Goal: Task Accomplishment & Management: Manage account settings

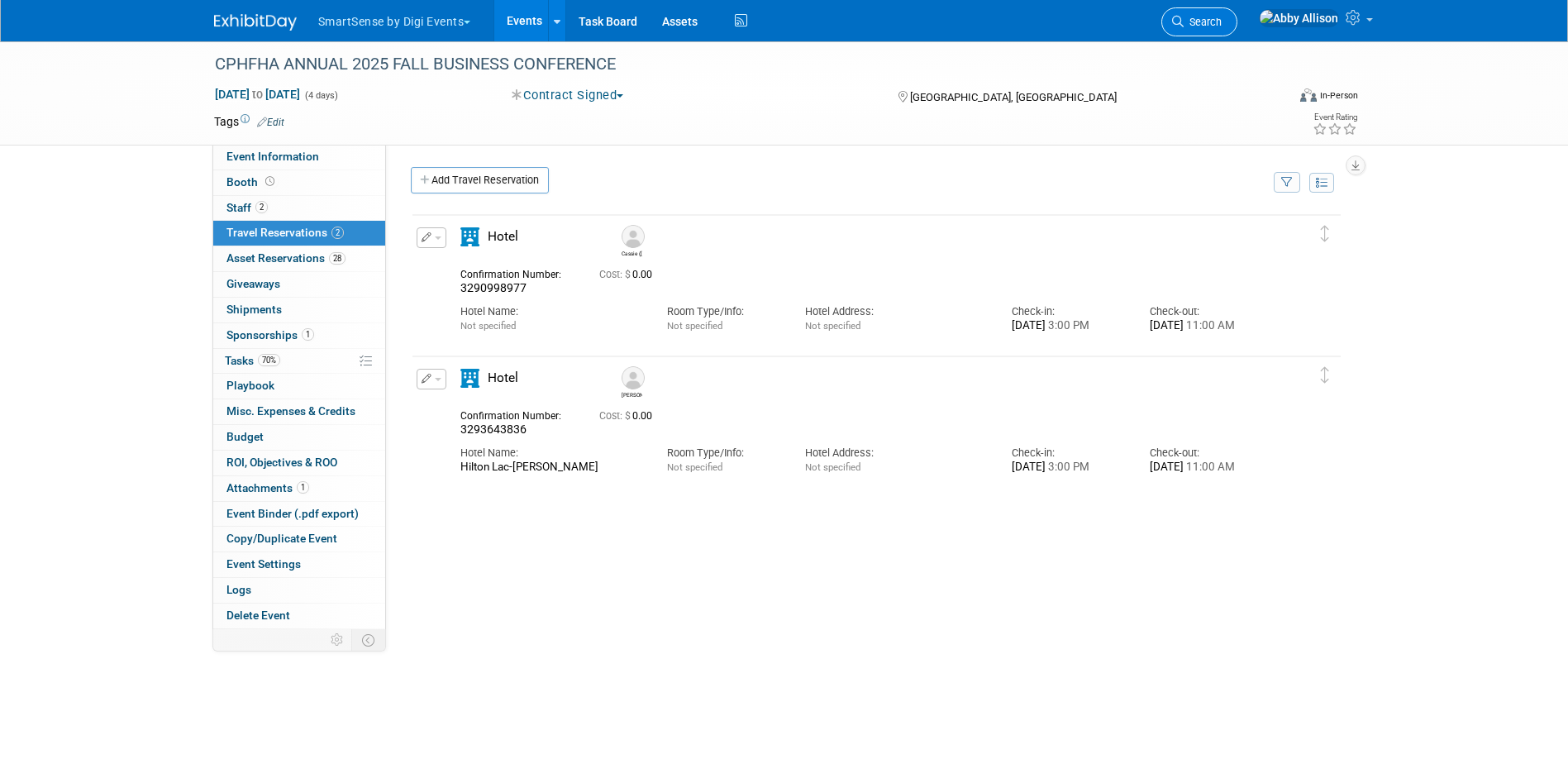
click at [1222, 28] on span "Search" at bounding box center [1202, 22] width 38 height 13
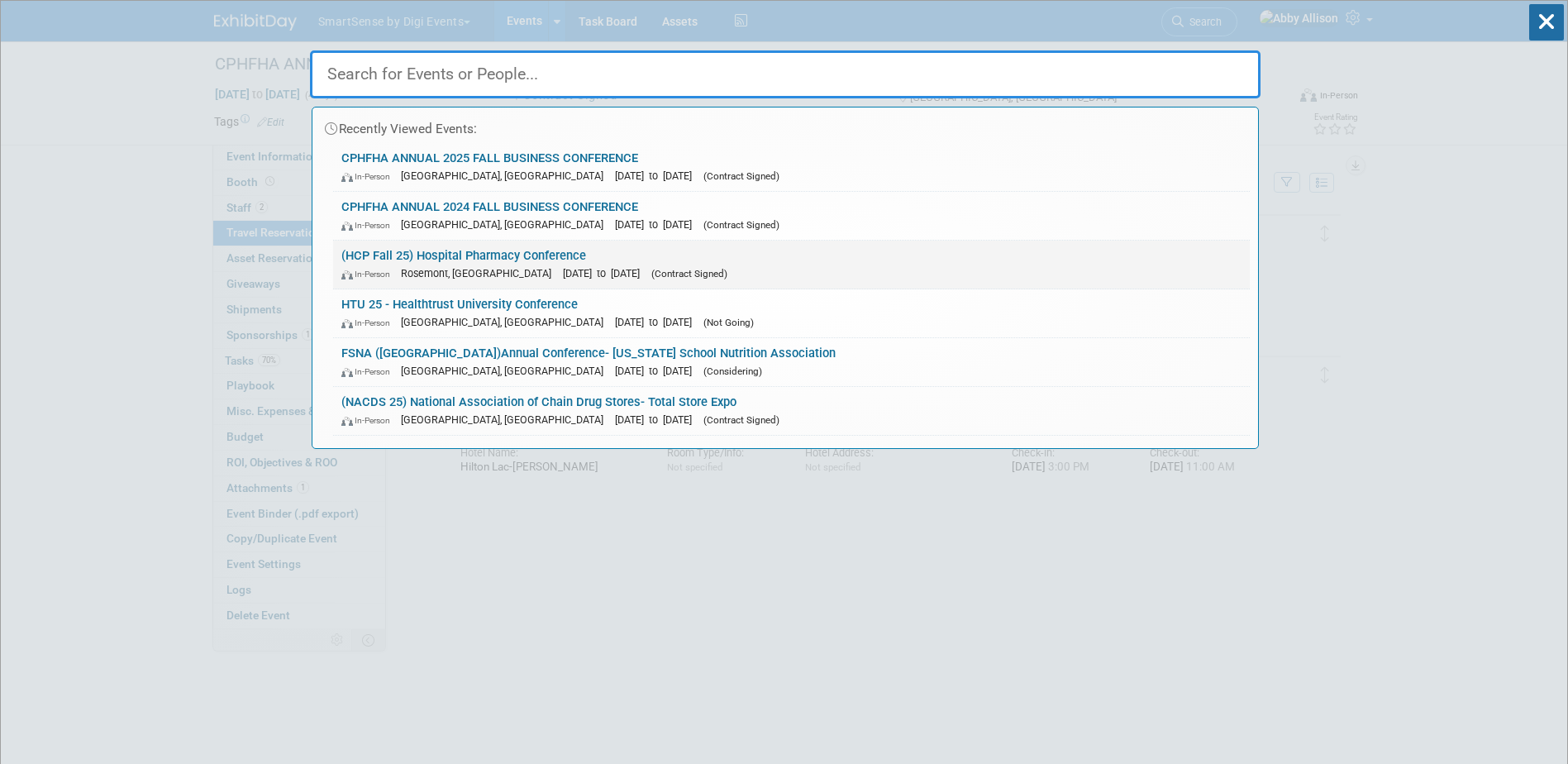
click at [450, 259] on link "(HCP Fall 25) Hospital Pharmacy Conference In-Person [GEOGRAPHIC_DATA], [GEOGRA…" at bounding box center [792, 264] width 916 height 48
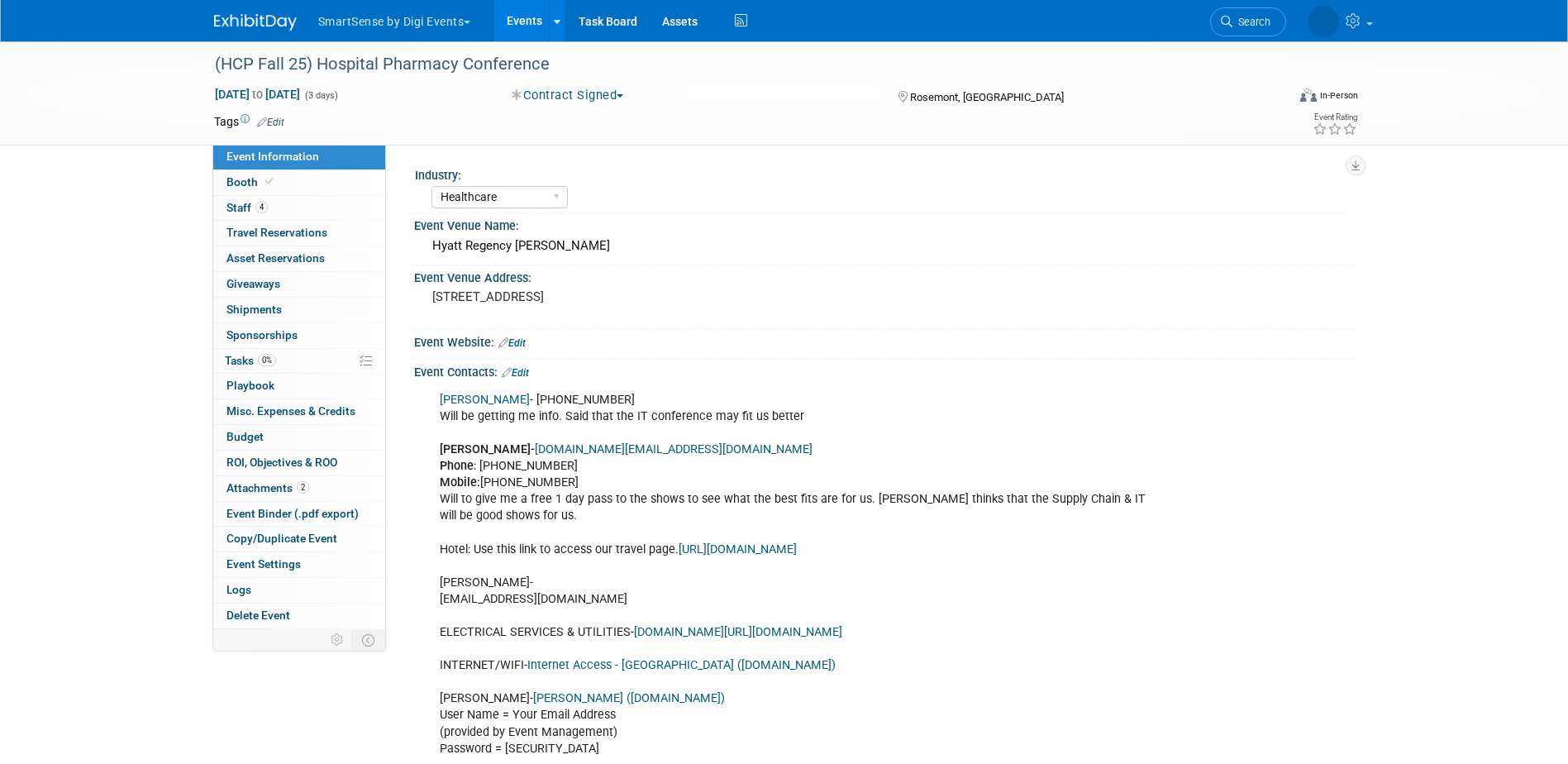
select select "Healthcare"
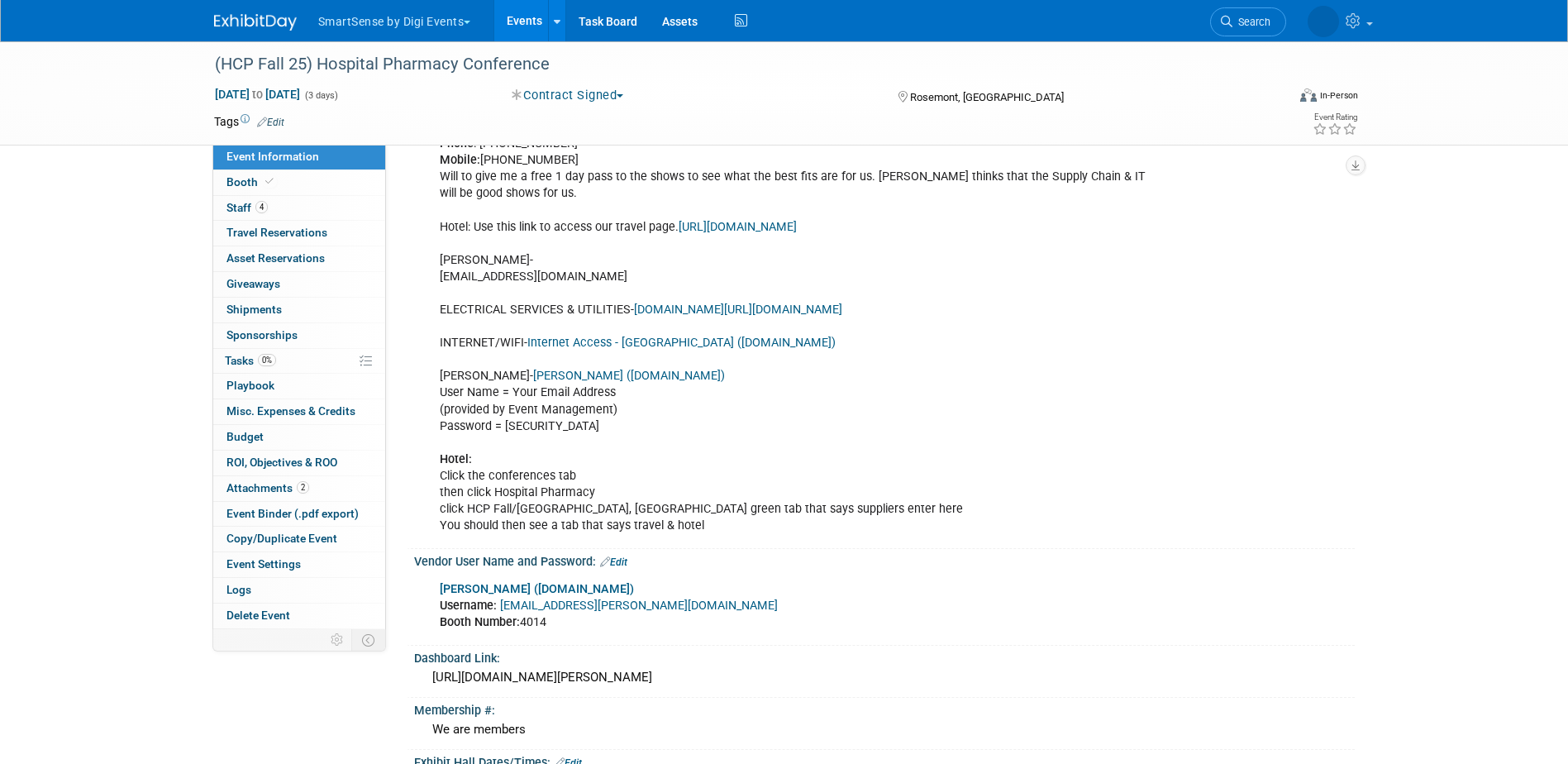
scroll to position [413, 0]
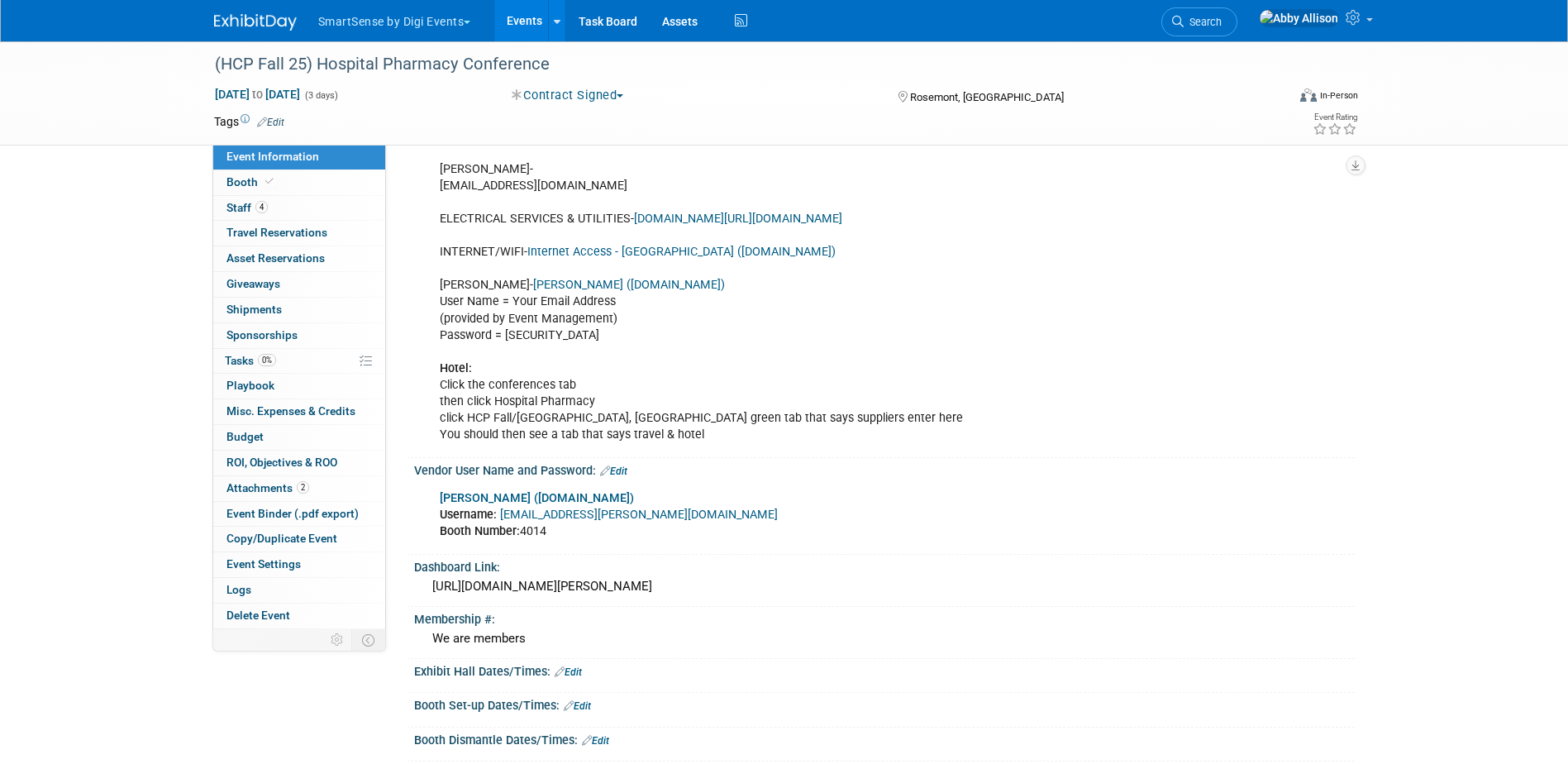
click at [622, 472] on link "Edit" at bounding box center [613, 472] width 28 height 12
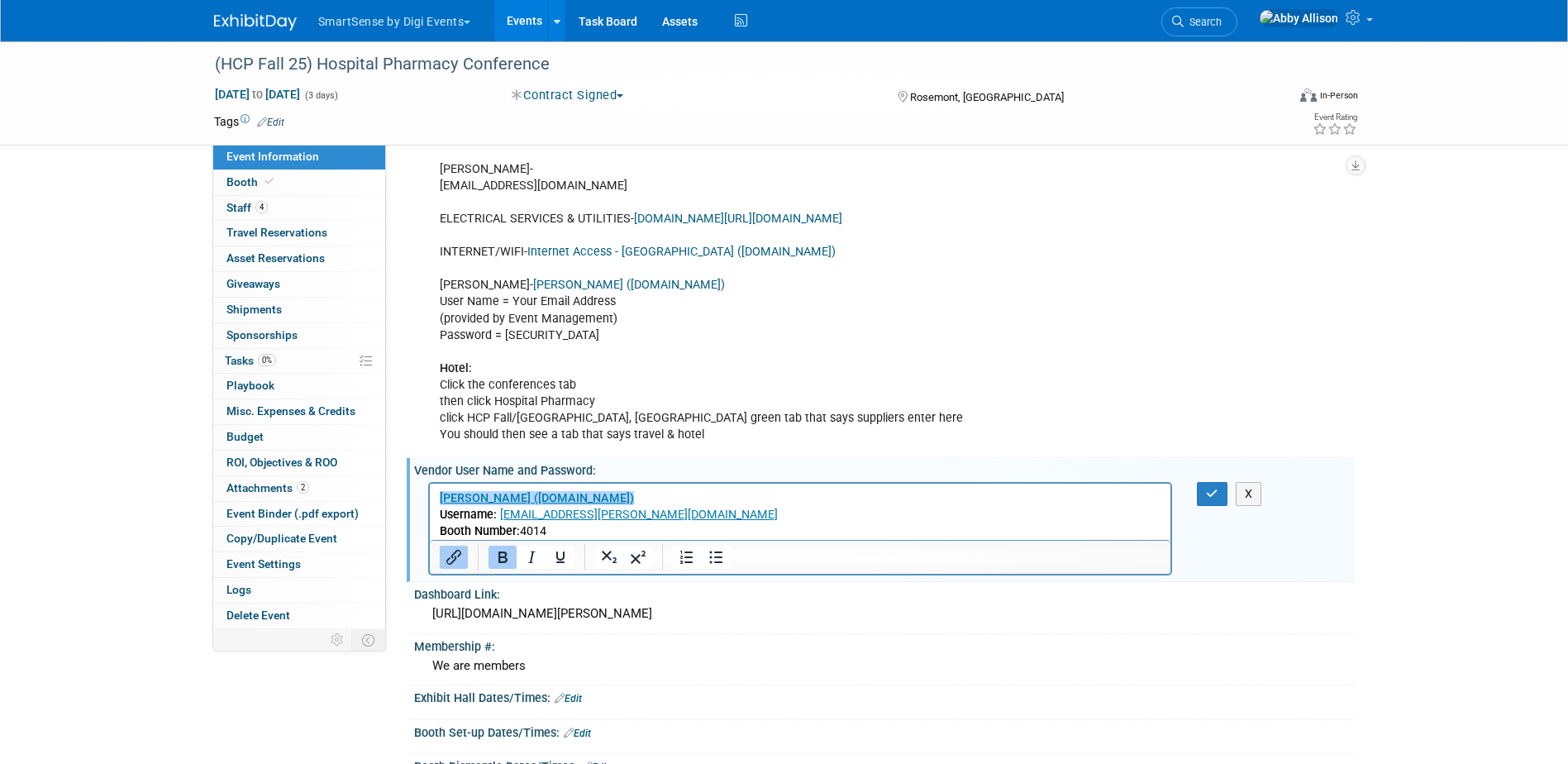
scroll to position [0, 0]
click at [870, 536] on p "Shepard (shepardes.com) Username: abby.allison@digi.com Booth Number: 4014" at bounding box center [800, 514] width 723 height 49
drag, startPoint x: 573, startPoint y: 536, endPoint x: 438, endPoint y: 486, distance: 144.0
click at [438, 486] on html "Shepard (shepardes.com) Username: abby.allison@digi.com Booth Number: 4014" at bounding box center [799, 510] width 741 height 56
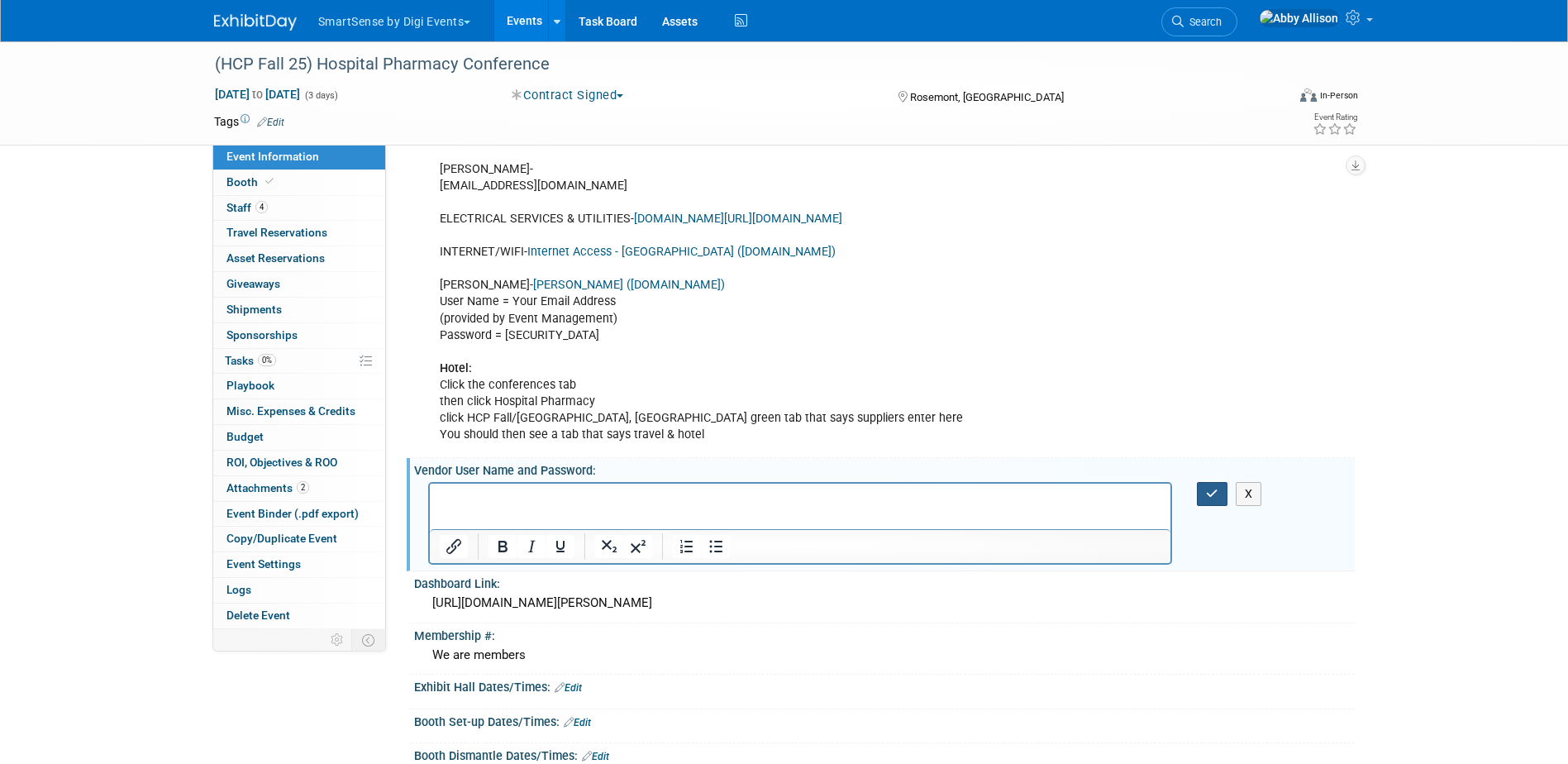
click at [1204, 495] on button "button" at bounding box center [1212, 493] width 31 height 24
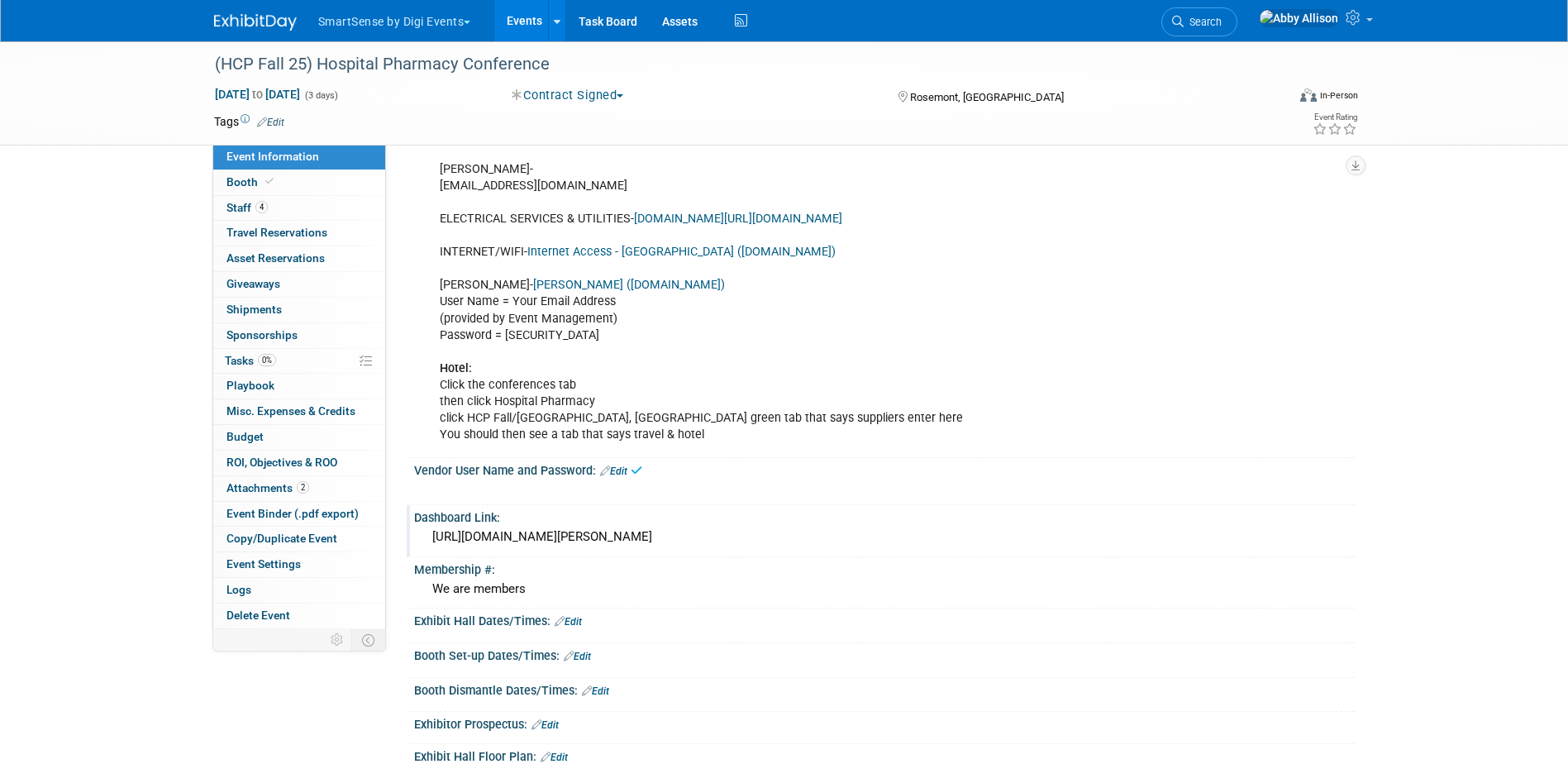
click at [830, 537] on div "https://apps.shepardes.com/olk/showInformation.asp?show=26565" at bounding box center [884, 537] width 916 height 26
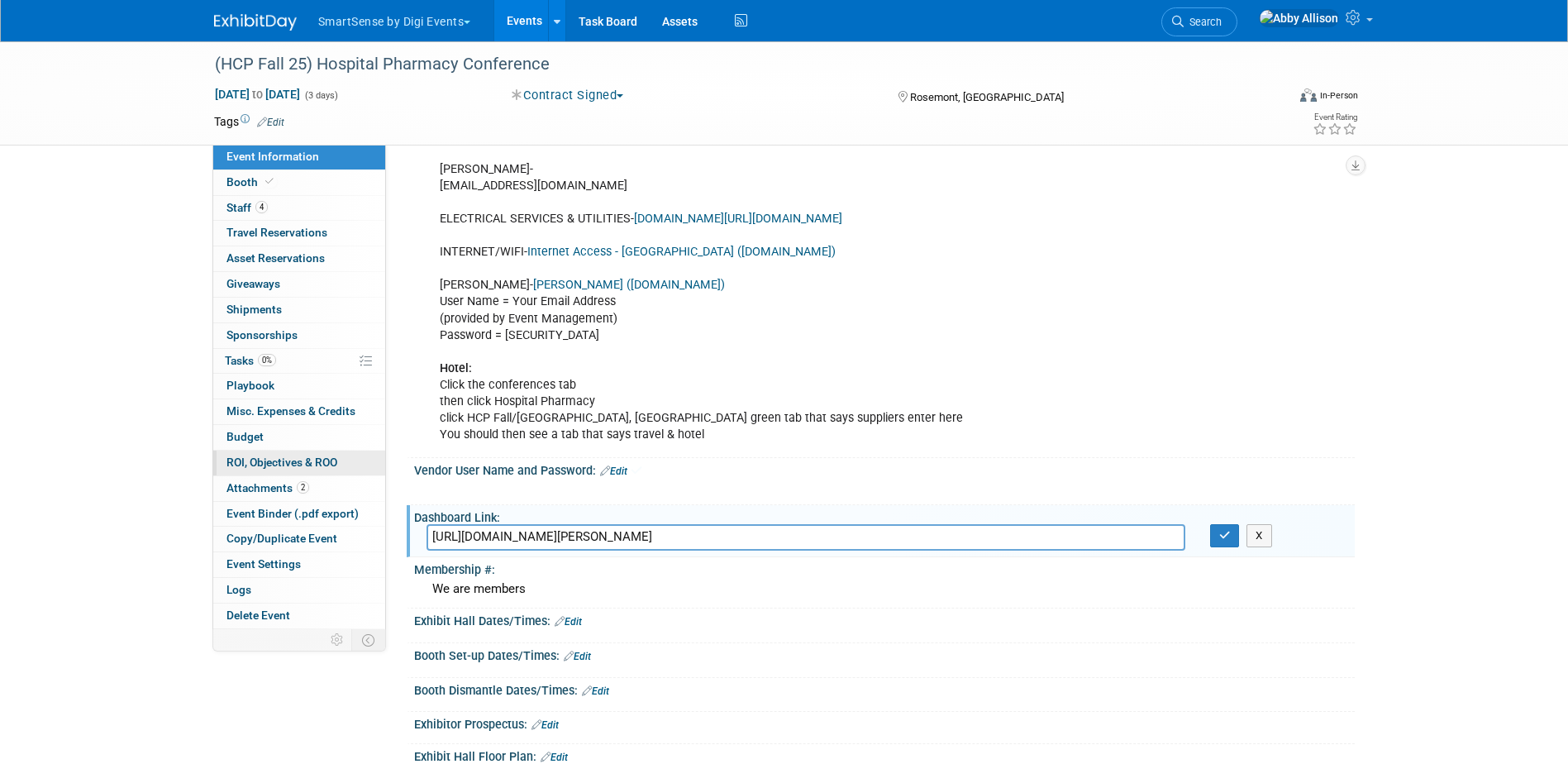
drag, startPoint x: 838, startPoint y: 536, endPoint x: 375, endPoint y: 473, distance: 467.3
click at [370, 473] on div "Event Information Event Info Booth Booth 4 Staff 4 Staff 0 Travel Reservations …" at bounding box center [784, 399] width 1165 height 1541
click at [1226, 543] on button "button" at bounding box center [1225, 536] width 30 height 23
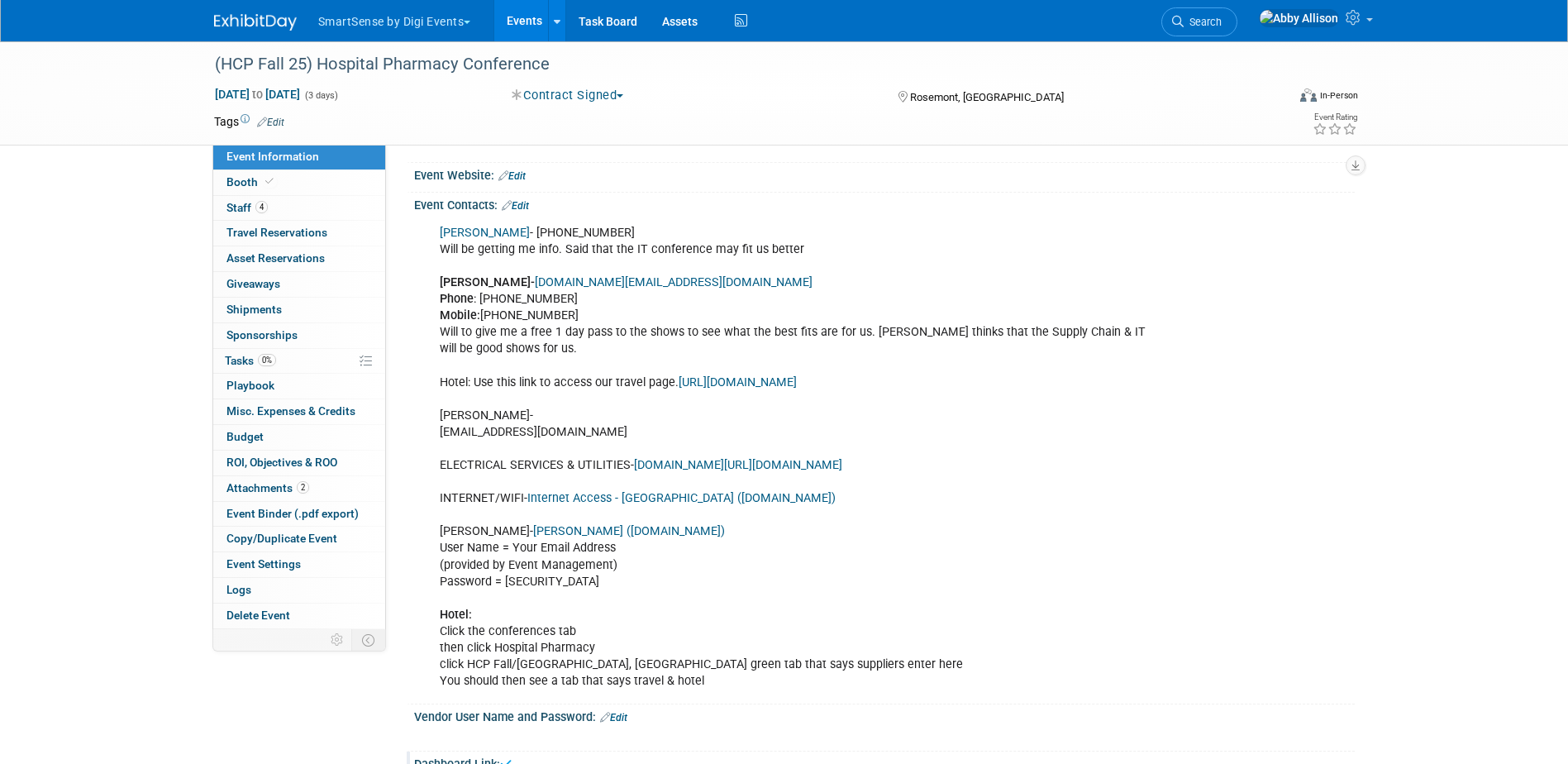
scroll to position [165, 0]
click at [523, 207] on link "Edit" at bounding box center [515, 208] width 28 height 12
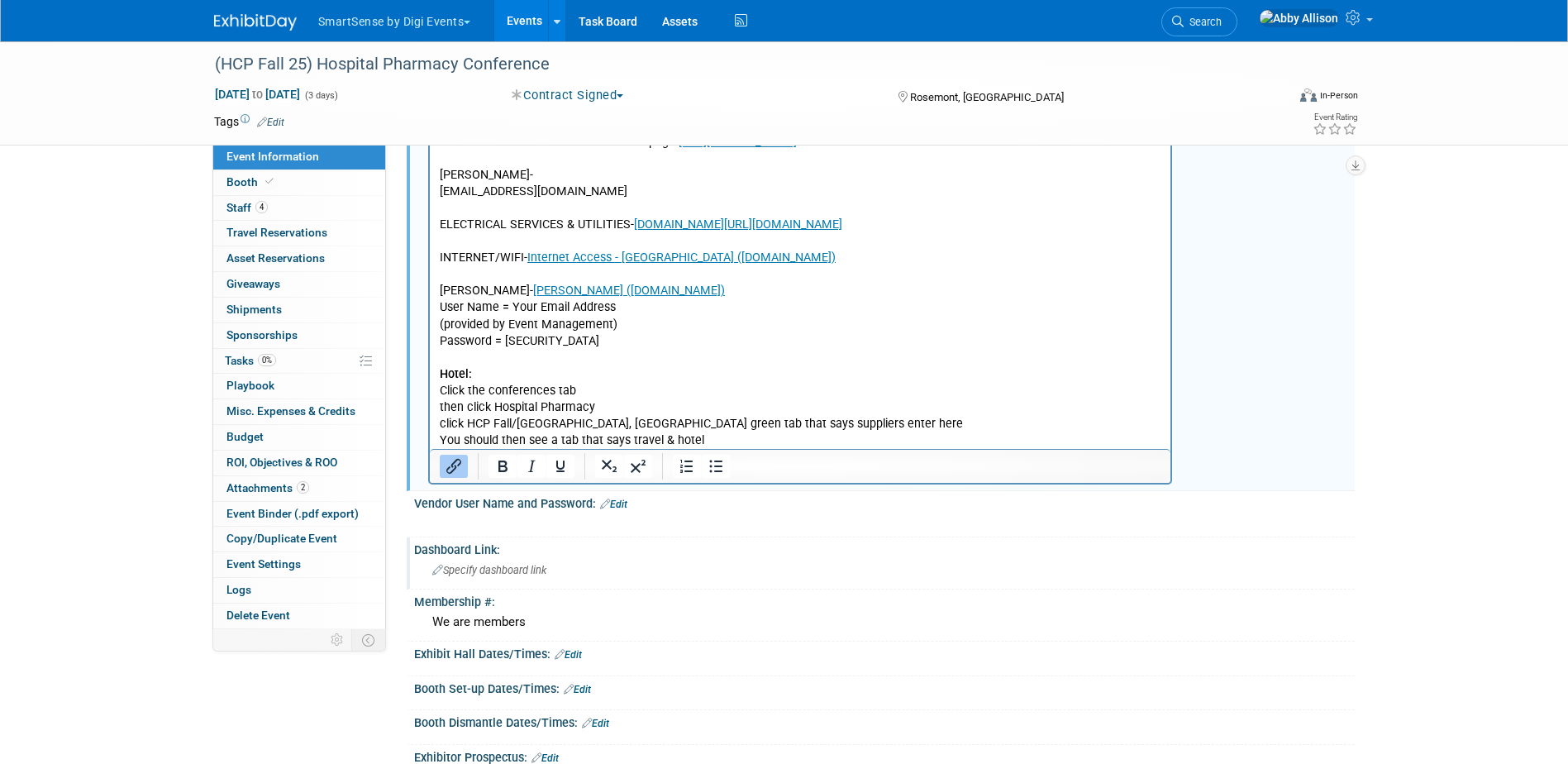
scroll to position [413, 0]
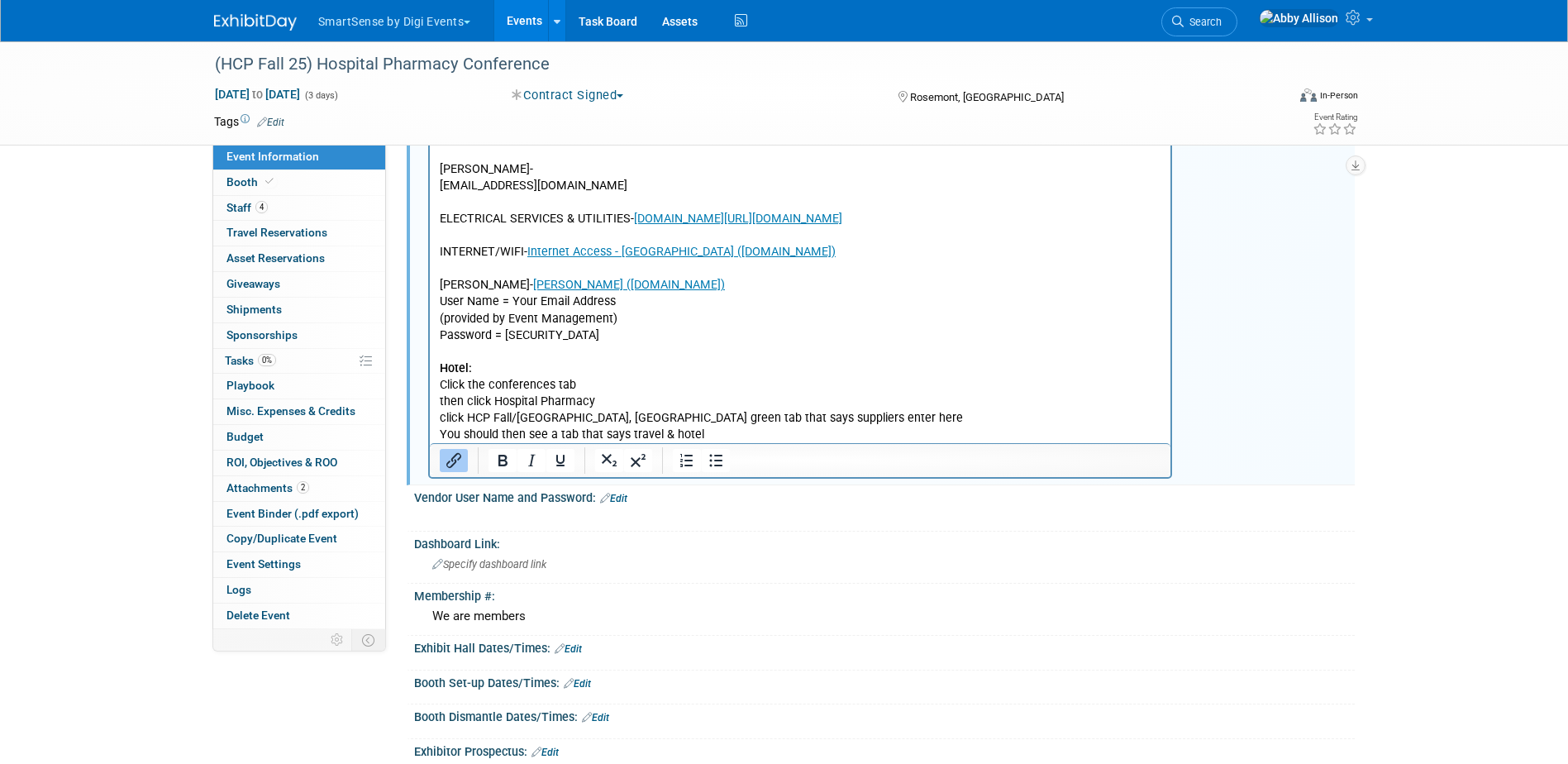
click at [746, 436] on p "John Romans - (615) 257-7538 Will be getting me info. Said that the IT conferen…" at bounding box center [800, 210] width 723 height 465
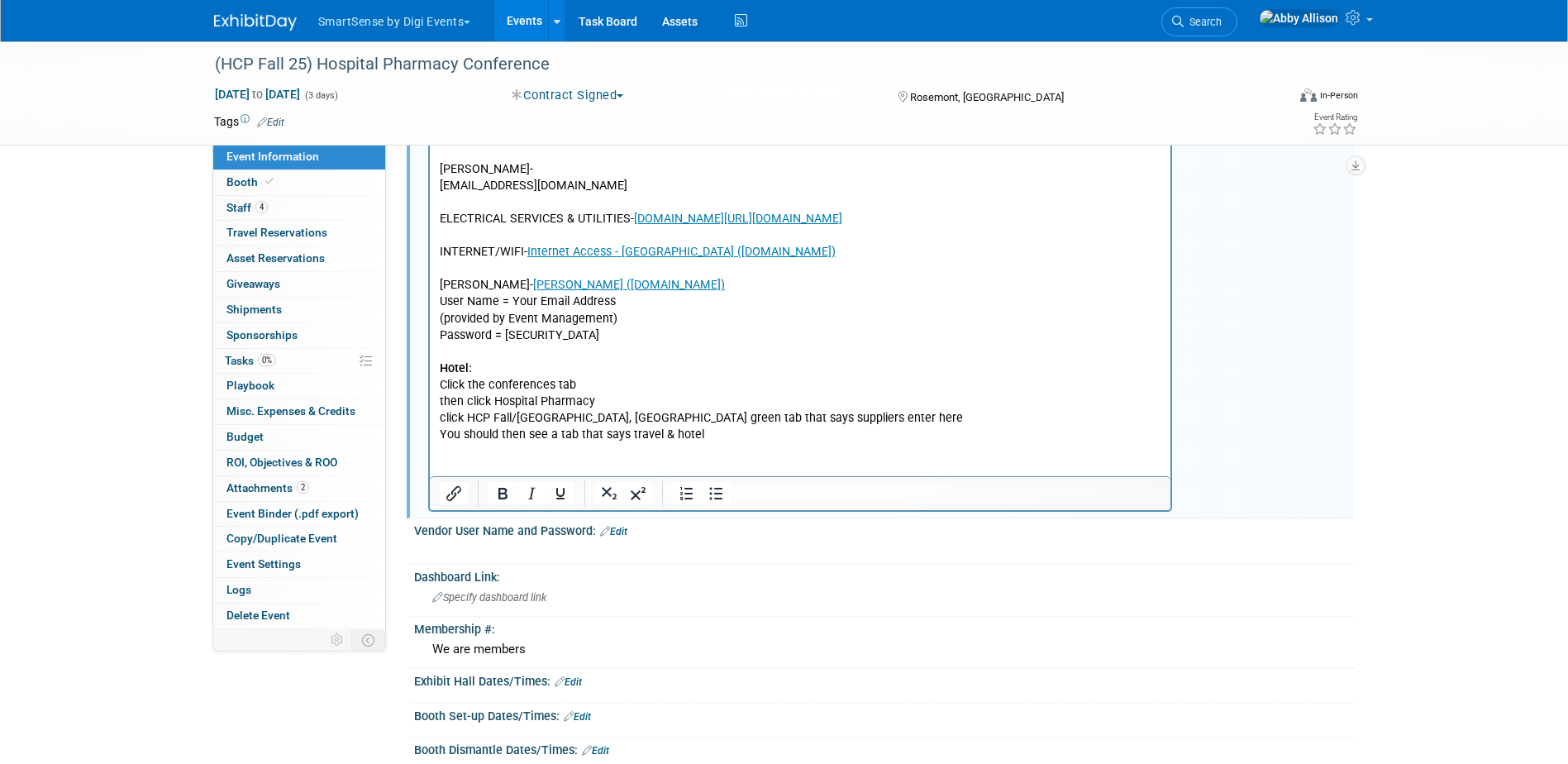
click at [482, 452] on p "Rich Text Area. Press ALT-0 for help." at bounding box center [800, 452] width 723 height 17
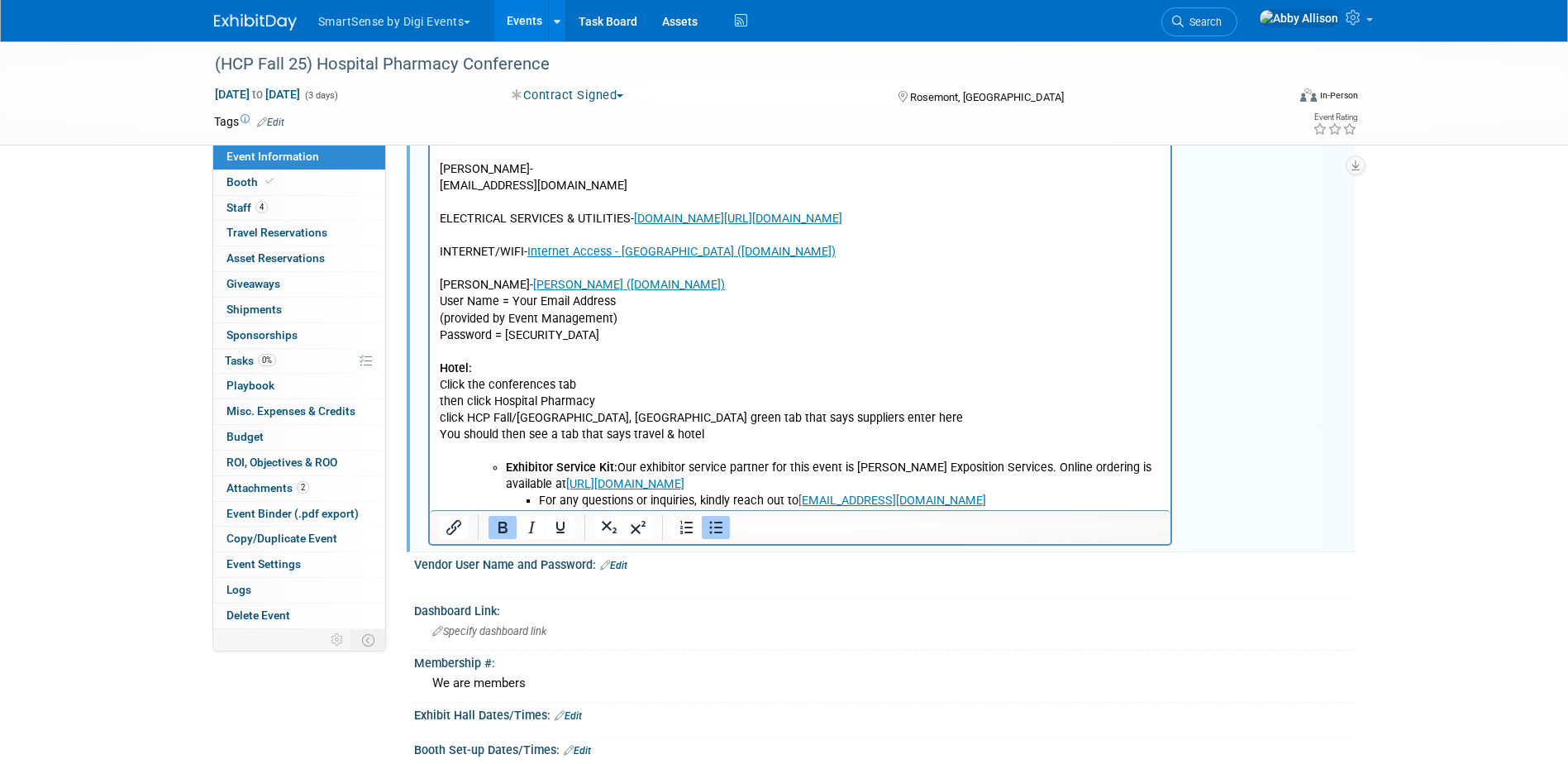
click at [503, 465] on ul "Exhibitor Service Kit: Our exhibitor service partner for this event is Shepard …" at bounding box center [816, 484] width 689 height 49
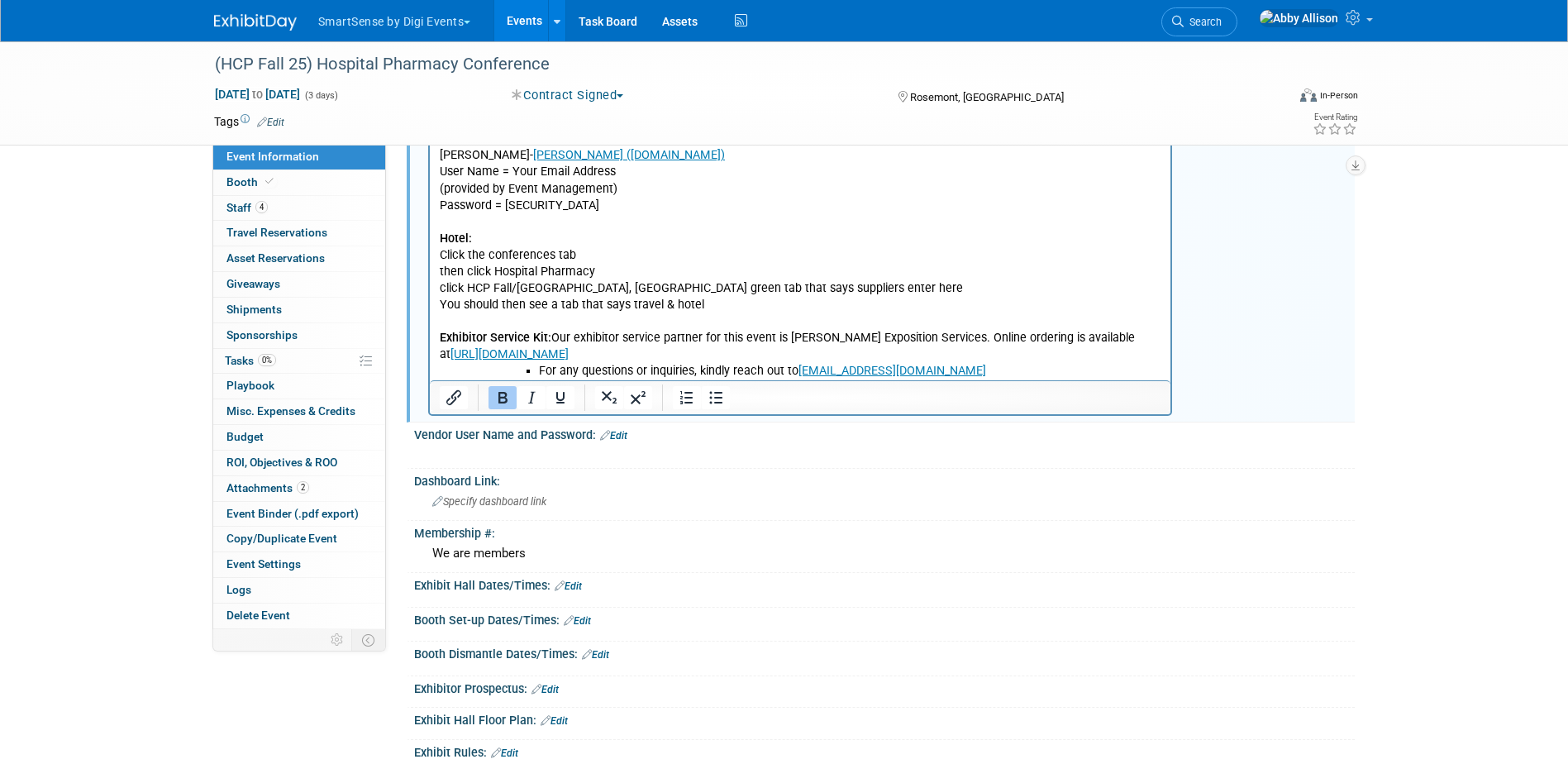
scroll to position [579, 0]
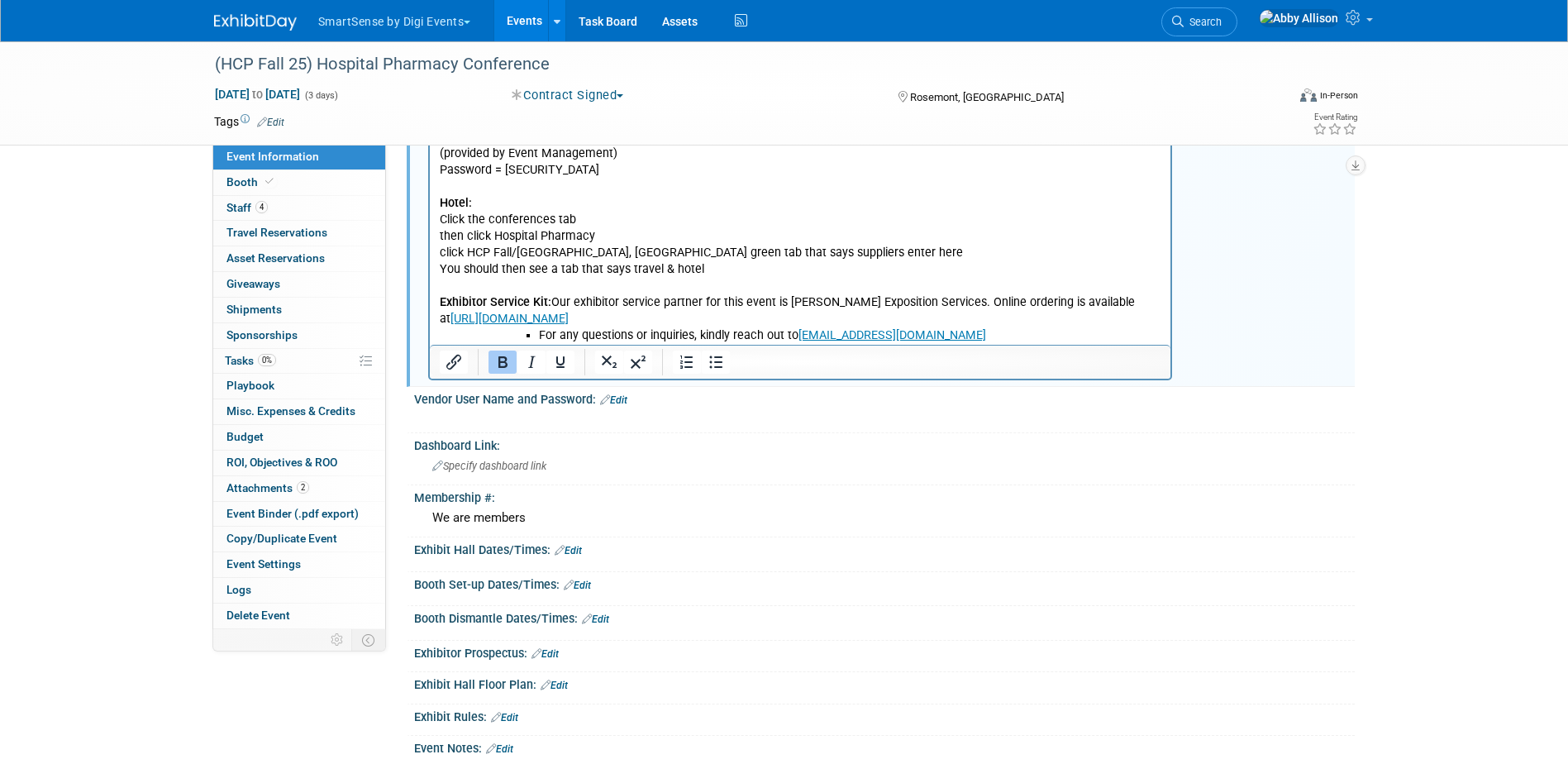
click at [539, 335] on li "For any questions or inquiries, kindly reach out to clientservices@shepardes.com" at bounding box center [849, 336] width 623 height 17
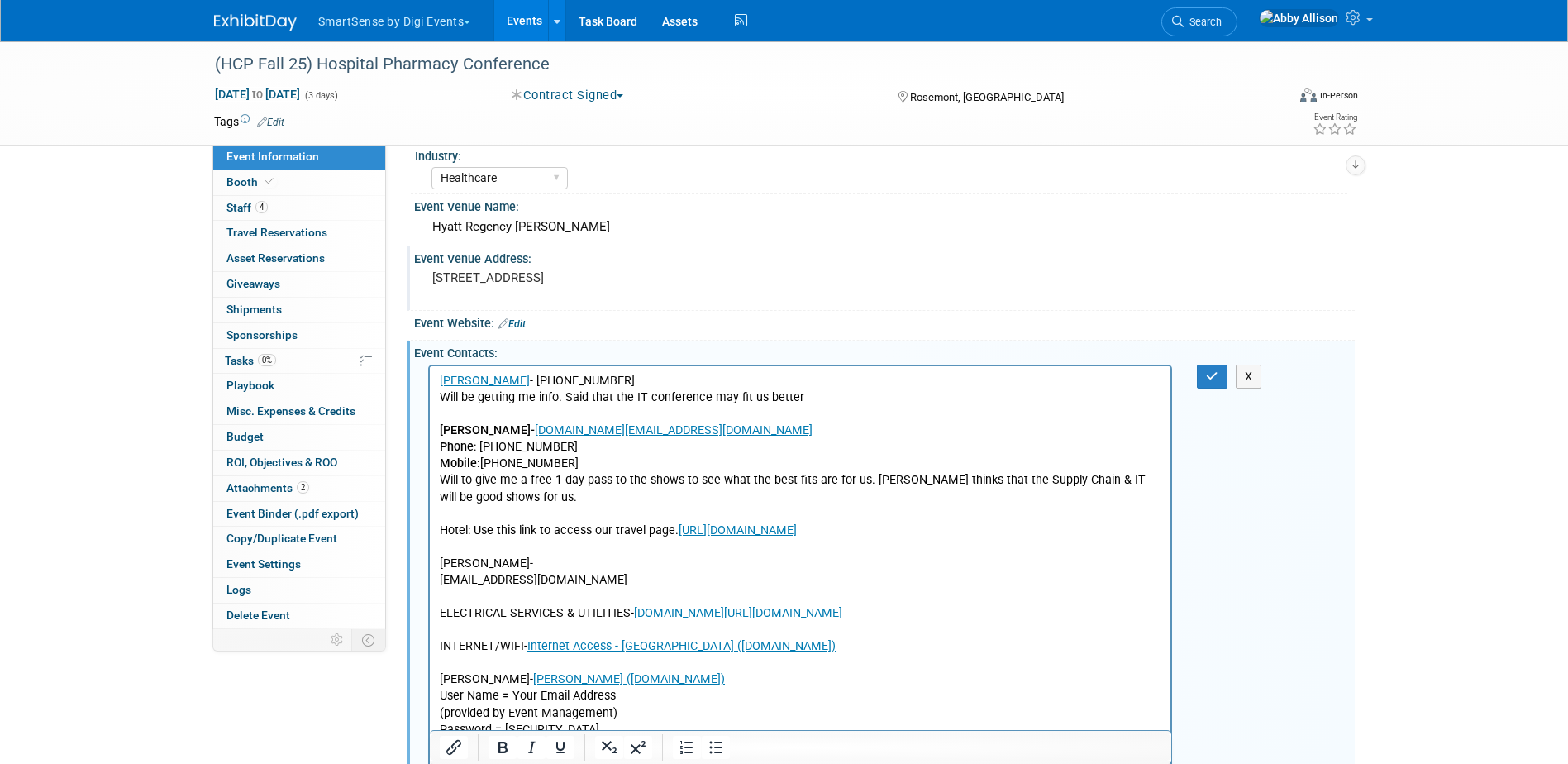
scroll to position [0, 0]
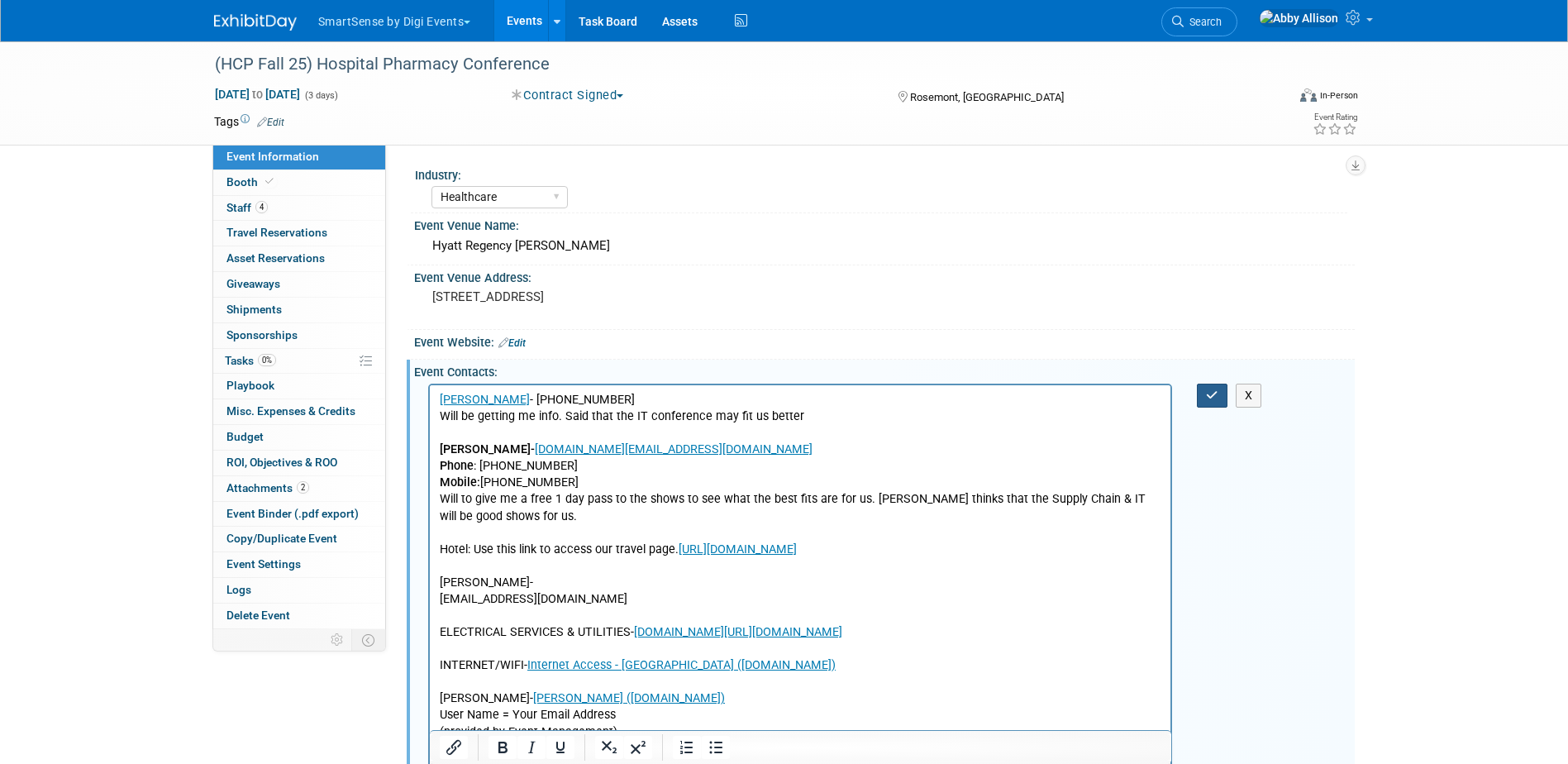
click at [1210, 394] on icon "button" at bounding box center [1212, 395] width 13 height 12
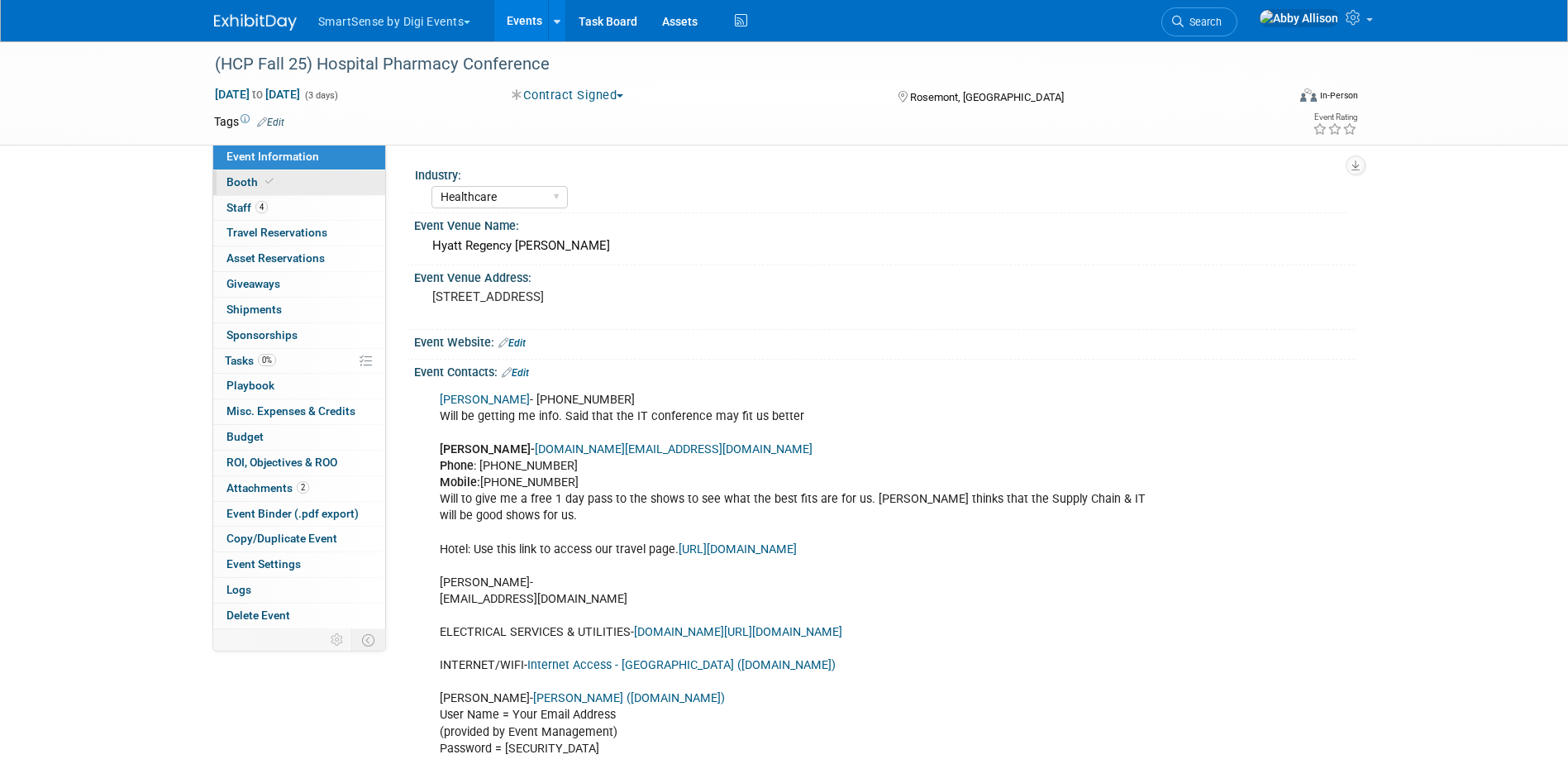
click at [235, 183] on span "Booth" at bounding box center [251, 182] width 50 height 13
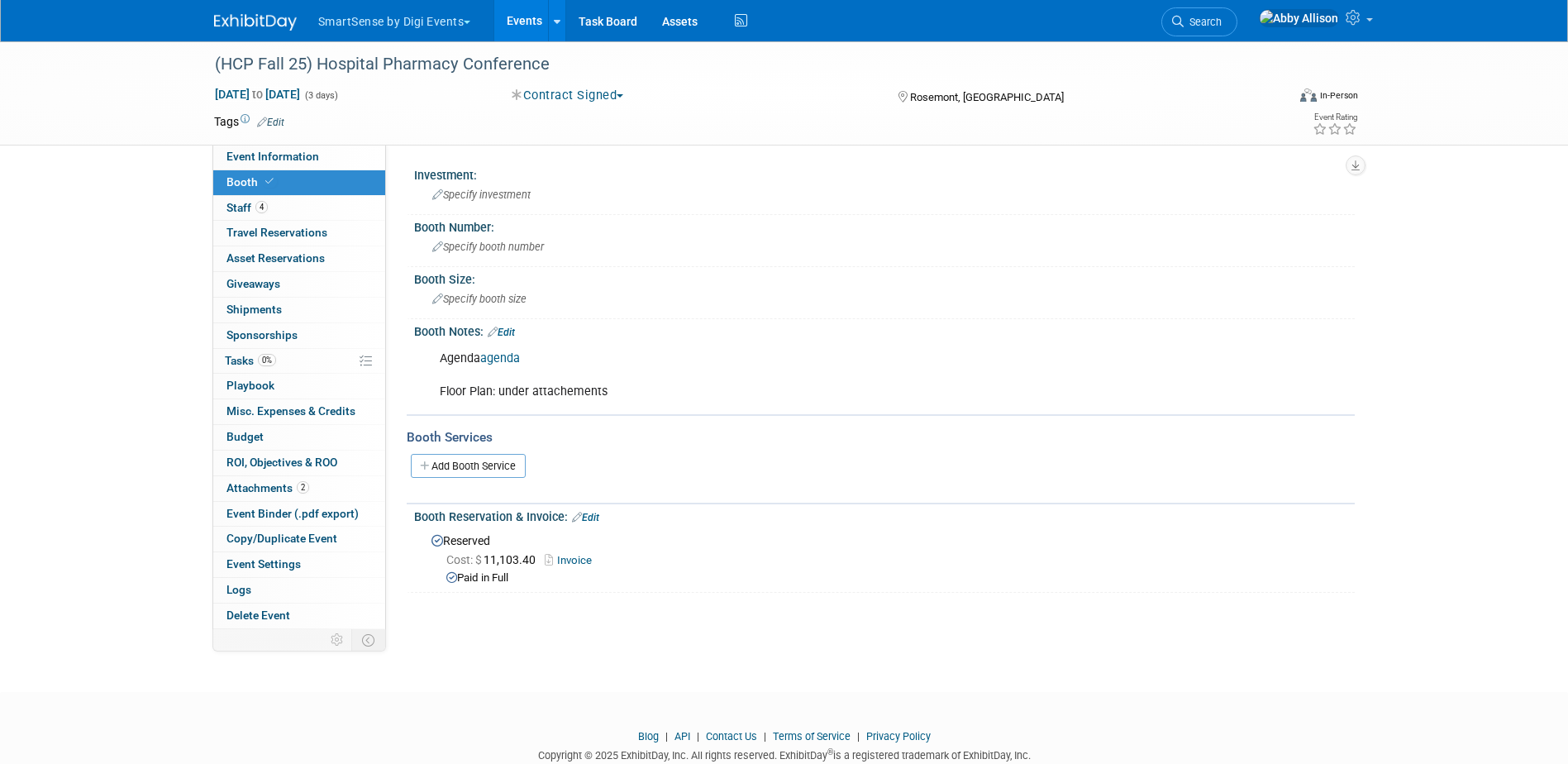
click at [515, 331] on link "Edit" at bounding box center [501, 333] width 28 height 12
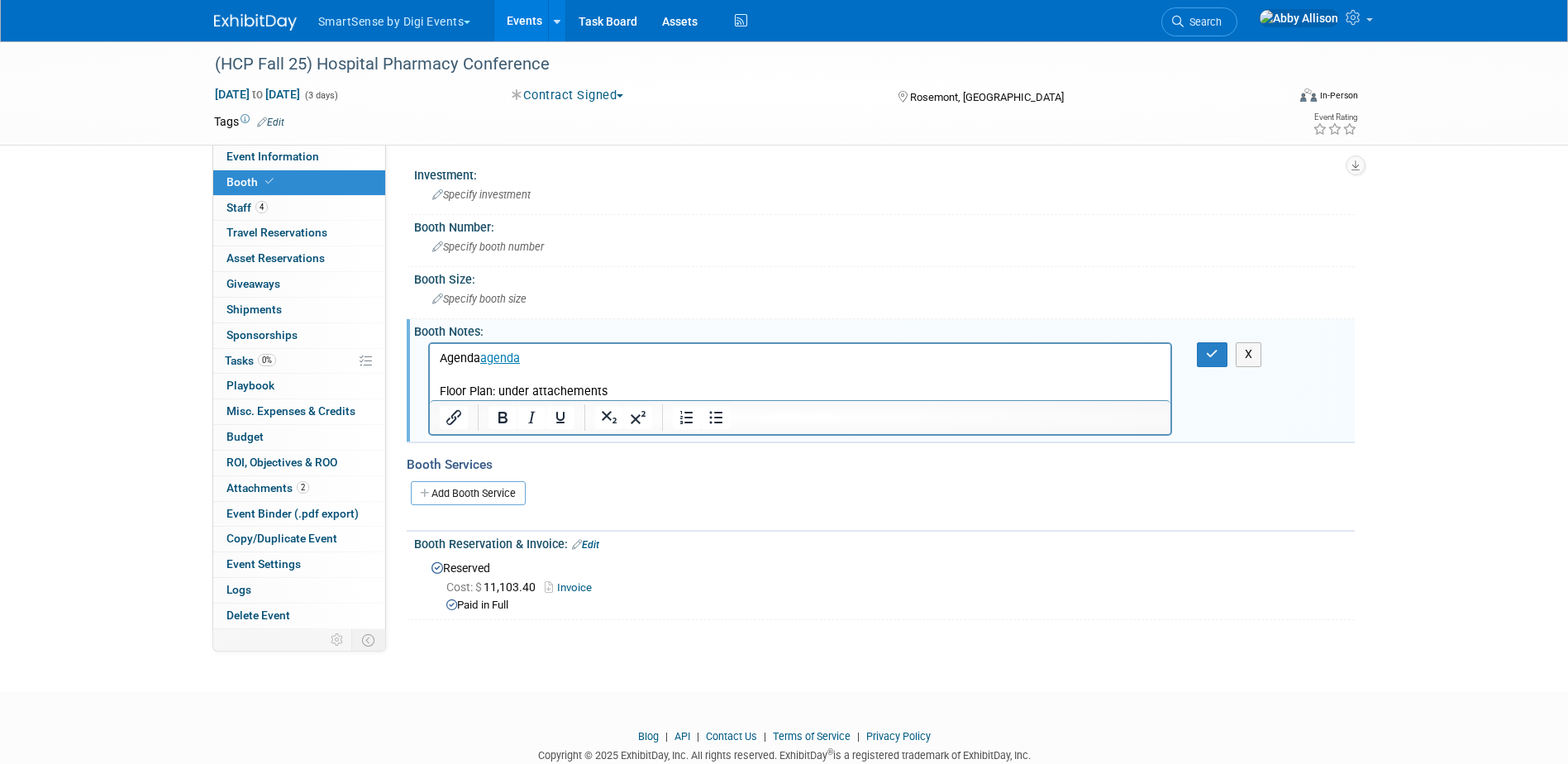
click at [615, 388] on p "Agenda agenda Floor Plan: under attachements" at bounding box center [800, 374] width 723 height 49
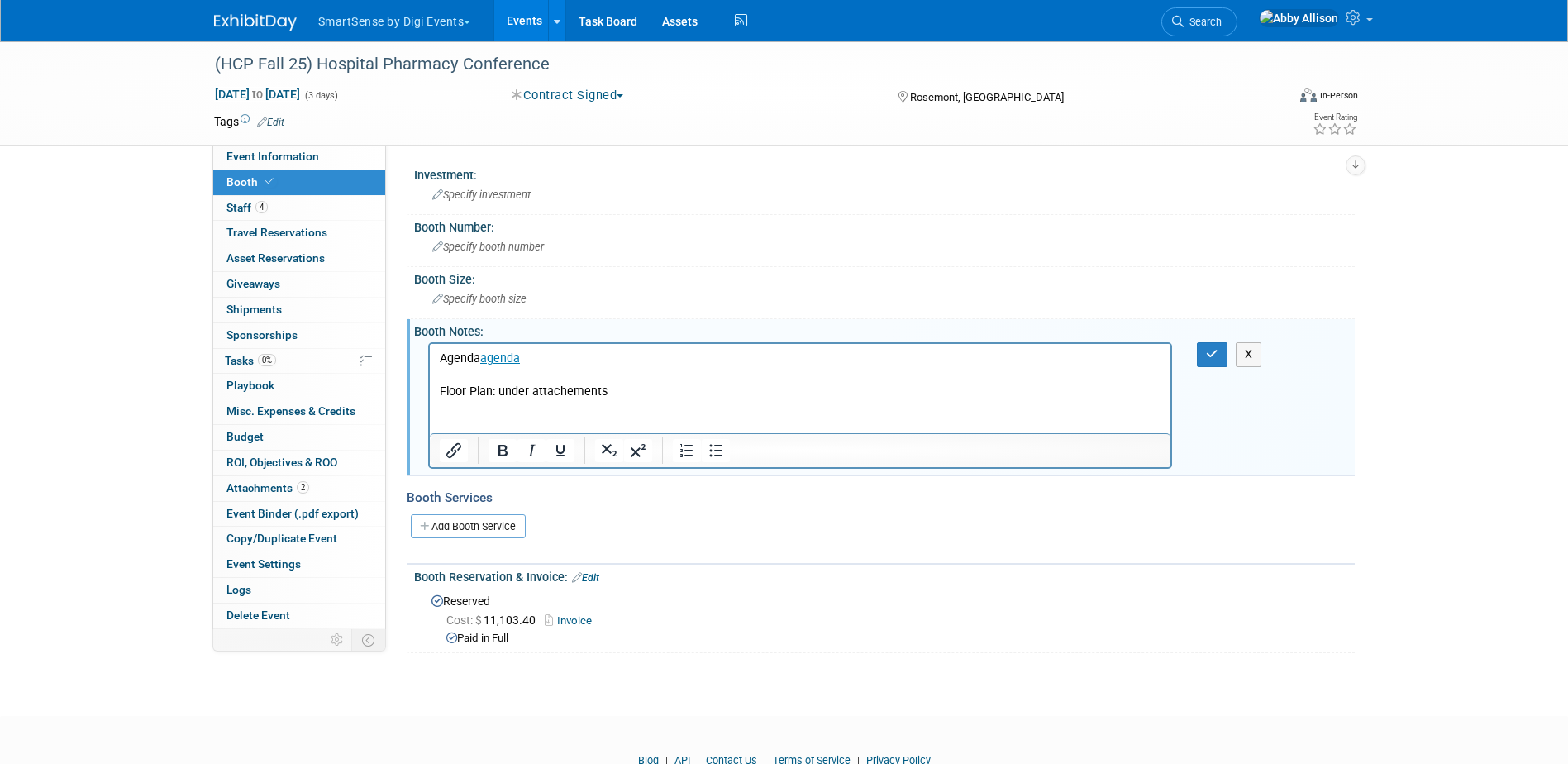
drag, startPoint x: 740, startPoint y: 414, endPoint x: 741, endPoint y: 405, distance: 9.1
click at [740, 409] on p "Rich Text Area. Press ALT-0 for help." at bounding box center [800, 409] width 723 height 17
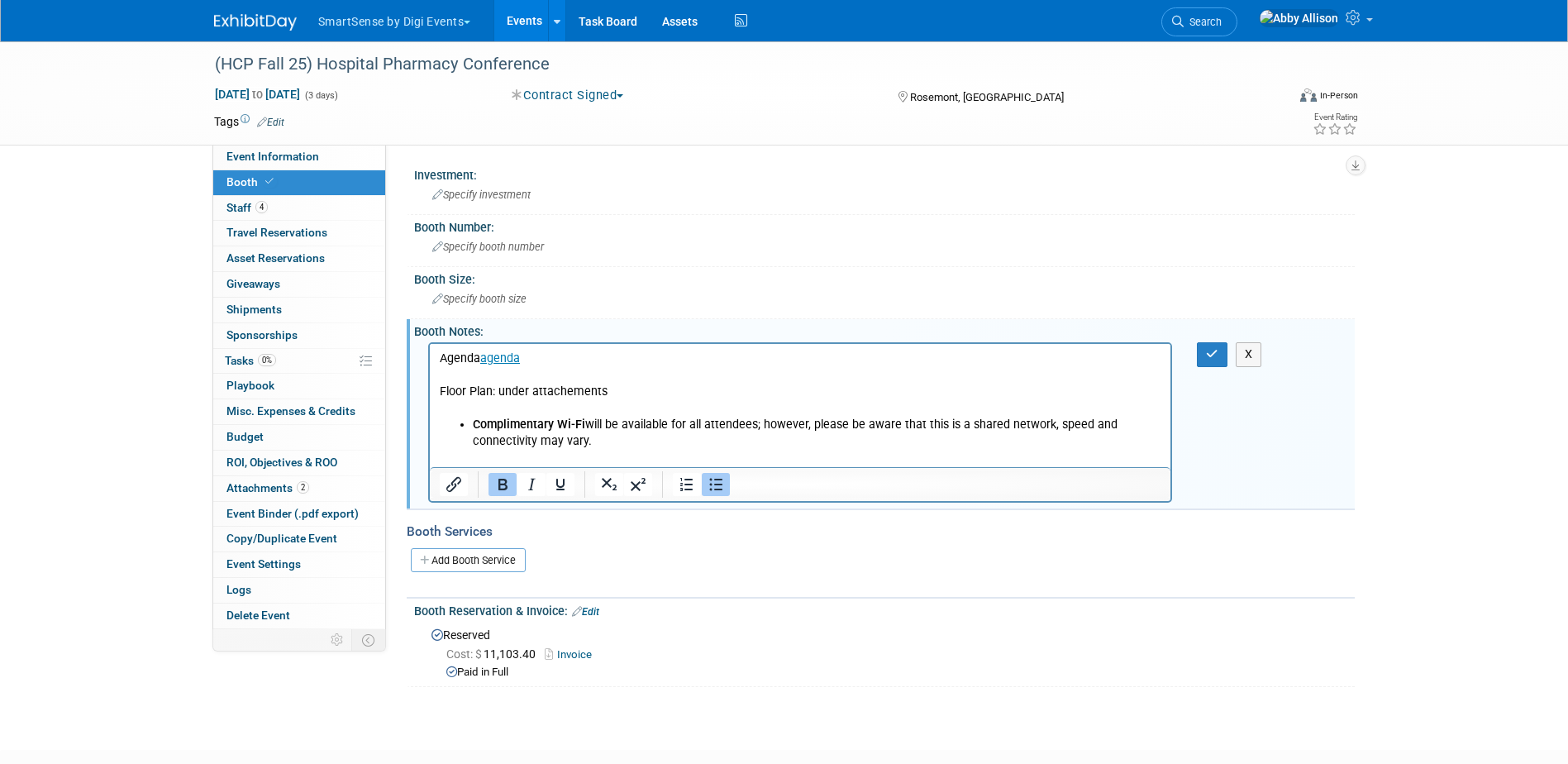
click at [472, 425] on b "Complimentary Wi-Fi" at bounding box center [528, 424] width 112 height 14
click at [508, 450] on p "Rich Text Area. Press ALT-0 for help." at bounding box center [800, 458] width 723 height 17
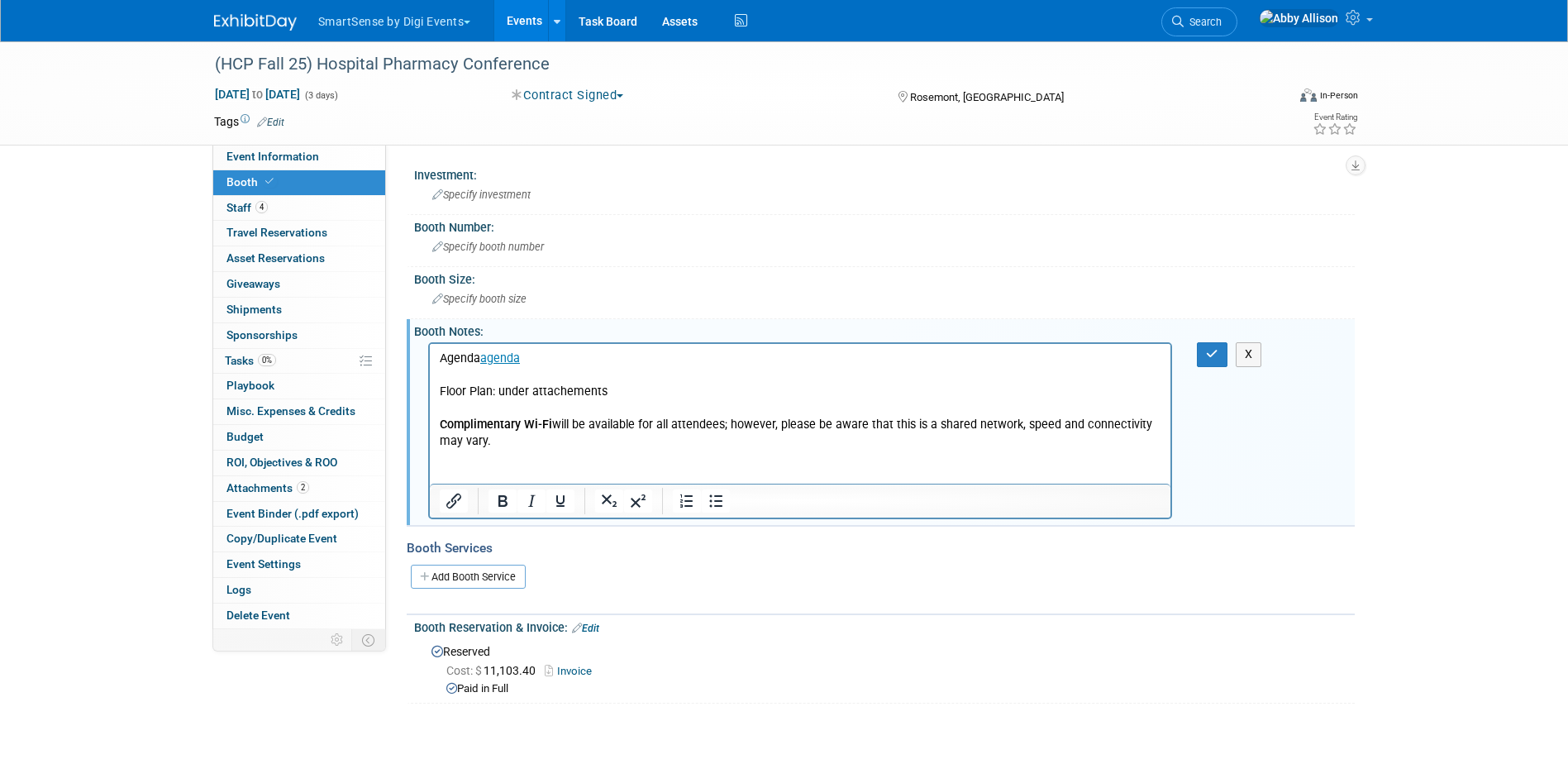
click at [498, 467] on p "Rich Text Area. Press ALT-0 for help." at bounding box center [800, 476] width 723 height 17
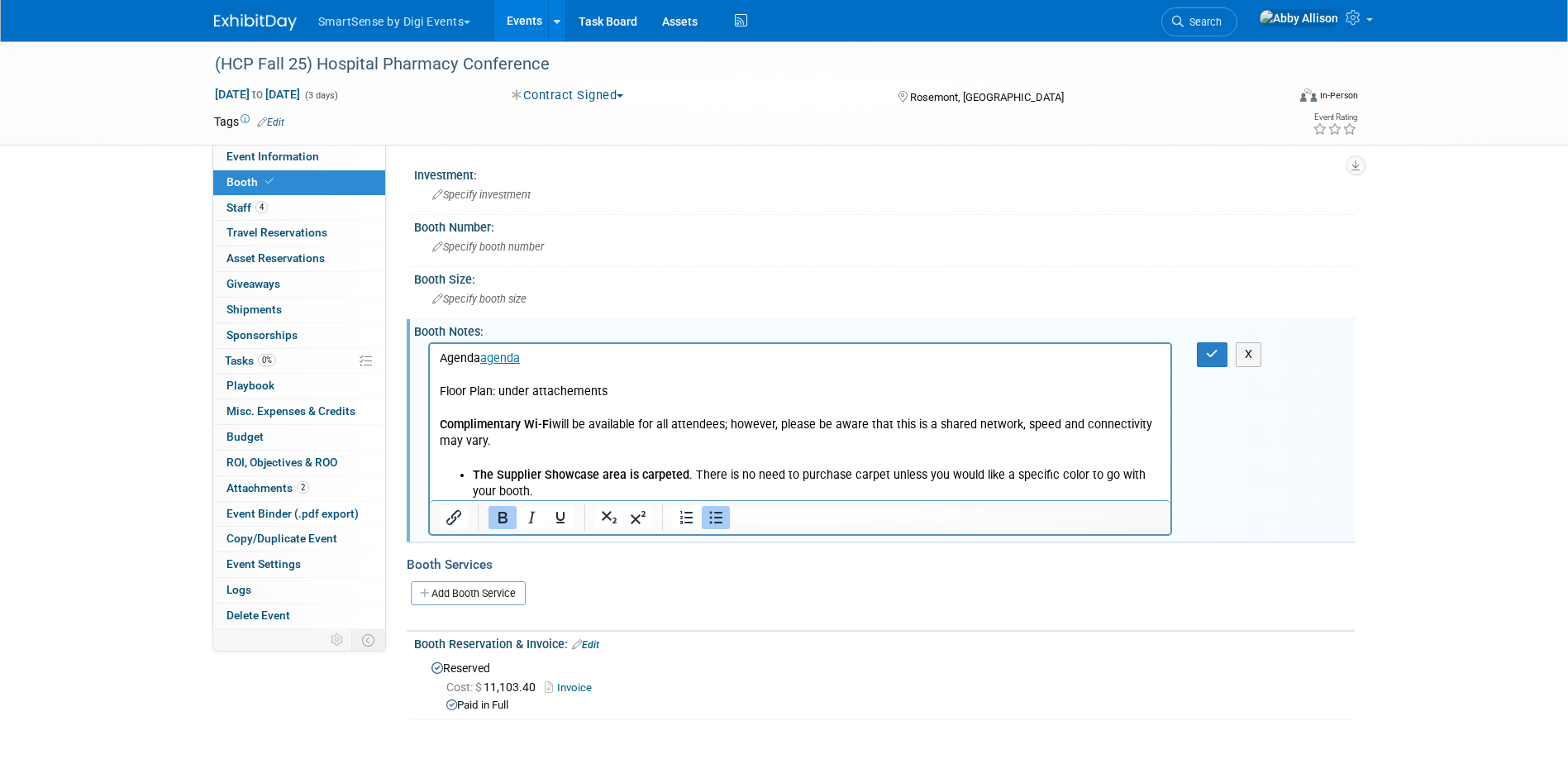
drag, startPoint x: 472, startPoint y: 473, endPoint x: 399, endPoint y: 473, distance: 73.0
click at [429, 473] on html "Agenda agenda Floor Plan: under attachements Complimentary Wi-Fi will be availa…" at bounding box center [799, 422] width 741 height 157
click at [497, 488] on p "The Supplier Showcase area is carpeted . There is no need to purchase carpet un…" at bounding box center [800, 483] width 723 height 33
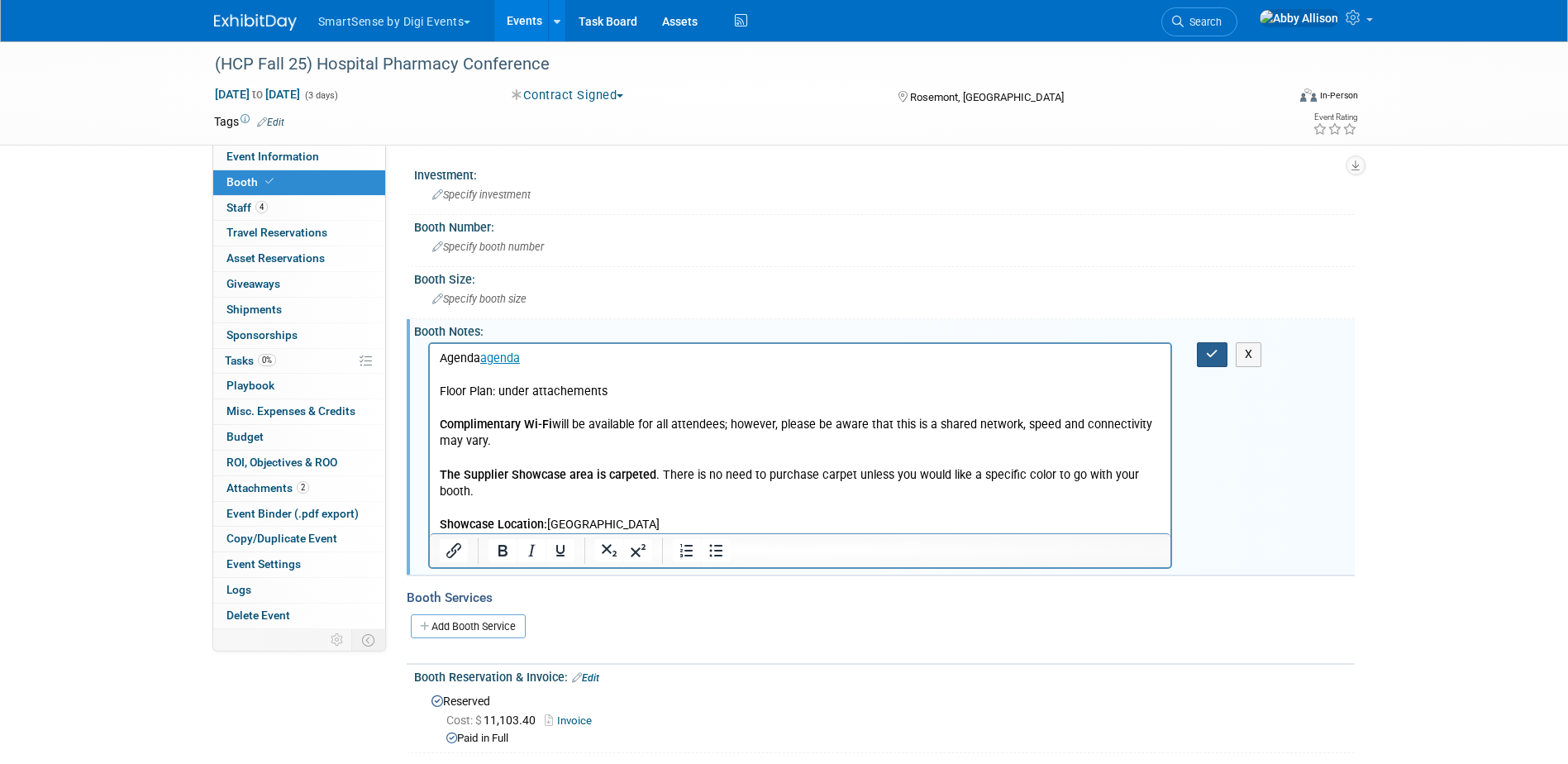
click at [1215, 360] on button "button" at bounding box center [1212, 354] width 31 height 24
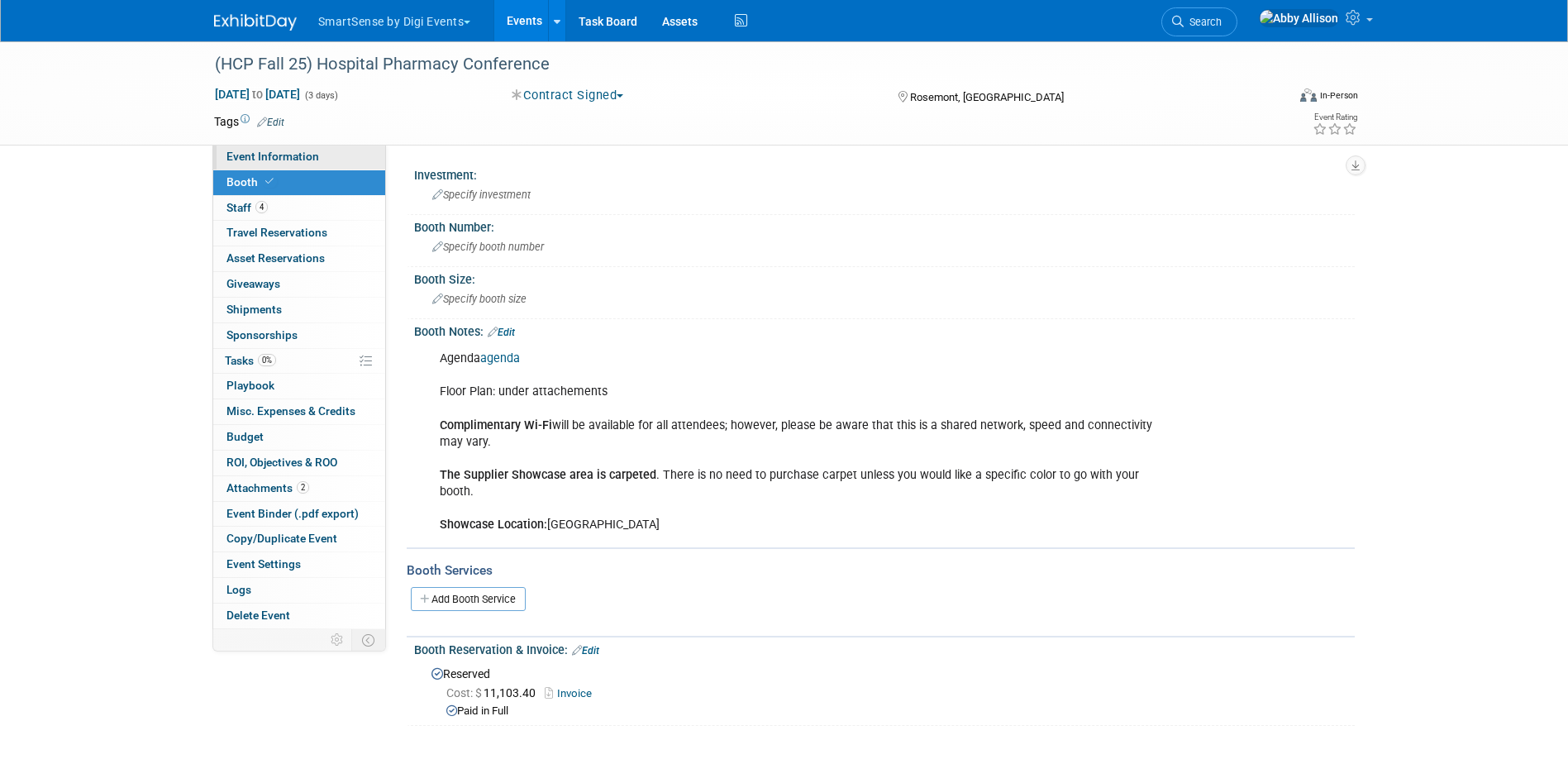
click at [255, 157] on span "Event Information" at bounding box center [272, 157] width 93 height 13
select select "Healthcare"
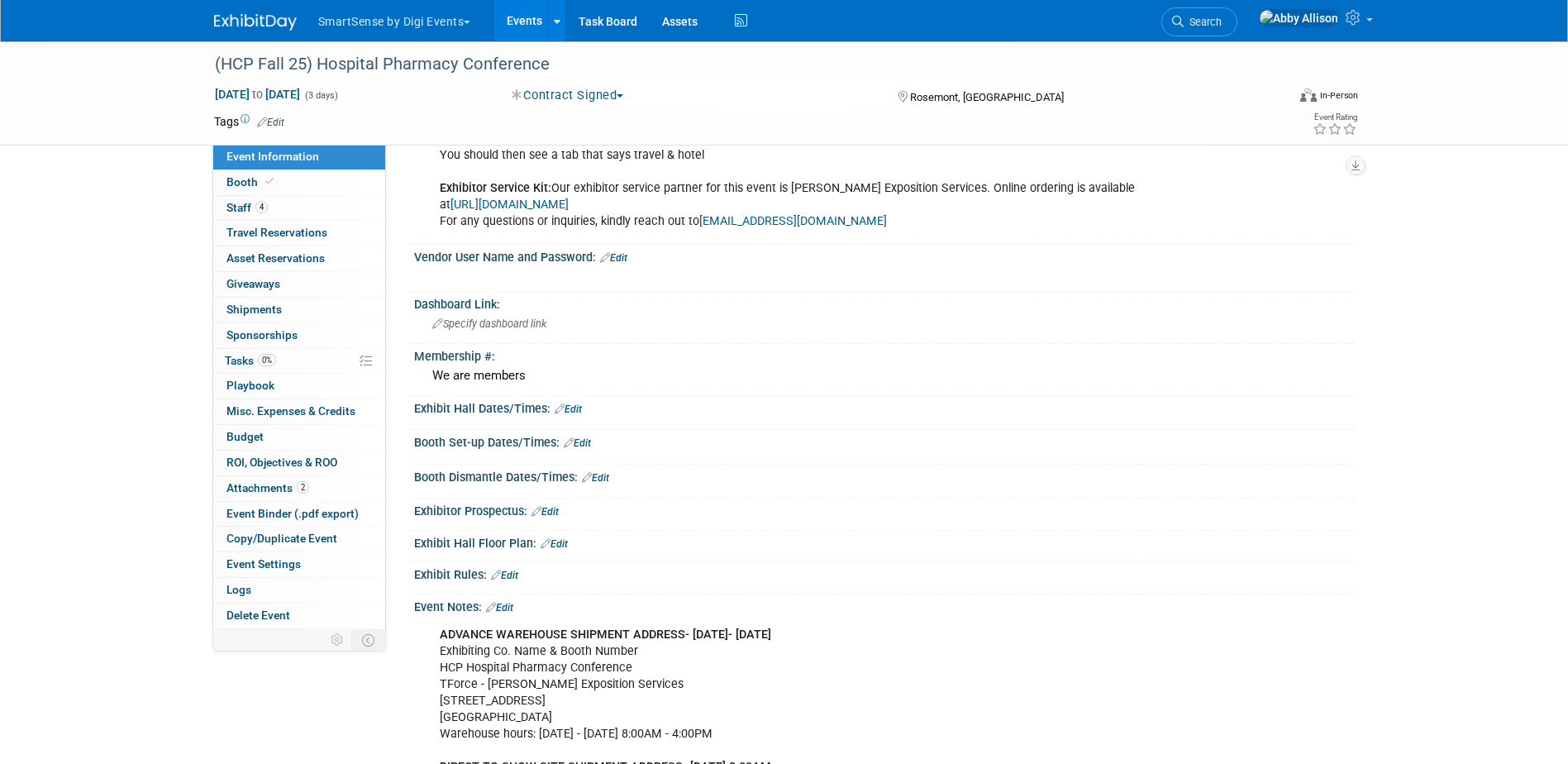
scroll to position [827, 0]
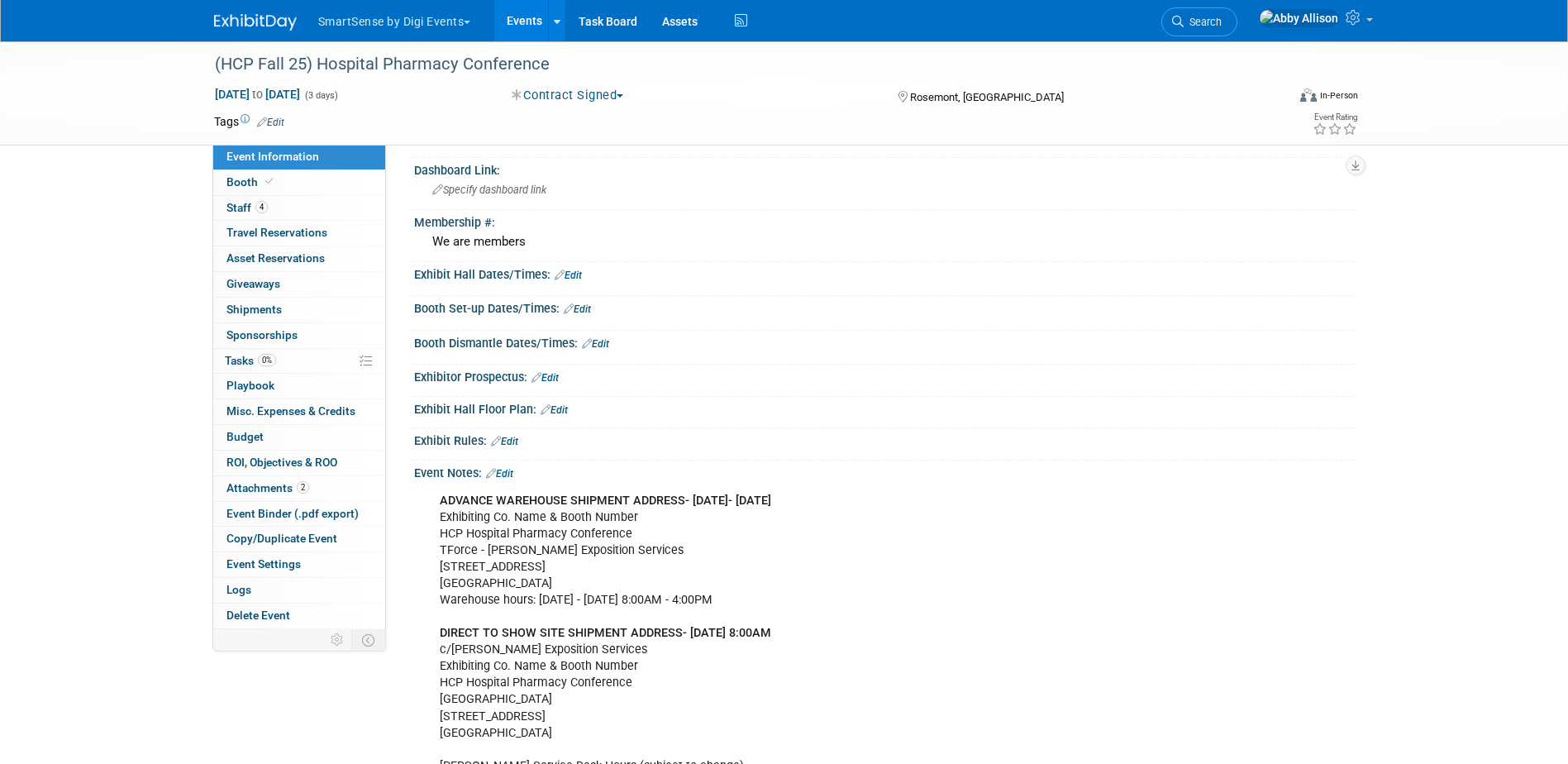
click at [585, 307] on link "Edit" at bounding box center [577, 309] width 28 height 12
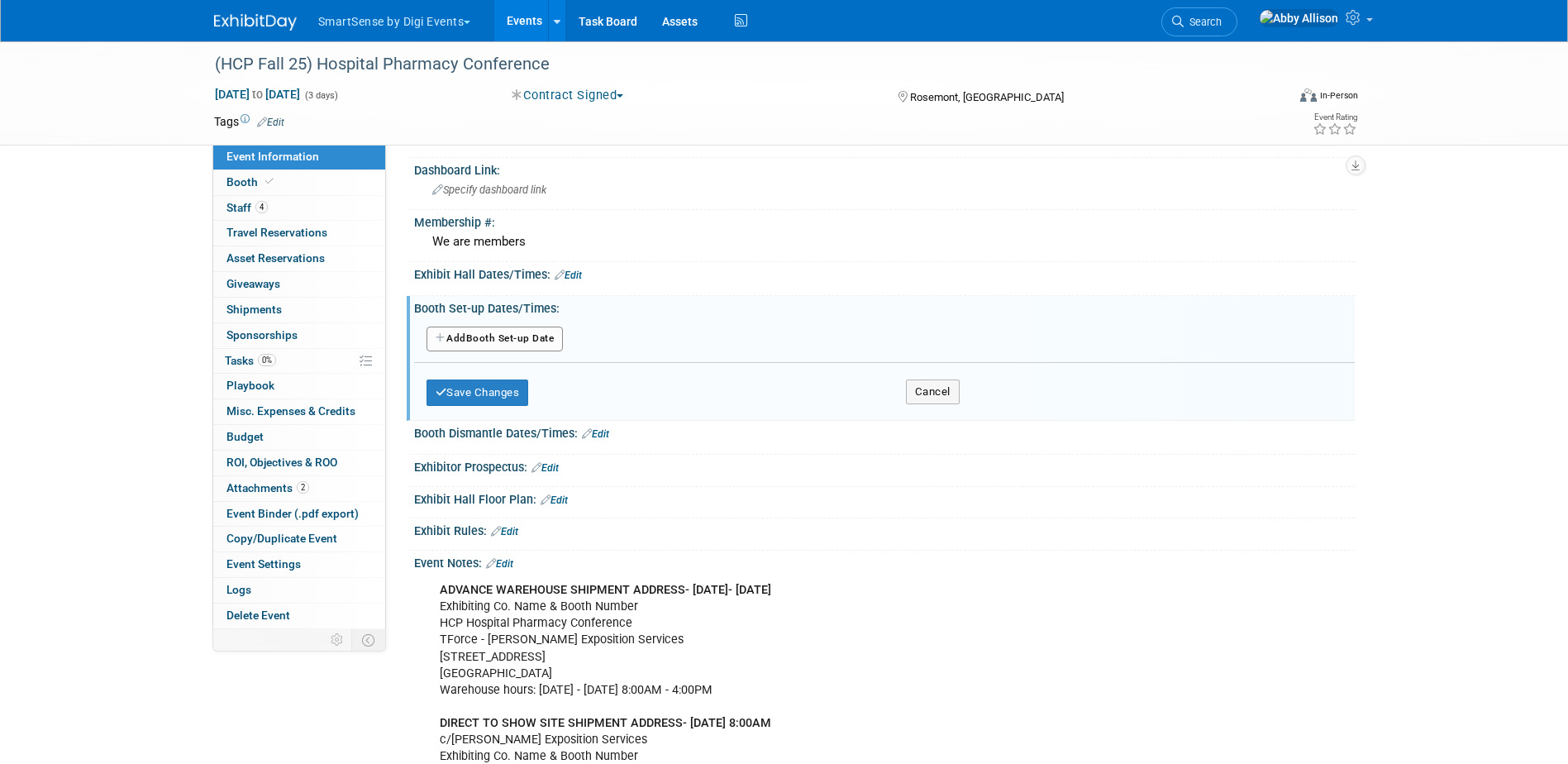
click at [534, 343] on button "Add Another Booth Set-up Date" at bounding box center [495, 339] width 137 height 25
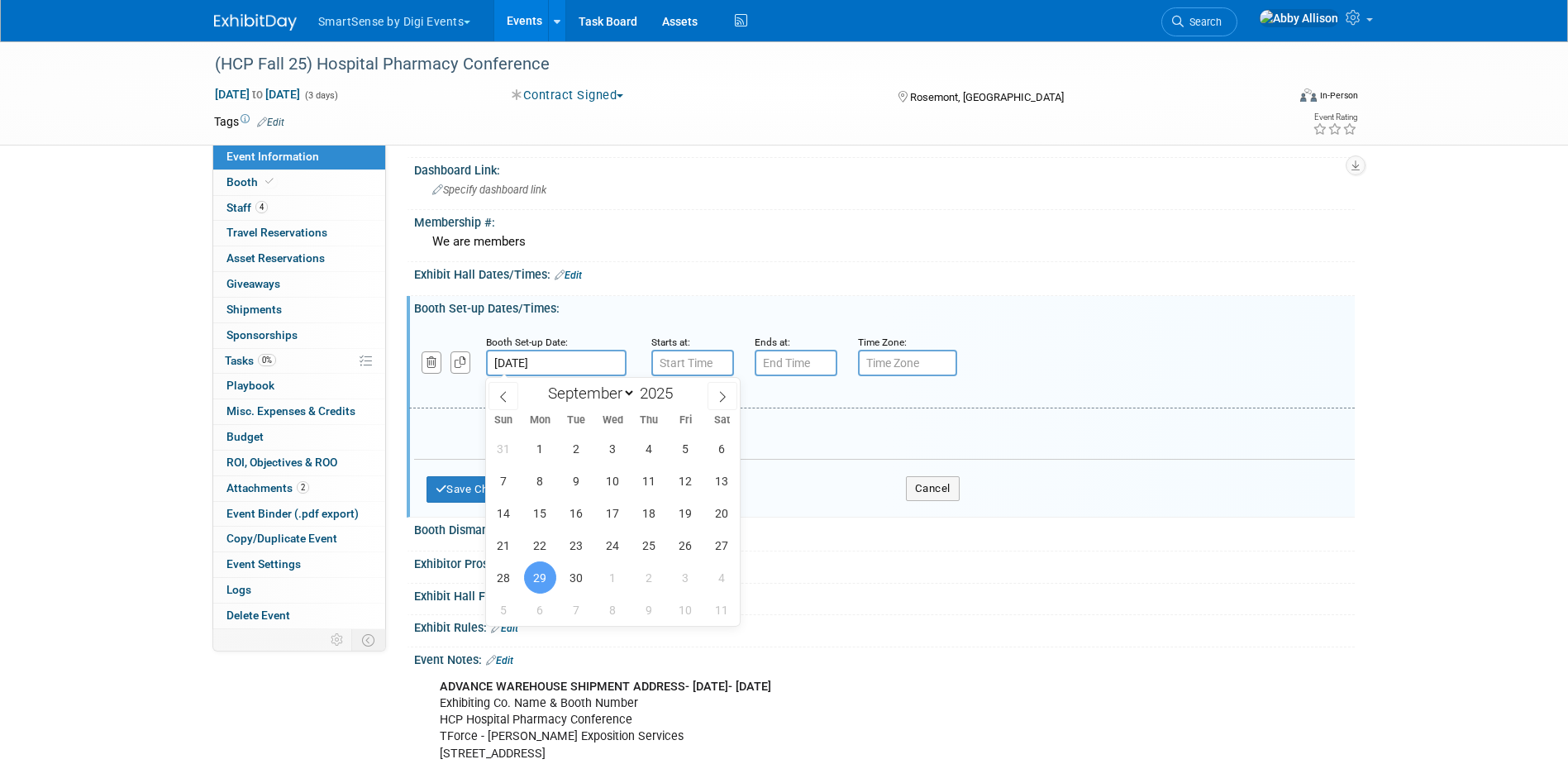
click at [537, 362] on input "Sep 29, 2025" at bounding box center [556, 363] width 141 height 27
click at [505, 586] on span "28" at bounding box center [503, 577] width 32 height 32
type input "Sep 28, 2025"
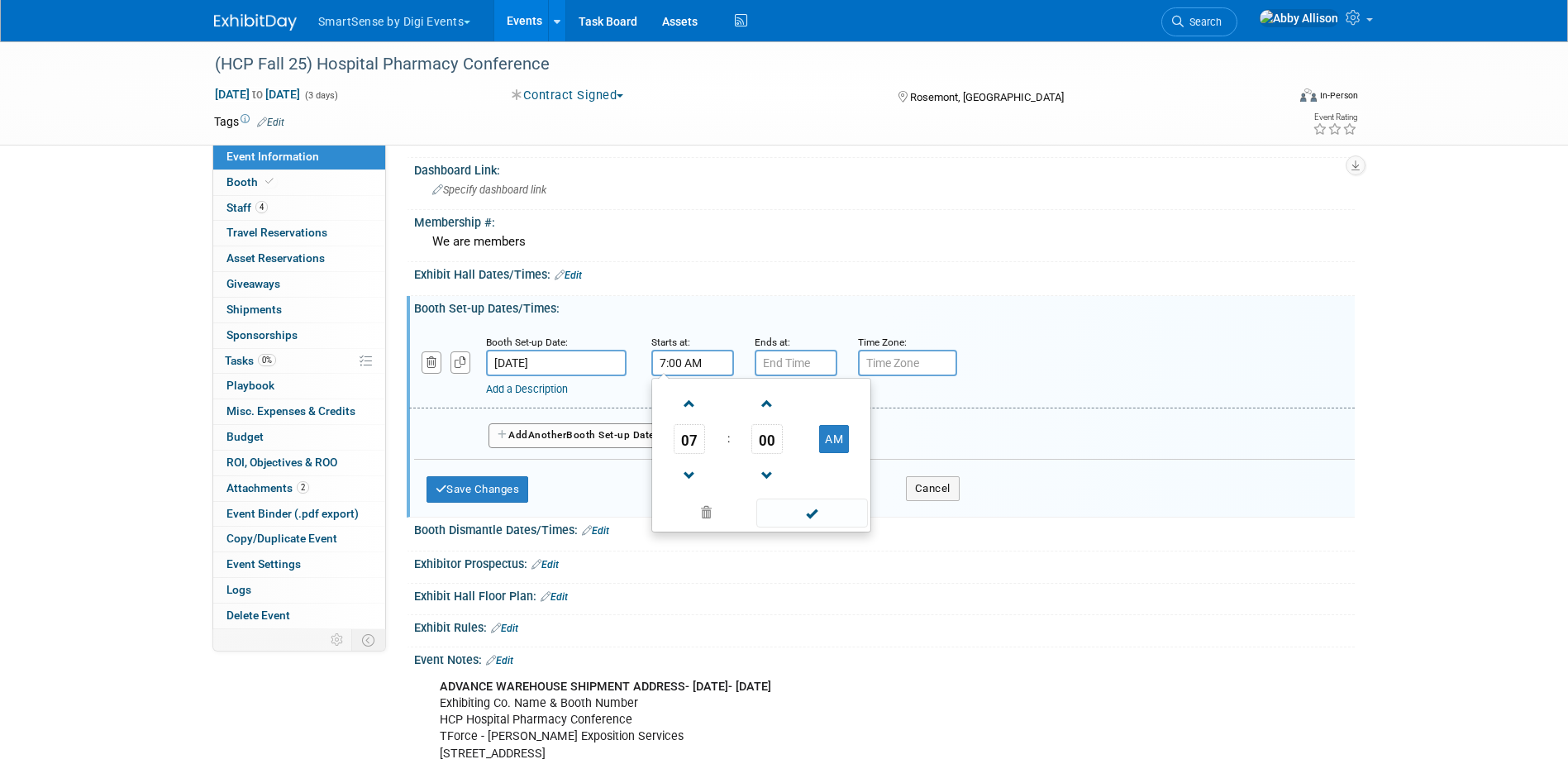
click at [668, 374] on div "7:00 AM 07 : 00 AM 12 01 02 03 04 05 06 07 08 09 10 11 00 05 10 15 20 25 30 35 …" at bounding box center [693, 363] width 83 height 27
click at [683, 443] on span "07" at bounding box center [689, 439] width 32 height 30
click at [794, 403] on td "02" at bounding box center [787, 404] width 53 height 44
click at [833, 439] on button "AM" at bounding box center [834, 439] width 30 height 28
type input "2:00 PM"
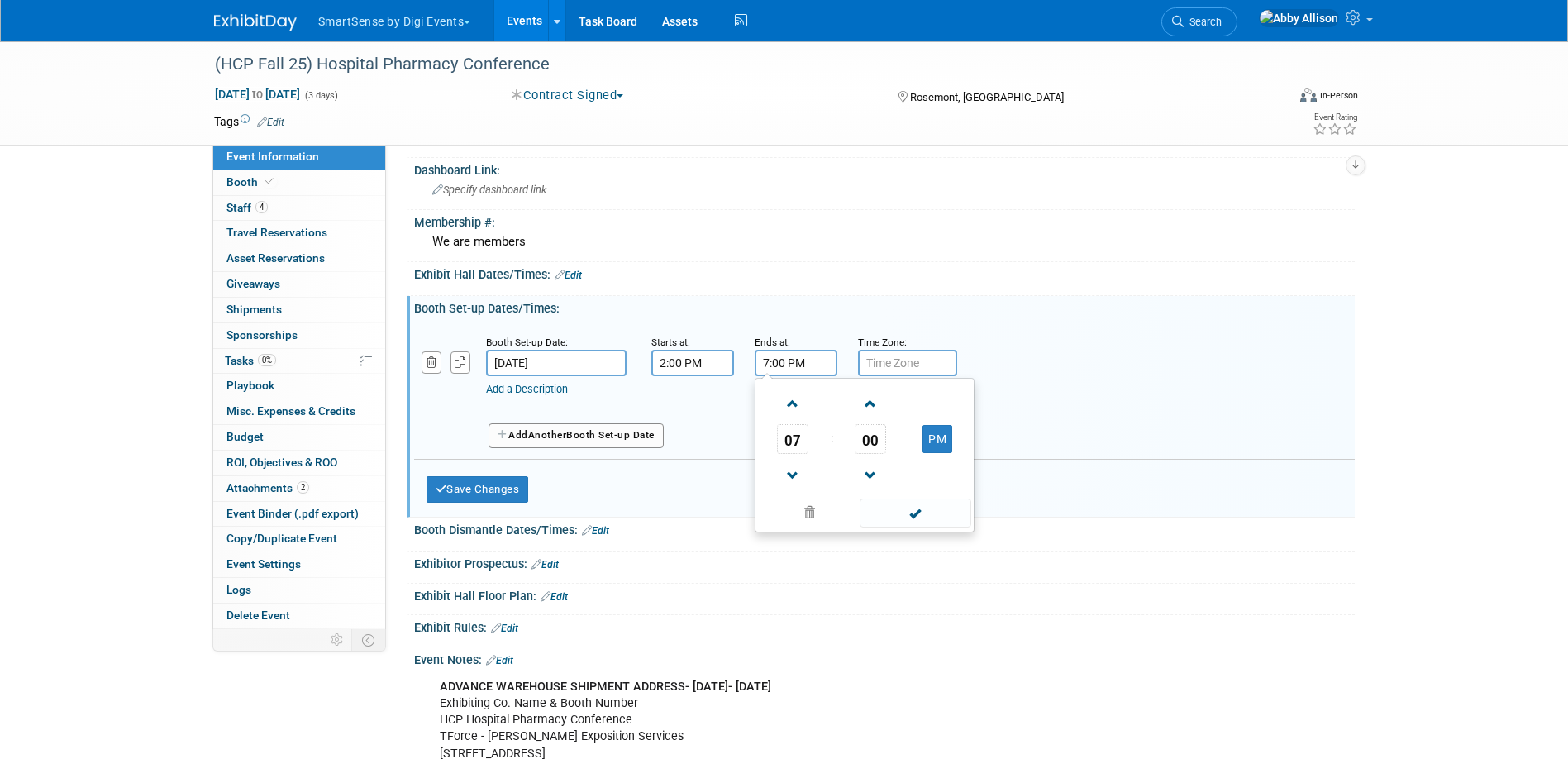
click at [799, 362] on input "7:00 PM" at bounding box center [796, 363] width 83 height 27
click at [790, 485] on span at bounding box center [793, 476] width 29 height 29
type input "6:00 PM"
click at [902, 515] on span at bounding box center [915, 513] width 111 height 29
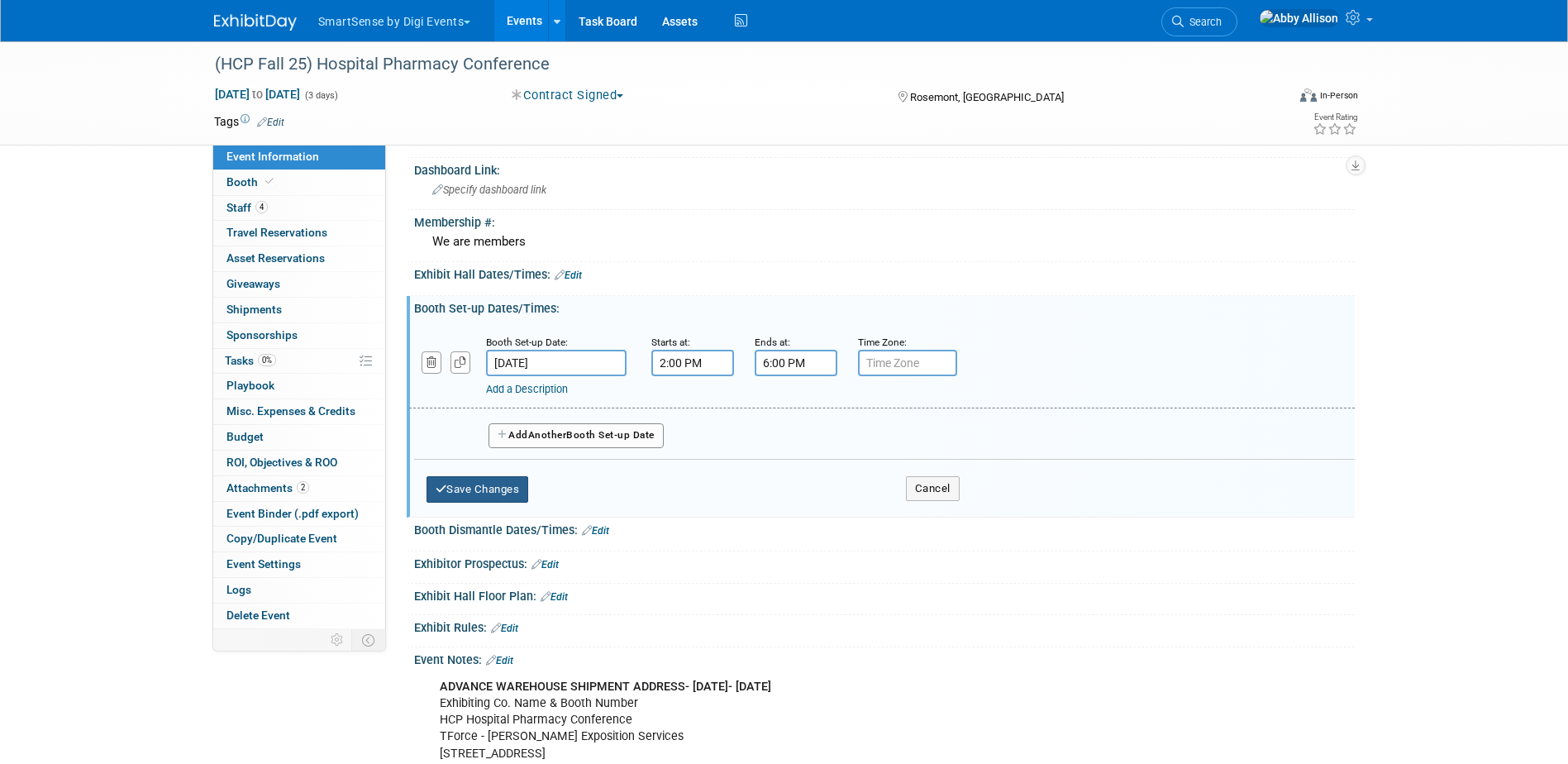
click at [470, 488] on button "Save Changes" at bounding box center [477, 489] width 102 height 27
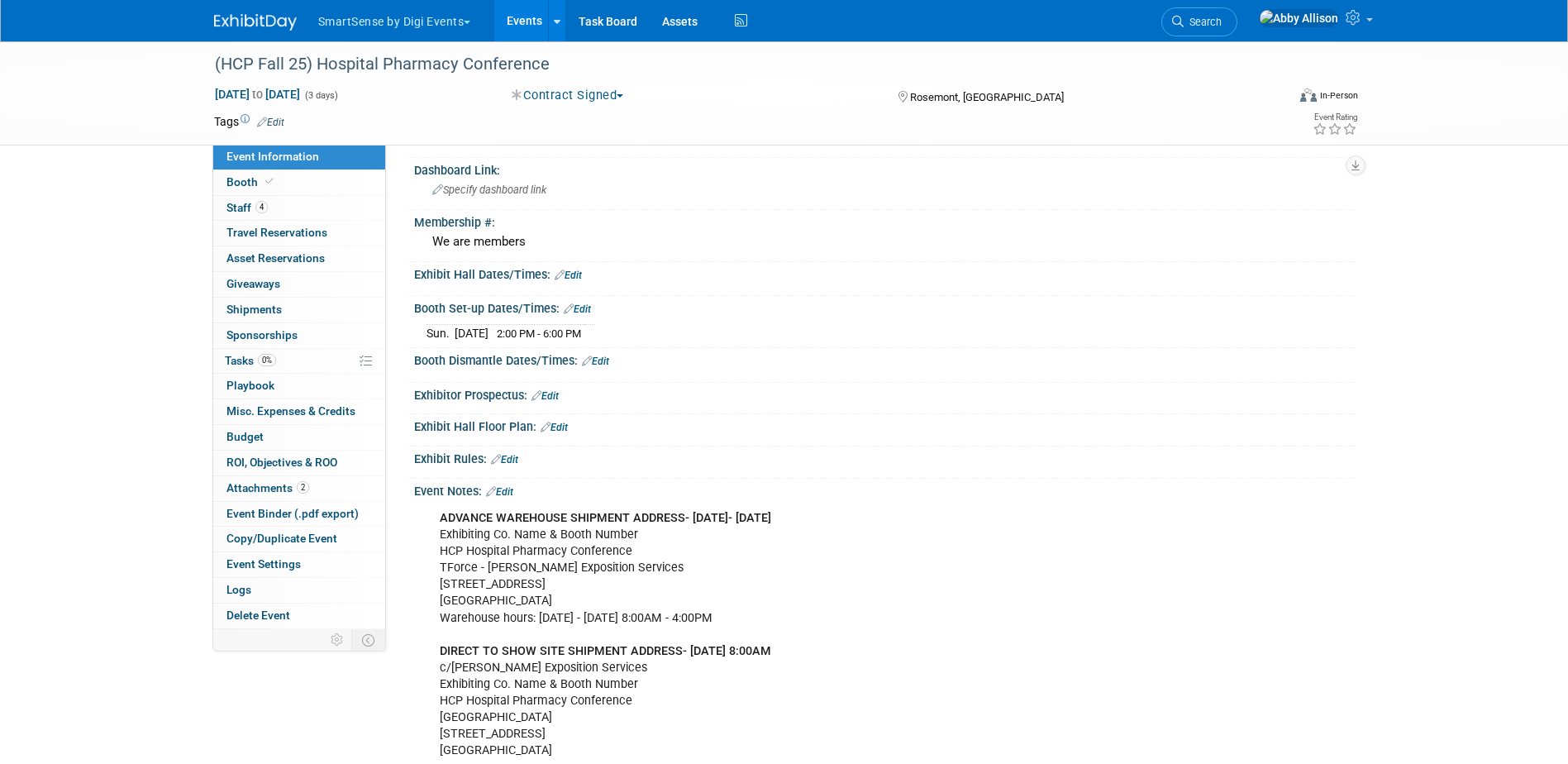
click at [572, 278] on link "Edit" at bounding box center [568, 276] width 28 height 12
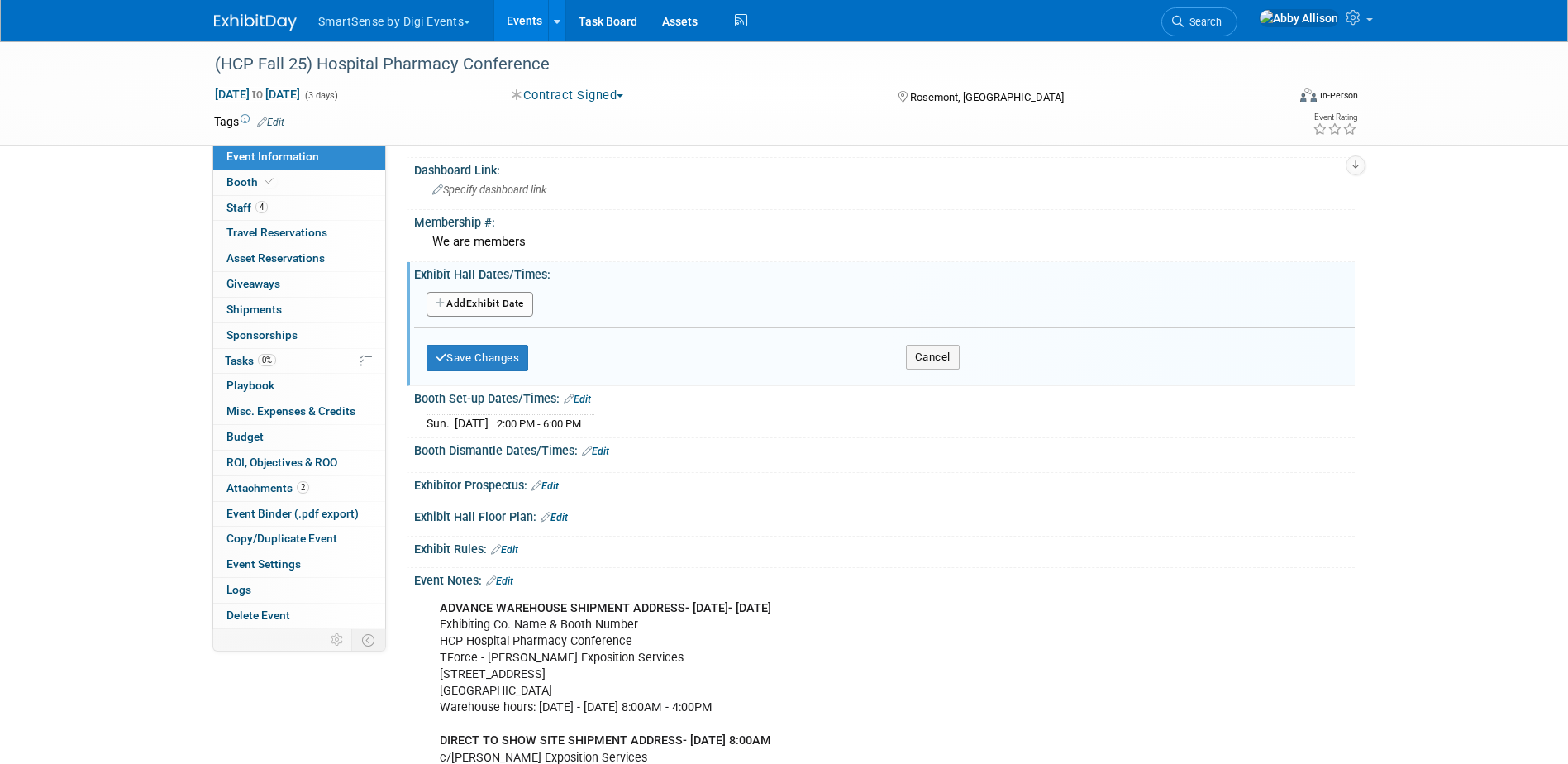
click at [481, 298] on button "Add Another Exhibit Date" at bounding box center [479, 304] width 106 height 25
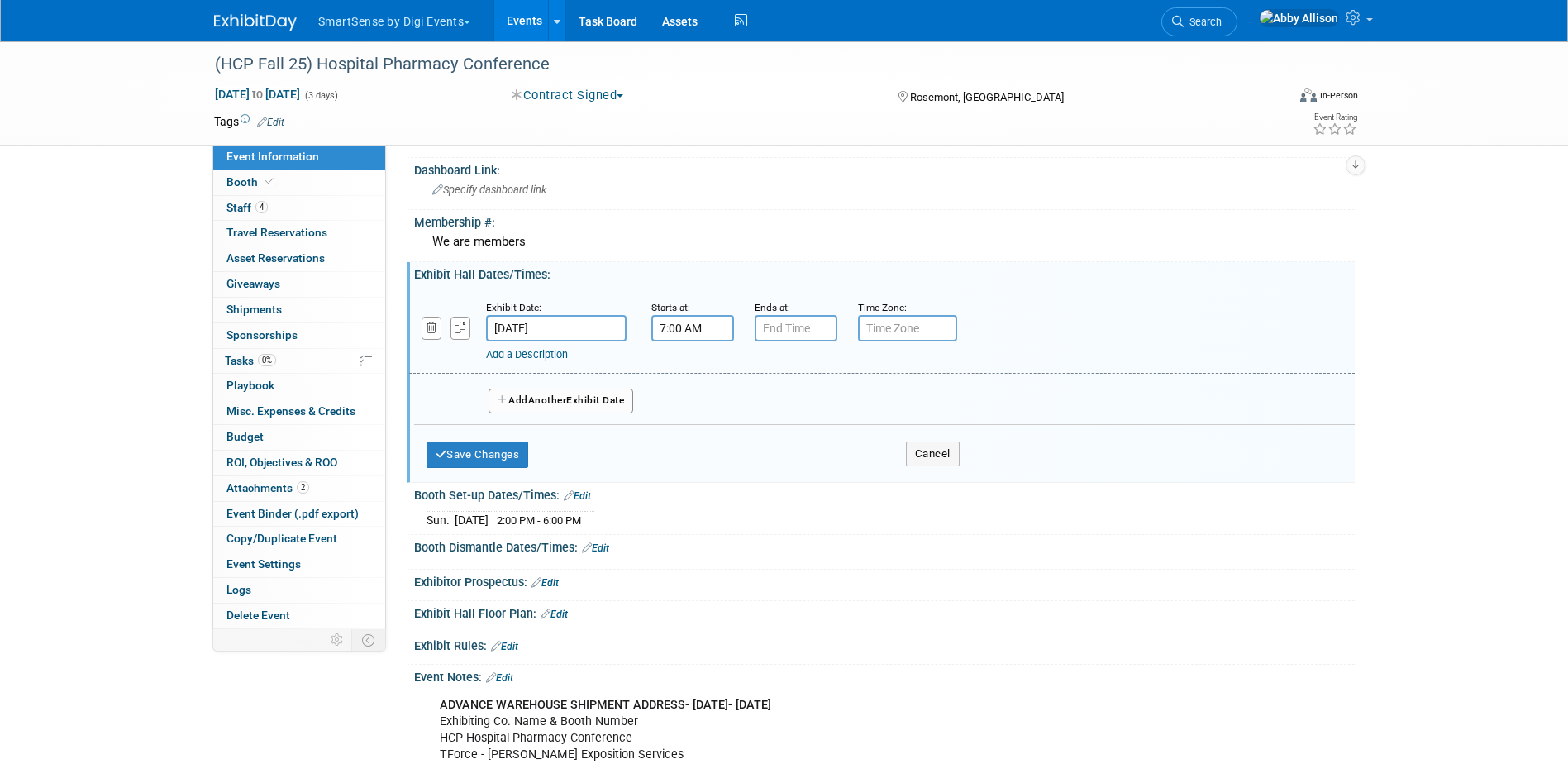
click at [668, 328] on input "7:00 AM" at bounding box center [693, 328] width 83 height 27
click at [691, 404] on span "07" at bounding box center [689, 405] width 32 height 30
click at [846, 462] on td "11" at bounding box center [840, 458] width 53 height 44
click at [770, 409] on span "00" at bounding box center [767, 405] width 32 height 30
click at [779, 416] on td "30" at bounding box center [787, 414] width 53 height 44
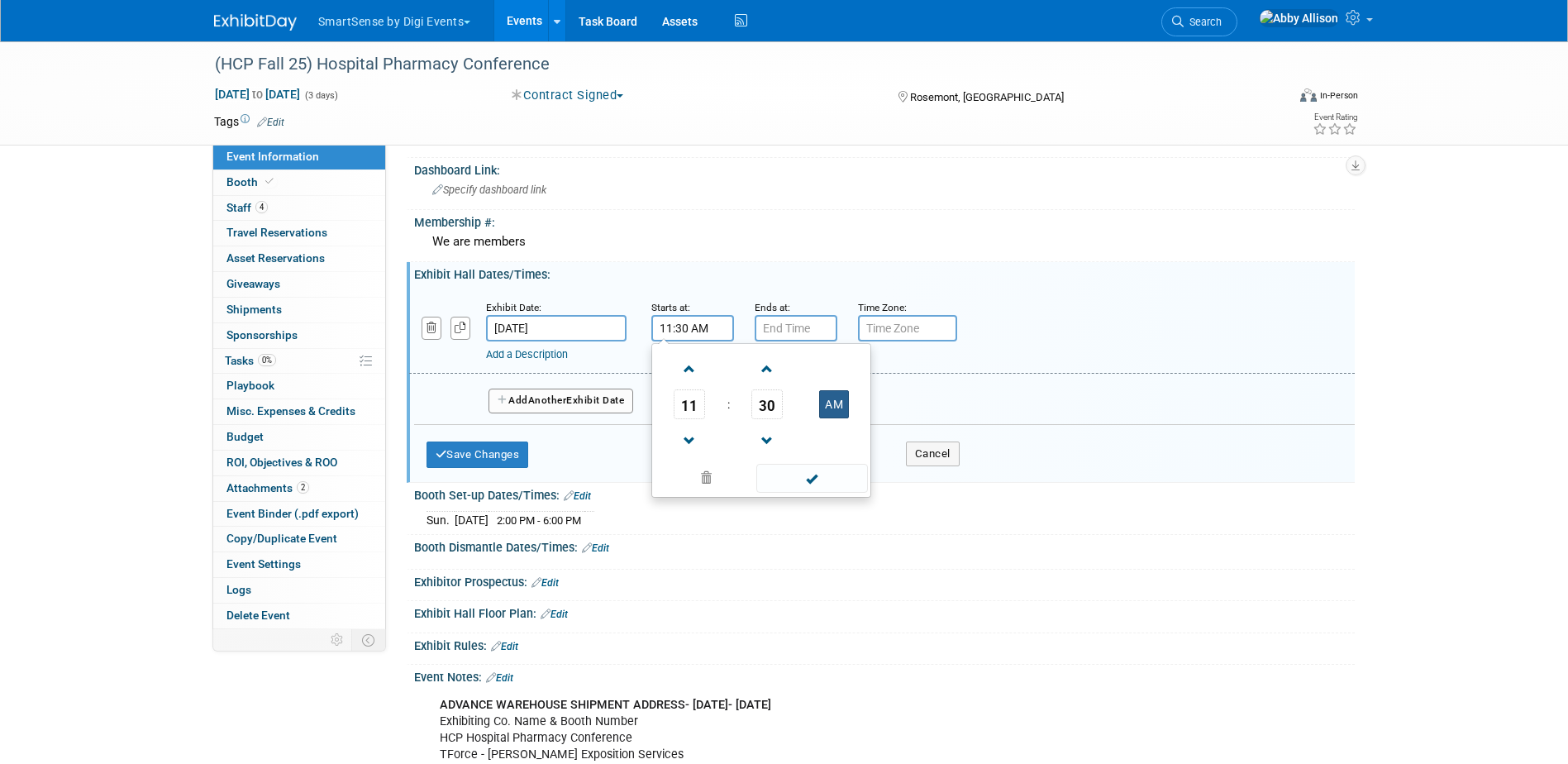
click at [824, 410] on button "AM" at bounding box center [834, 405] width 30 height 28
click at [824, 410] on button "PM" at bounding box center [834, 405] width 30 height 28
type input "11:30 AM"
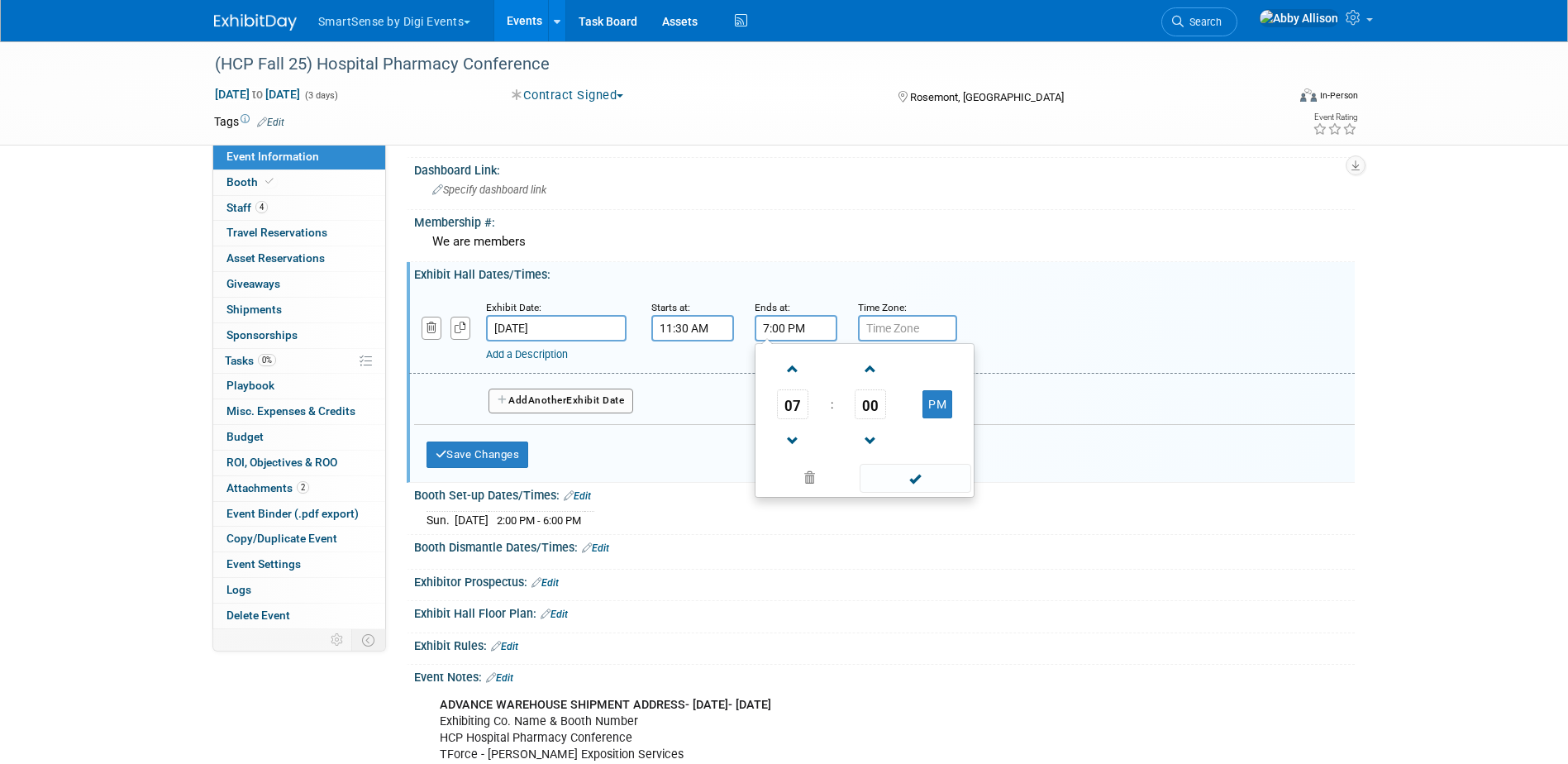
click at [781, 322] on input "7:00 PM" at bounding box center [796, 328] width 83 height 27
click at [795, 404] on span "07" at bounding box center [793, 405] width 32 height 30
click at [786, 418] on td "04" at bounding box center [785, 414] width 53 height 44
type input "4:00 PM"
click at [909, 478] on span at bounding box center [915, 478] width 111 height 29
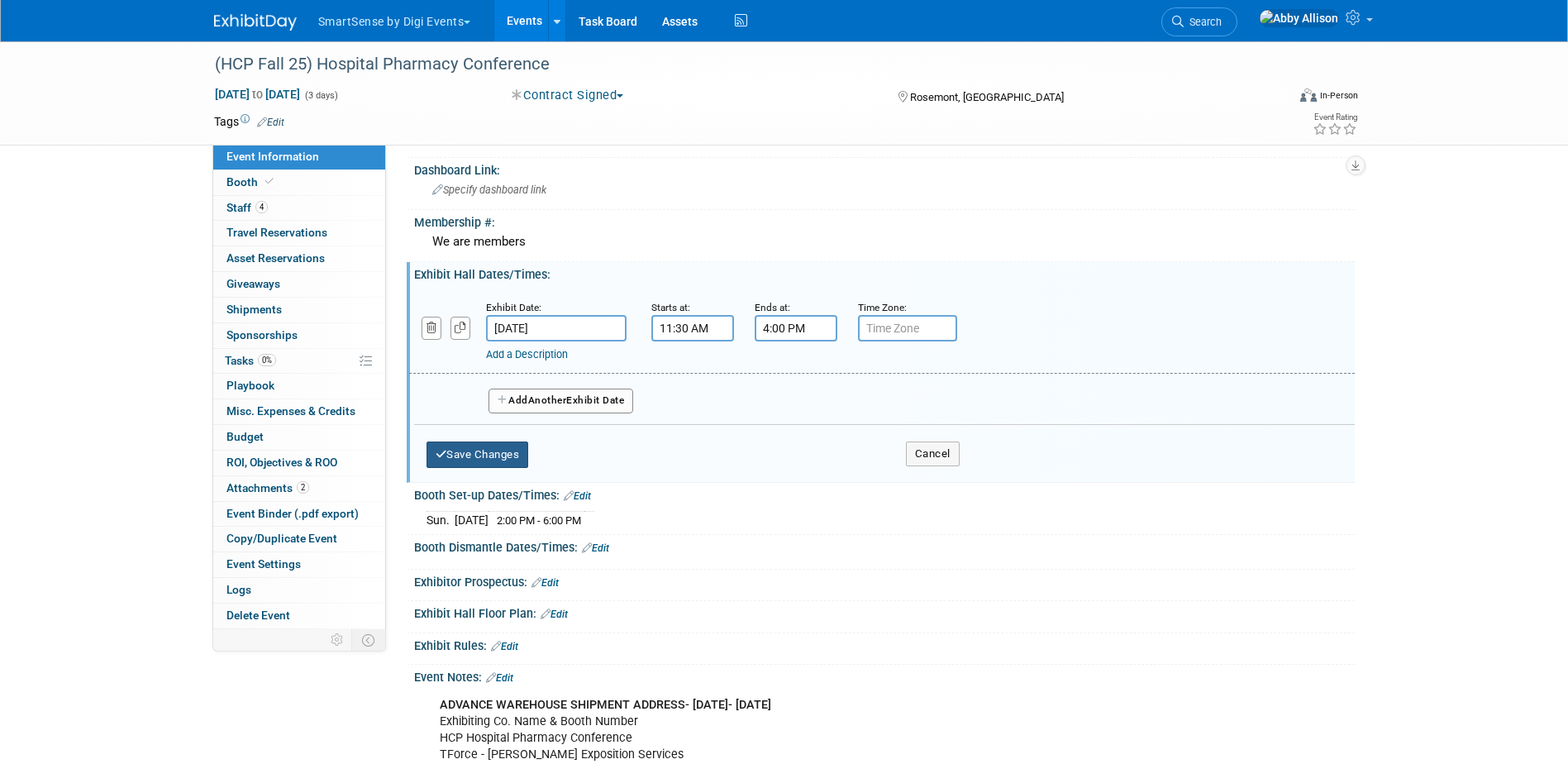
click at [484, 458] on button "Save Changes" at bounding box center [477, 455] width 102 height 27
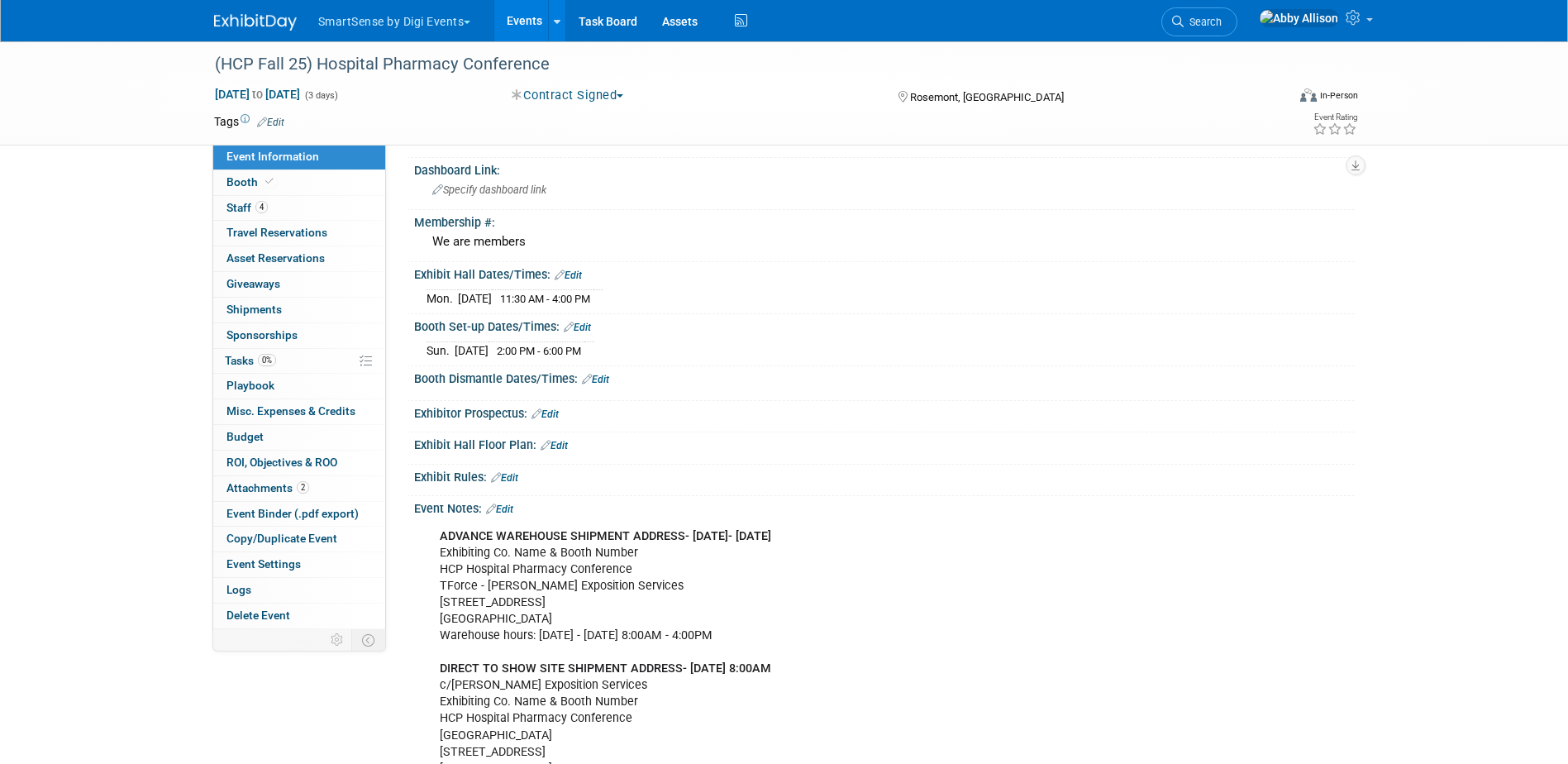
click at [601, 382] on link "Edit" at bounding box center [596, 379] width 28 height 12
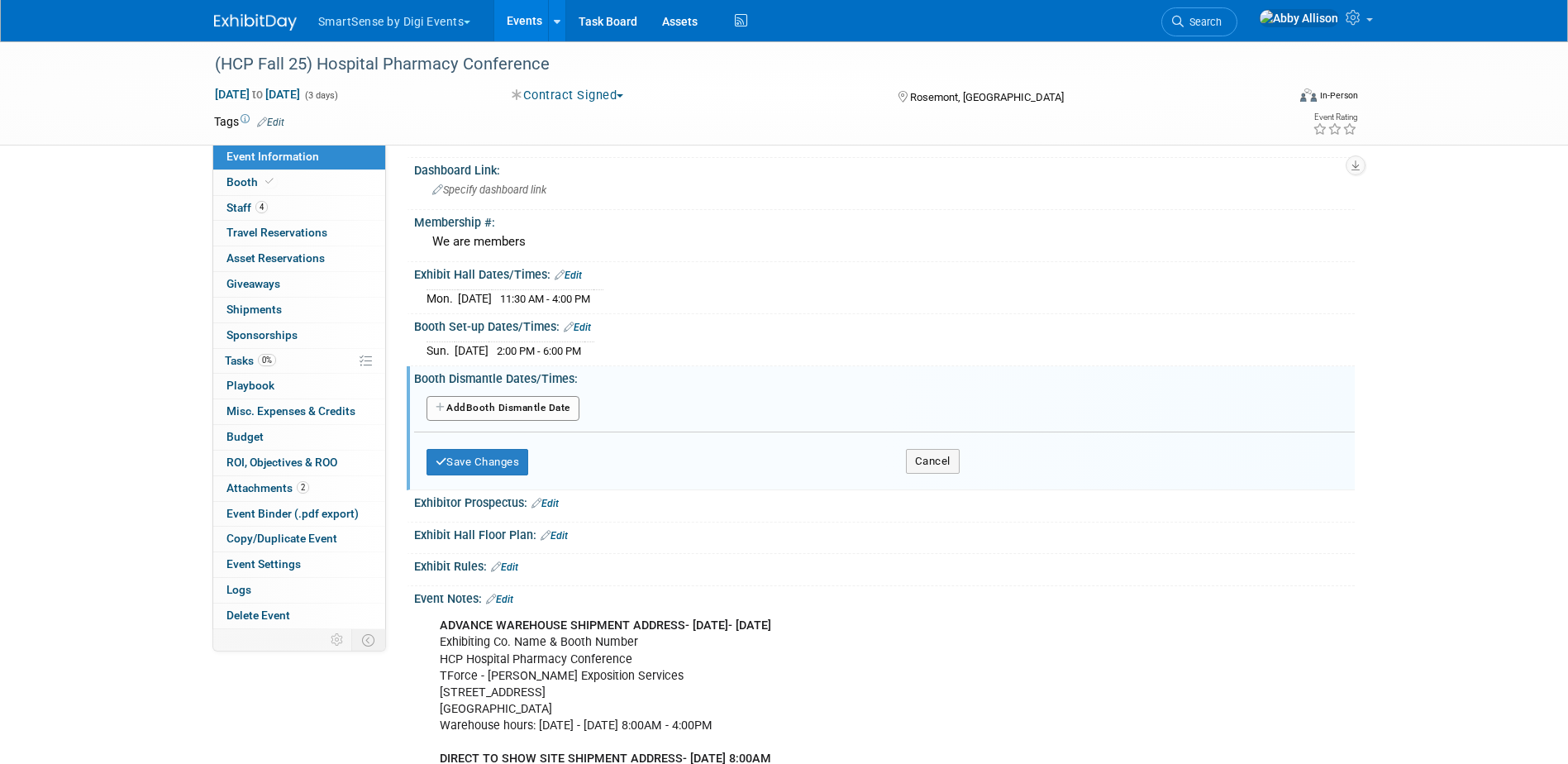
click at [521, 409] on button "Add Another Booth Dismantle Date" at bounding box center [503, 409] width 153 height 25
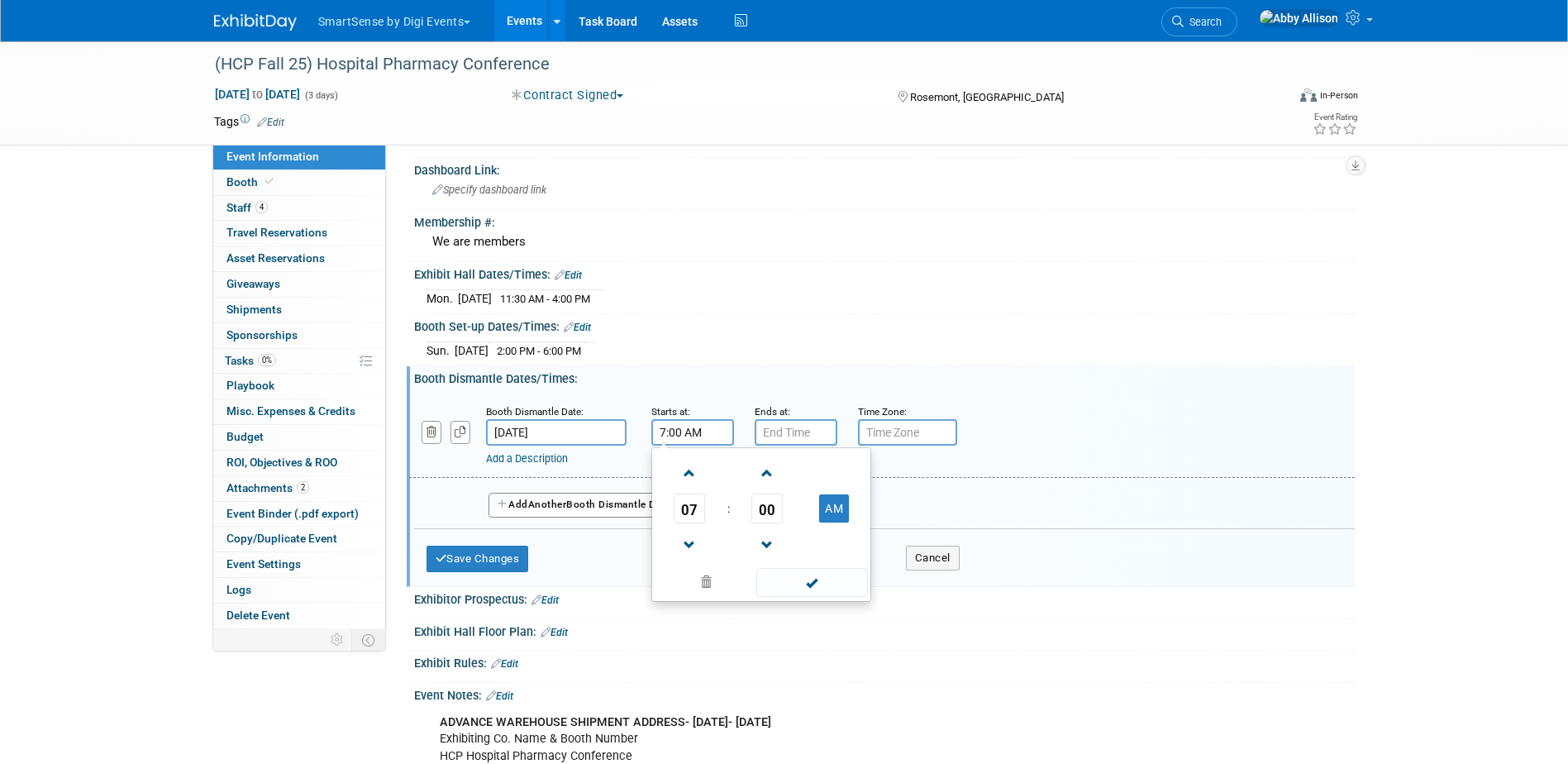
click at [697, 436] on input "7:00 AM" at bounding box center [693, 432] width 83 height 27
click at [692, 519] on span "07" at bounding box center [689, 508] width 32 height 30
click at [694, 525] on td "04" at bounding box center [682, 518] width 53 height 44
click at [835, 511] on button "AM" at bounding box center [834, 508] width 30 height 28
type input "4:00 PM"
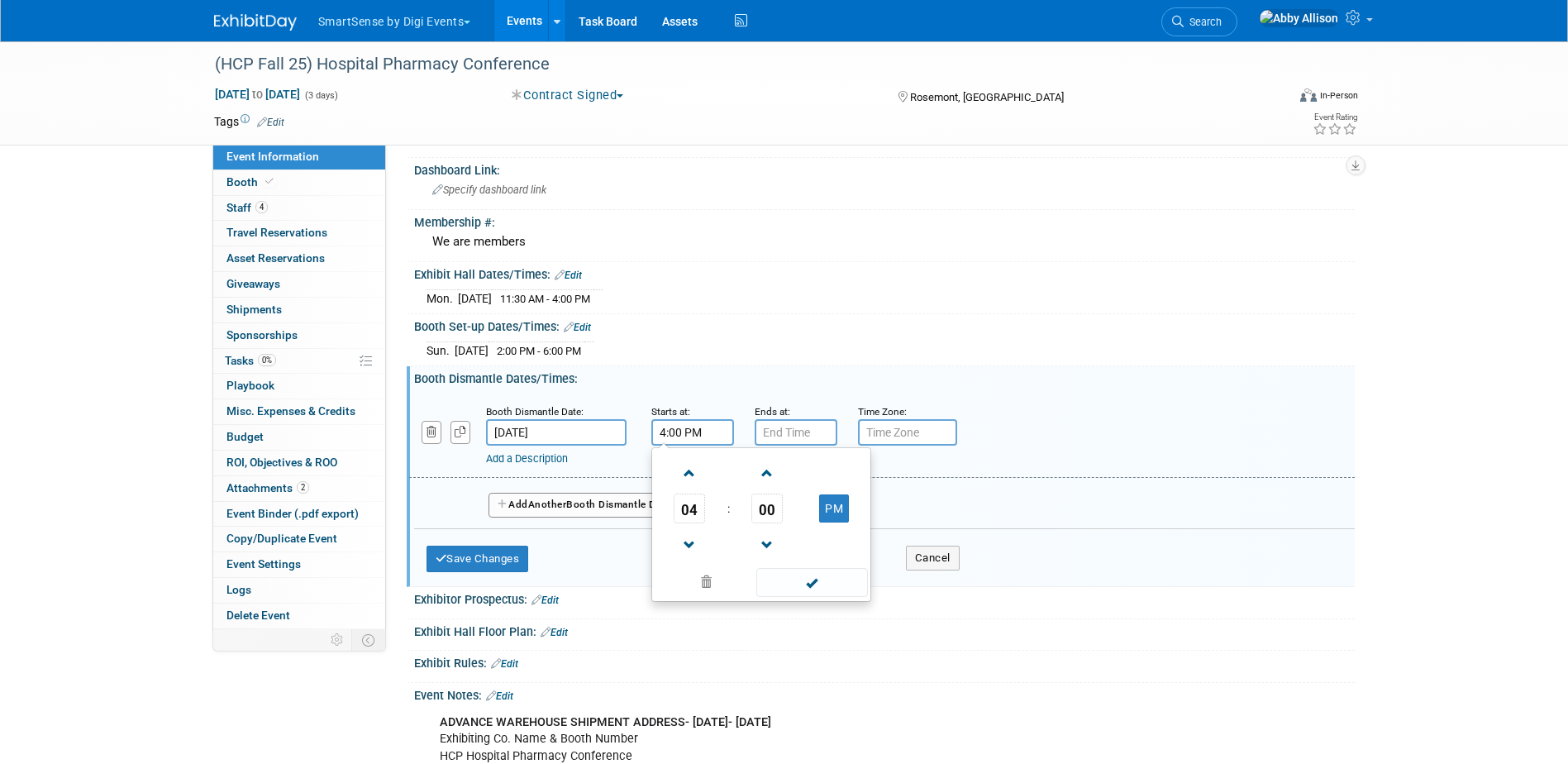
type input "7:00 PM"
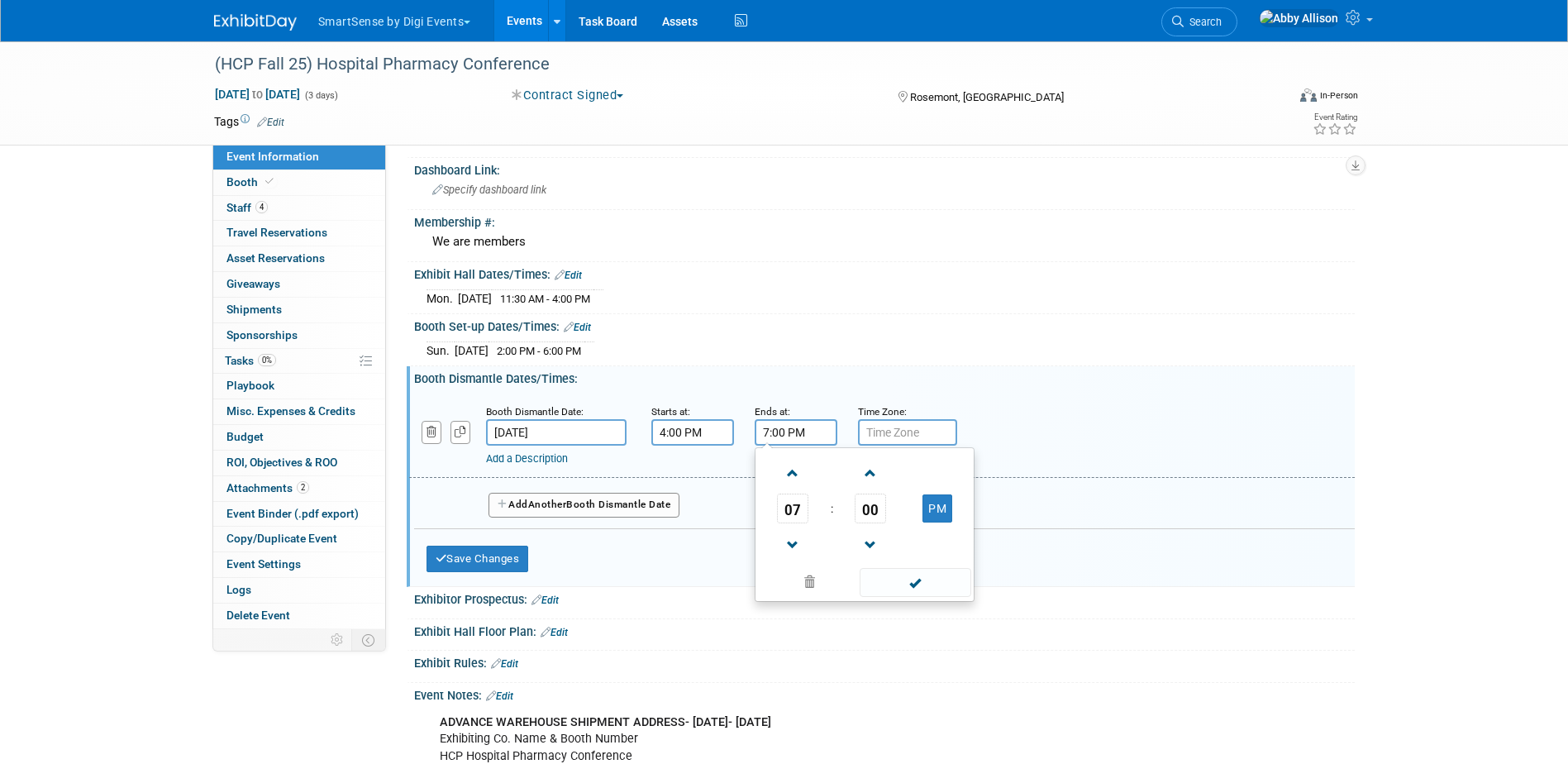
click at [796, 431] on input "7:00 PM" at bounding box center [796, 432] width 83 height 27
click at [912, 581] on span at bounding box center [915, 582] width 111 height 29
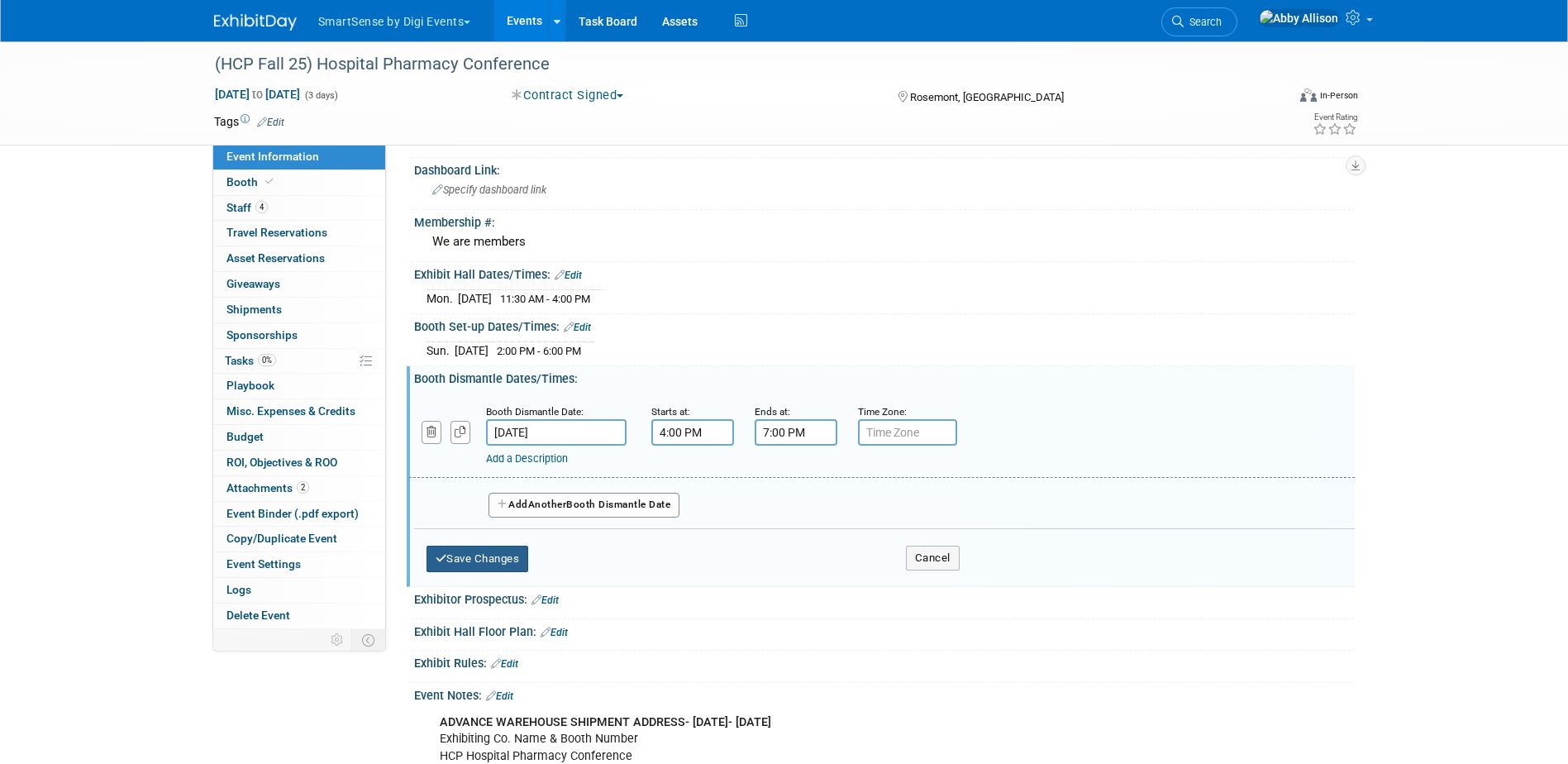
click at [506, 557] on button "Save Changes" at bounding box center [477, 559] width 102 height 27
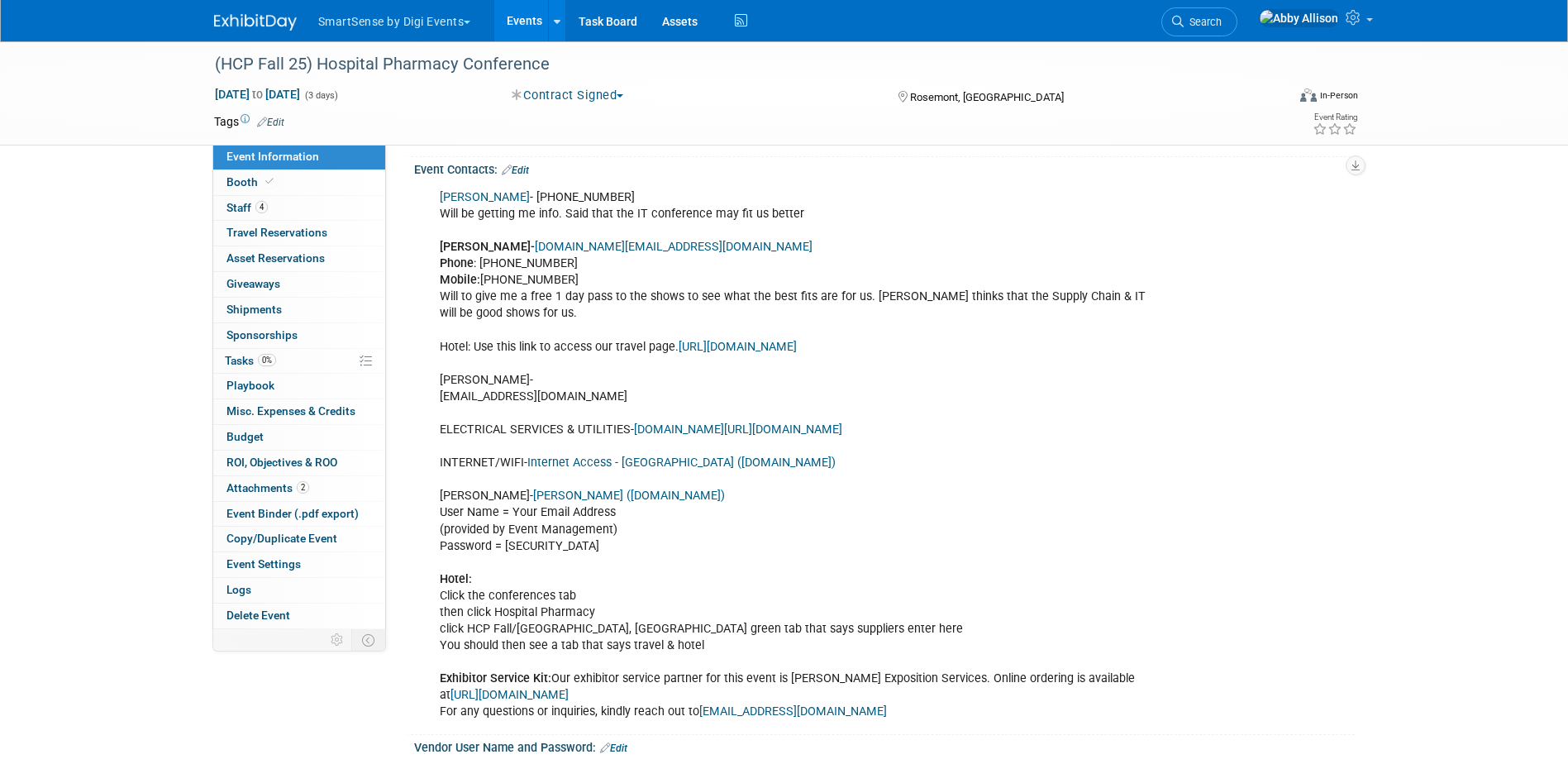
scroll to position [165, 0]
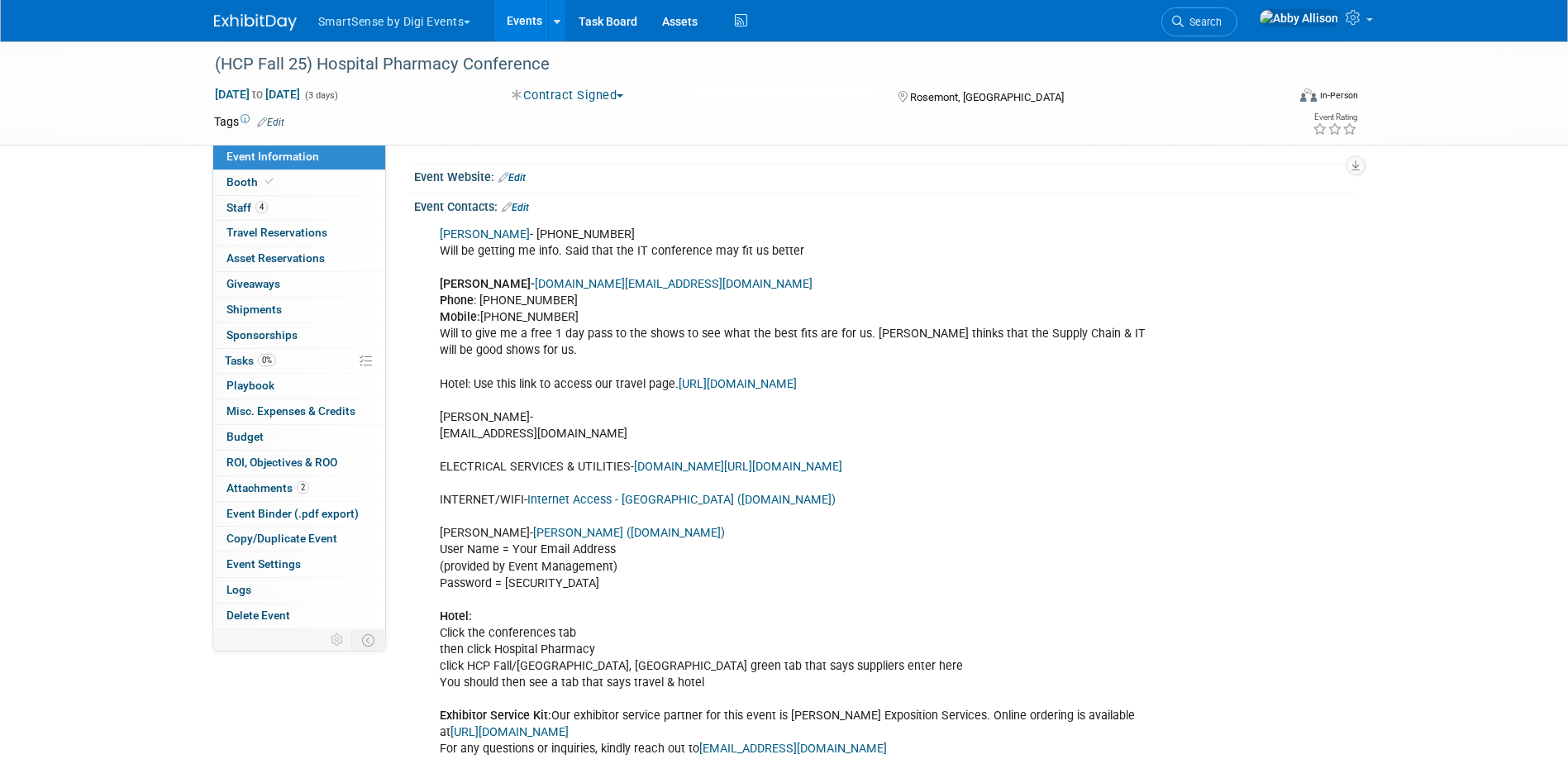
click at [518, 209] on link "Edit" at bounding box center [515, 208] width 28 height 12
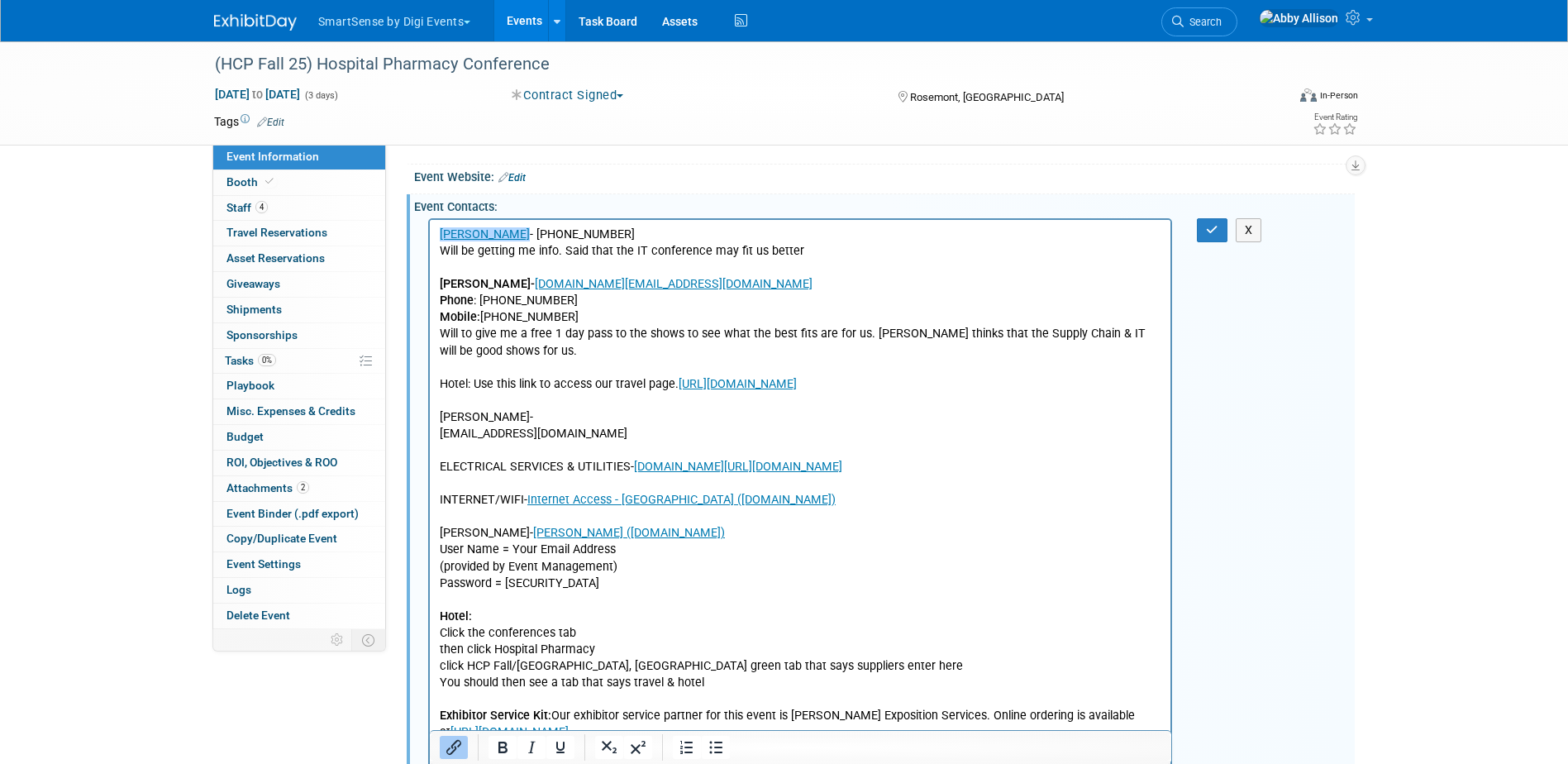
scroll to position [0, 0]
click at [569, 432] on p "John Romans - (615) 257-7538 Will be getting me info. Said that the IT conferen…" at bounding box center [800, 491] width 723 height 532
click at [568, 378] on p "John Romans - (615) 257-7538 Will be getting me info. Said that the IT conferen…" at bounding box center [800, 491] width 723 height 532
click at [492, 363] on p "John Romans - (615) 257-7538 Will be getting me info. Said that the IT conferen…" at bounding box center [800, 491] width 723 height 532
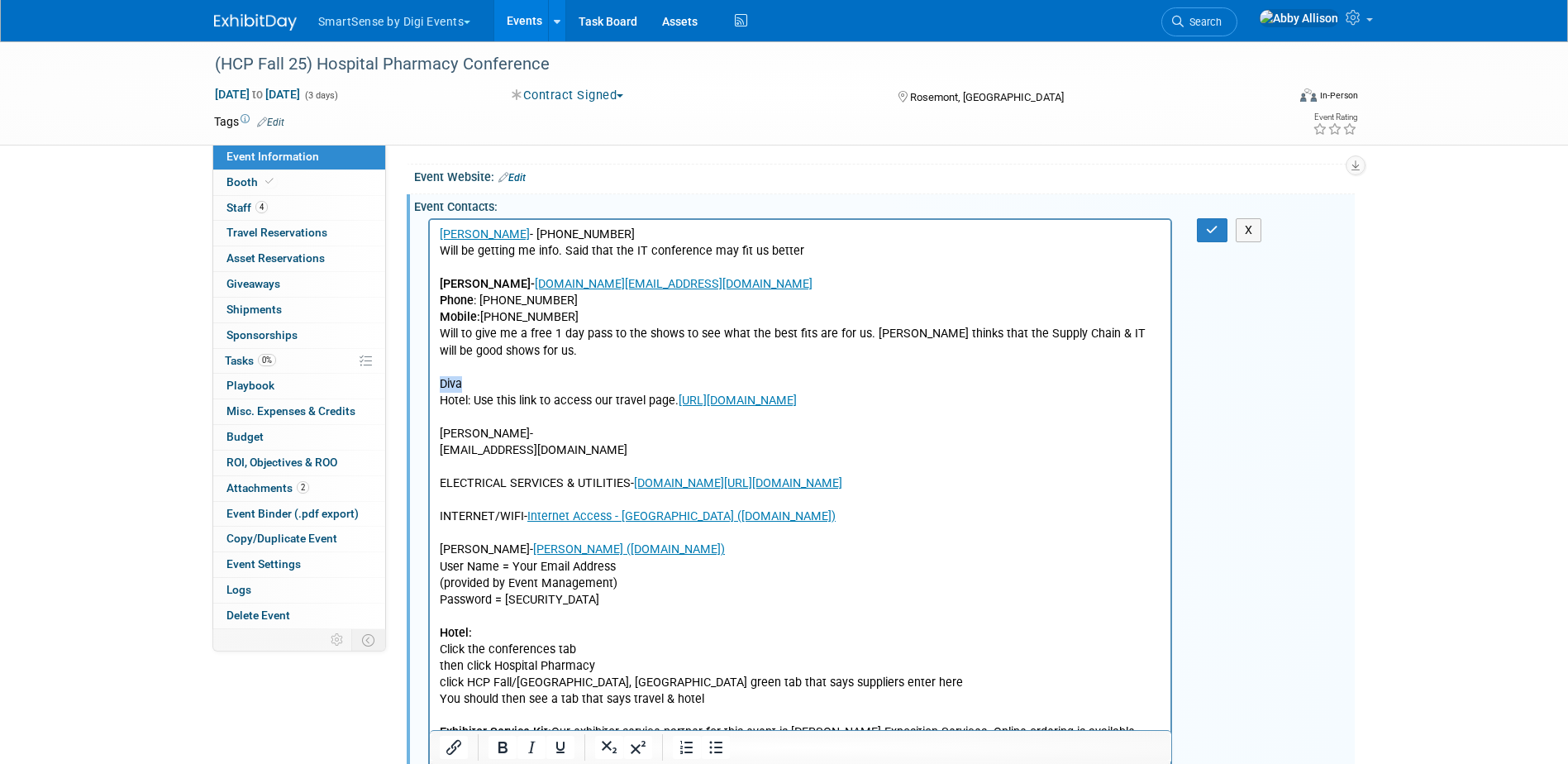
drag, startPoint x: 462, startPoint y: 385, endPoint x: 437, endPoint y: 385, distance: 25.0
click at [438, 385] on body "John Romans - (615) 257-7538 Will be getting me info. Said that the IT conferen…" at bounding box center [800, 499] width 724 height 548
click at [505, 746] on icon "Bold" at bounding box center [503, 747] width 9 height 12
click at [490, 384] on p "Diva Hotel: Use this link to access our travel page. https://www.hlthcp.com/con…" at bounding box center [800, 575] width 723 height 399
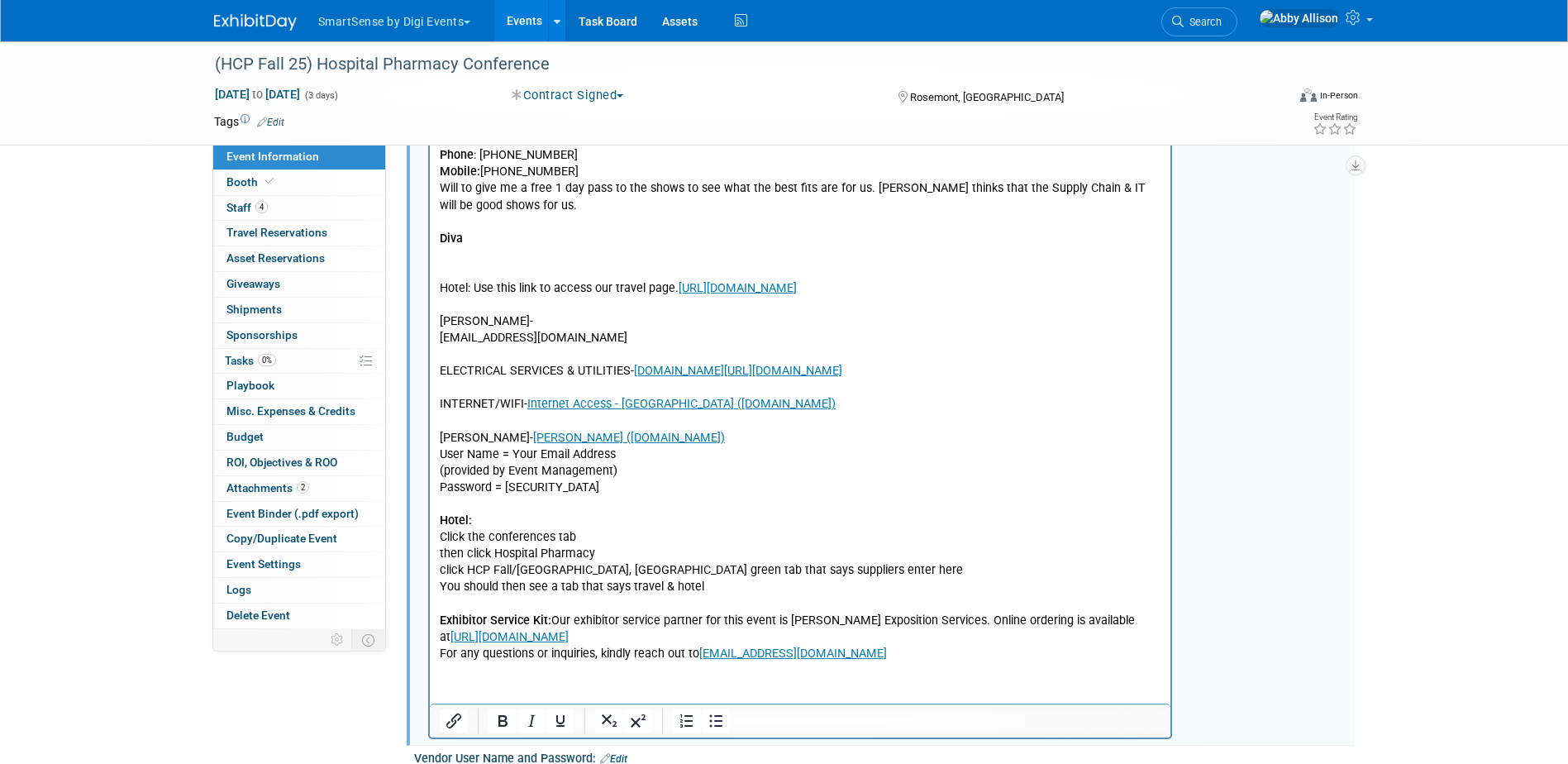
scroll to position [413, 0]
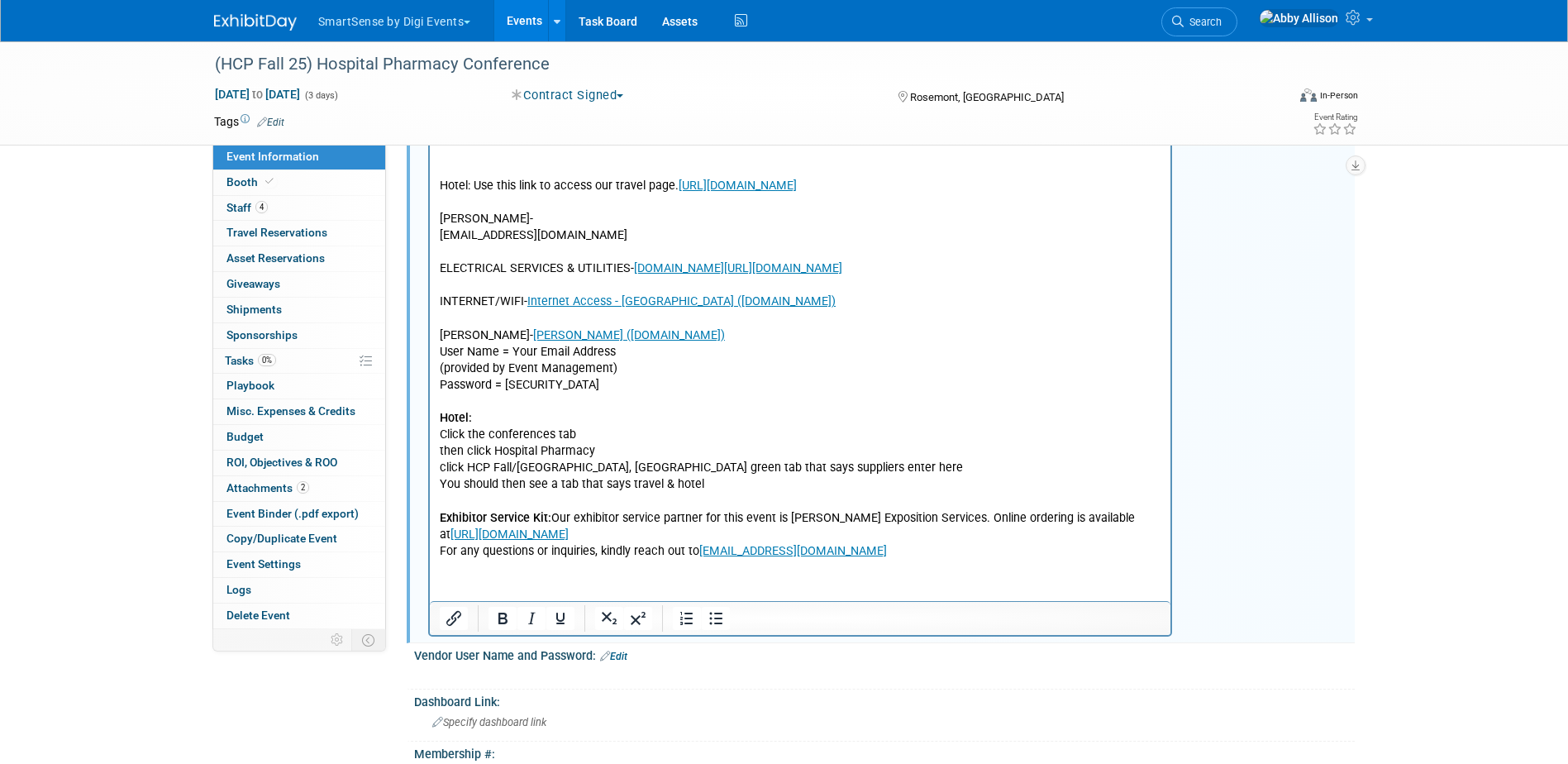
click at [721, 490] on p "Hotel: Use this link to access our travel page. https://www.hlthcp.com/conferen…" at bounding box center [800, 360] width 723 height 399
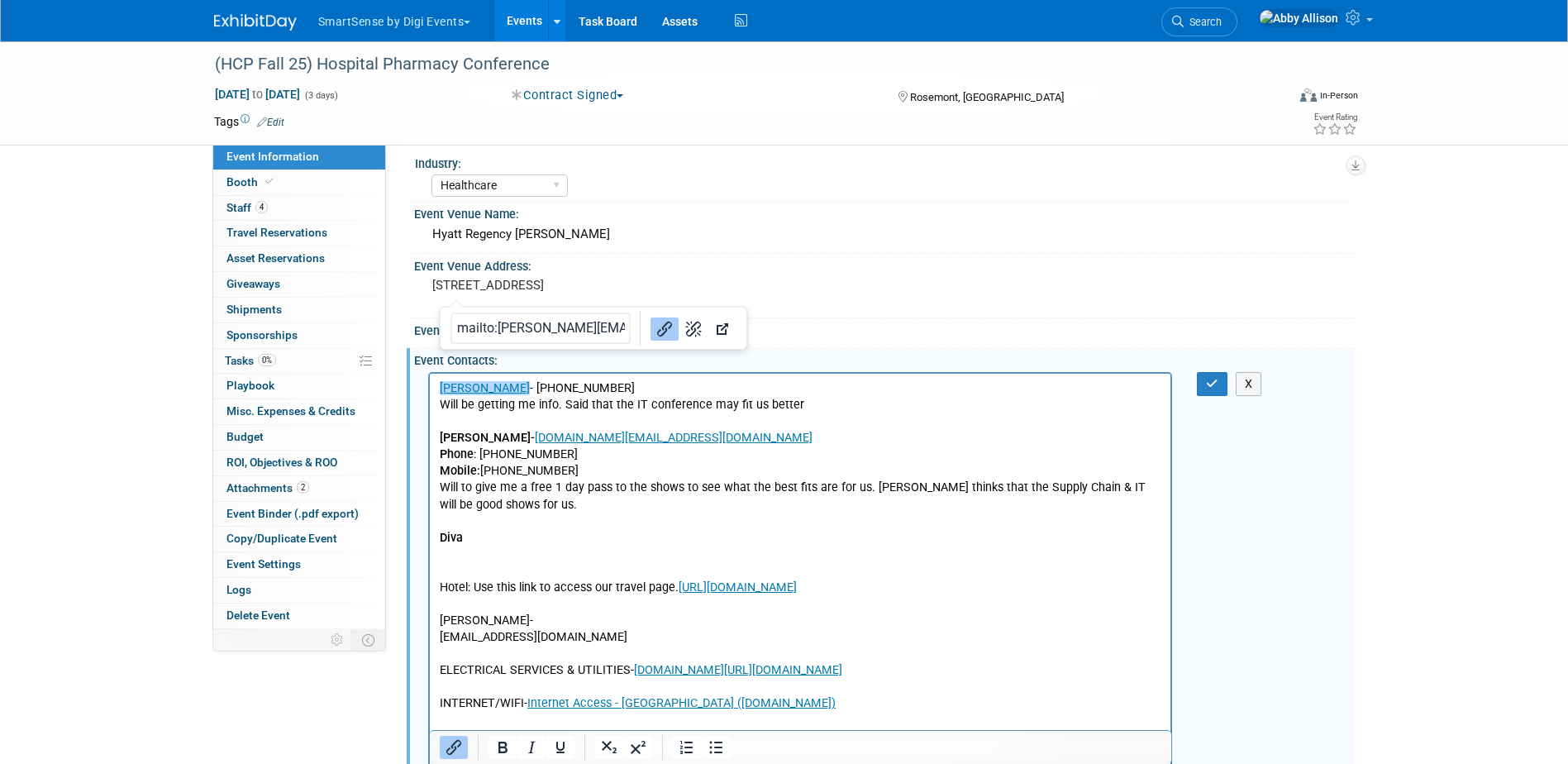
scroll to position [0, 0]
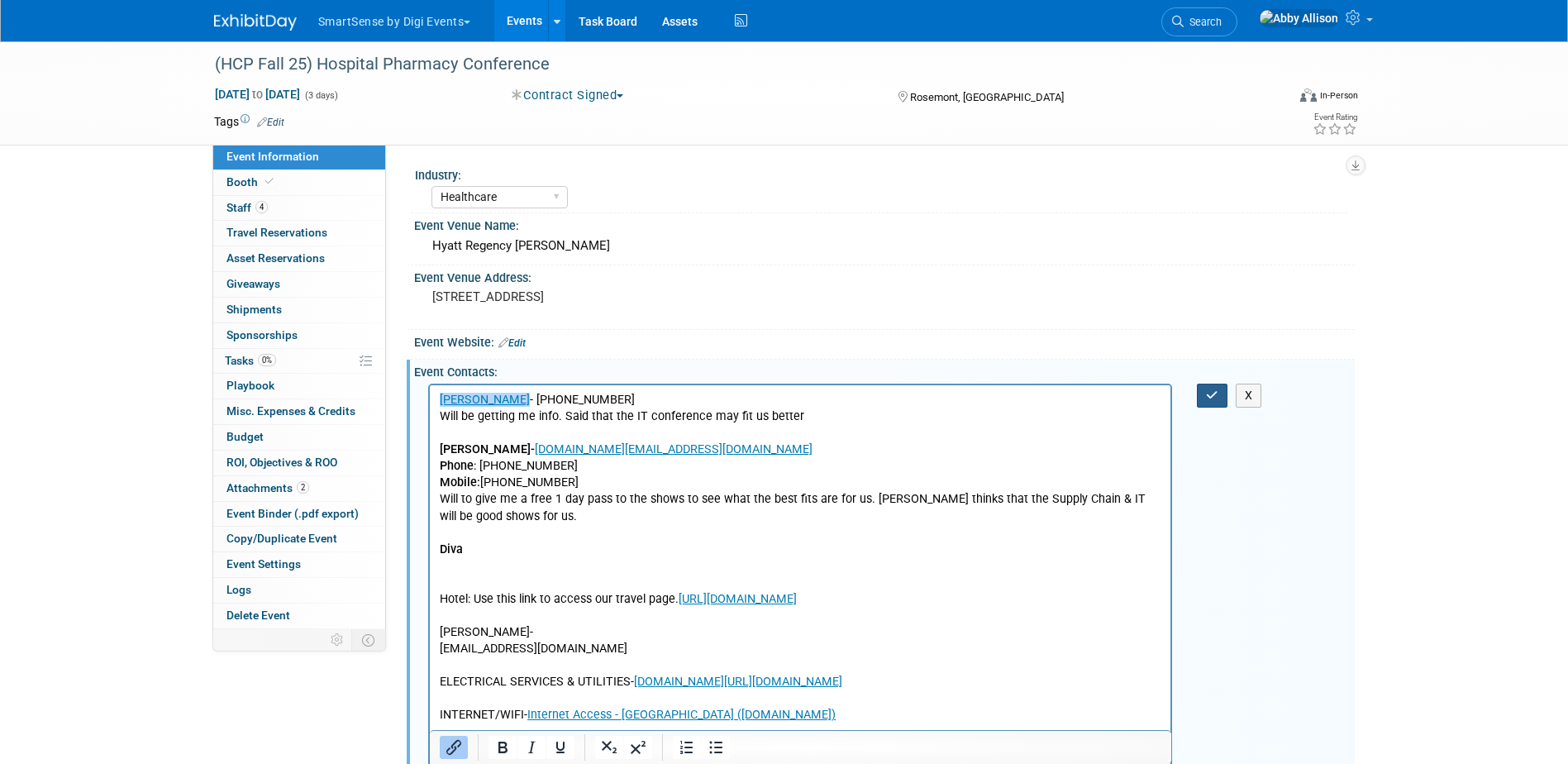
click at [1210, 407] on button "button" at bounding box center [1212, 395] width 31 height 24
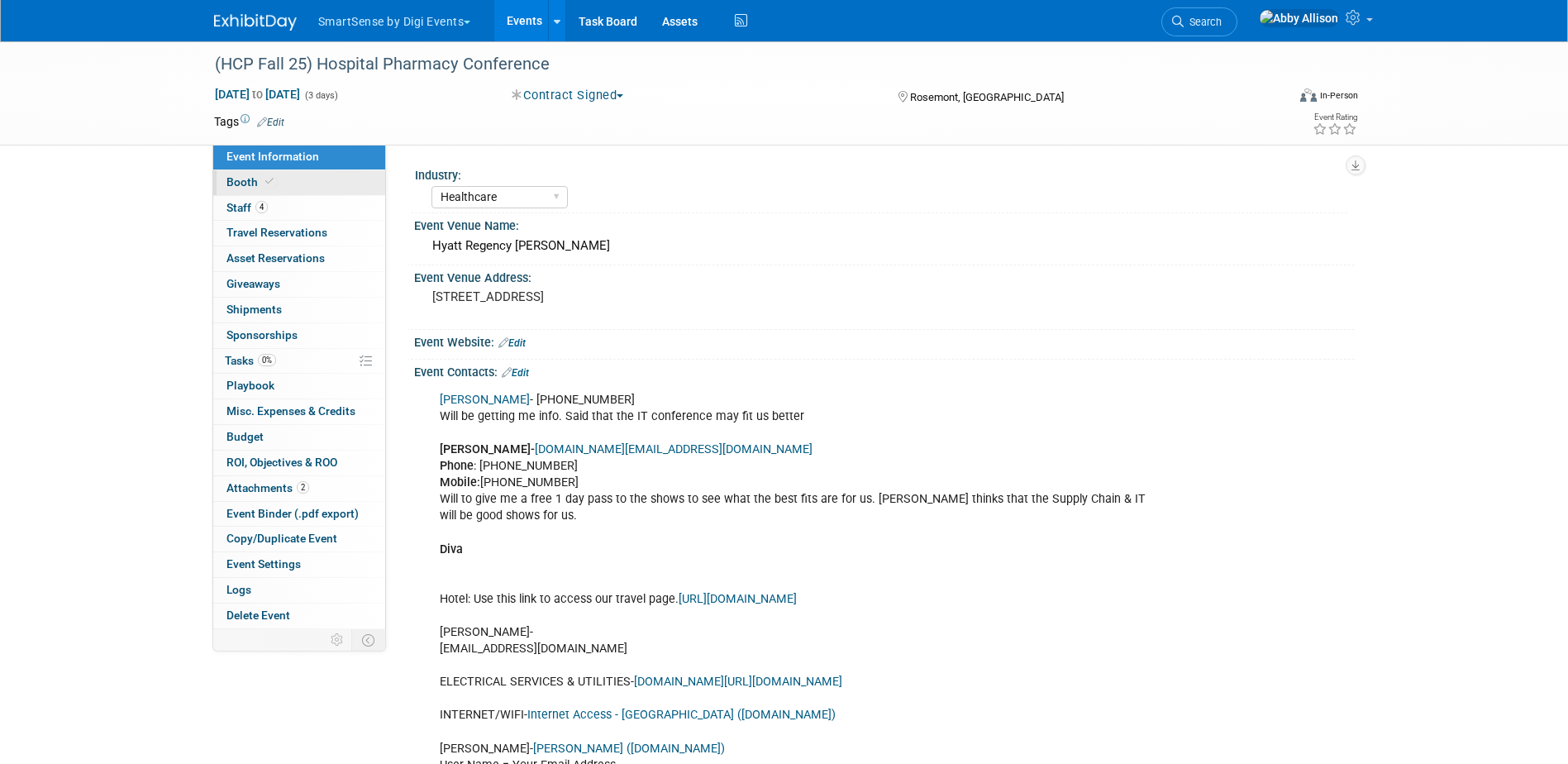
click at [242, 188] on span "Booth" at bounding box center [251, 182] width 50 height 13
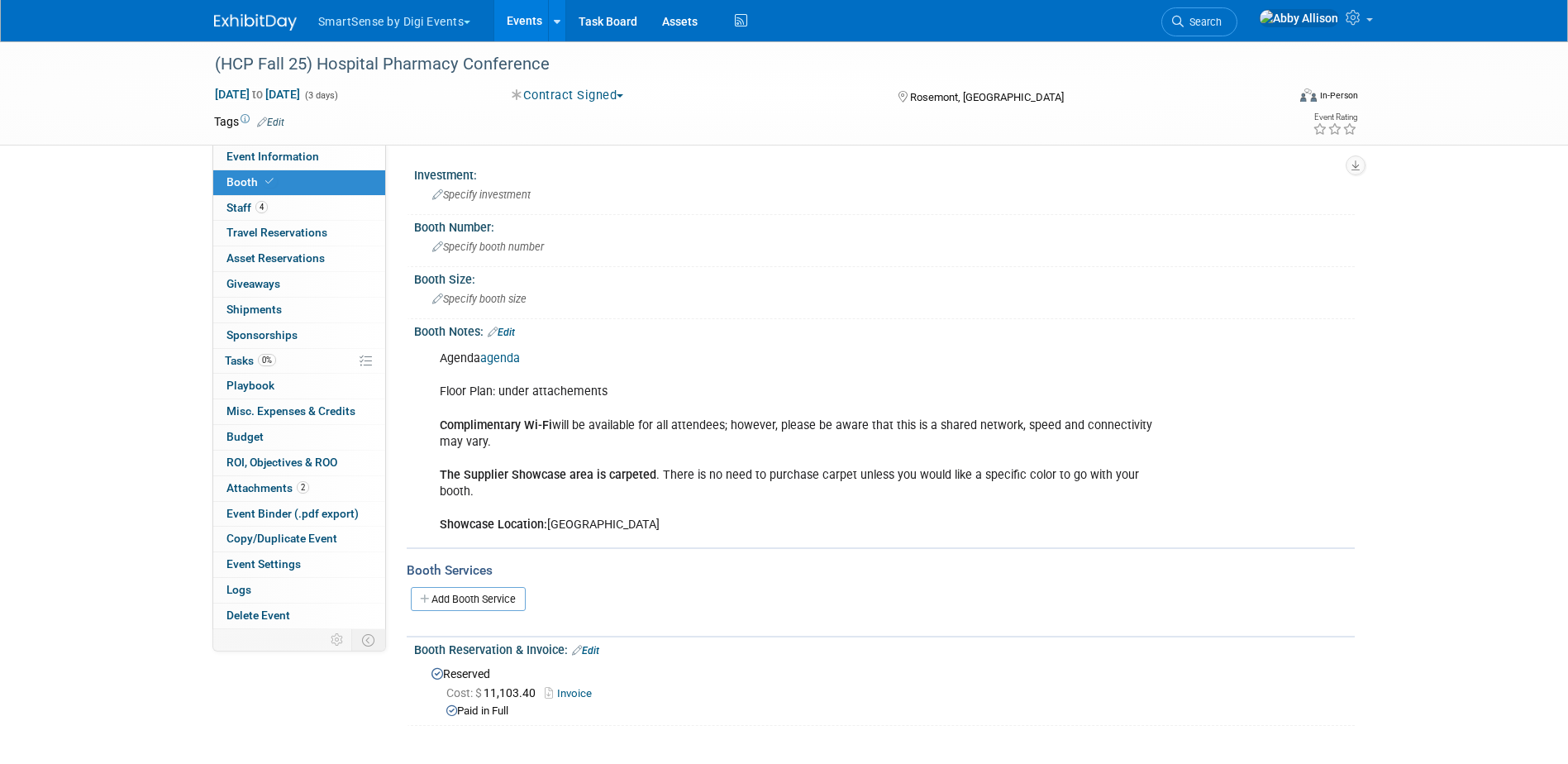
click at [510, 328] on link "Edit" at bounding box center [501, 333] width 28 height 12
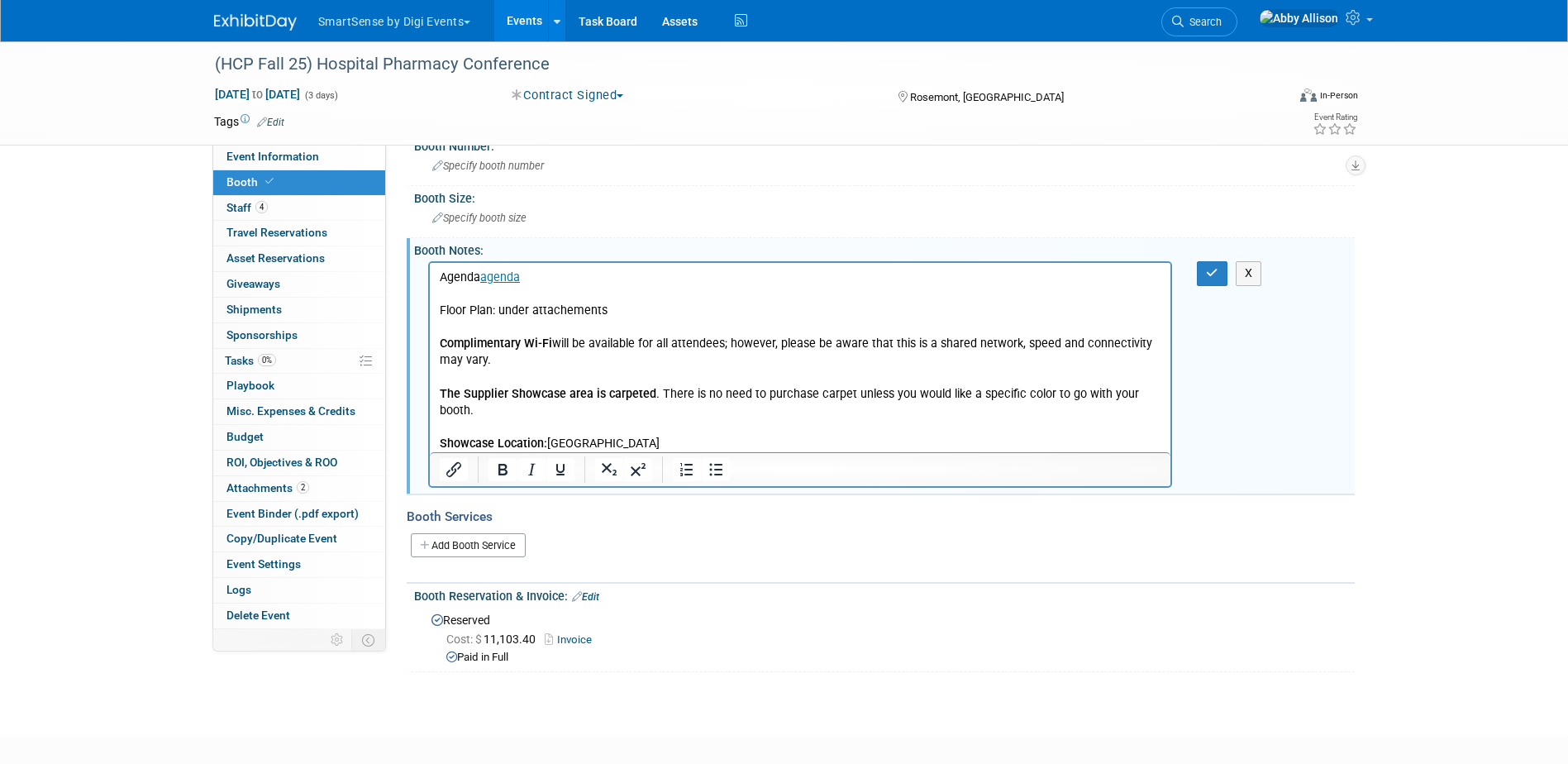
scroll to position [83, 0]
click at [665, 452] on div at bounding box center [800, 467] width 741 height 34
click at [662, 442] on p "Agenda agenda Floor Plan: under attachements Complimentary Wi-Fi will be availa…" at bounding box center [800, 359] width 723 height 183
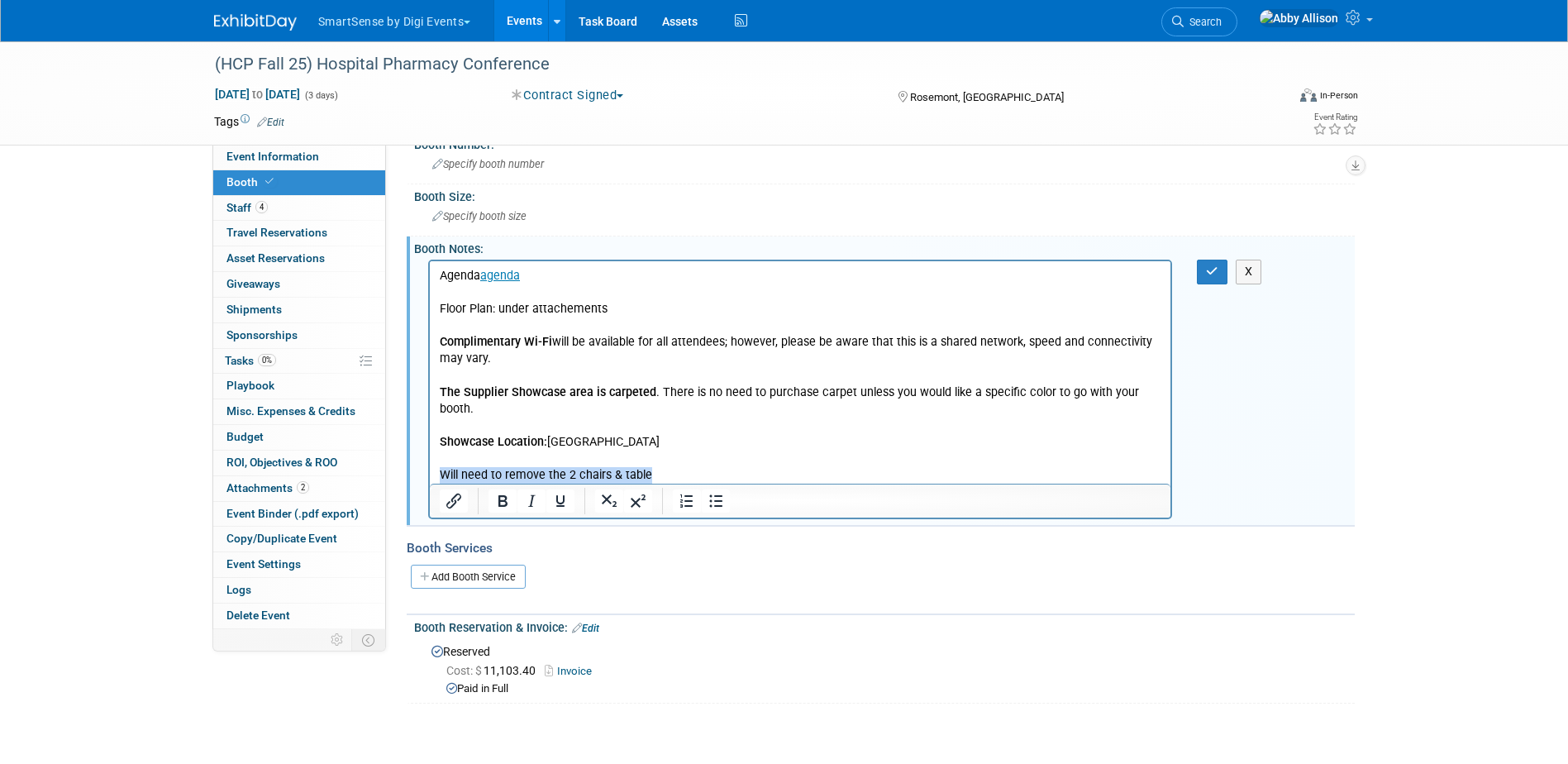
drag, startPoint x: 660, startPoint y: 477, endPoint x: 861, endPoint y: 747, distance: 336.6
click at [429, 483] on html "Agenda agenda Floor Plan: under attachements Complimentary Wi-Fi will be availa…" at bounding box center [799, 372] width 741 height 222
click at [495, 502] on icon "Bold" at bounding box center [503, 501] width 20 height 20
click at [668, 477] on p "Will need to remove the 2 chairs & table" at bounding box center [800, 476] width 723 height 17
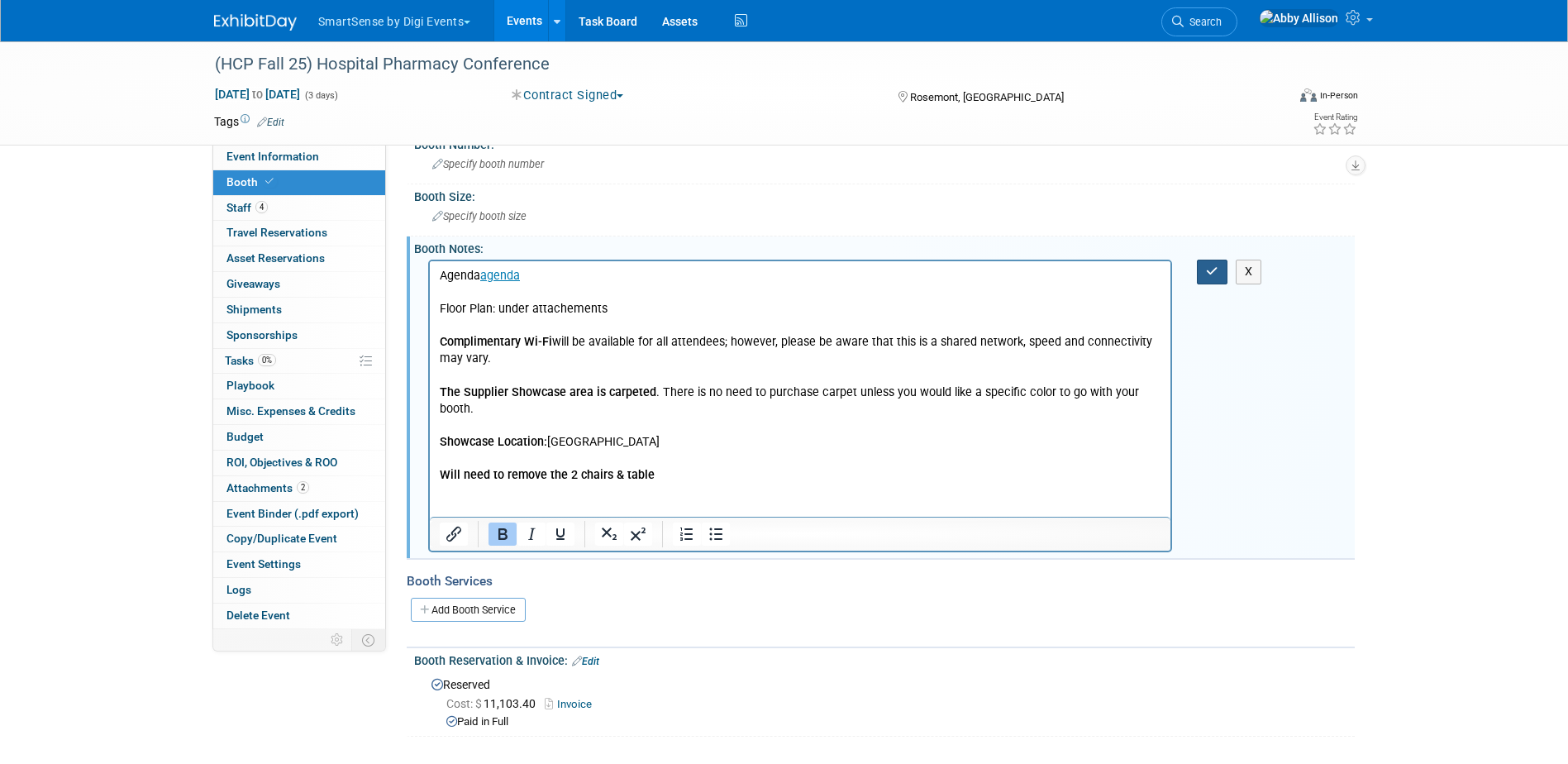
click at [1216, 275] on icon "button" at bounding box center [1212, 271] width 13 height 12
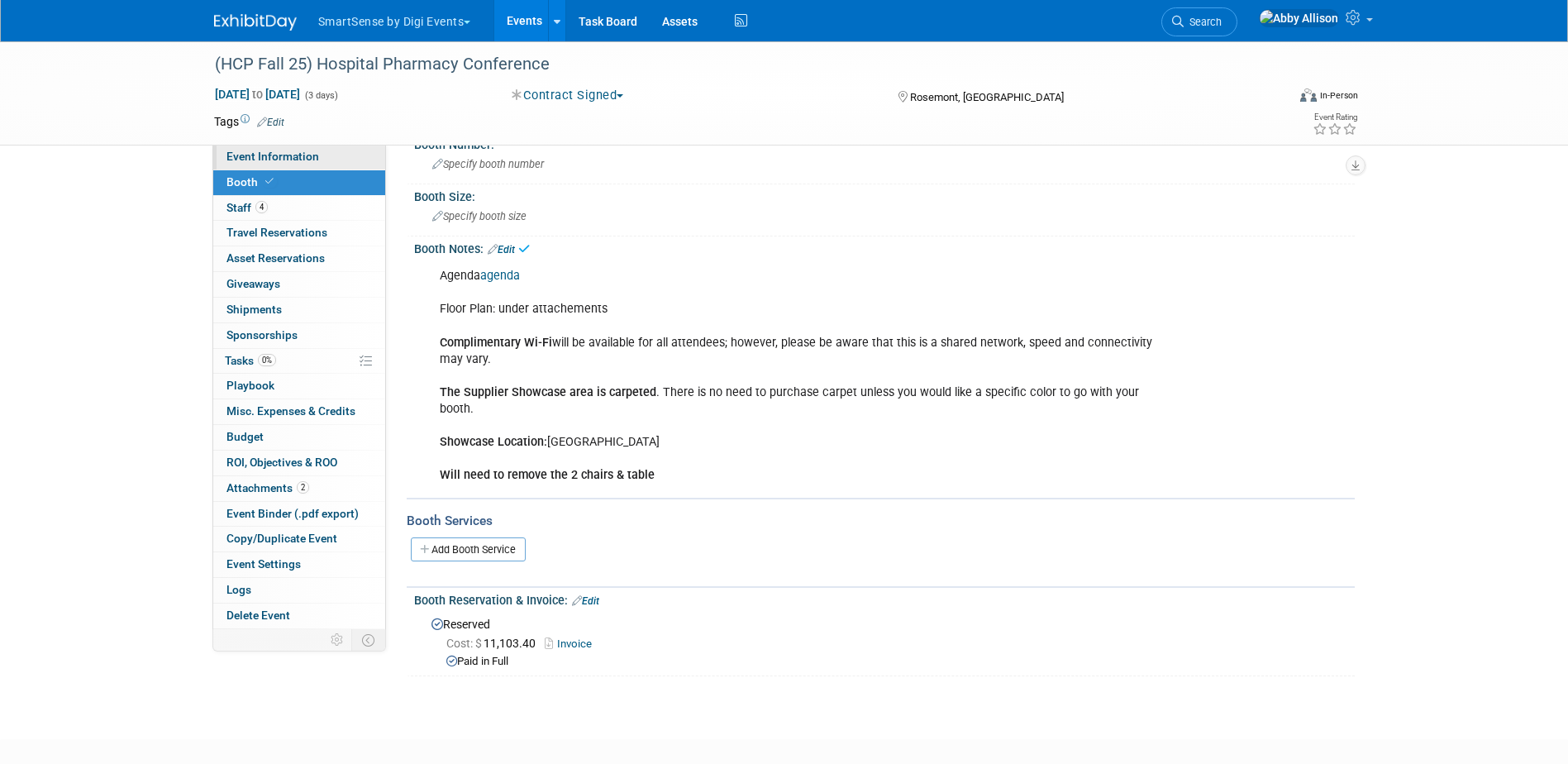
click at [272, 158] on span "Event Information" at bounding box center [272, 157] width 93 height 13
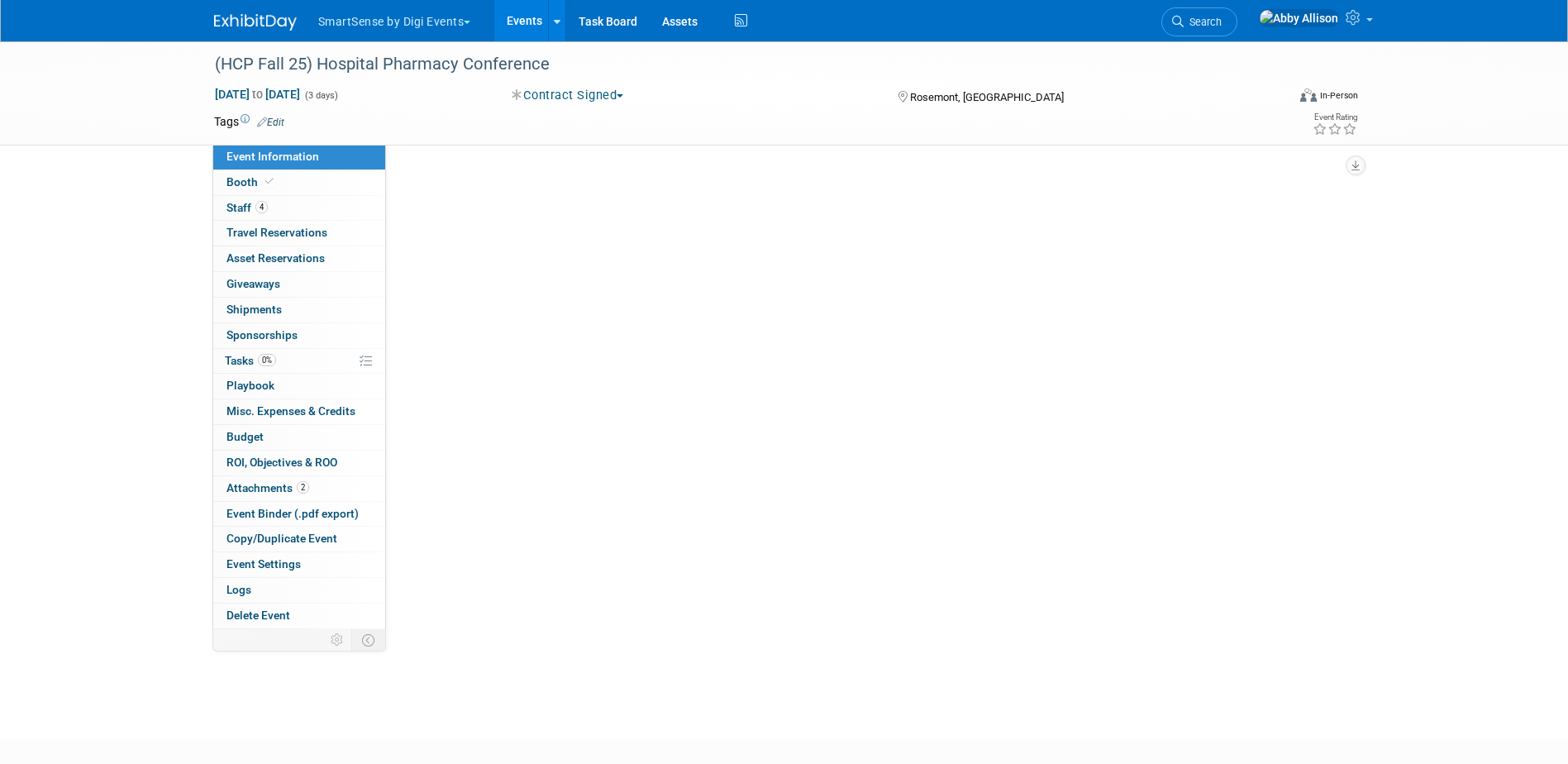
scroll to position [0, 0]
select select "Healthcare"
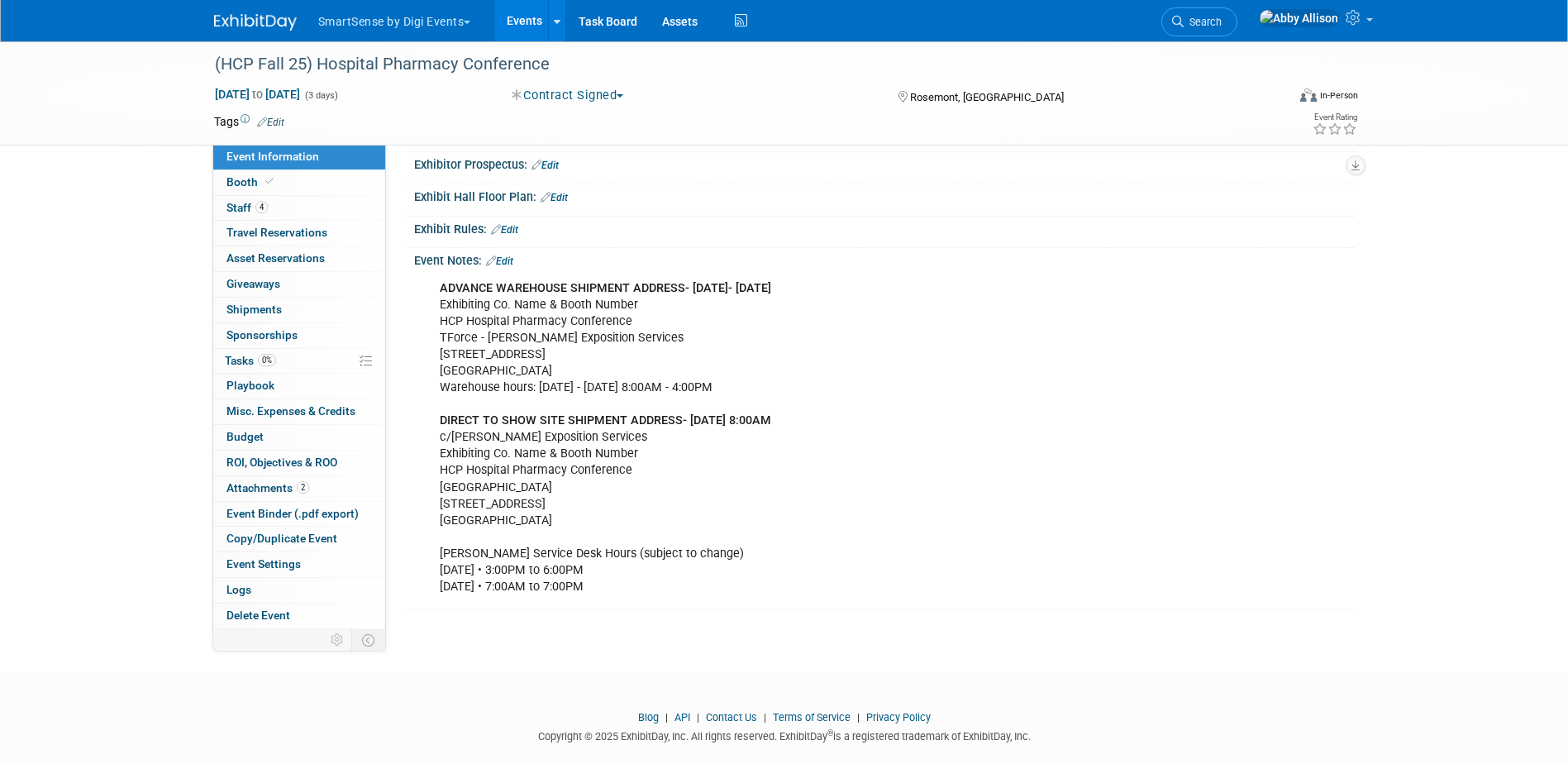
scroll to position [1182, 0]
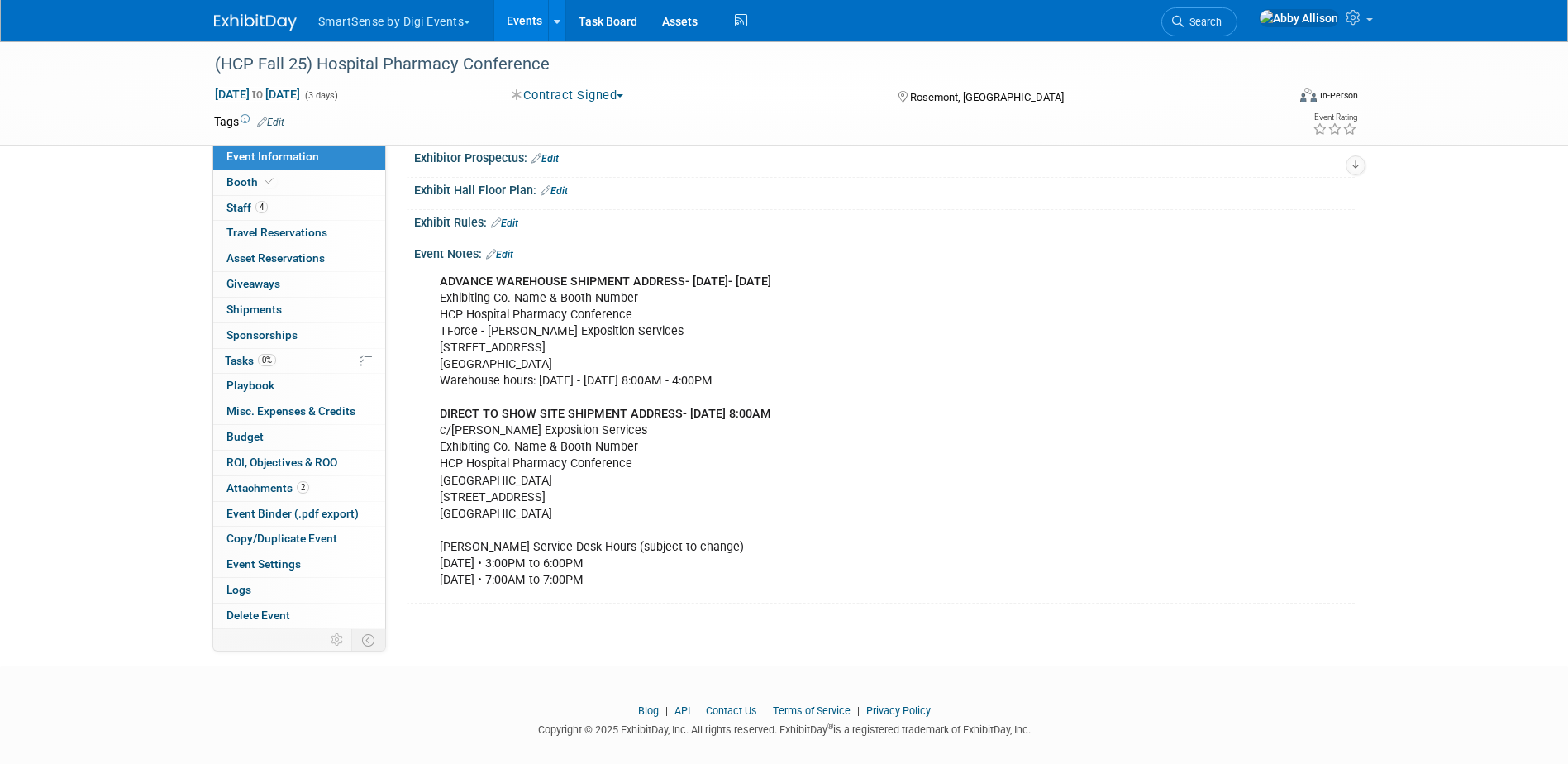
click at [508, 249] on link "Edit" at bounding box center [499, 255] width 28 height 12
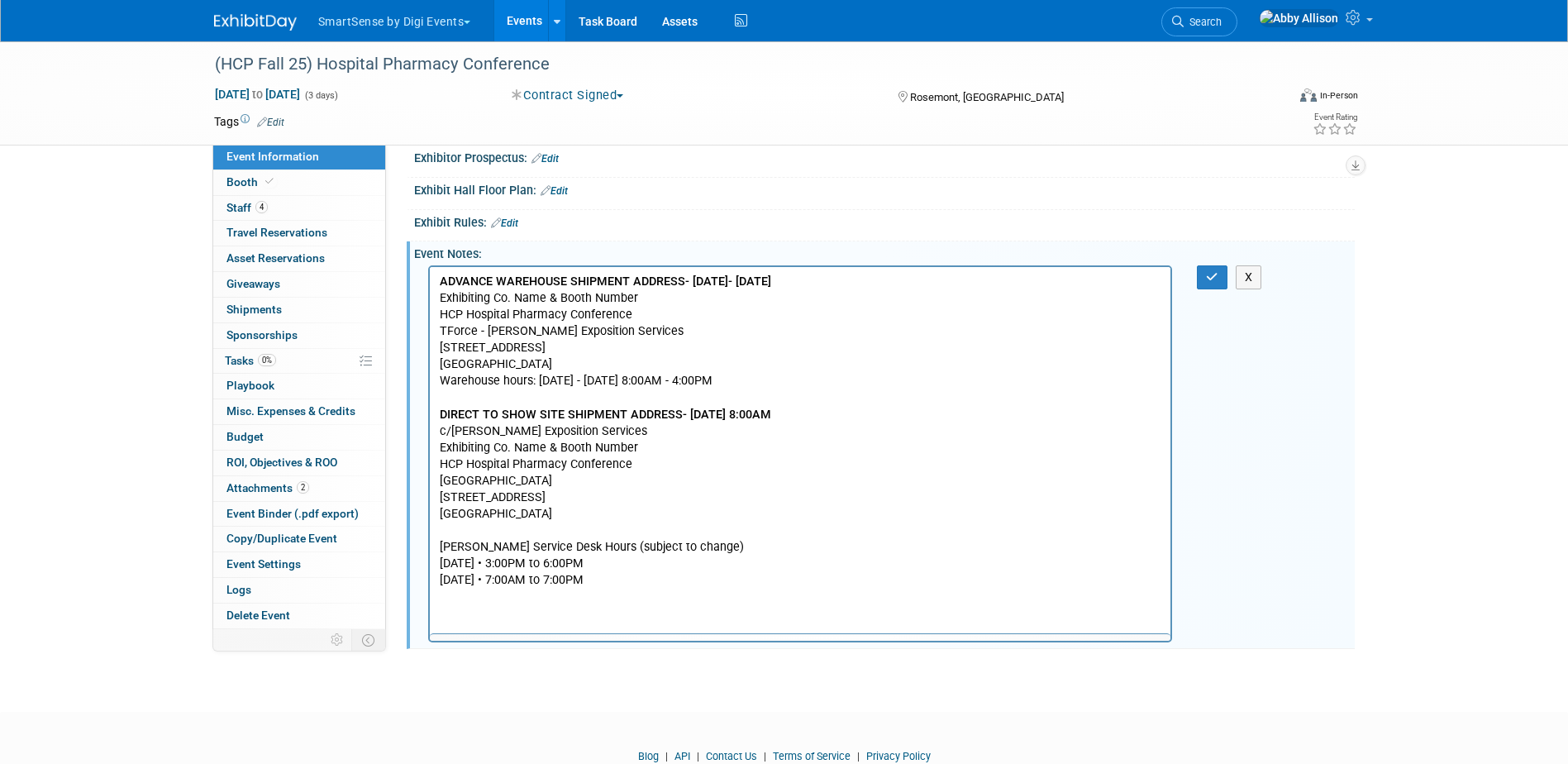
scroll to position [0, 0]
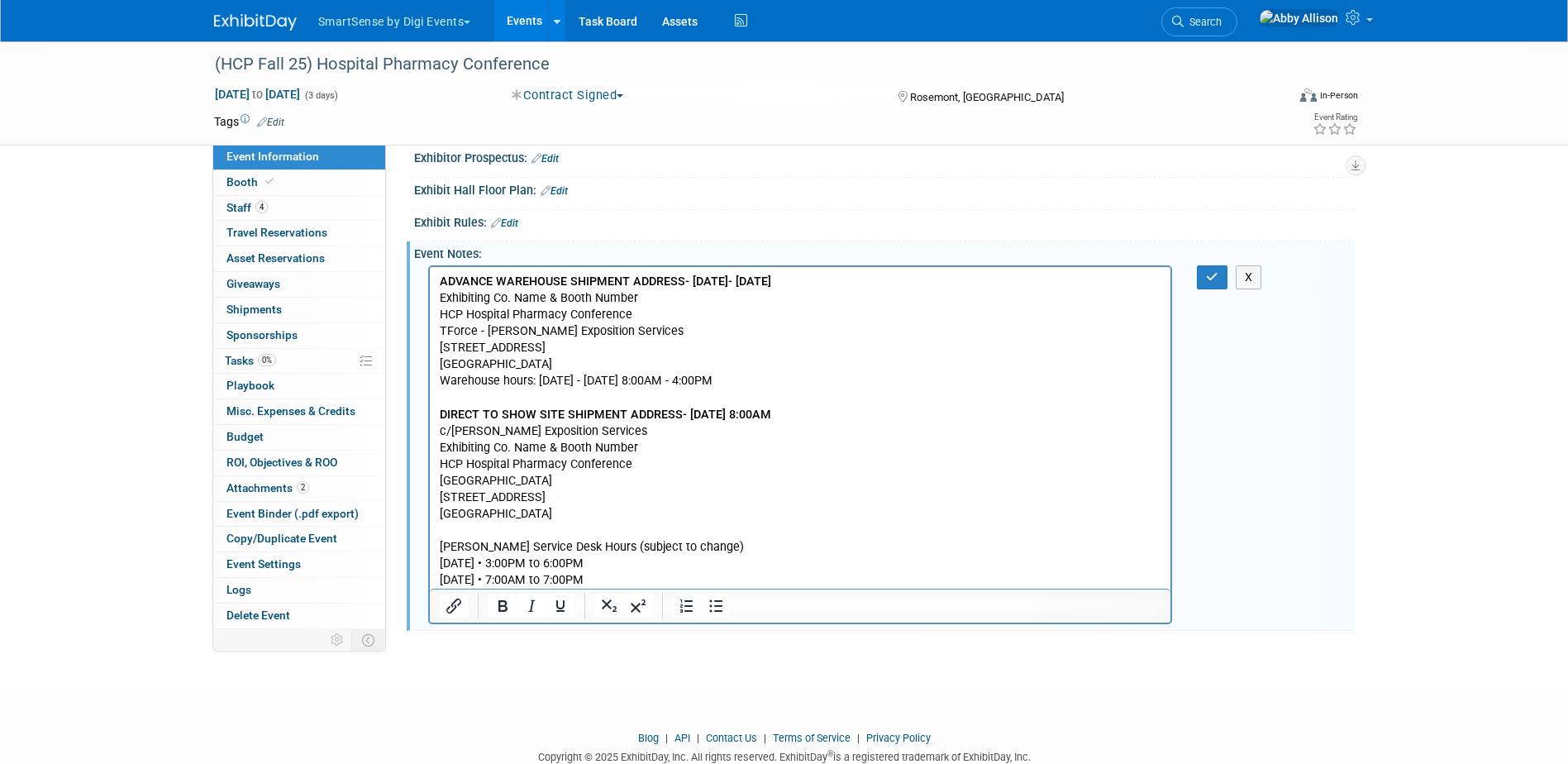
drag, startPoint x: 727, startPoint y: 576, endPoint x: 433, endPoint y: 431, distance: 327.8
click at [433, 431] on html "ADVANCE WAREHOUSE SHIPMENT ADDRESS- Friday, August 30, 2024- Monday, September …" at bounding box center [799, 427] width 741 height 322
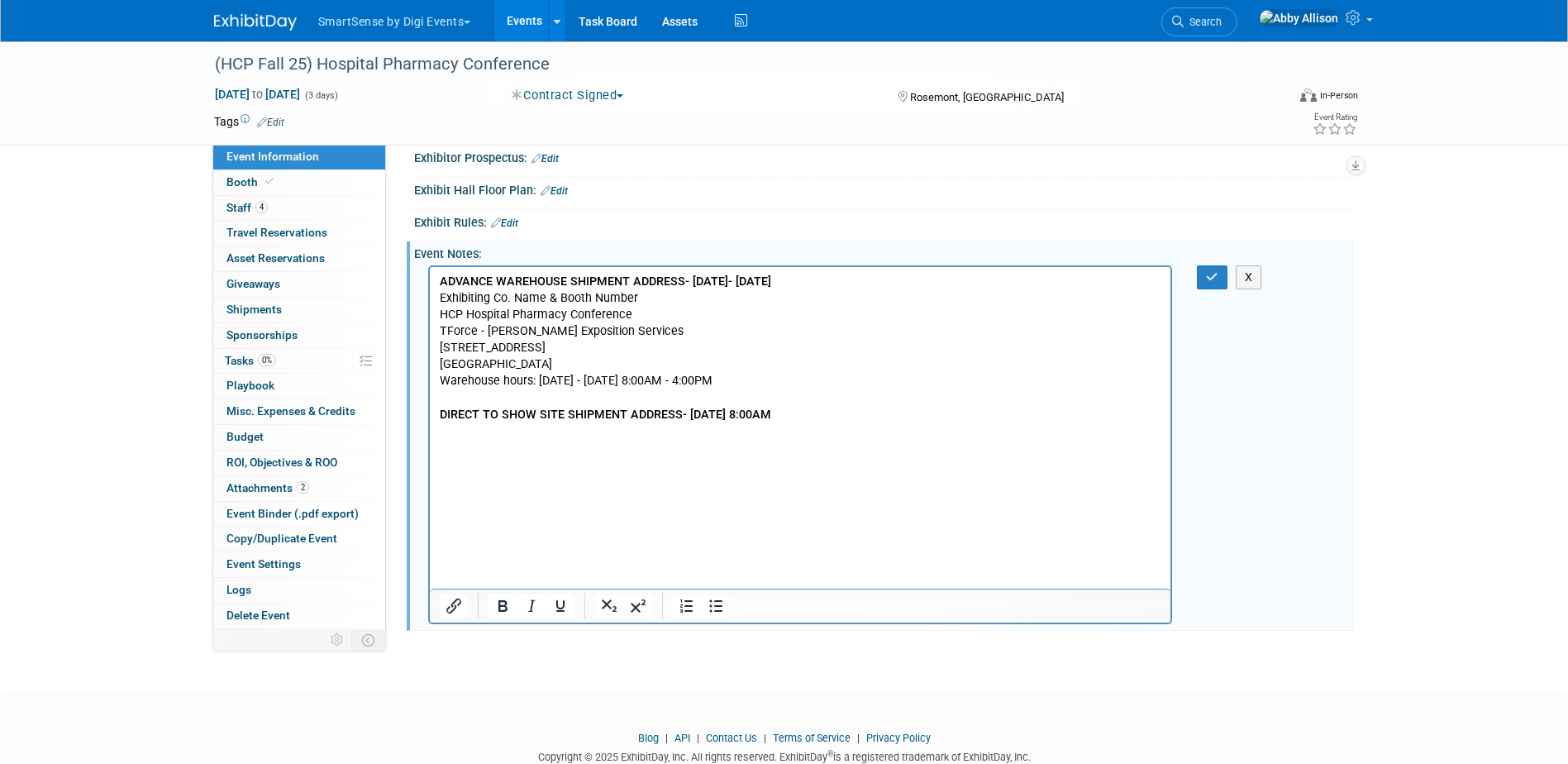
scroll to position [1060, 0]
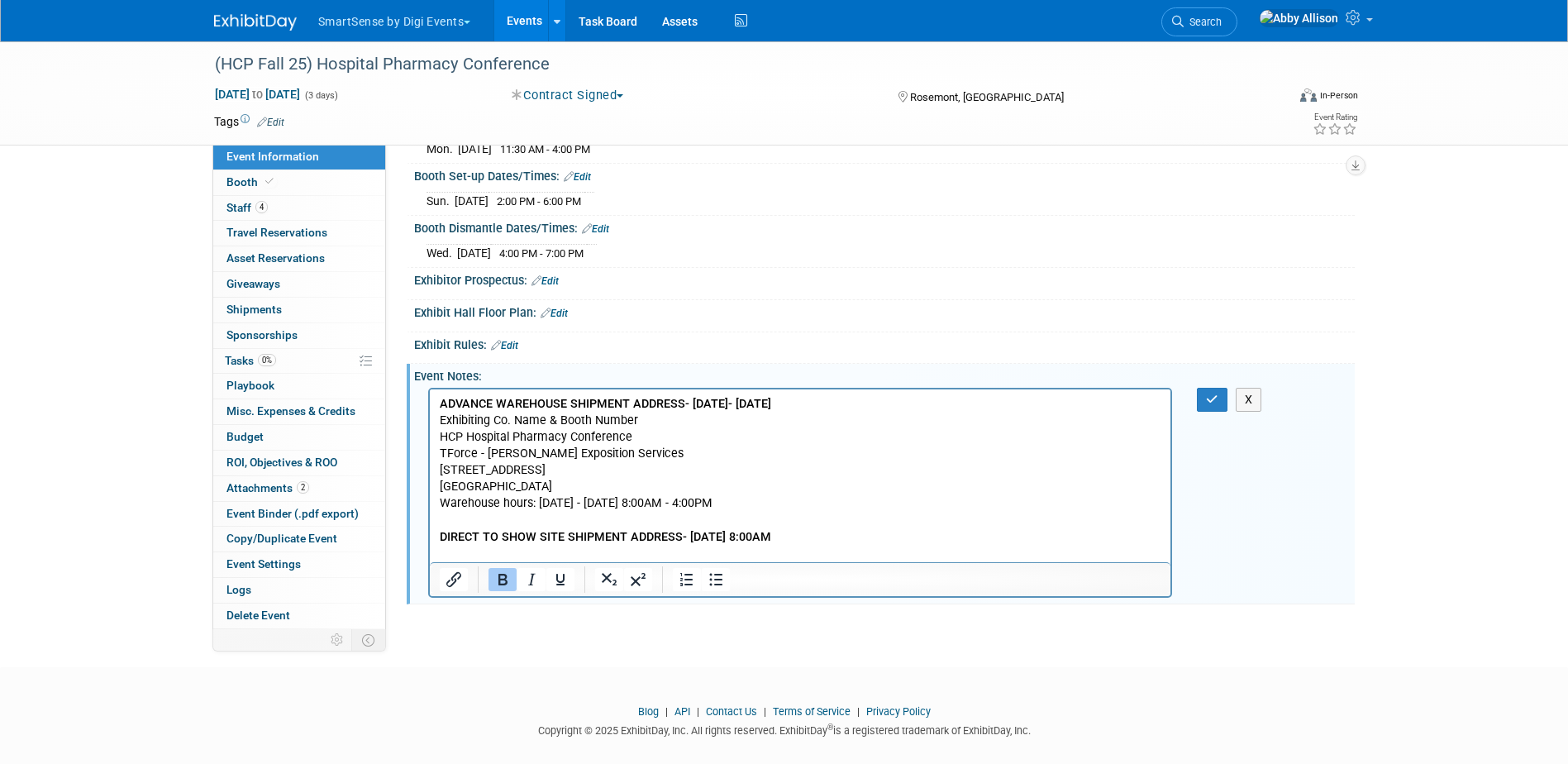
drag, startPoint x: 895, startPoint y: 534, endPoint x: 686, endPoint y: 532, distance: 209.0
click at [686, 532] on p "ADVANCE WAREHOUSE SHIPMENT ADDRESS- Friday, August 30, 2024- Monday, September …" at bounding box center [800, 478] width 723 height 166
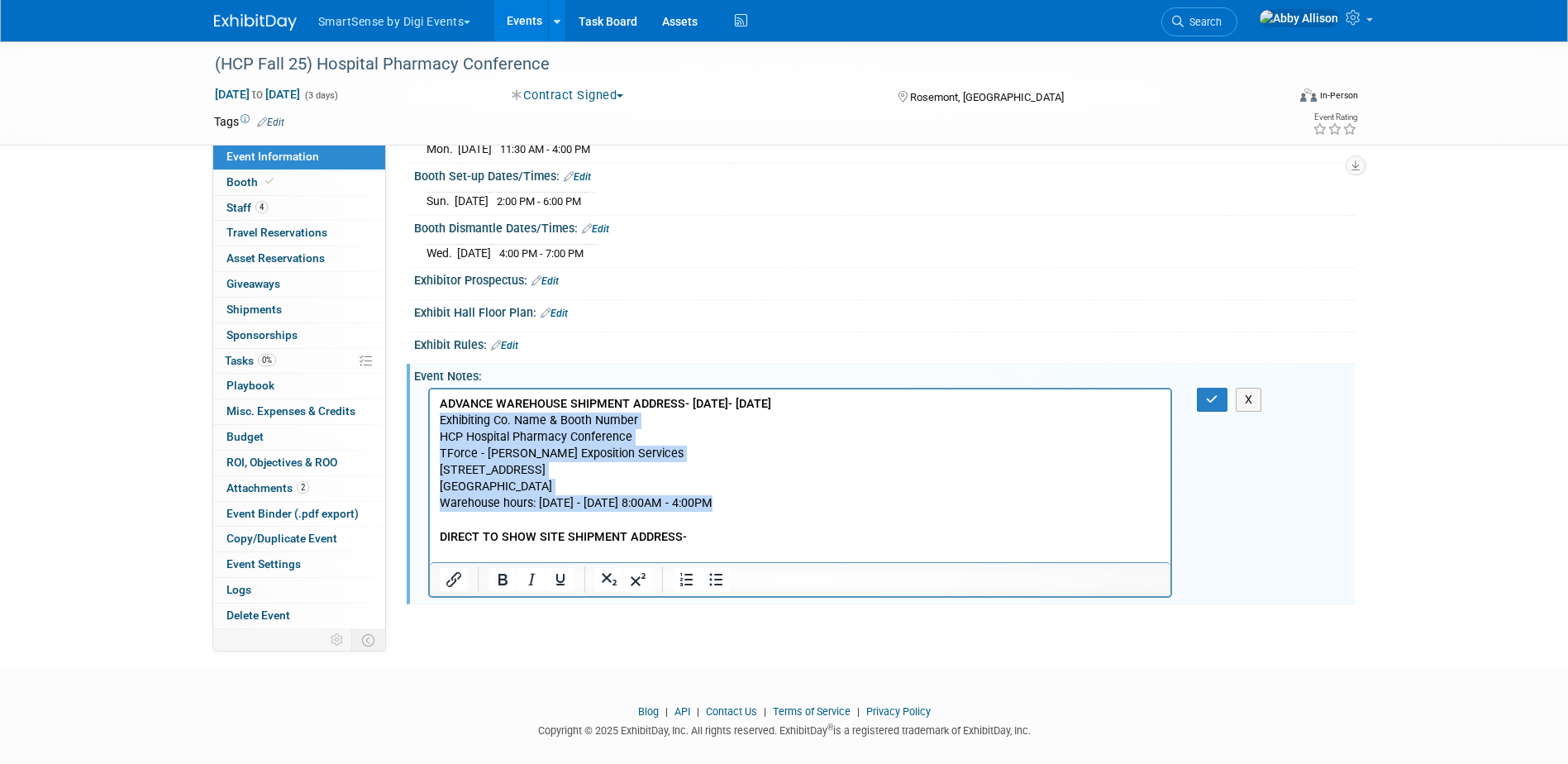
drag, startPoint x: 715, startPoint y: 503, endPoint x: 432, endPoint y: 417, distance: 295.8
click at [432, 417] on html "ADVANCE WAREHOUSE SHIPMENT ADDRESS- Friday, August 30, 2024- Monday, September …" at bounding box center [799, 475] width 741 height 173
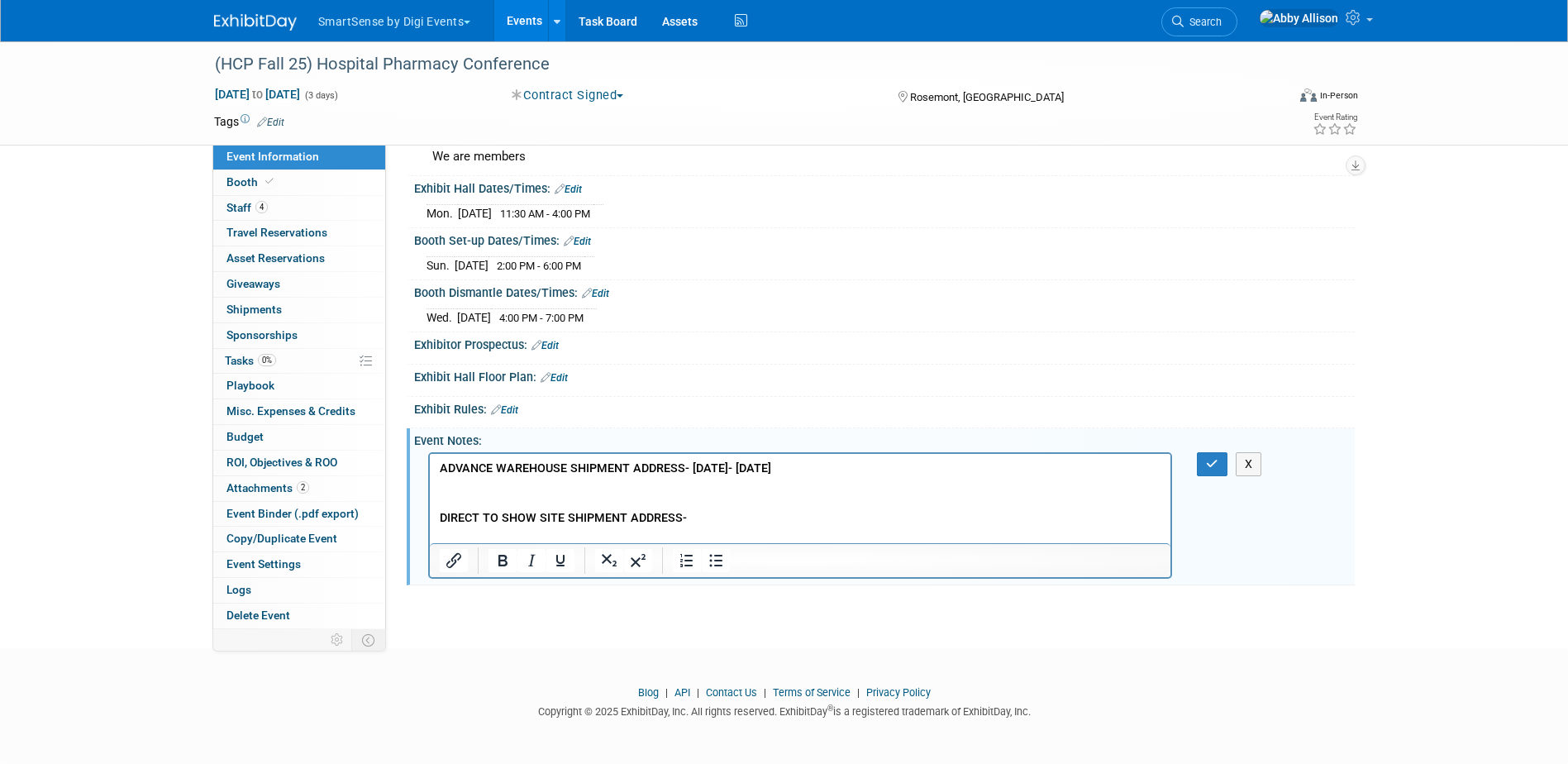
scroll to position [976, 0]
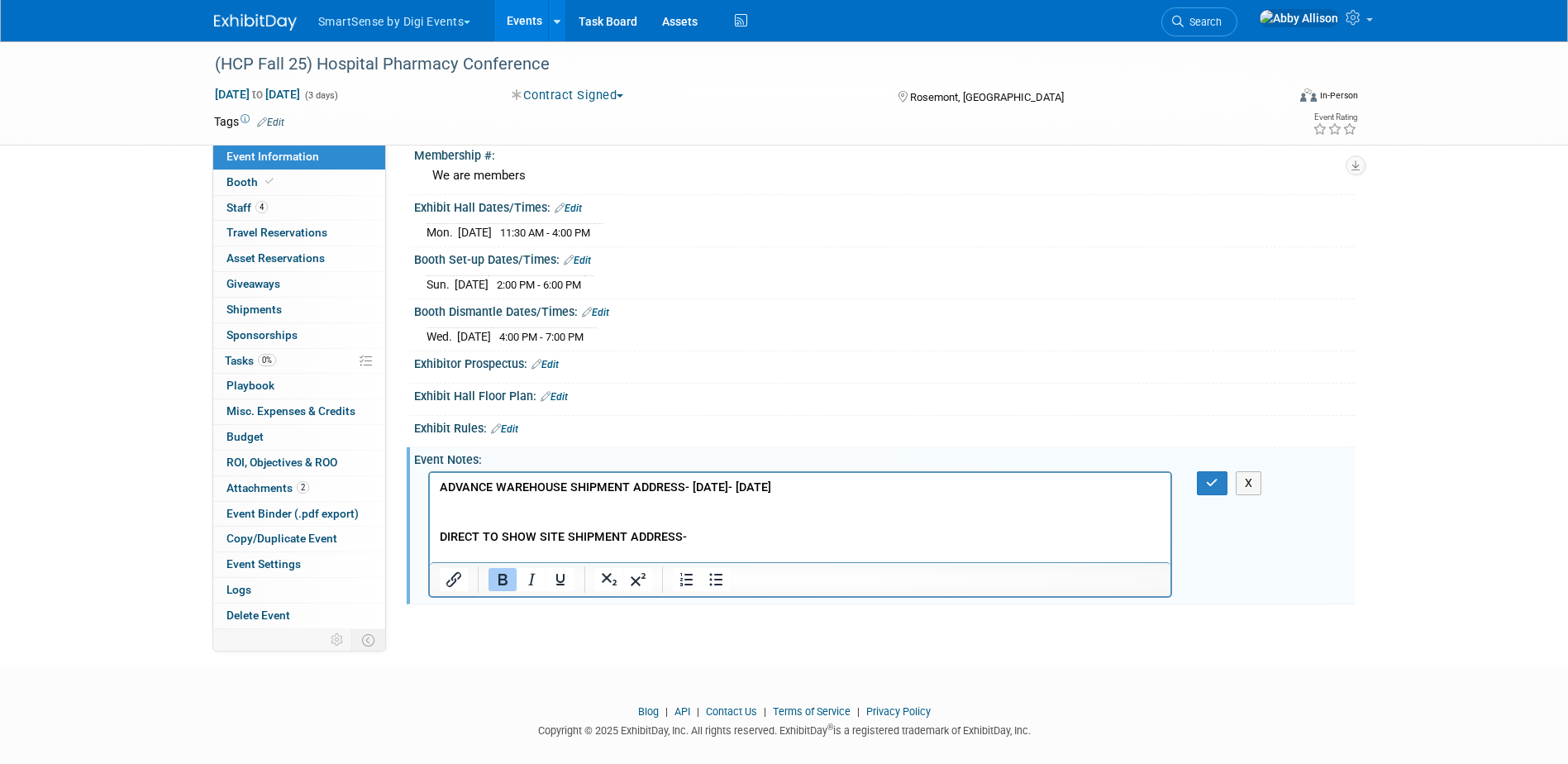
drag, startPoint x: 1030, startPoint y: 500, endPoint x: 877, endPoint y: 492, distance: 153.2
click at [864, 492] on p "ADVANCE WAREHOUSE SHIPMENT ADDRESS- Friday, August 30, 2024- Monday, September …" at bounding box center [800, 519] width 723 height 83
click at [1033, 519] on p "ADVANCE WAREHOUSE SHIPMENT ADDRESS- Friday, August 30, 2024- Monday, September …" at bounding box center [800, 519] width 723 height 83
drag, startPoint x: 986, startPoint y: 483, endPoint x: 689, endPoint y: 474, distance: 297.1
click at [689, 474] on html "ADVANCE WAREHOUSE SHIPMENT ADDRESS- Friday, August 30, 2024- Monday, September …" at bounding box center [799, 516] width 741 height 90
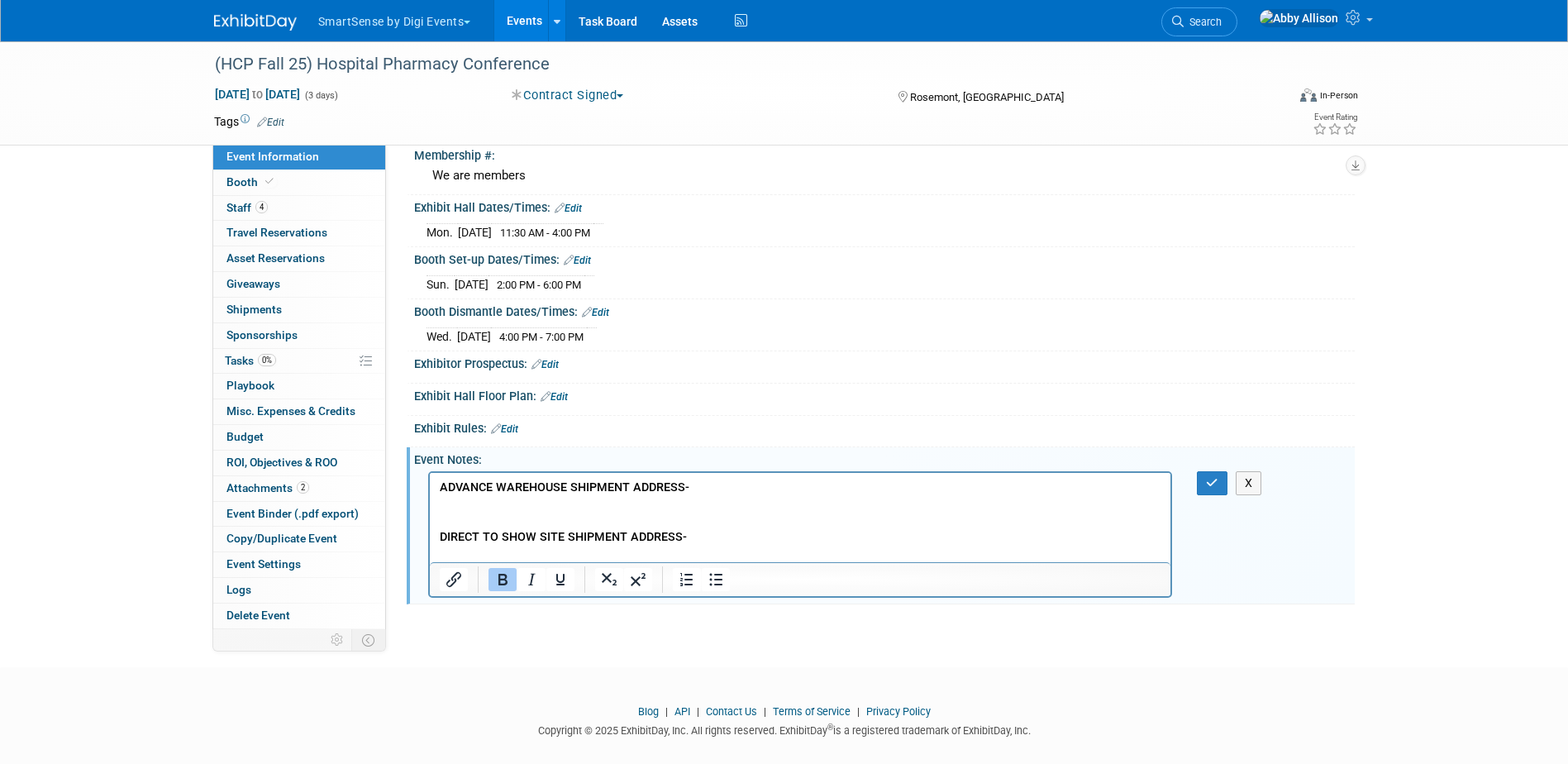
click at [704, 488] on p "ADVANCE WAREHOUSE SHIPMENT ADDRESS- DIRECT TO SHOW SITE SHIPMENT ADDRESS-" at bounding box center [800, 519] width 723 height 83
click at [858, 487] on p "ADVANCE WAREHOUSE SHIPMENT ADDRESS- Friday, August 29, 2025 DIRECT TO SHOW SITE…" at bounding box center [800, 519] width 723 height 83
click at [690, 533] on p "ADVANCE WAREHOUSE SHIPMENT ADDRESS- Friday, August 29, 2025 - Monday, September…" at bounding box center [800, 519] width 723 height 83
click at [505, 504] on p "ADVANCE WAREHOUSE SHIPMENT ADDRESS- Friday, August 29, 2025 - Monday, September…" at bounding box center [800, 519] width 723 height 83
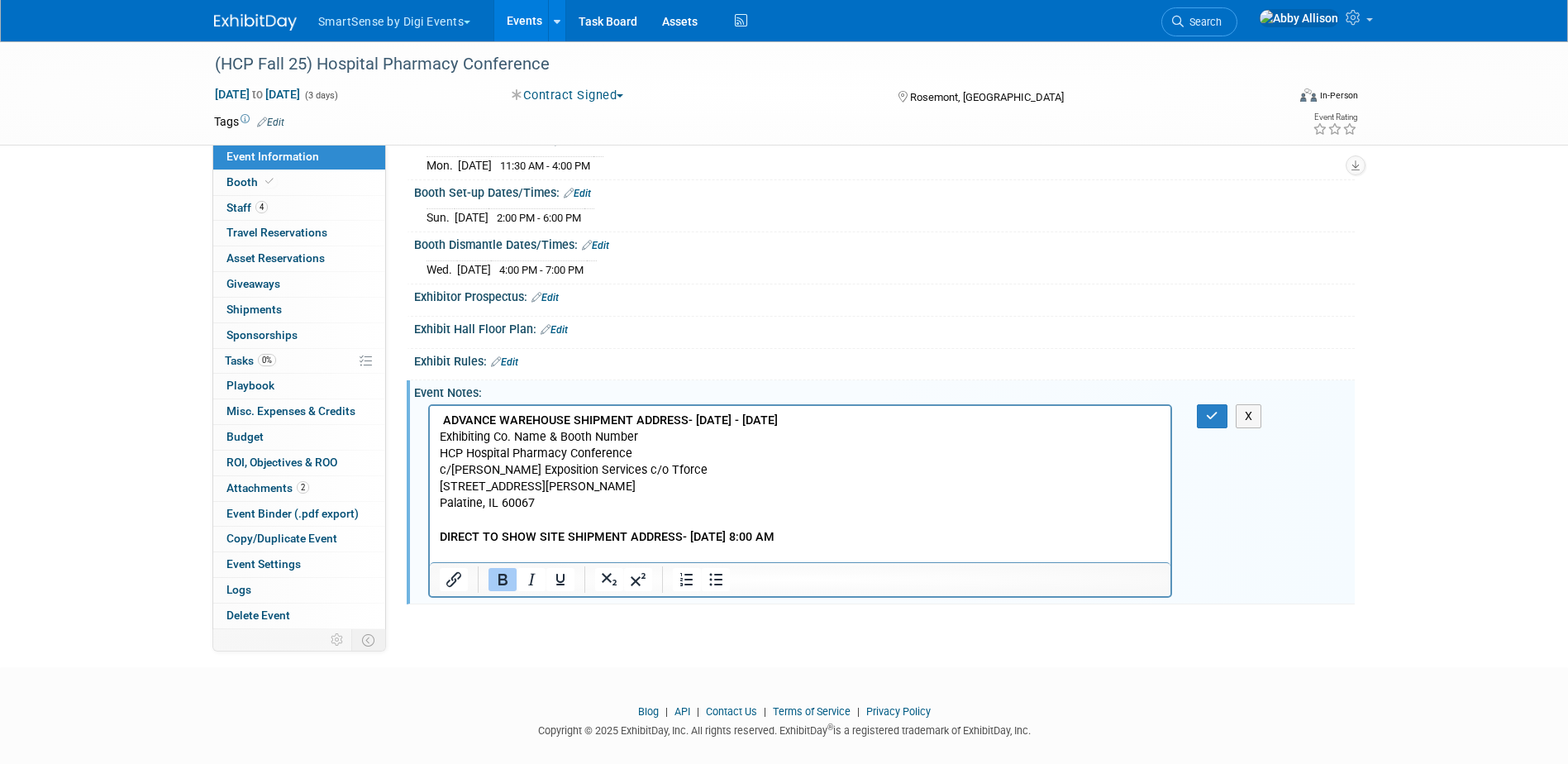
click at [1003, 426] on p "ADVANCE WAREHOUSE SHIPMENT ADDRESS- Friday, August 29, 2025 - Monday, September…" at bounding box center [800, 486] width 723 height 150
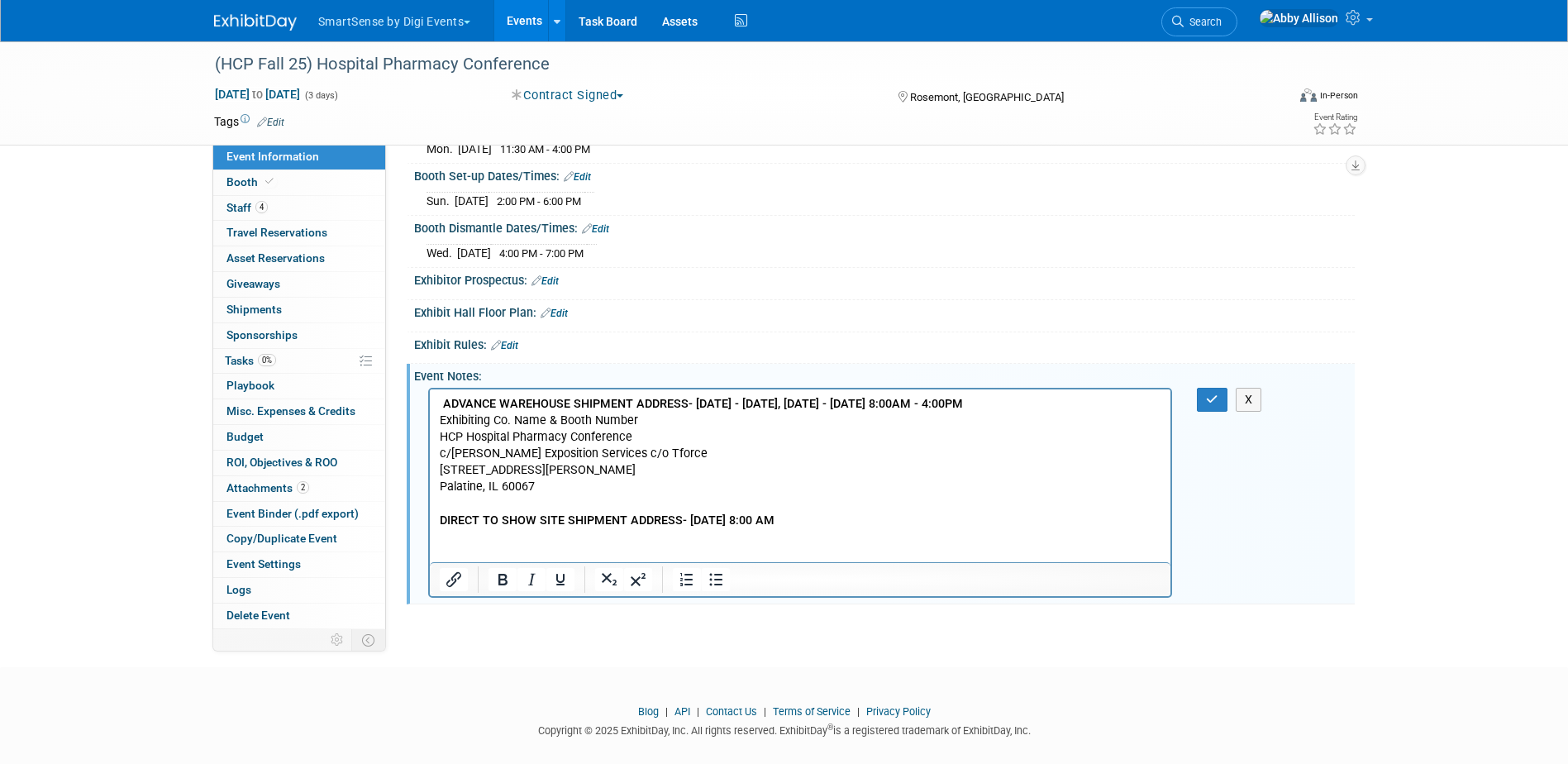
click at [910, 538] on p "ADVANCE WAREHOUSE SHIPMENT ADDRESS- Friday, August 29, 2025 - Monday, September…" at bounding box center [800, 470] width 723 height 150
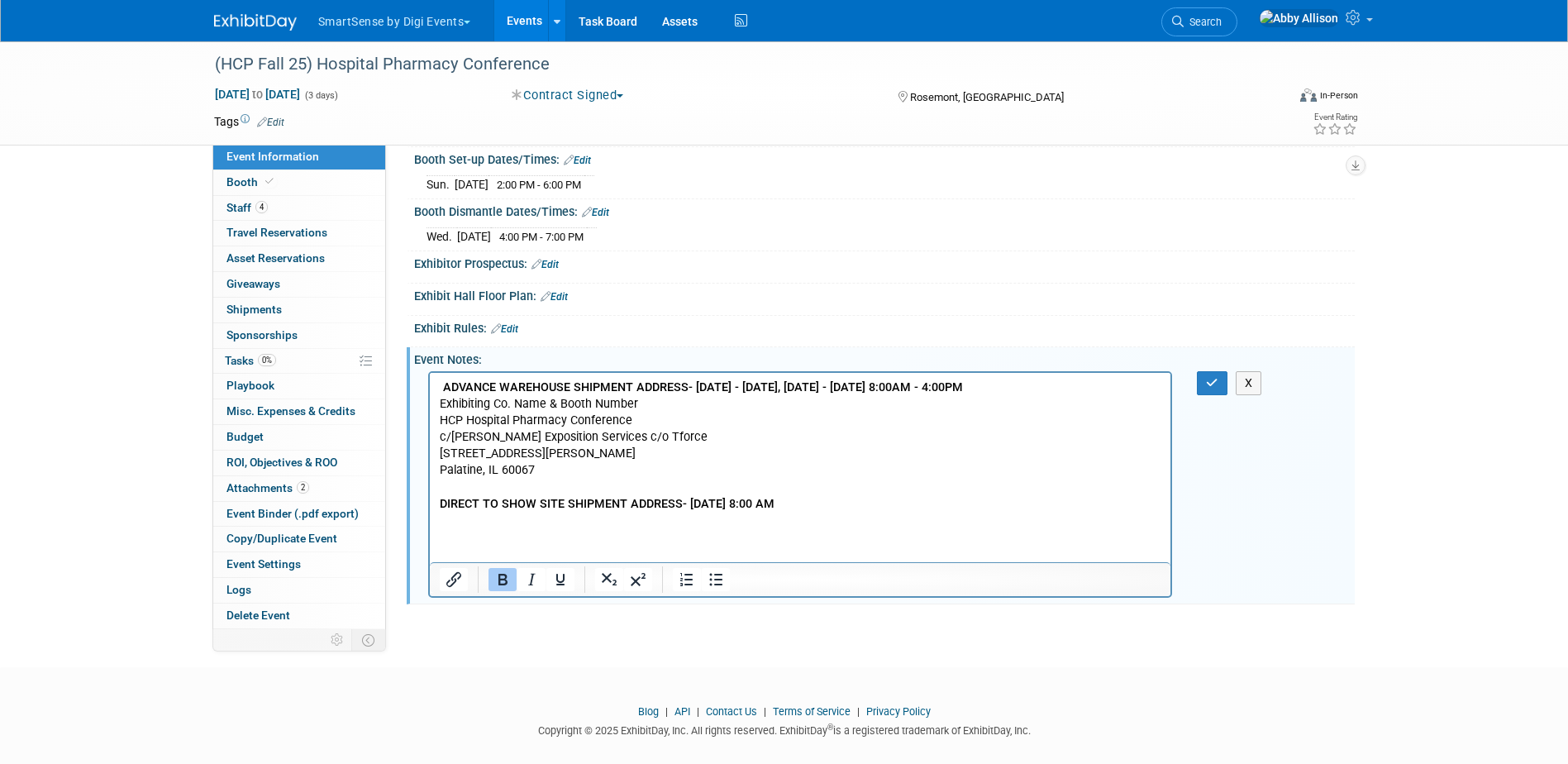
scroll to position [1159, 0]
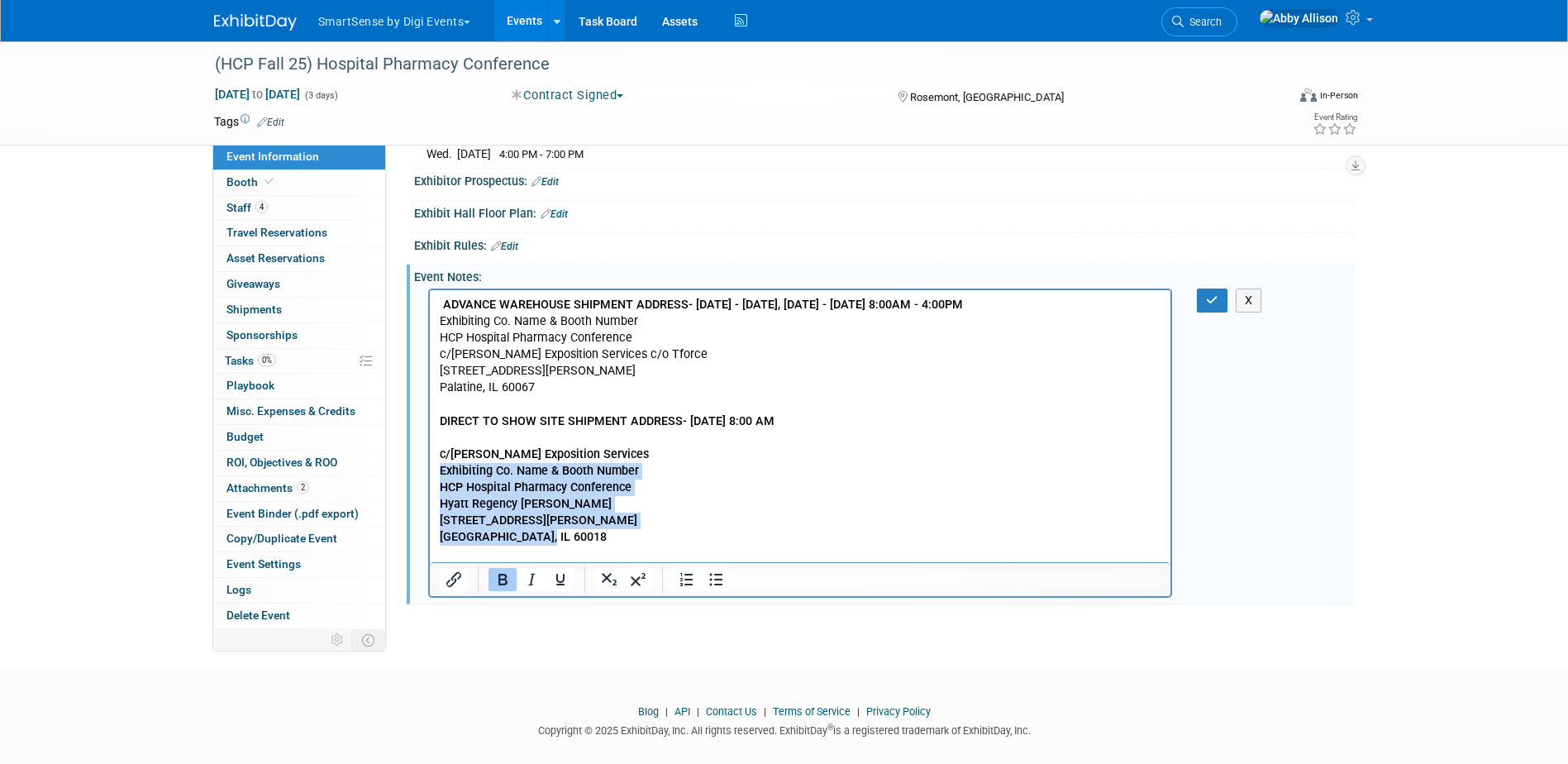
drag, startPoint x: 546, startPoint y: 553, endPoint x: 429, endPoint y: 491, distance: 132.4
click at [429, 491] on html "ADVANCE WAREHOUSE SHIPMENT ADDRESS- Friday, August 29, 2025 - Monday, September…" at bounding box center [799, 416] width 741 height 256
click at [497, 570] on icon "Bold" at bounding box center [503, 580] width 20 height 20
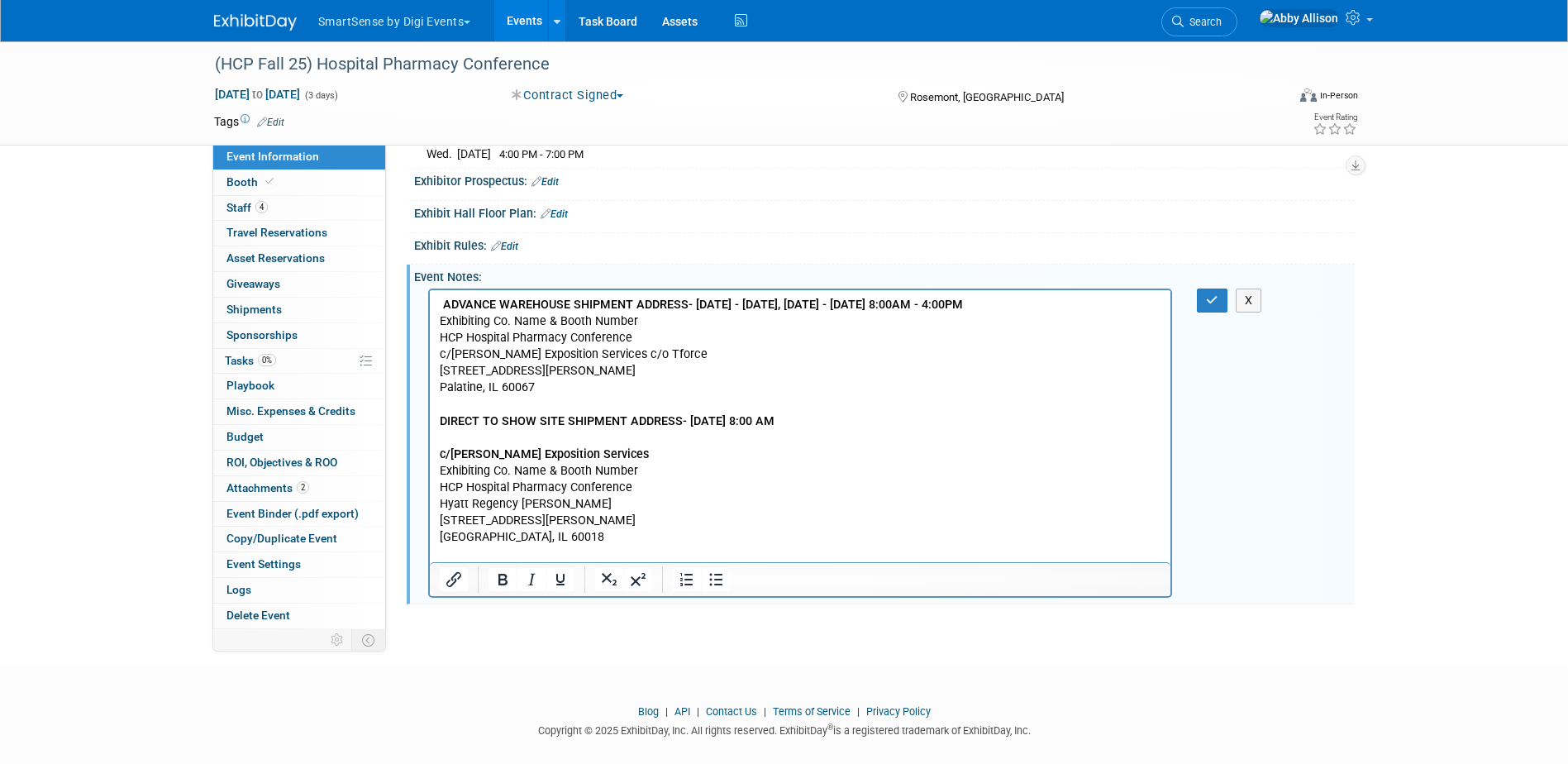
click at [763, 528] on p "c/o Shepard Exposition Services Exhibiting Co. Name & Booth Number HCP Hospital…" at bounding box center [800, 495] width 723 height 99
click at [1211, 289] on button "button" at bounding box center [1212, 300] width 31 height 24
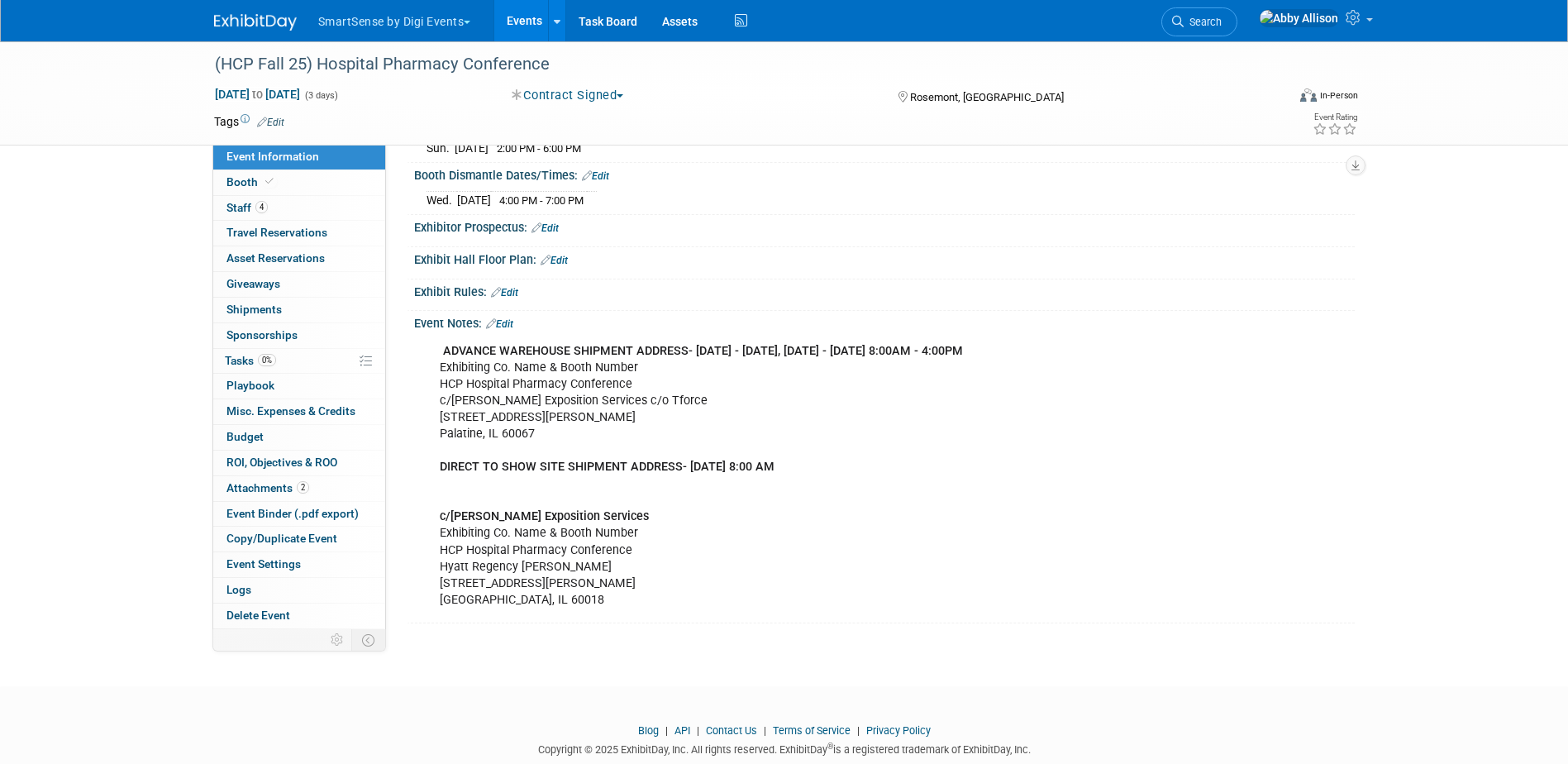
scroll to position [1066, 0]
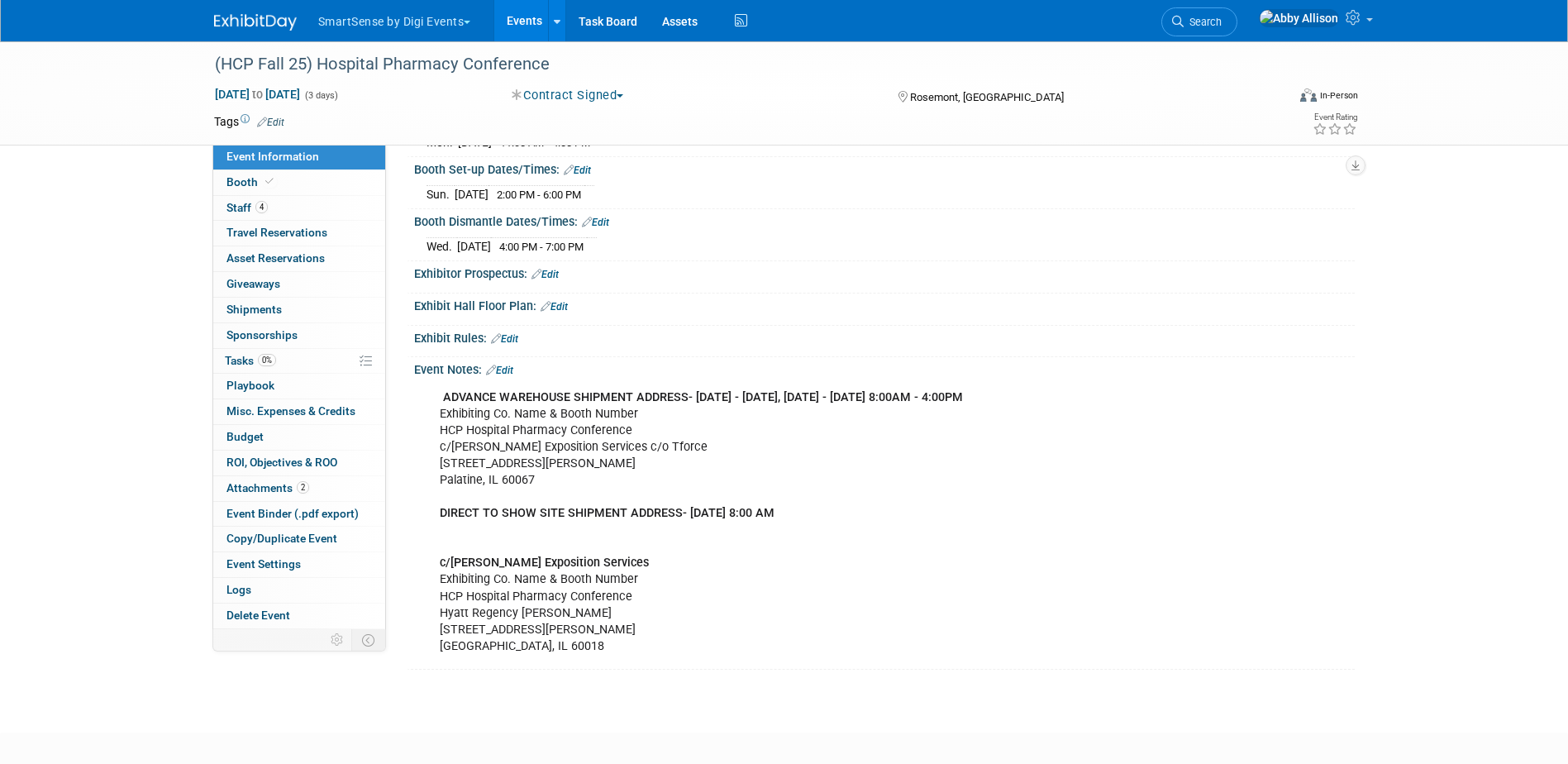
click at [514, 285] on div at bounding box center [887, 286] width 911 height 2
click at [507, 364] on link "Edit" at bounding box center [499, 370] width 28 height 12
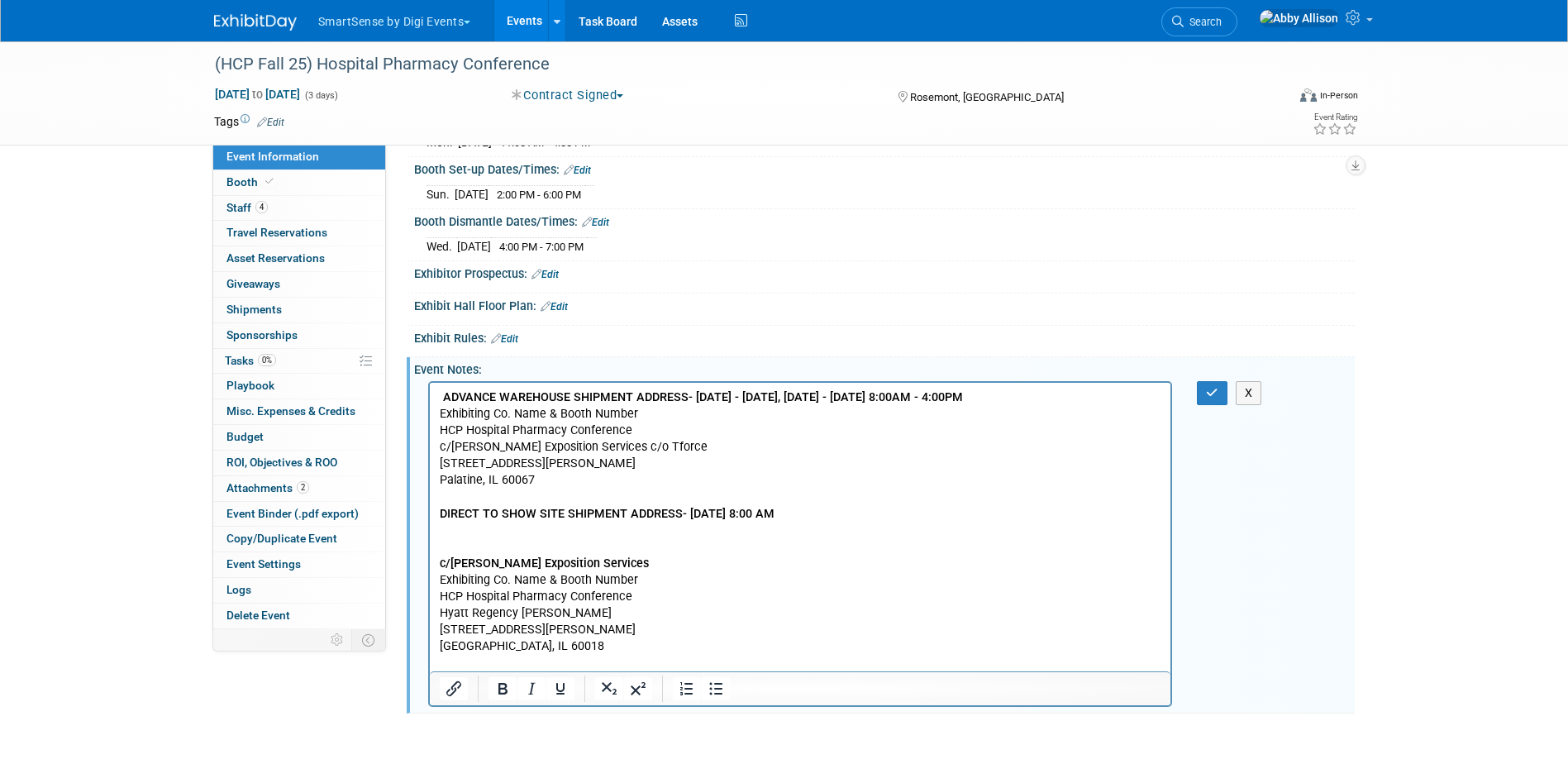
scroll to position [0, 0]
click at [616, 654] on p "ADVANCE WAREHOUSE SHIPMENT ADDRESS- Friday, August 29, 2025 - Monday, September…" at bounding box center [800, 521] width 723 height 266
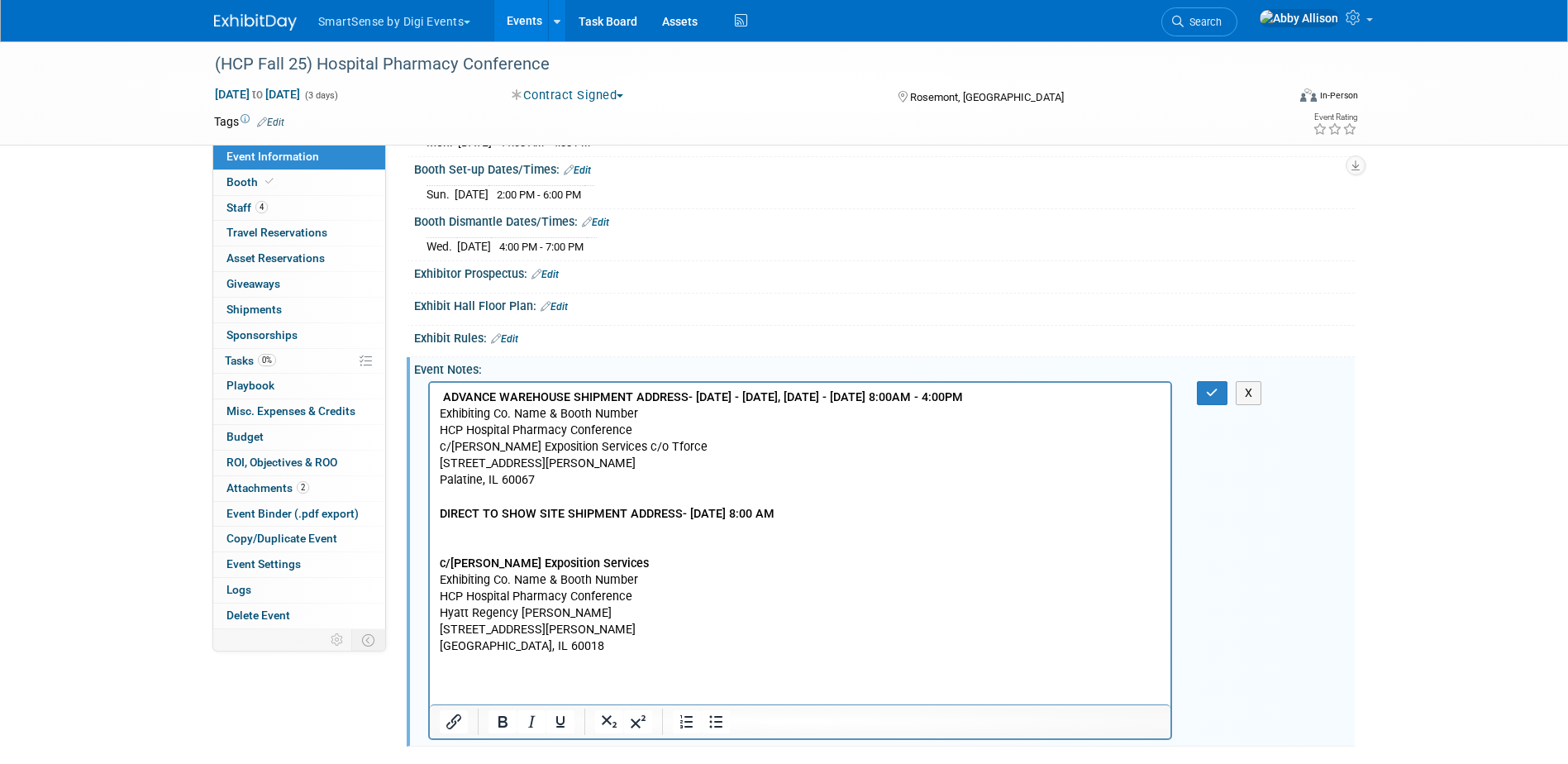
click at [449, 687] on p "Rich Text Area. Press ALT-0 for help." at bounding box center [800, 679] width 723 height 17
paste body "Rich Text Area. Press ALT-0 for help."
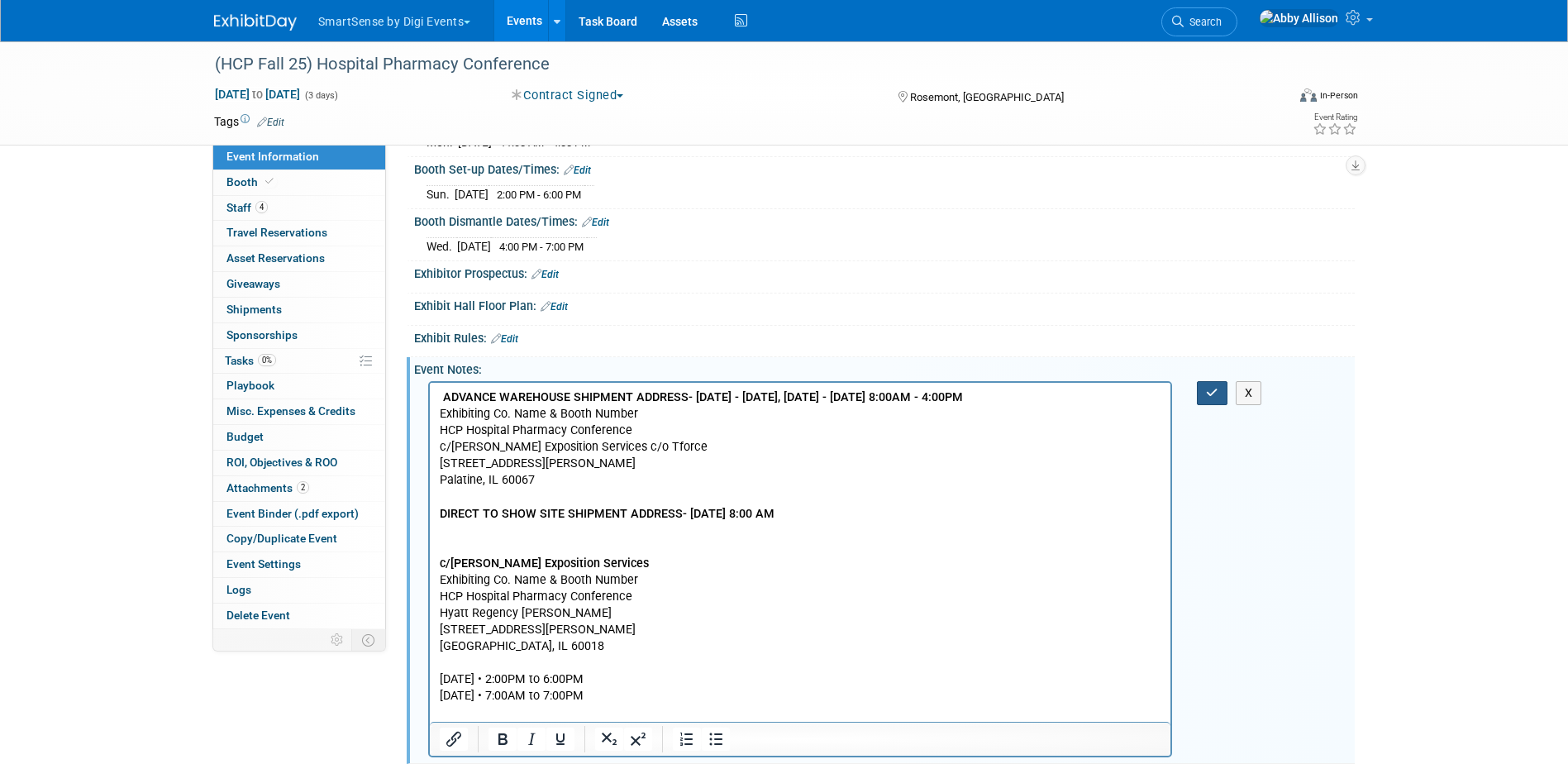
click at [1205, 381] on button "button" at bounding box center [1212, 393] width 31 height 24
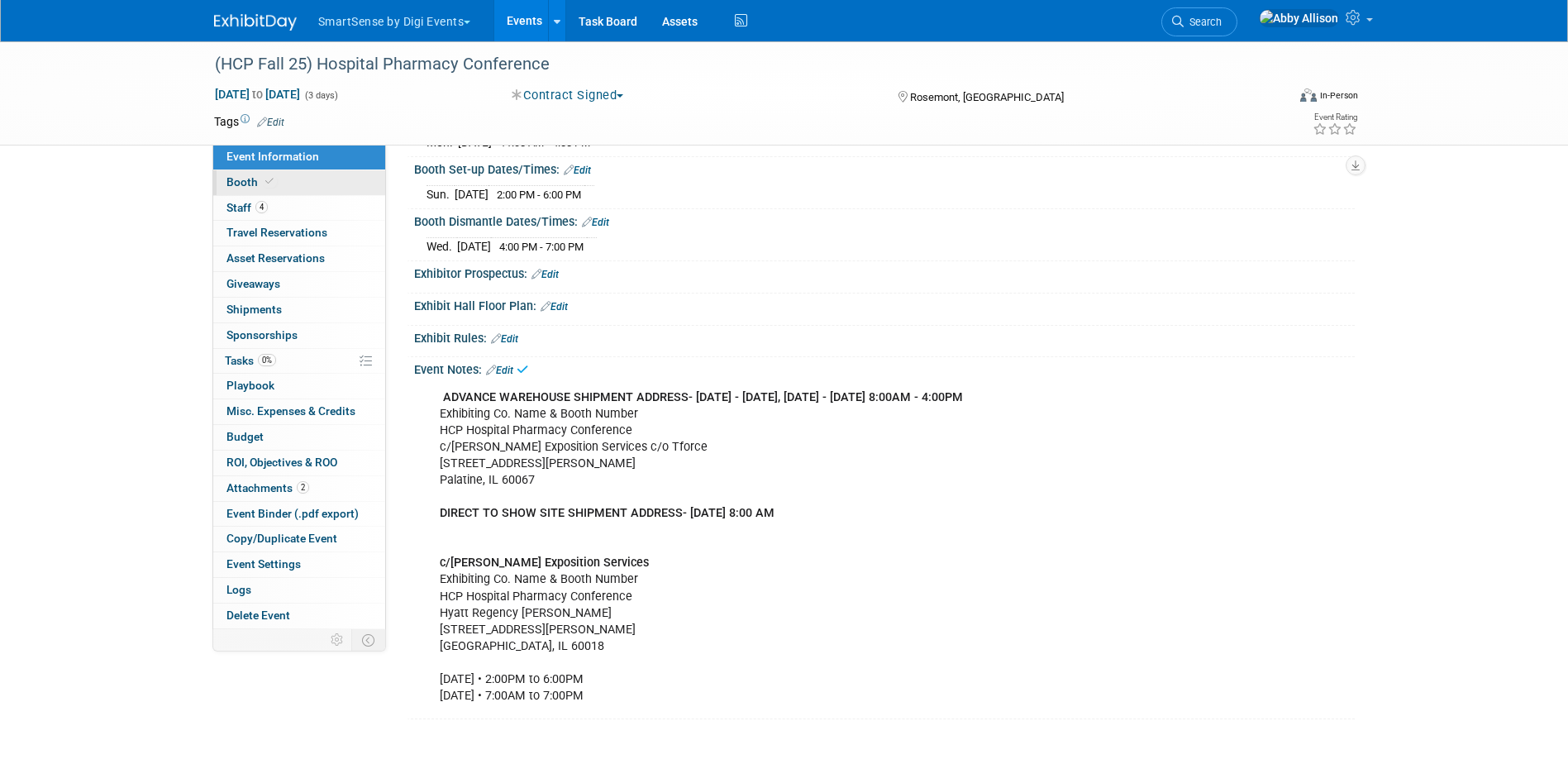
click at [241, 187] on span "Booth" at bounding box center [251, 182] width 50 height 13
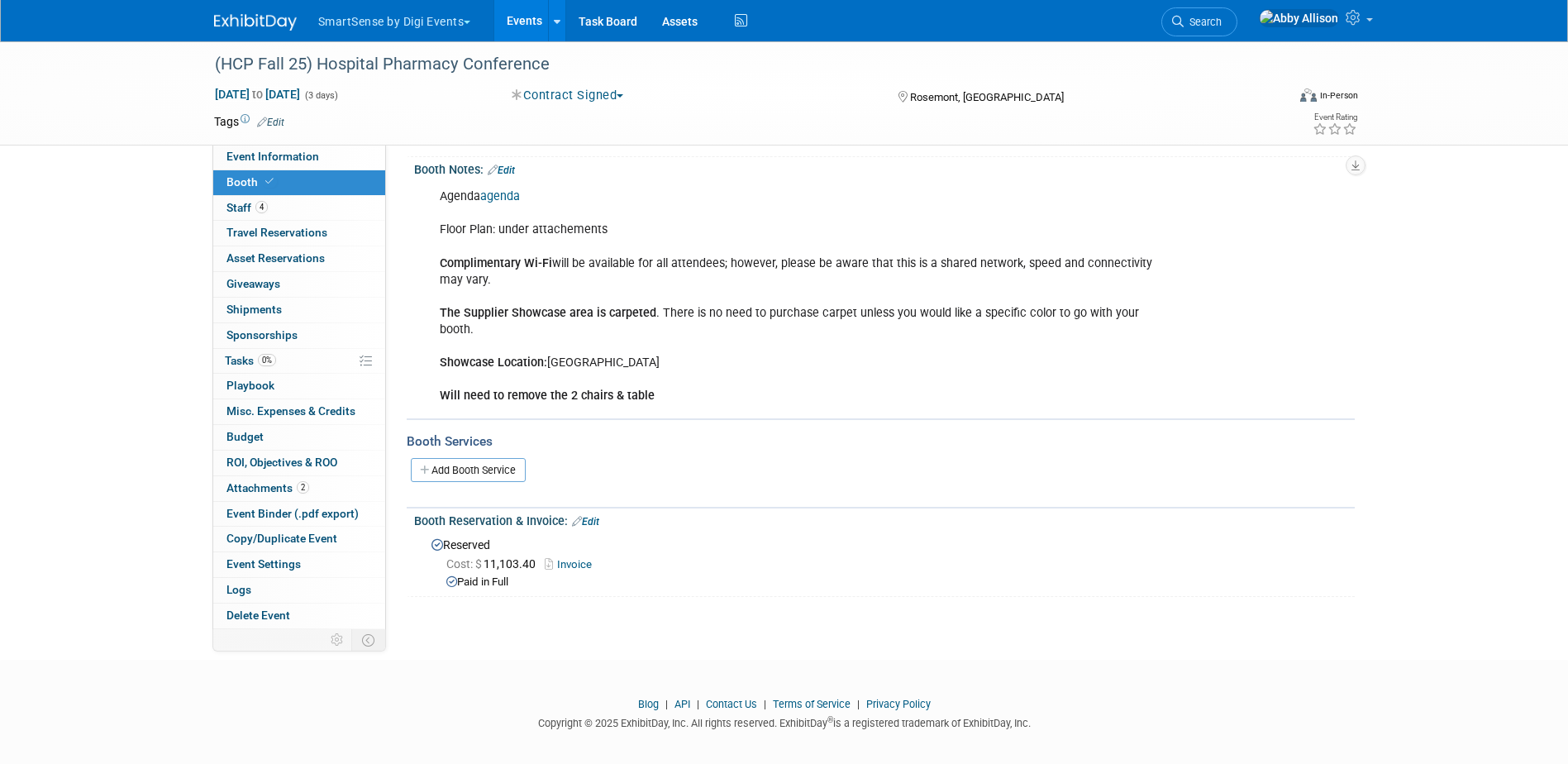
scroll to position [173, 0]
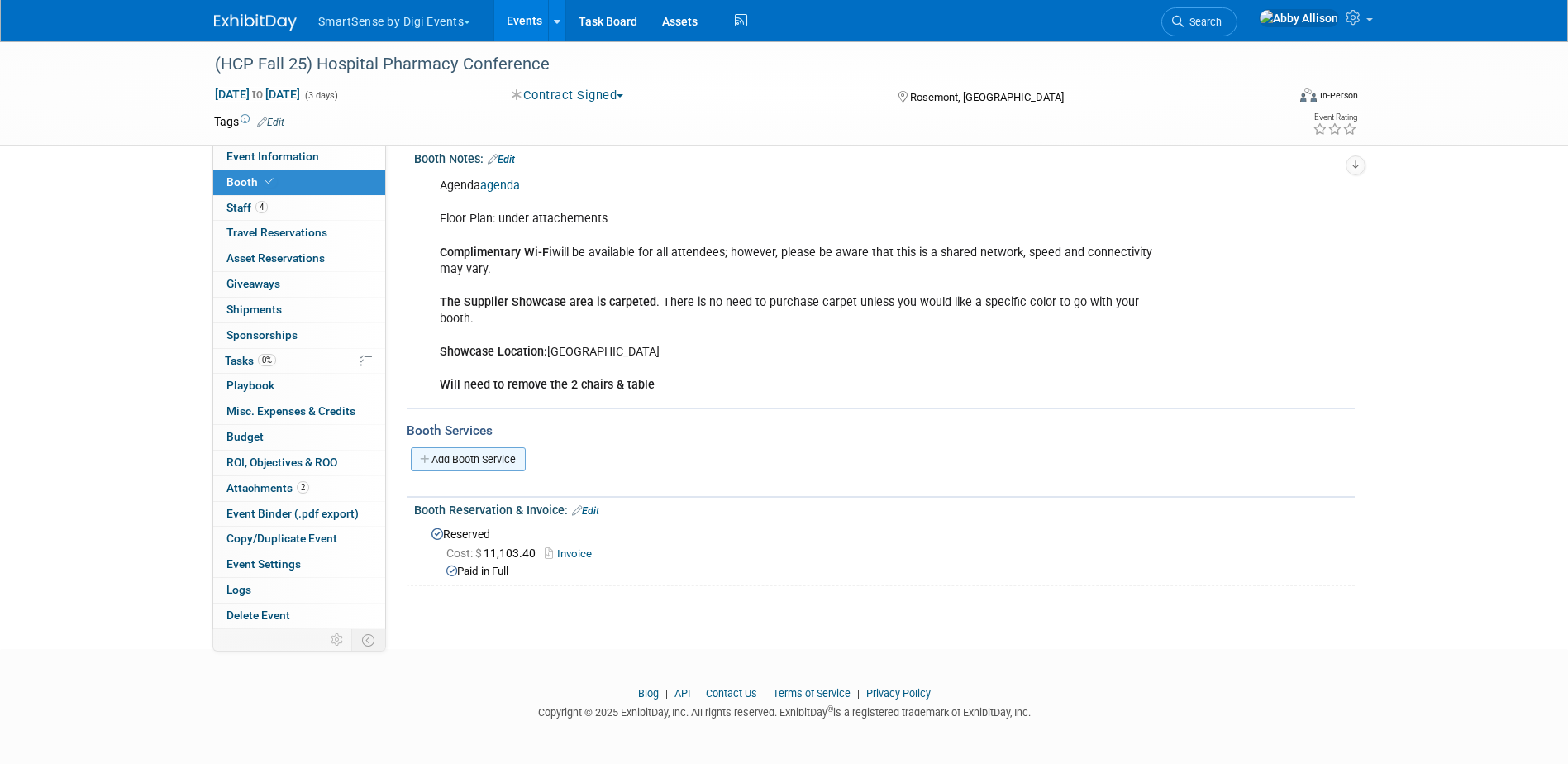
click at [448, 460] on link "Add Booth Service" at bounding box center [467, 459] width 115 height 24
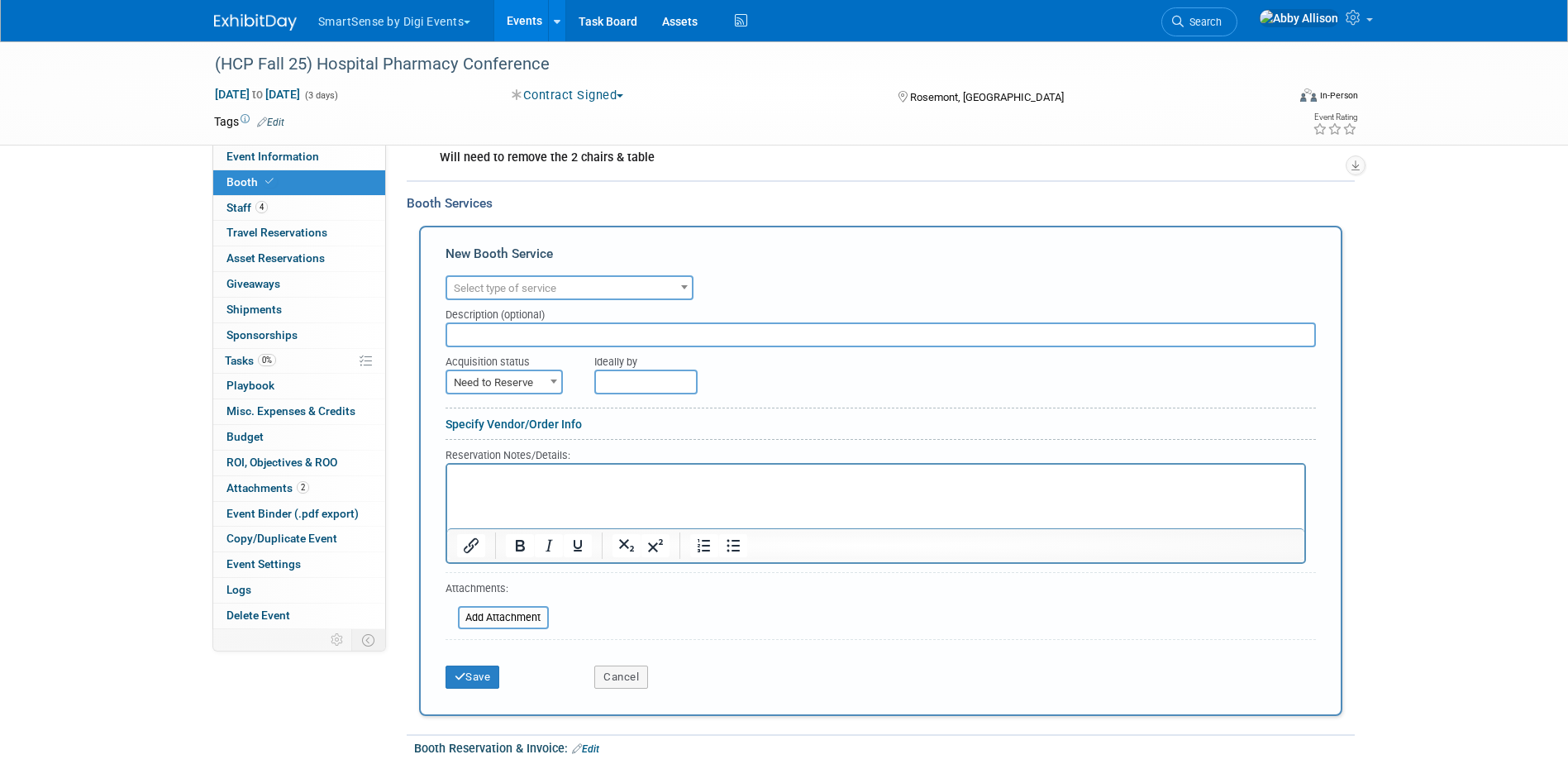
scroll to position [421, 0]
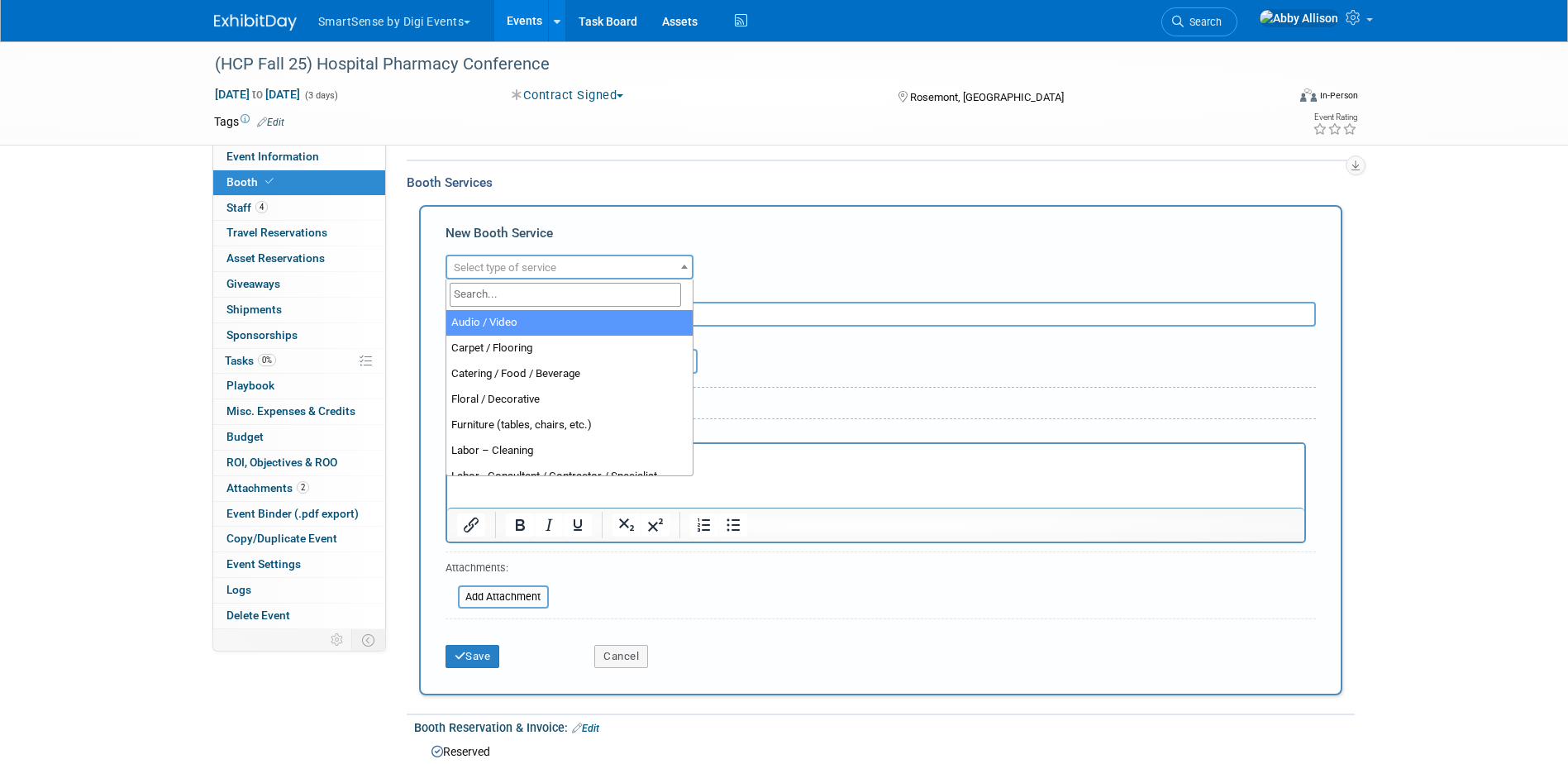
click at [531, 276] on span "Select type of service" at bounding box center [570, 268] width 245 height 23
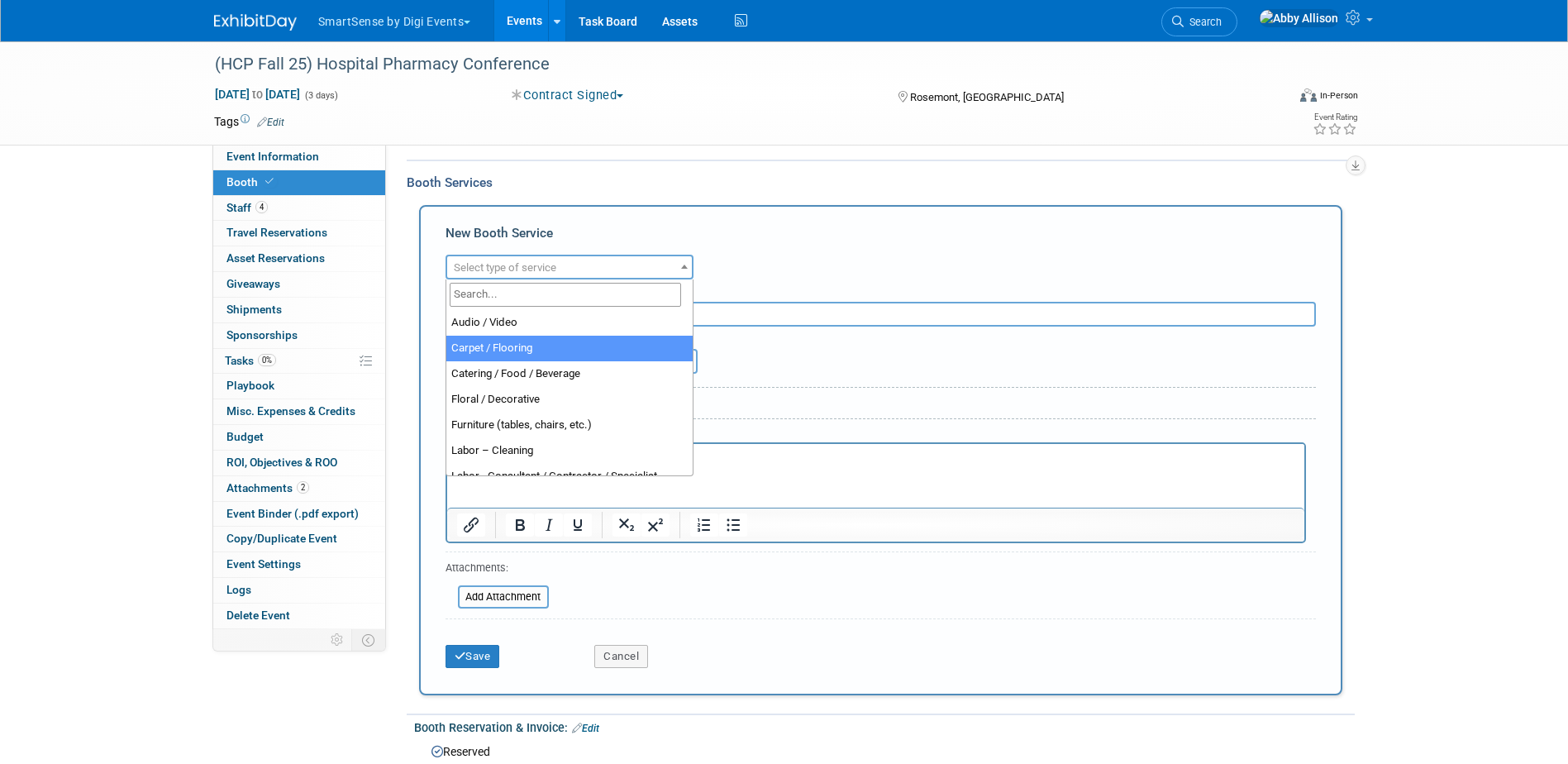
select select "4"
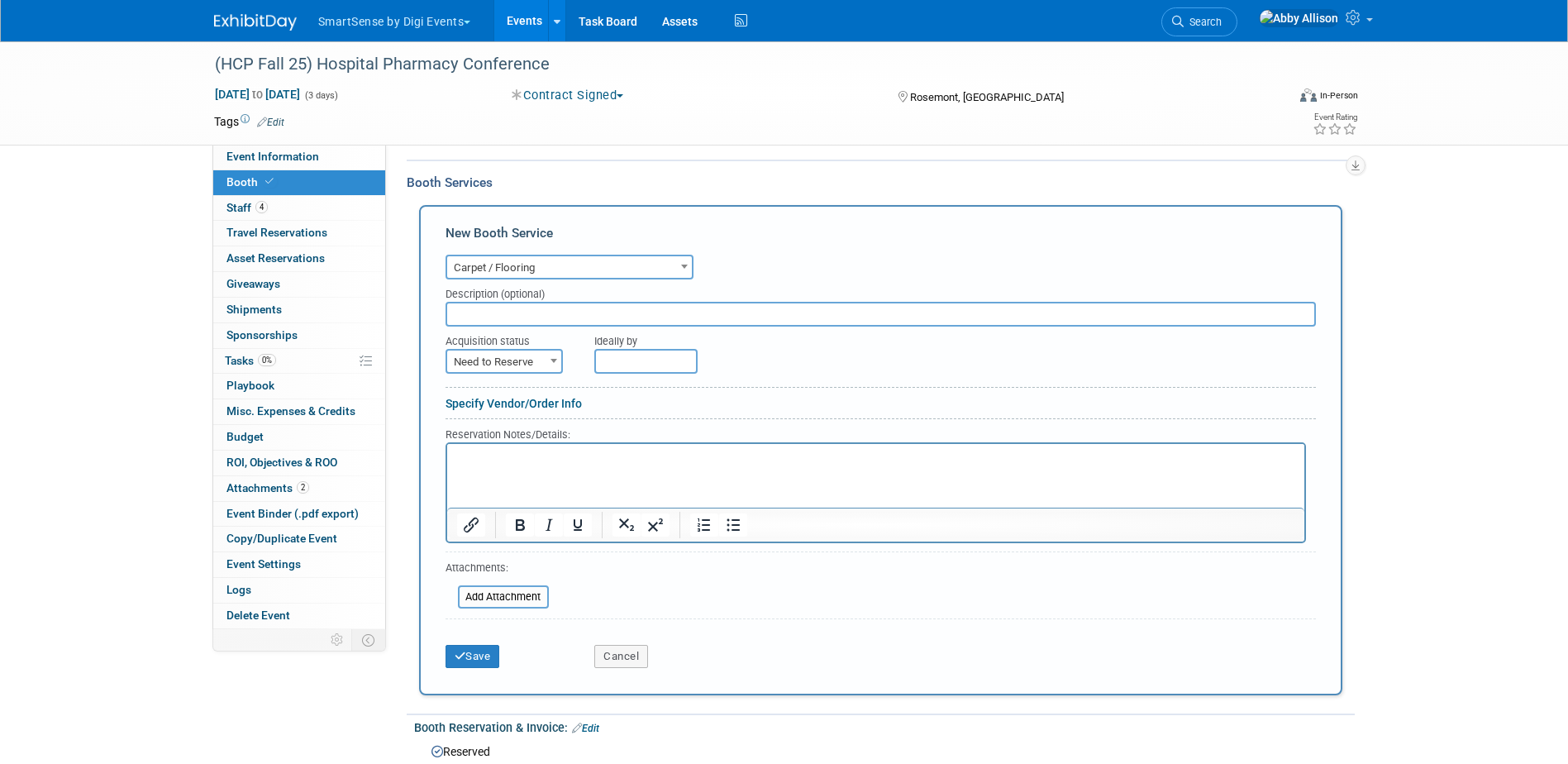
click at [515, 320] on input "text" at bounding box center [880, 314] width 870 height 25
type input "Hall carpeted"
click at [557, 363] on span at bounding box center [554, 360] width 17 height 22
select select "2"
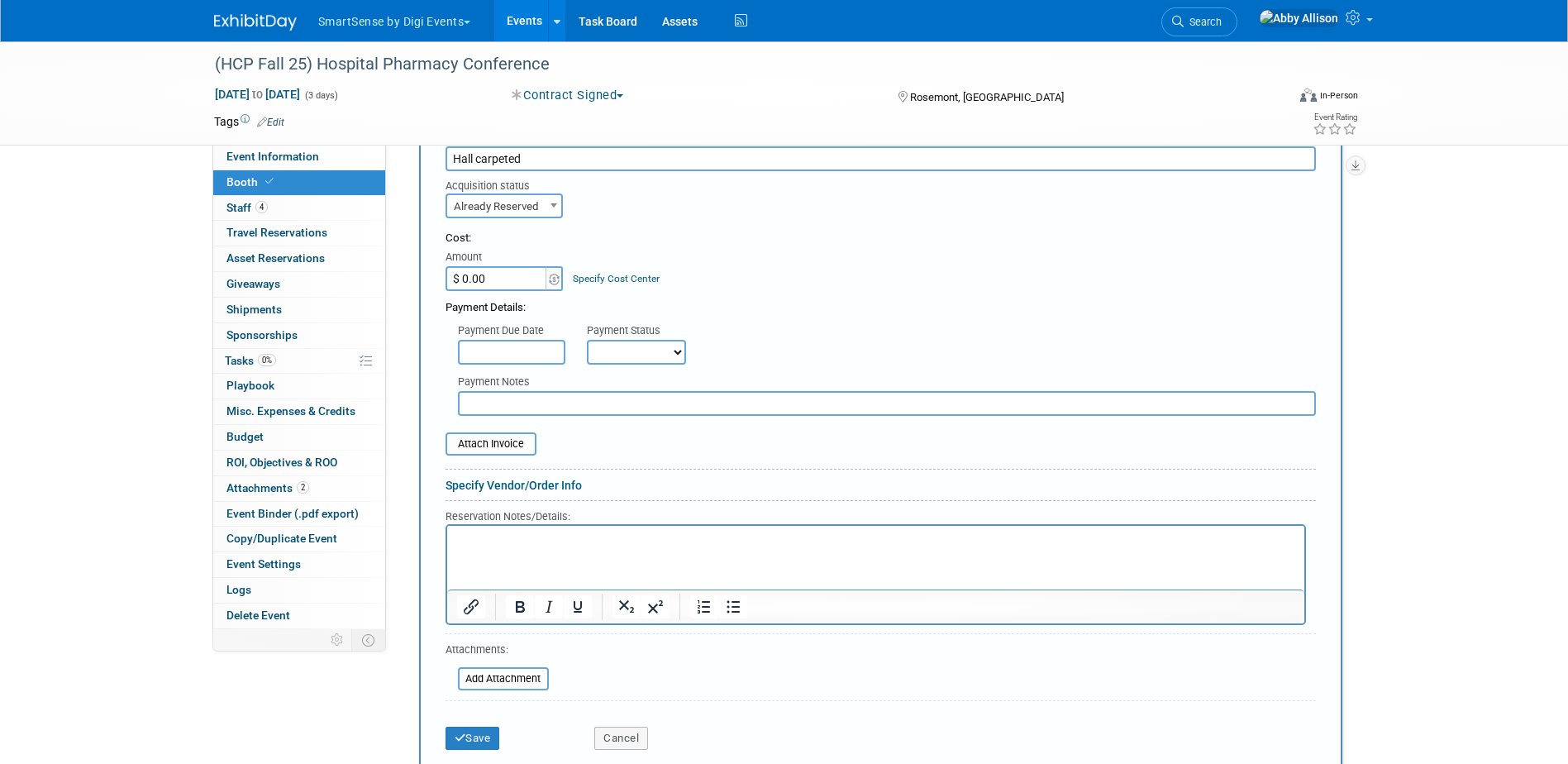
scroll to position [586, 0]
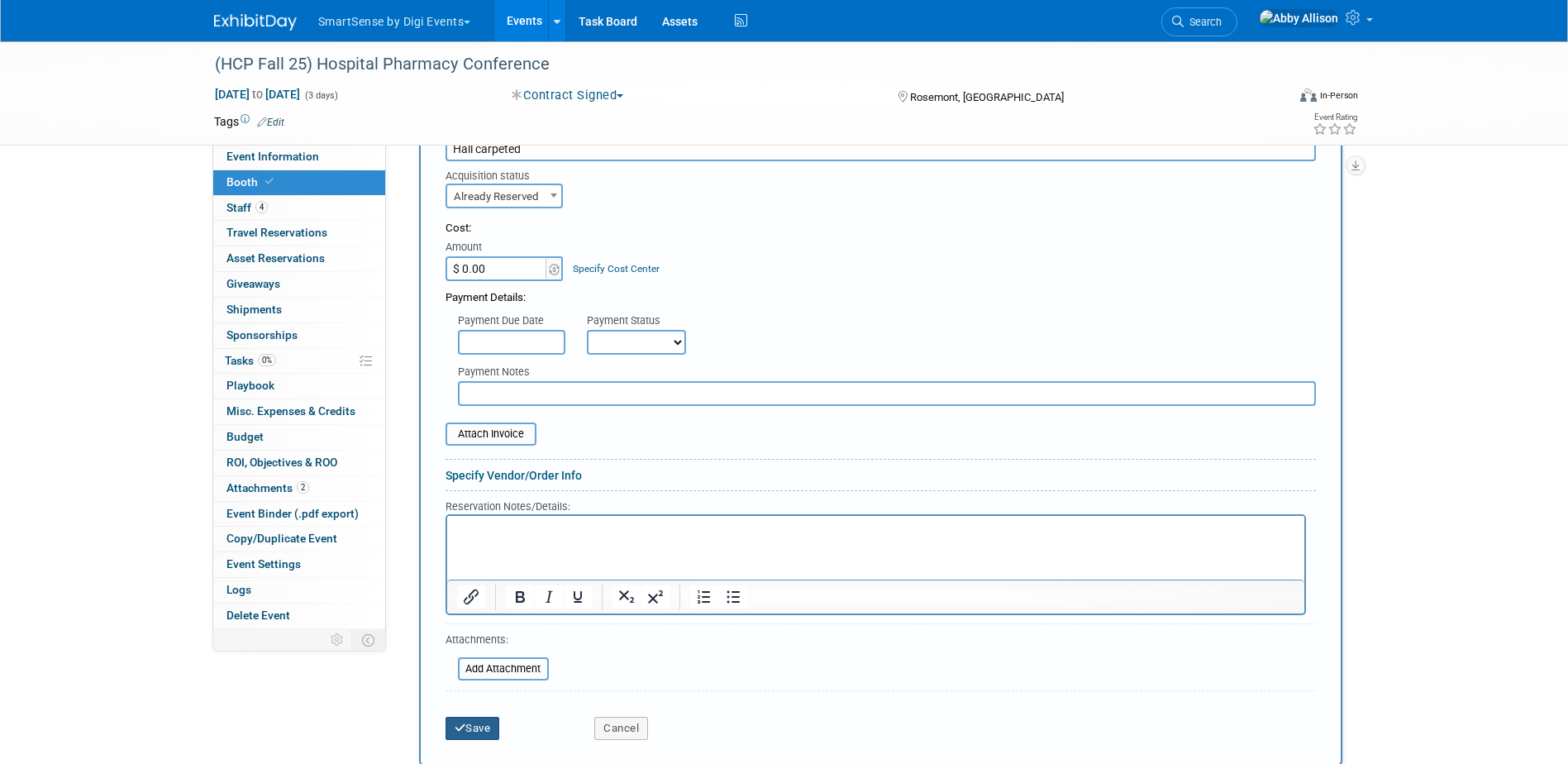
click at [473, 729] on button "Save" at bounding box center [472, 729] width 54 height 23
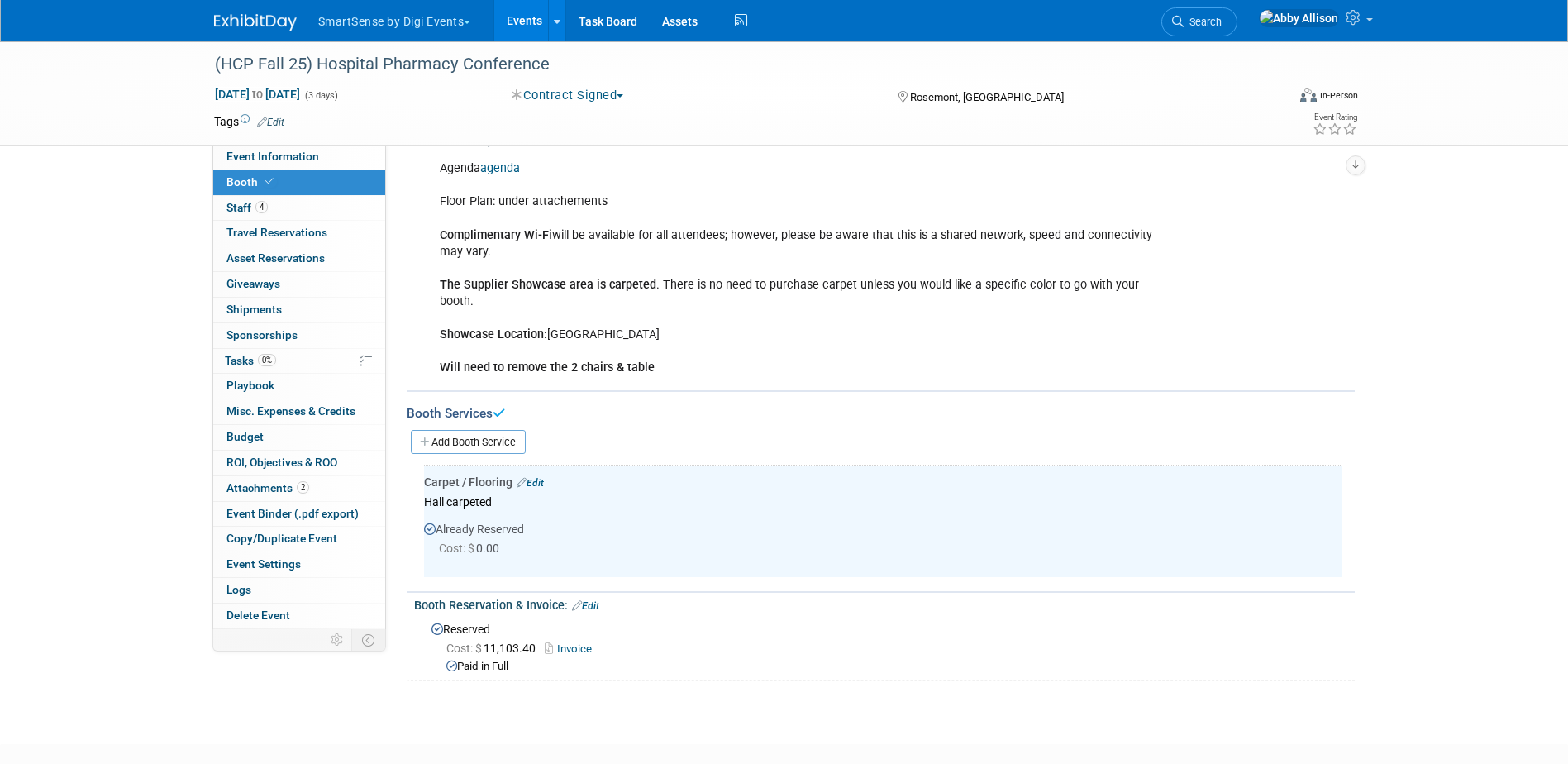
scroll to position [120, 0]
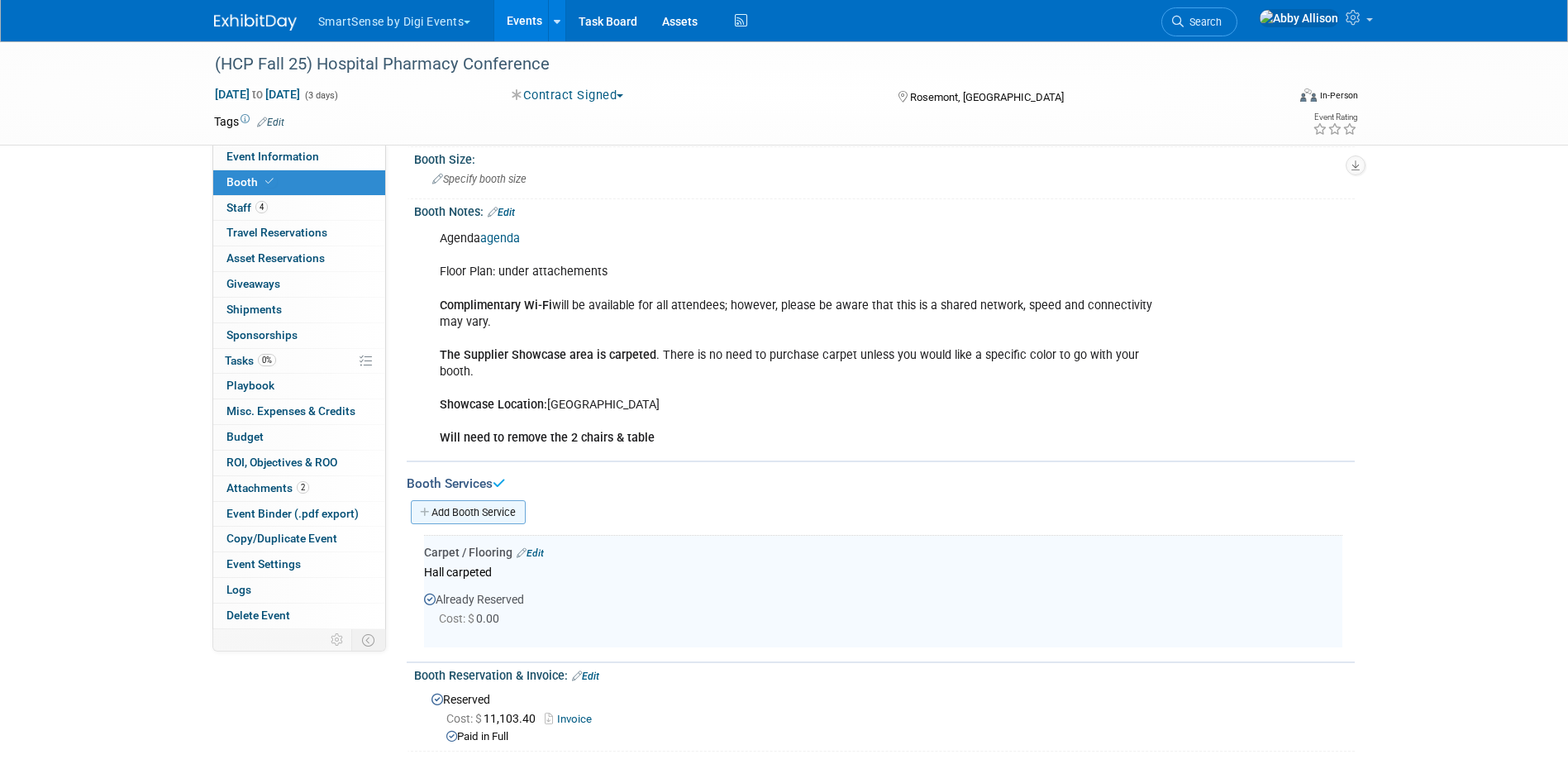
click at [443, 508] on link "Add Booth Service" at bounding box center [467, 512] width 115 height 24
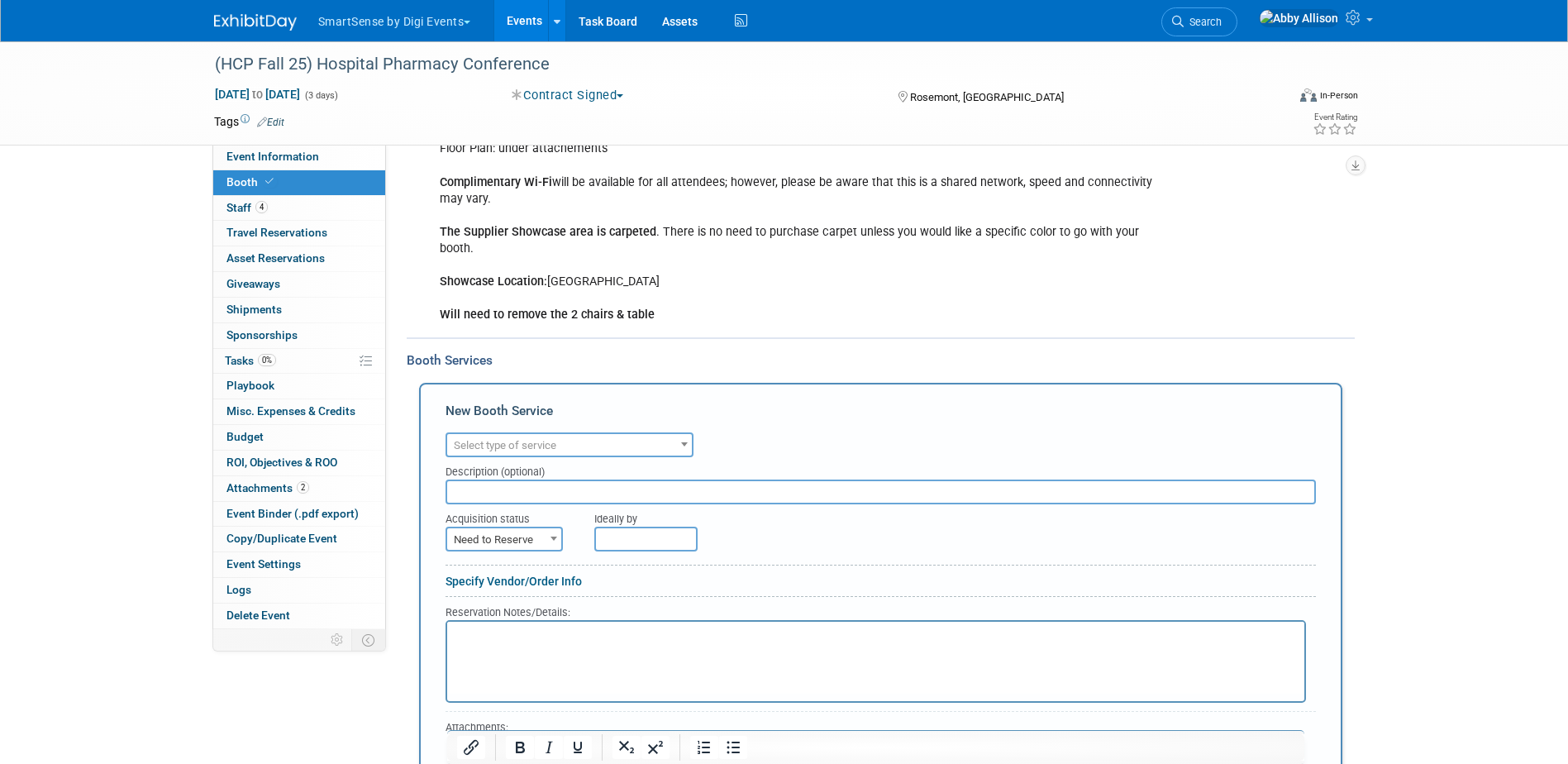
scroll to position [285, 0]
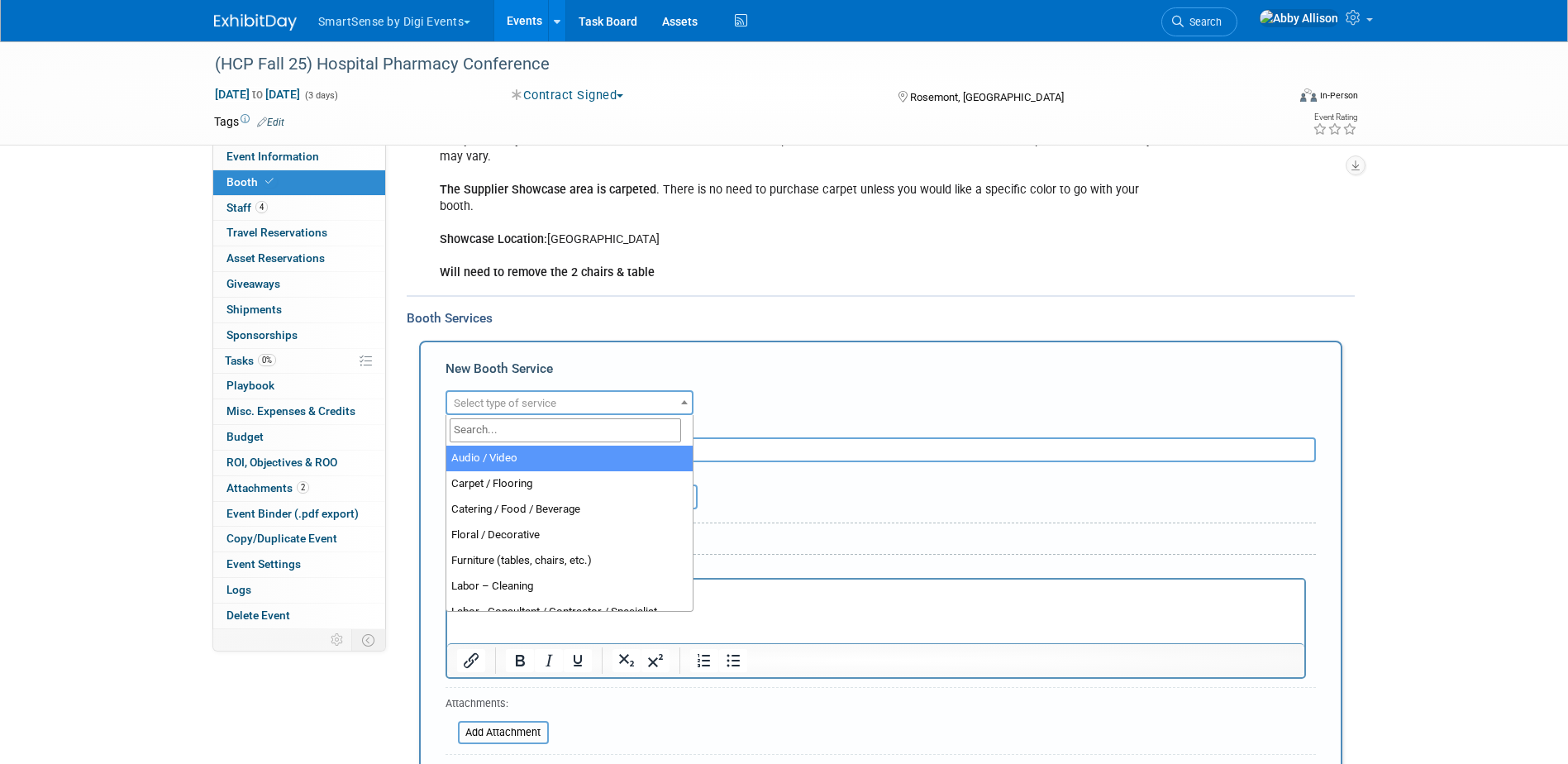
click at [512, 398] on span "Select type of service" at bounding box center [505, 403] width 102 height 13
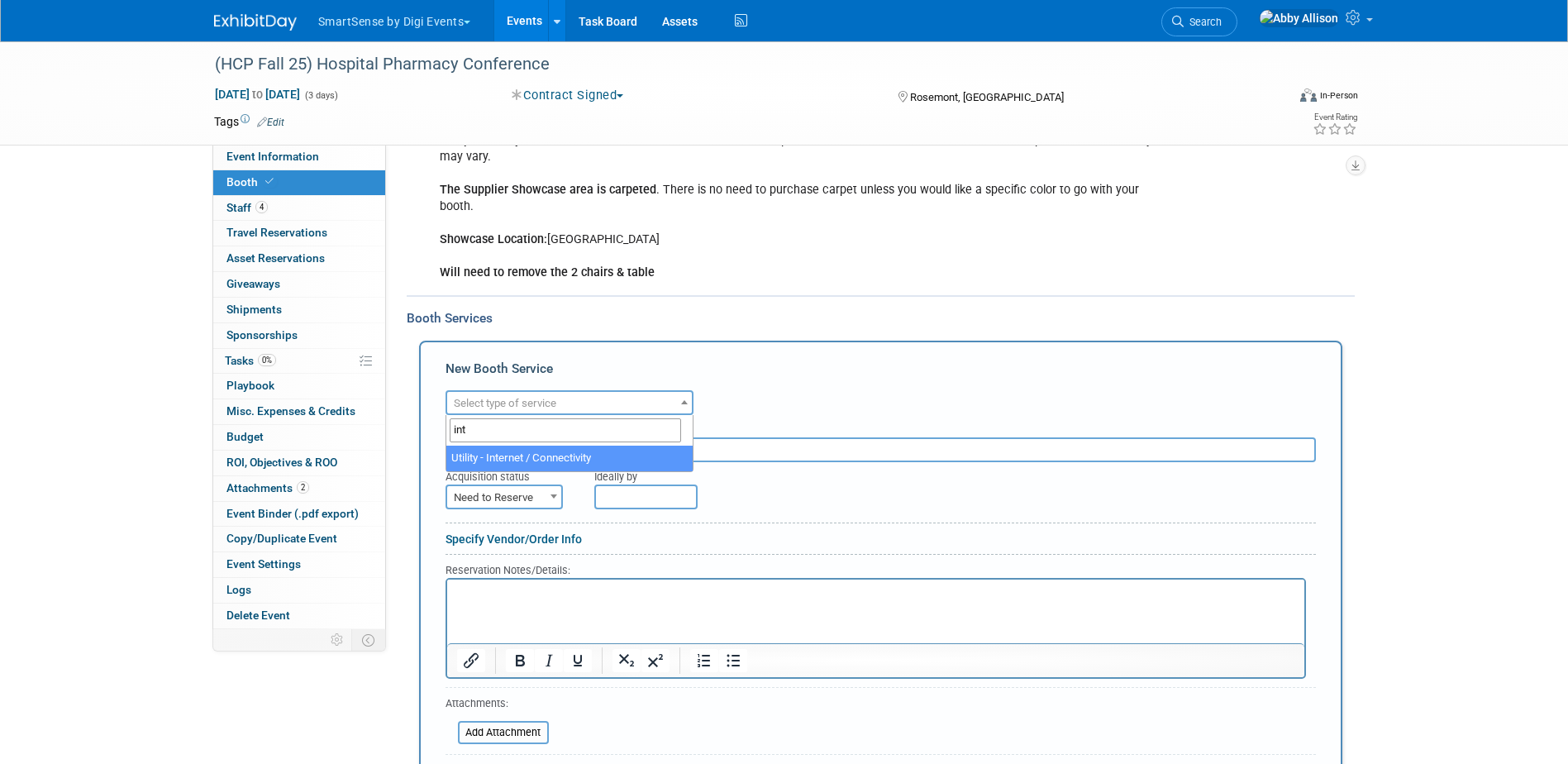
type input "int"
select select "18"
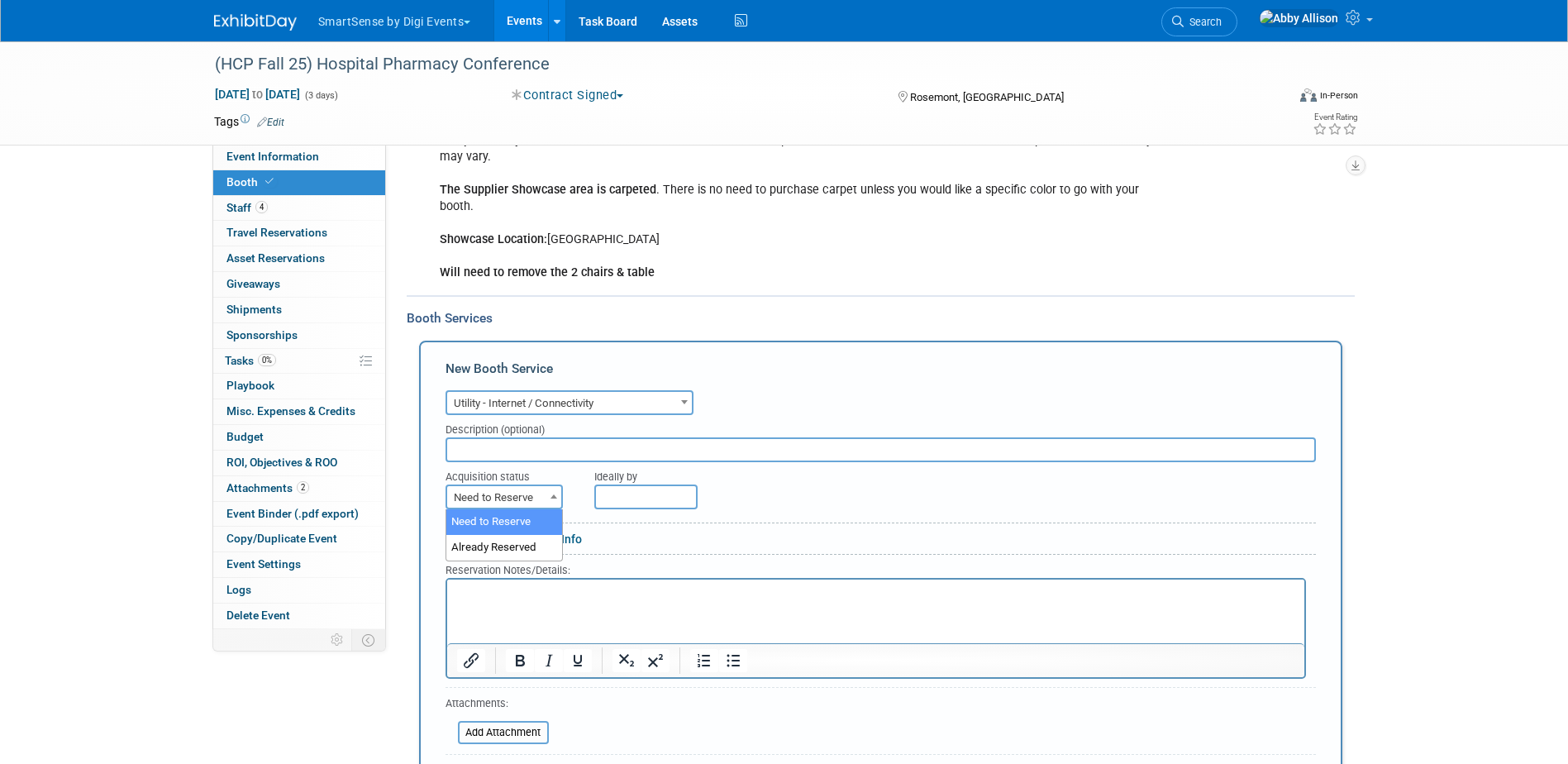
click at [507, 497] on span "Need to Reserve" at bounding box center [504, 498] width 114 height 23
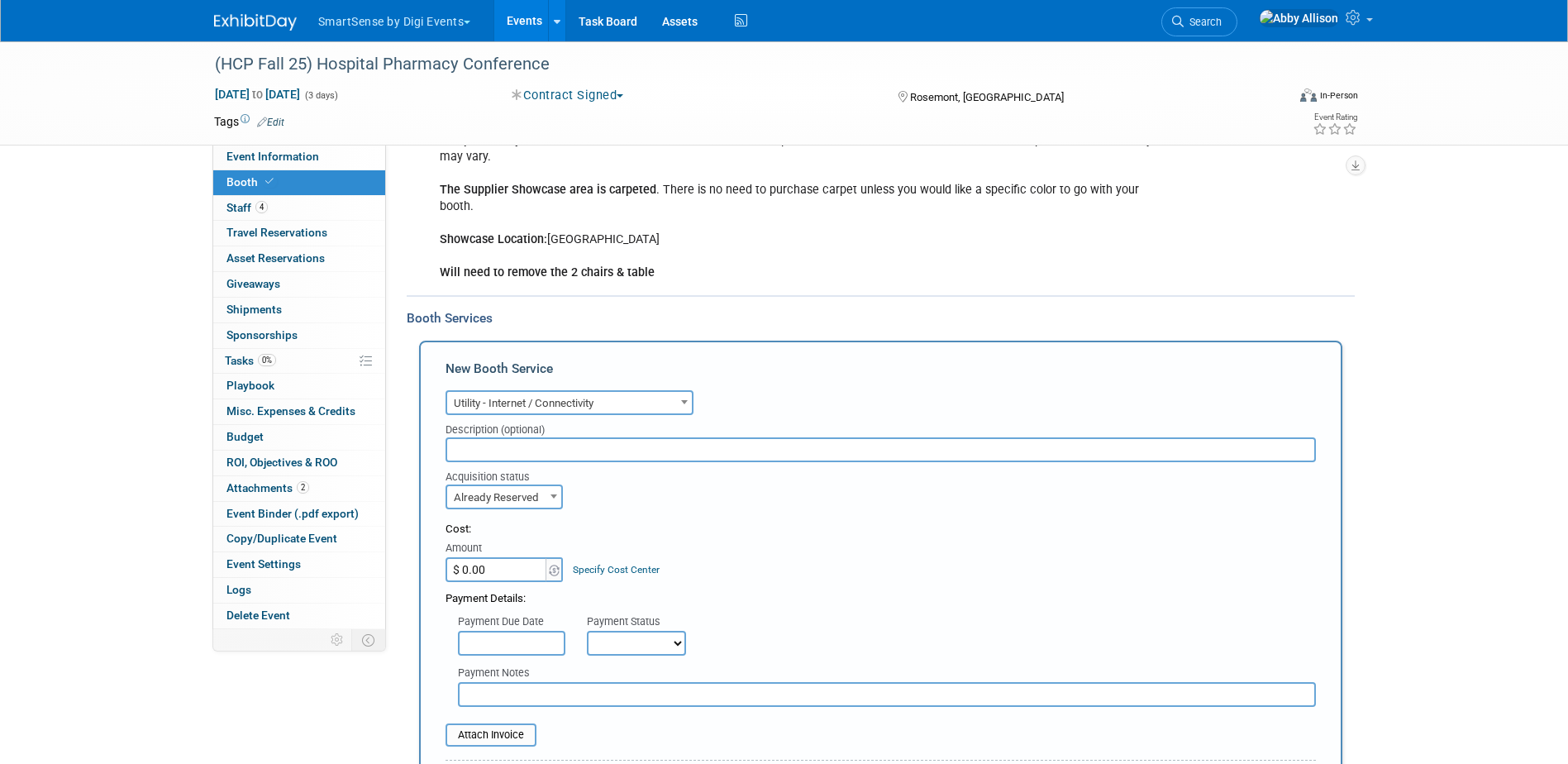
select select "2"
click at [522, 452] on input "text" at bounding box center [880, 450] width 870 height 25
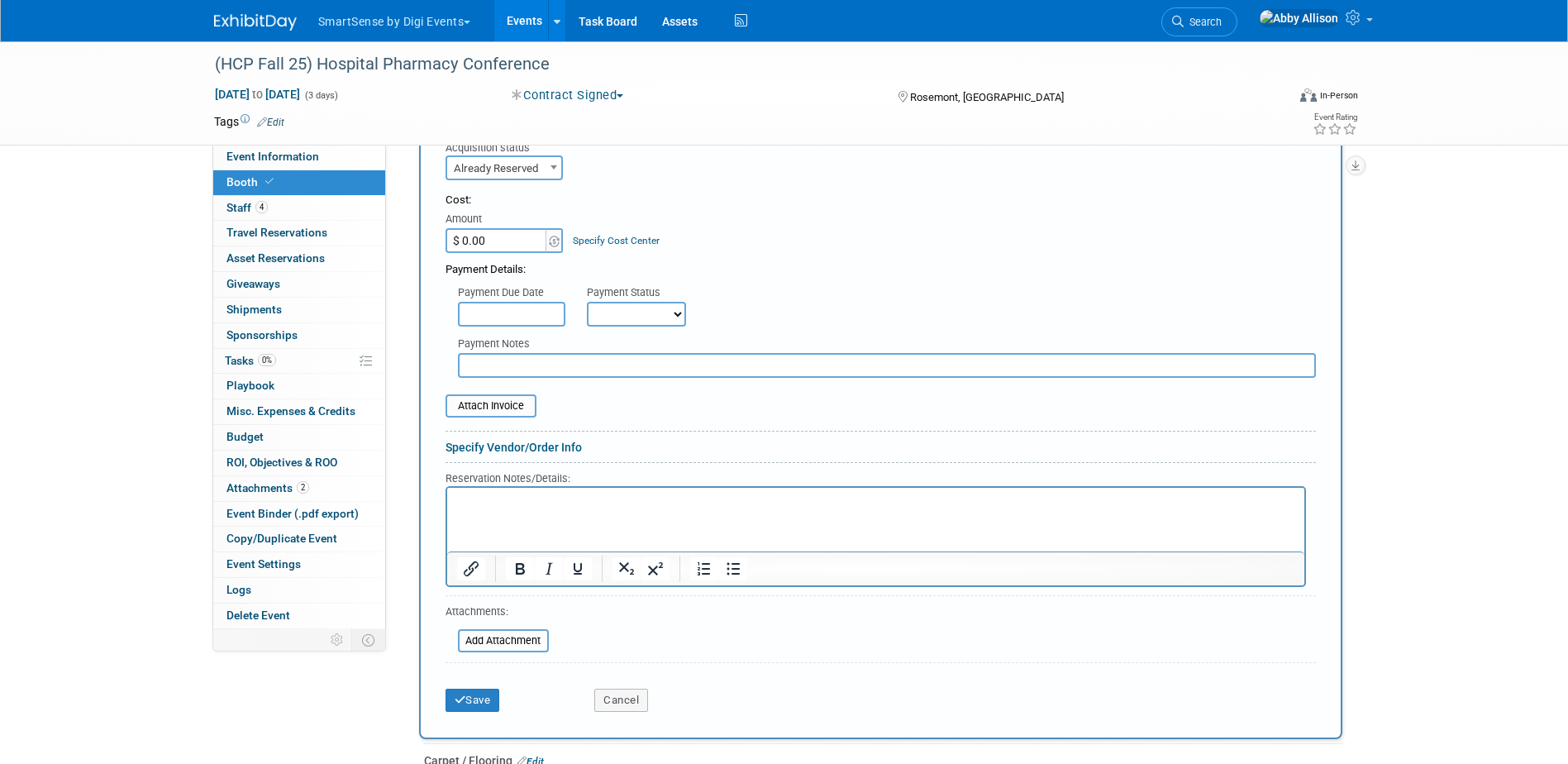
scroll to position [616, 0]
type input "Free WiFi, will send hot spot as well"
click at [477, 691] on button "Save" at bounding box center [472, 699] width 54 height 23
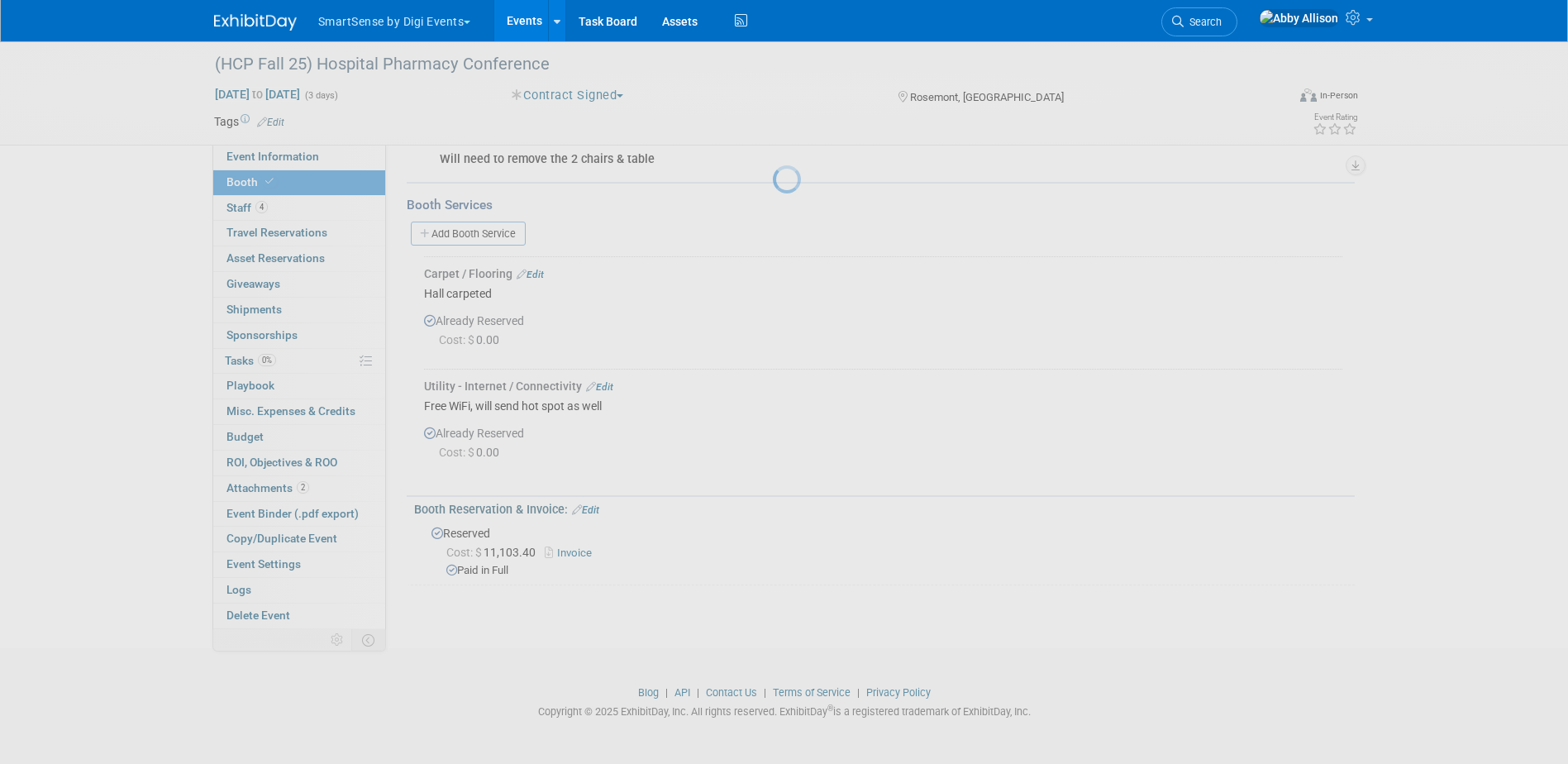
scroll to position [398, 0]
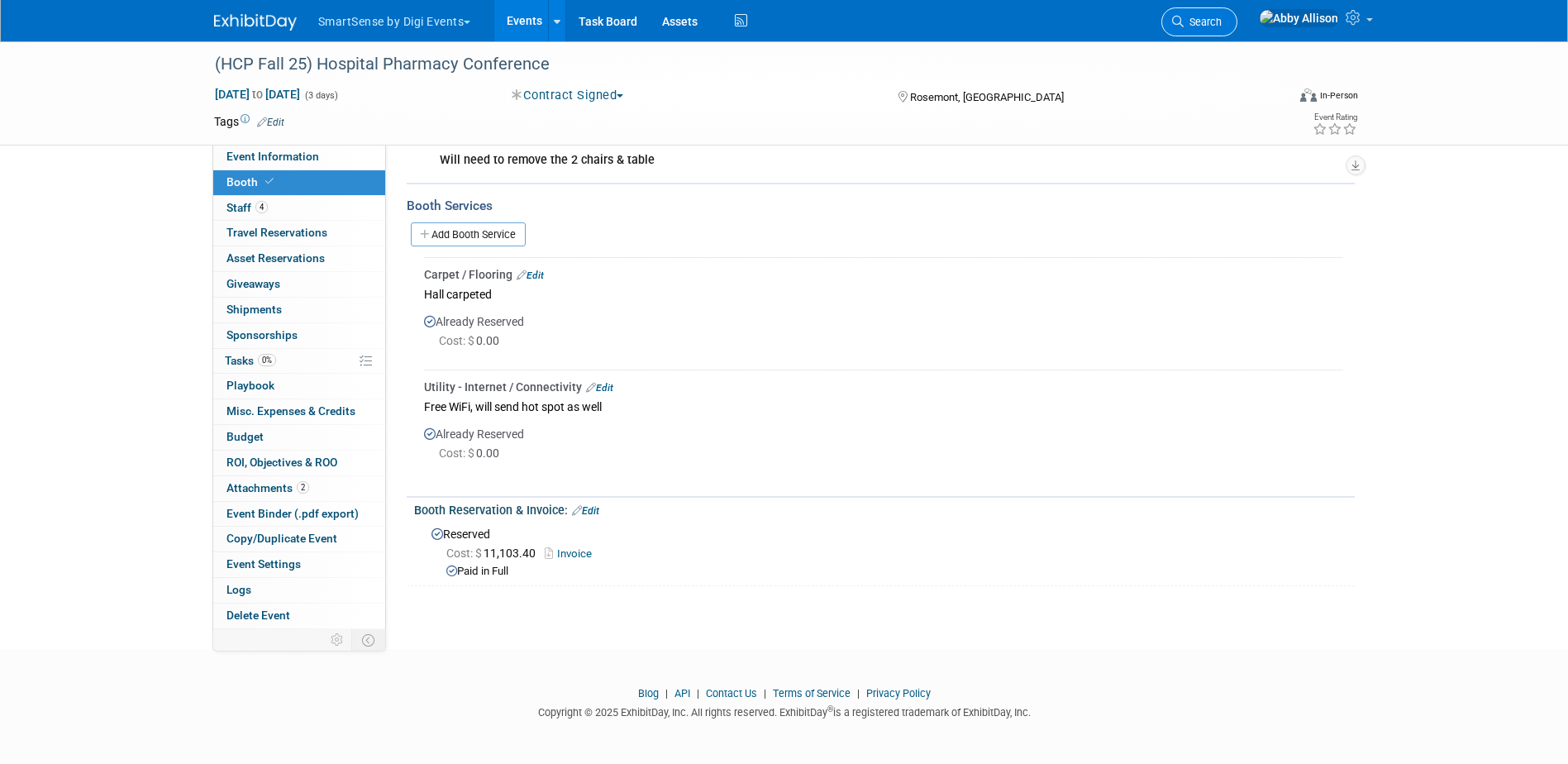
click at [1237, 33] on link "Search" at bounding box center [1199, 22] width 76 height 29
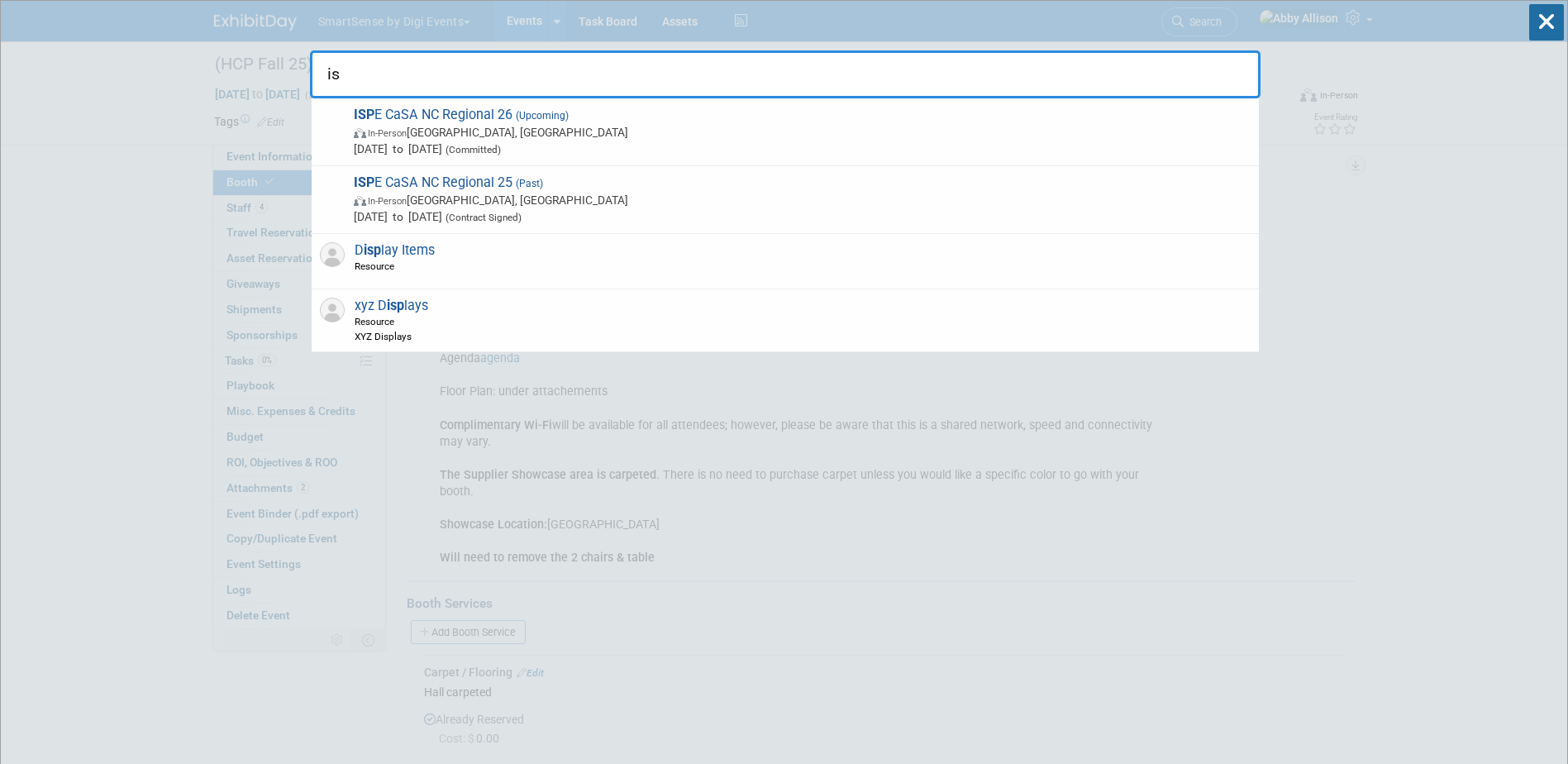
type input "i"
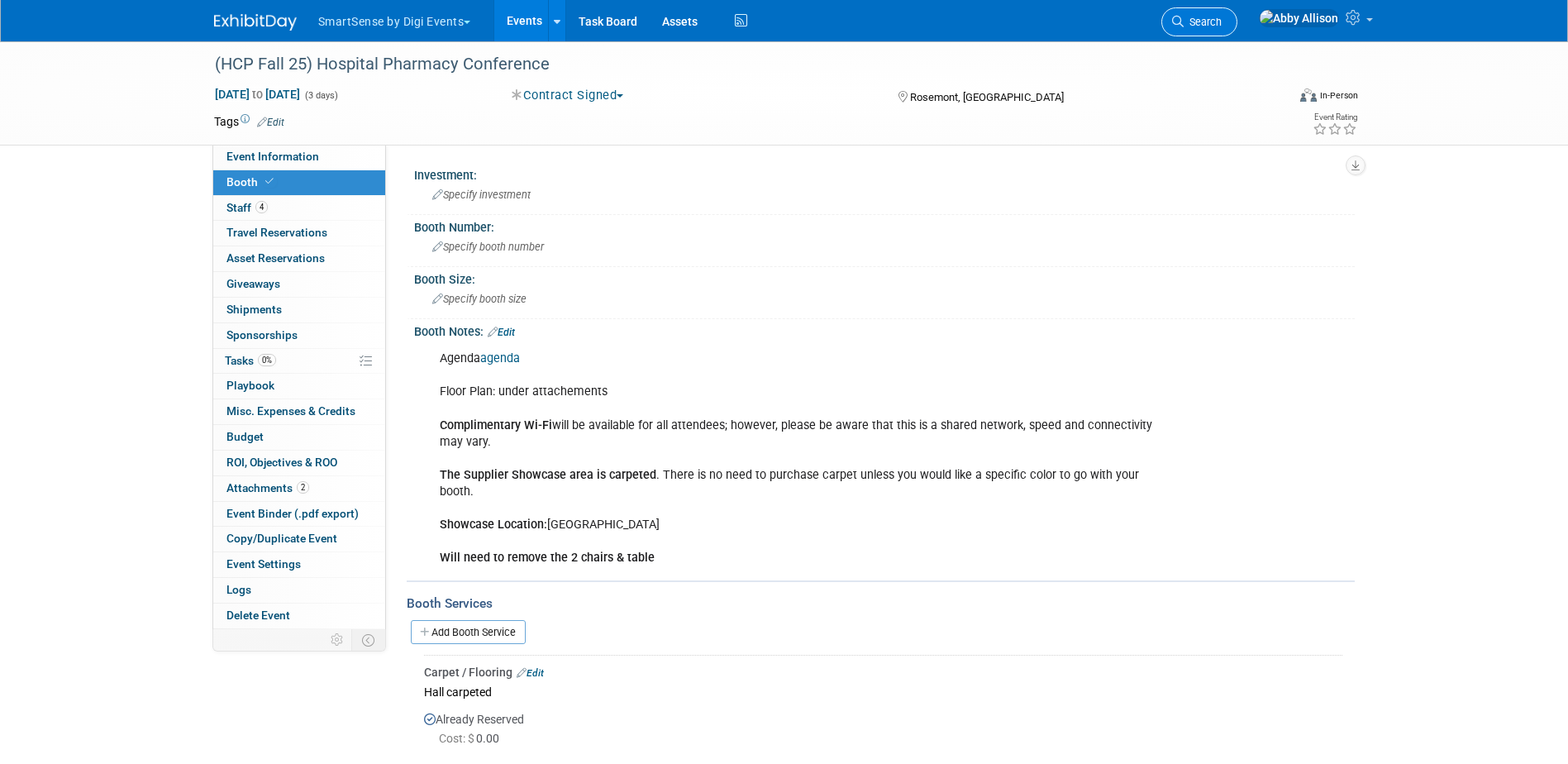
click at [1237, 28] on link "Search" at bounding box center [1199, 22] width 76 height 29
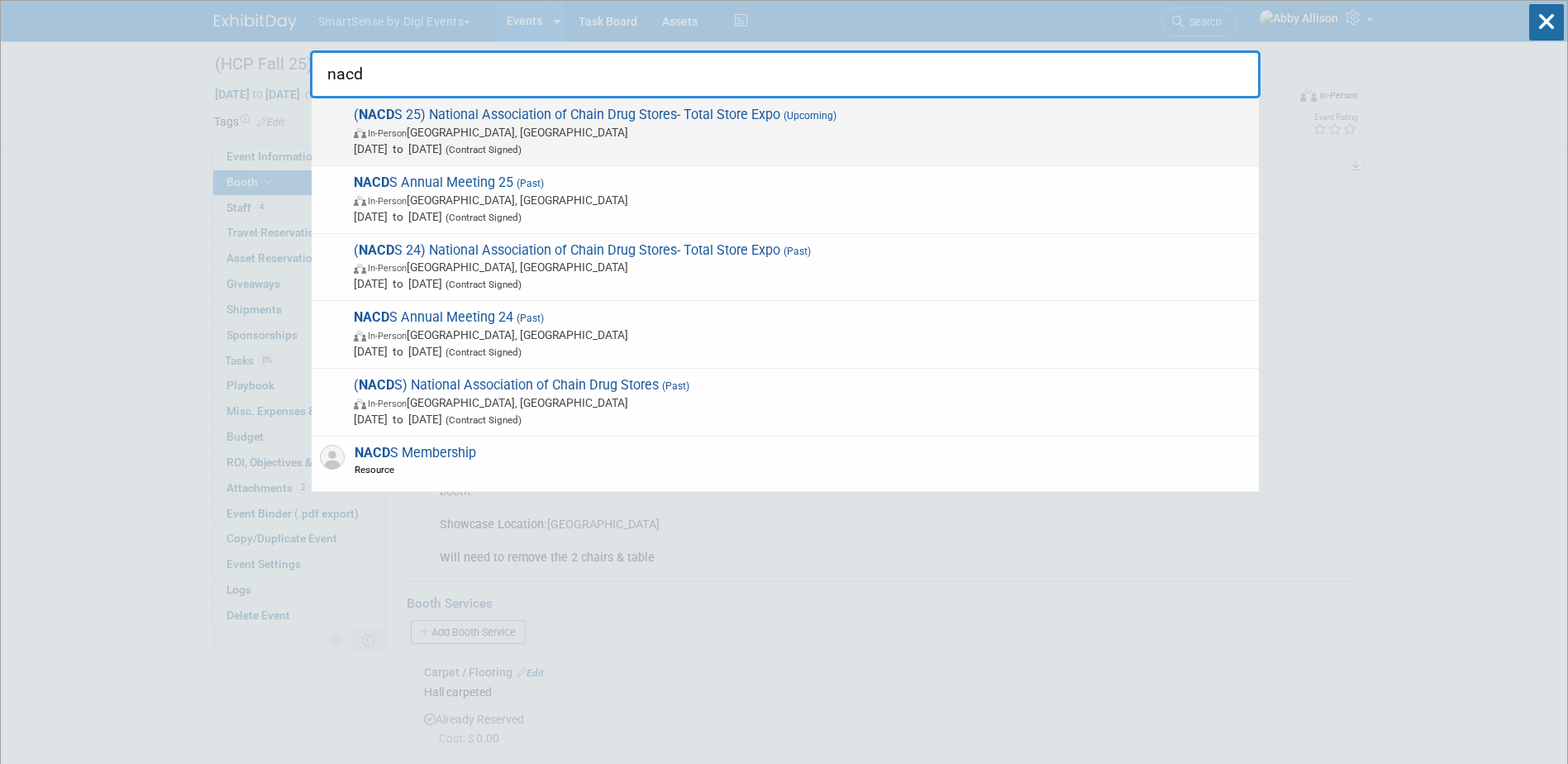
type input "nacd"
click at [467, 128] on span "In-Person San Diego, CA" at bounding box center [802, 132] width 897 height 17
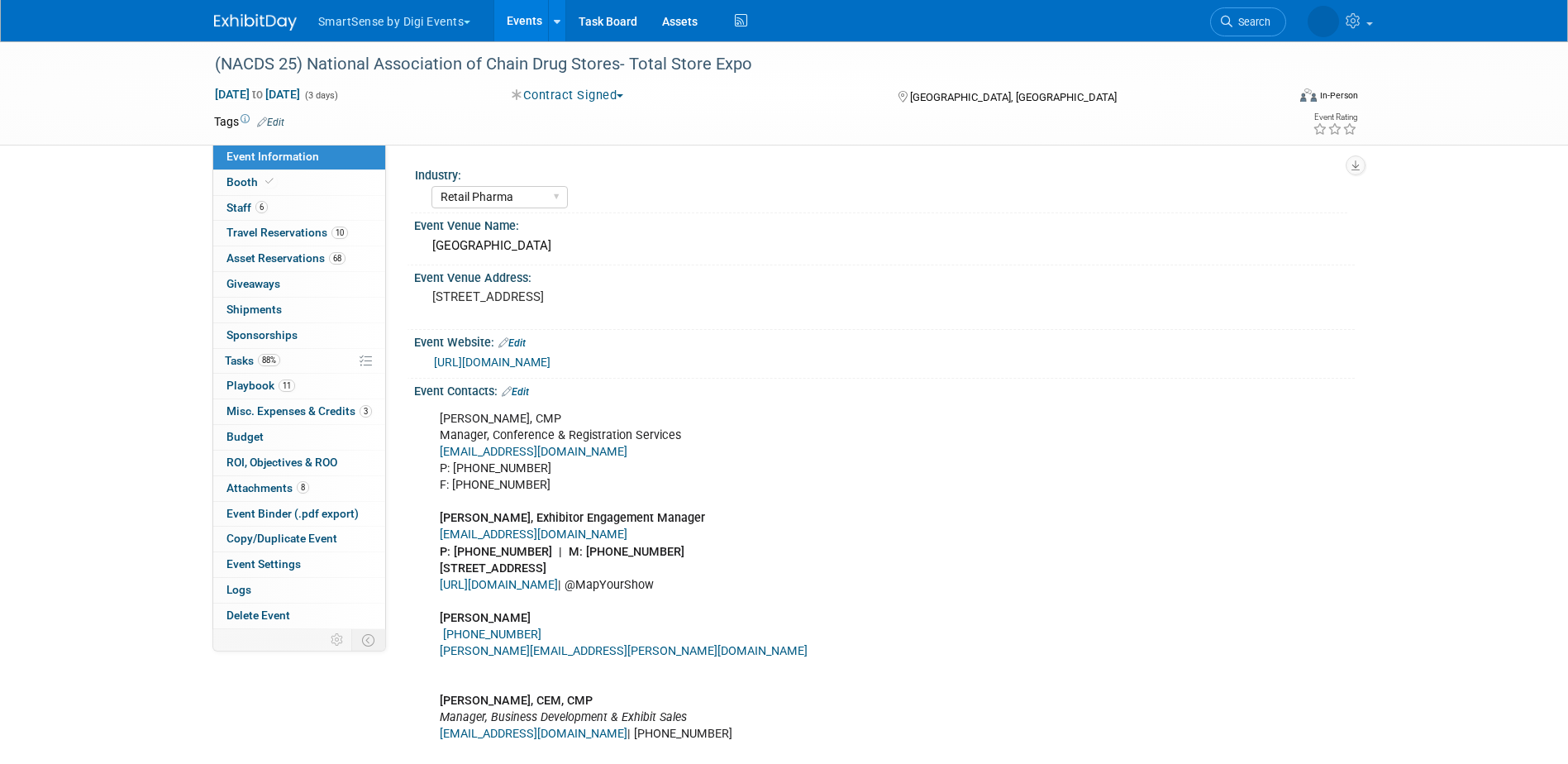
select select "Retail Pharma"
click at [255, 260] on span "Asset Reservations 68" at bounding box center [286, 258] width 119 height 13
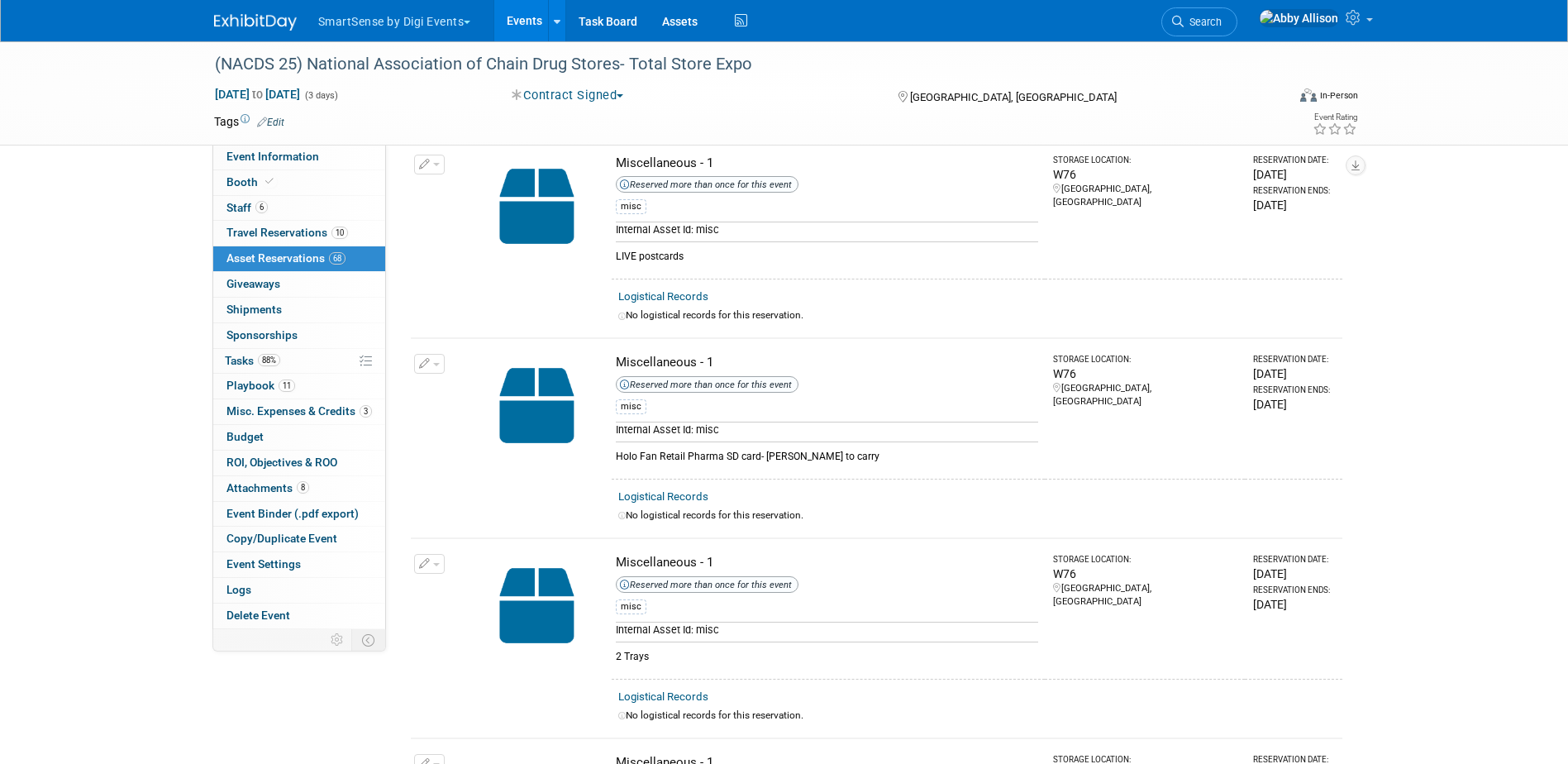
scroll to position [6862, 0]
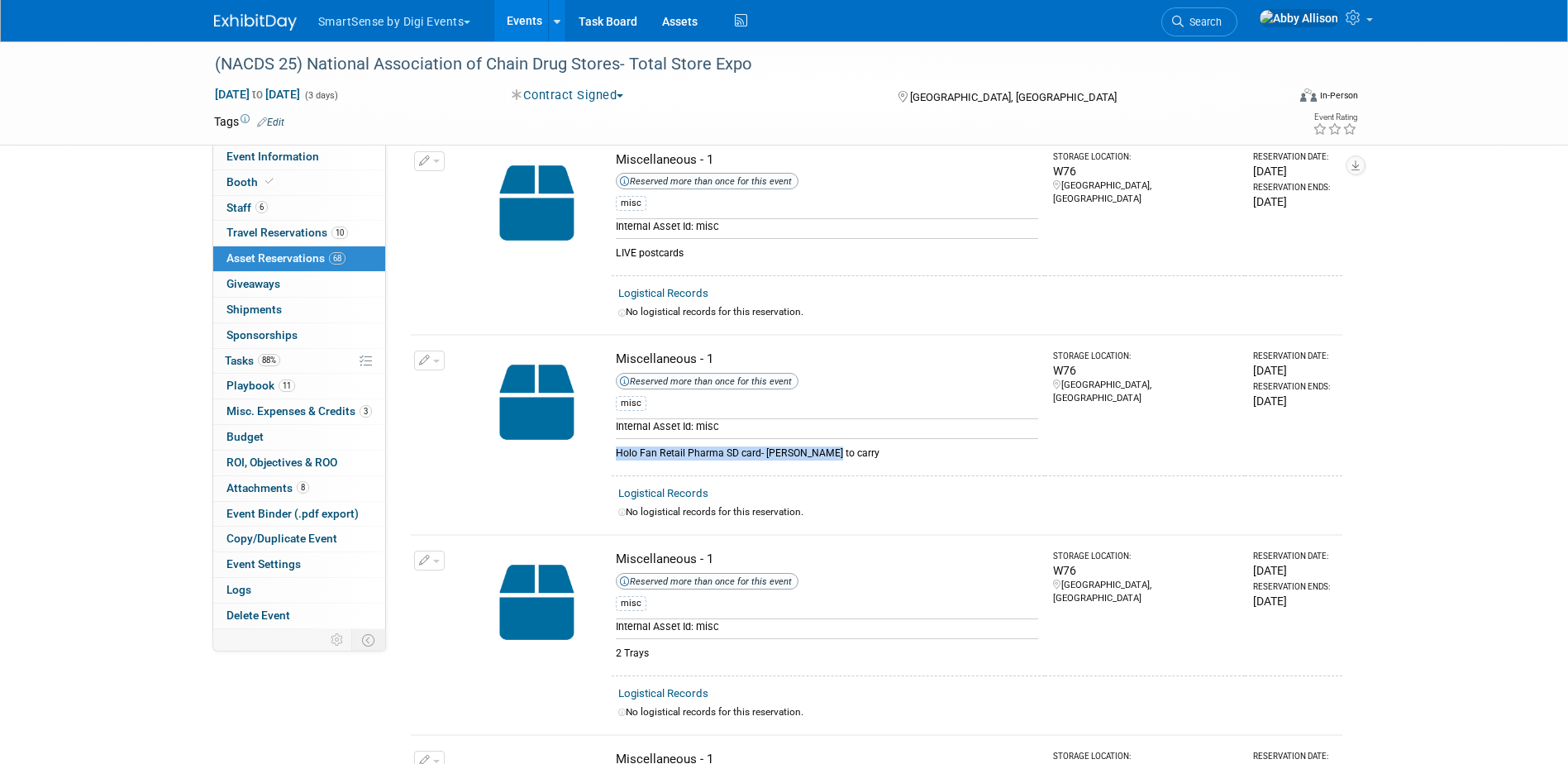
drag, startPoint x: 833, startPoint y: 428, endPoint x: 613, endPoint y: 431, distance: 220.0
click at [613, 431] on td "Miscellaneous - 1 Reserved more than once for this event misc Internal Asset Id…" at bounding box center [828, 405] width 433 height 141
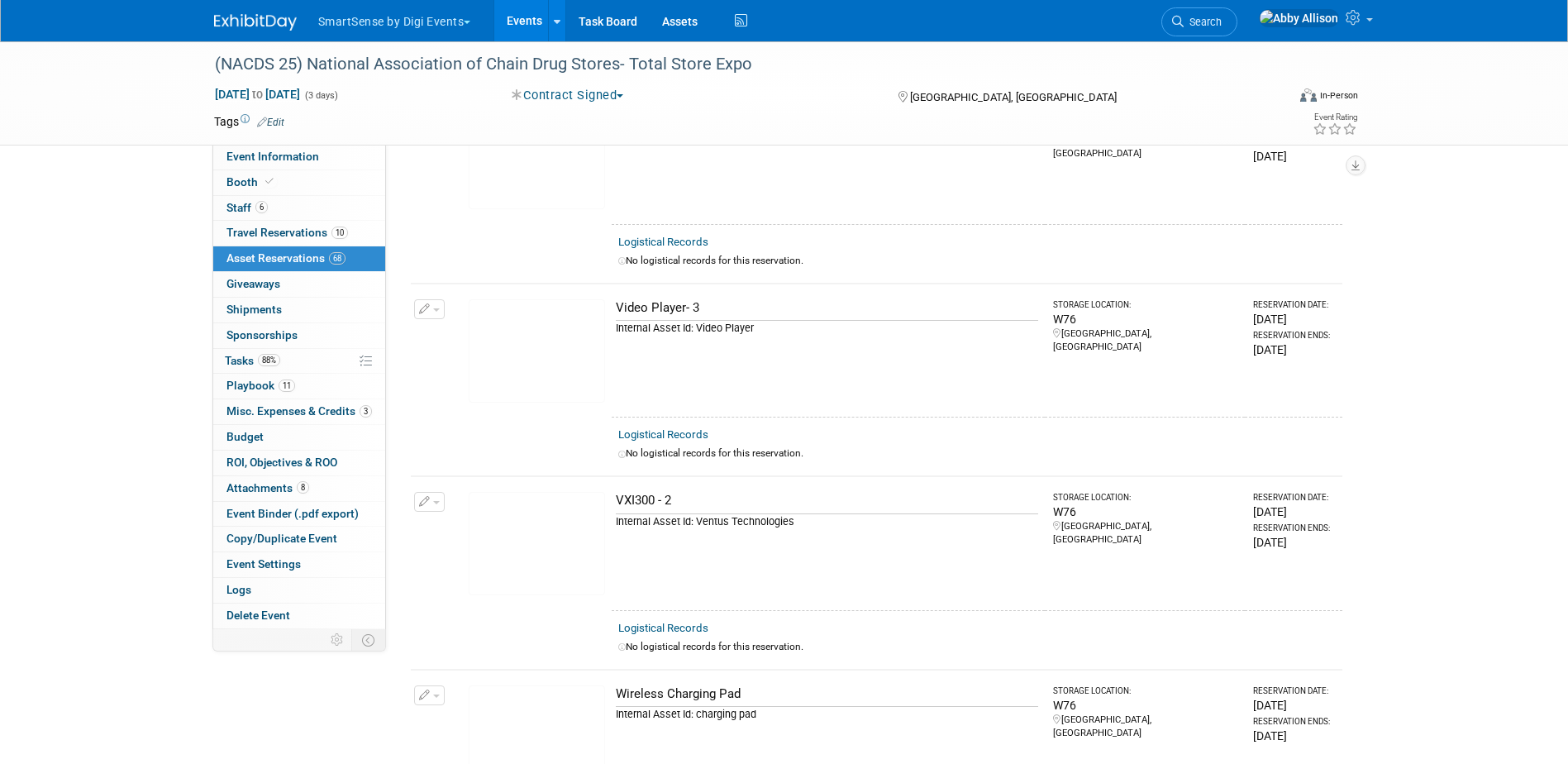
scroll to position [12235, 0]
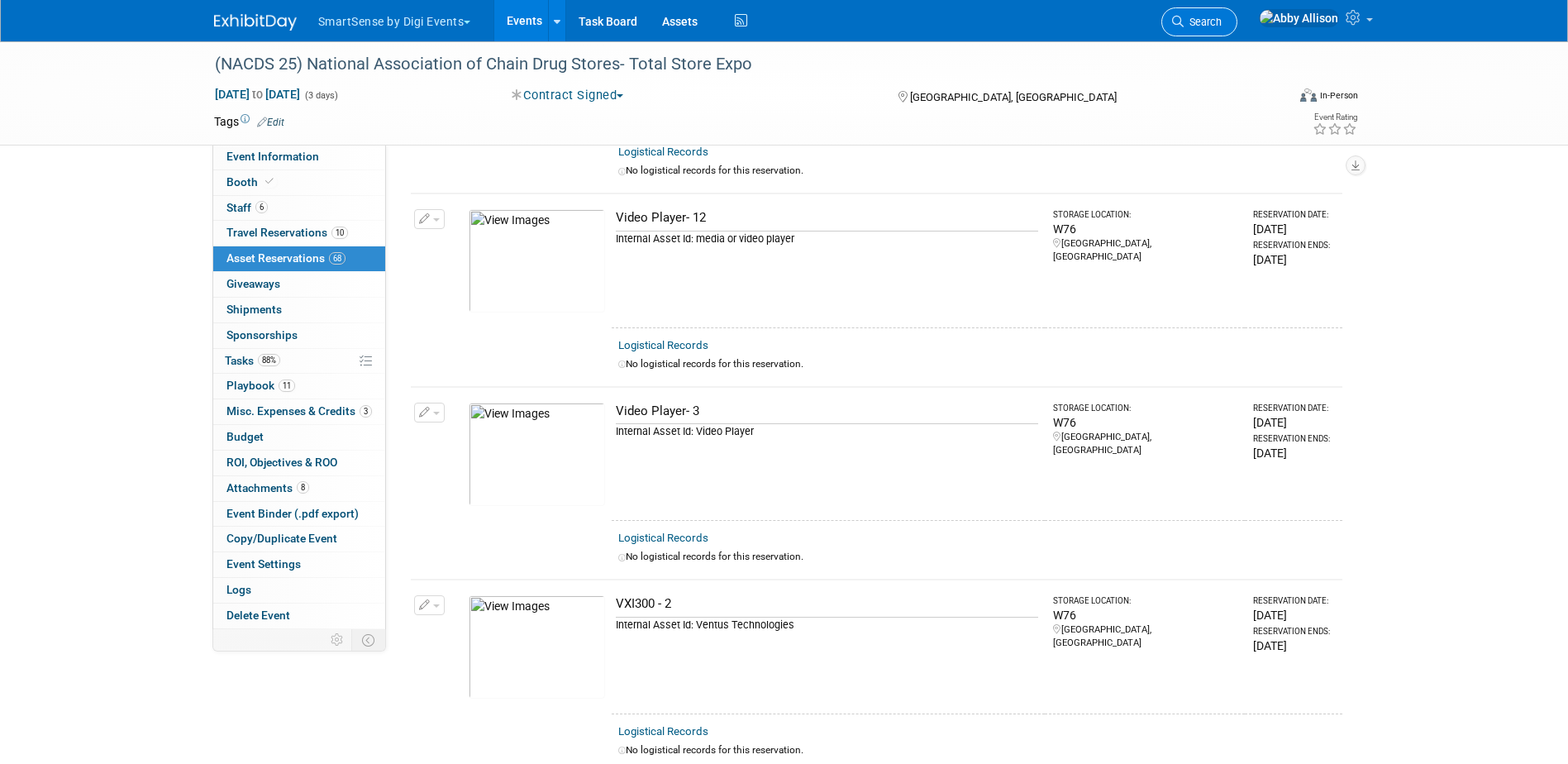
click at [1222, 27] on span "Search" at bounding box center [1202, 22] width 38 height 13
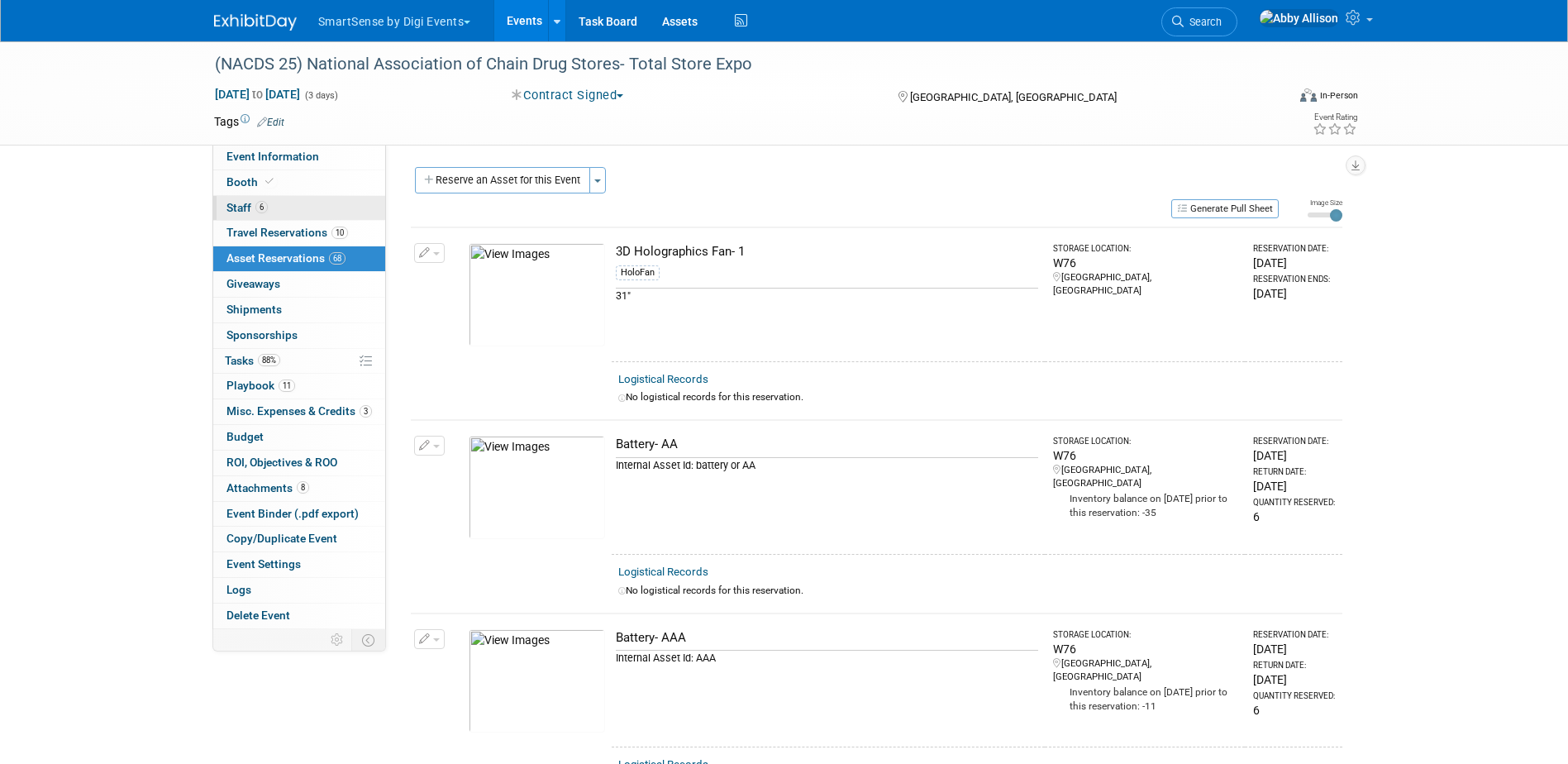
click at [235, 209] on span "Staff 6" at bounding box center [246, 208] width 41 height 13
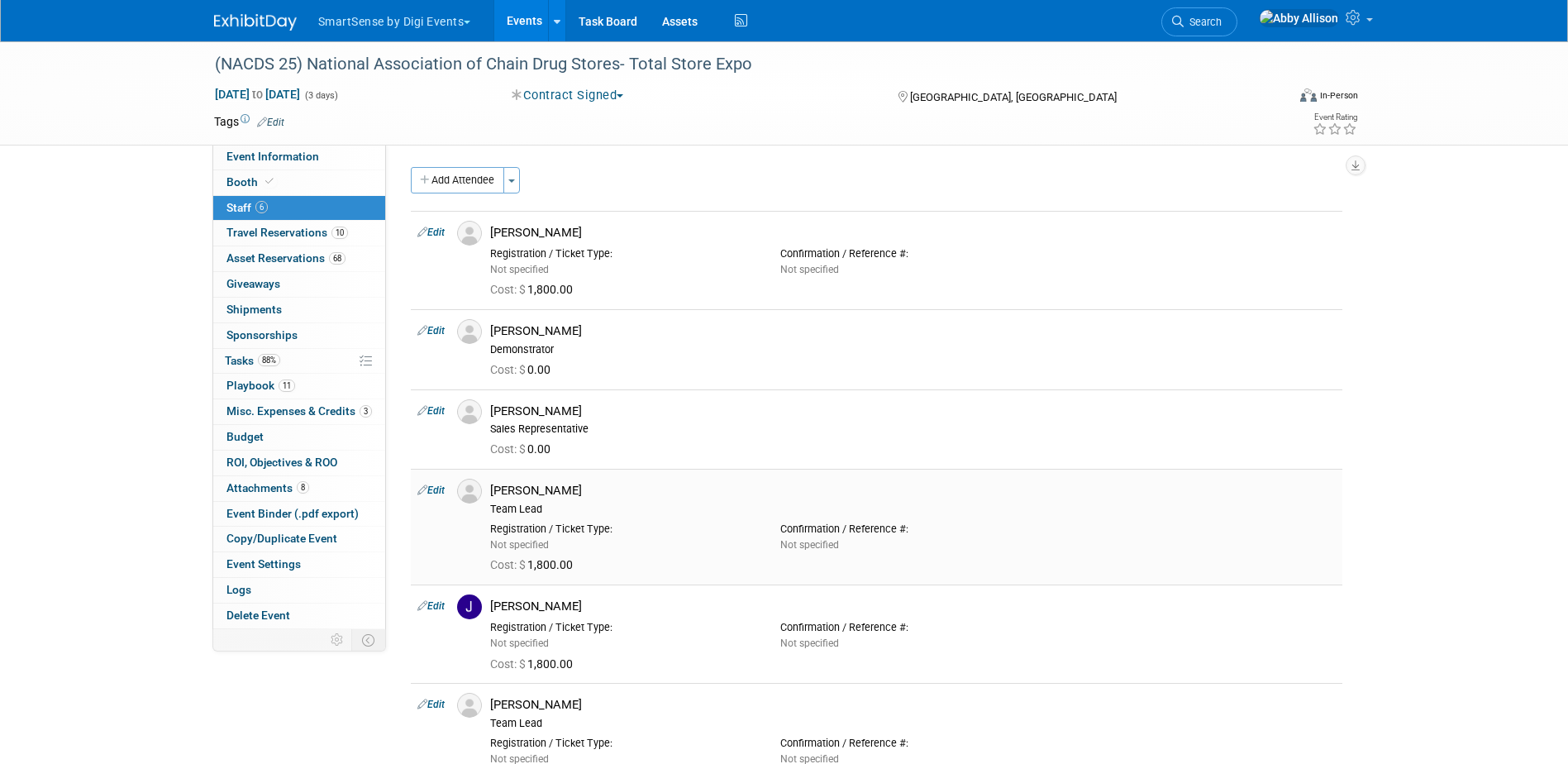
click at [467, 489] on img at bounding box center [470, 491] width 25 height 25
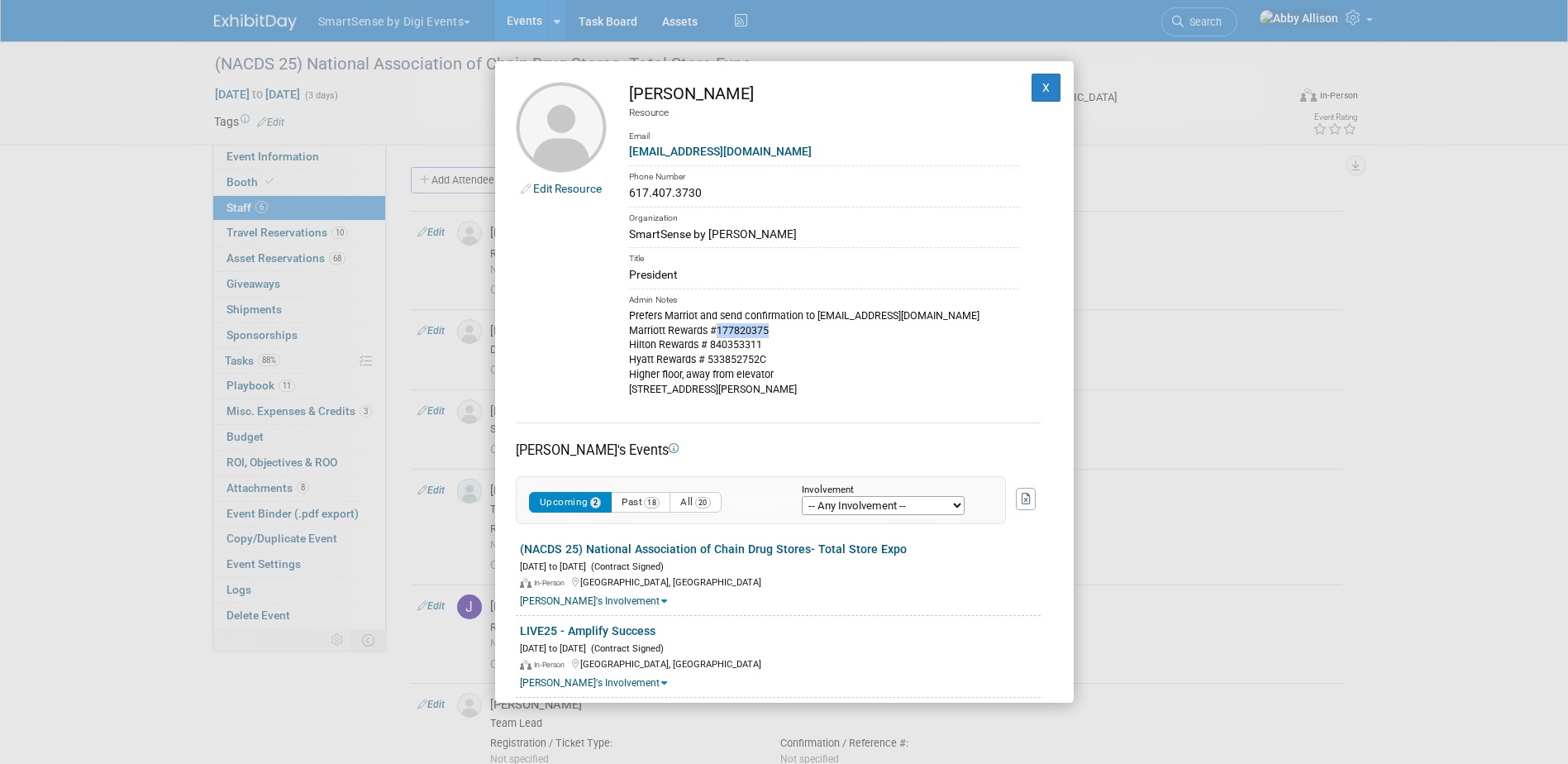
drag, startPoint x: 767, startPoint y: 323, endPoint x: 718, endPoint y: 331, distance: 49.6
click at [718, 331] on div "Prefers Marriot and send confirmation to guy@yehiav.com Marriott Rewards #17782…" at bounding box center [824, 352] width 390 height 90
copy div "177820375"
click at [1032, 77] on button "X" at bounding box center [1047, 88] width 30 height 28
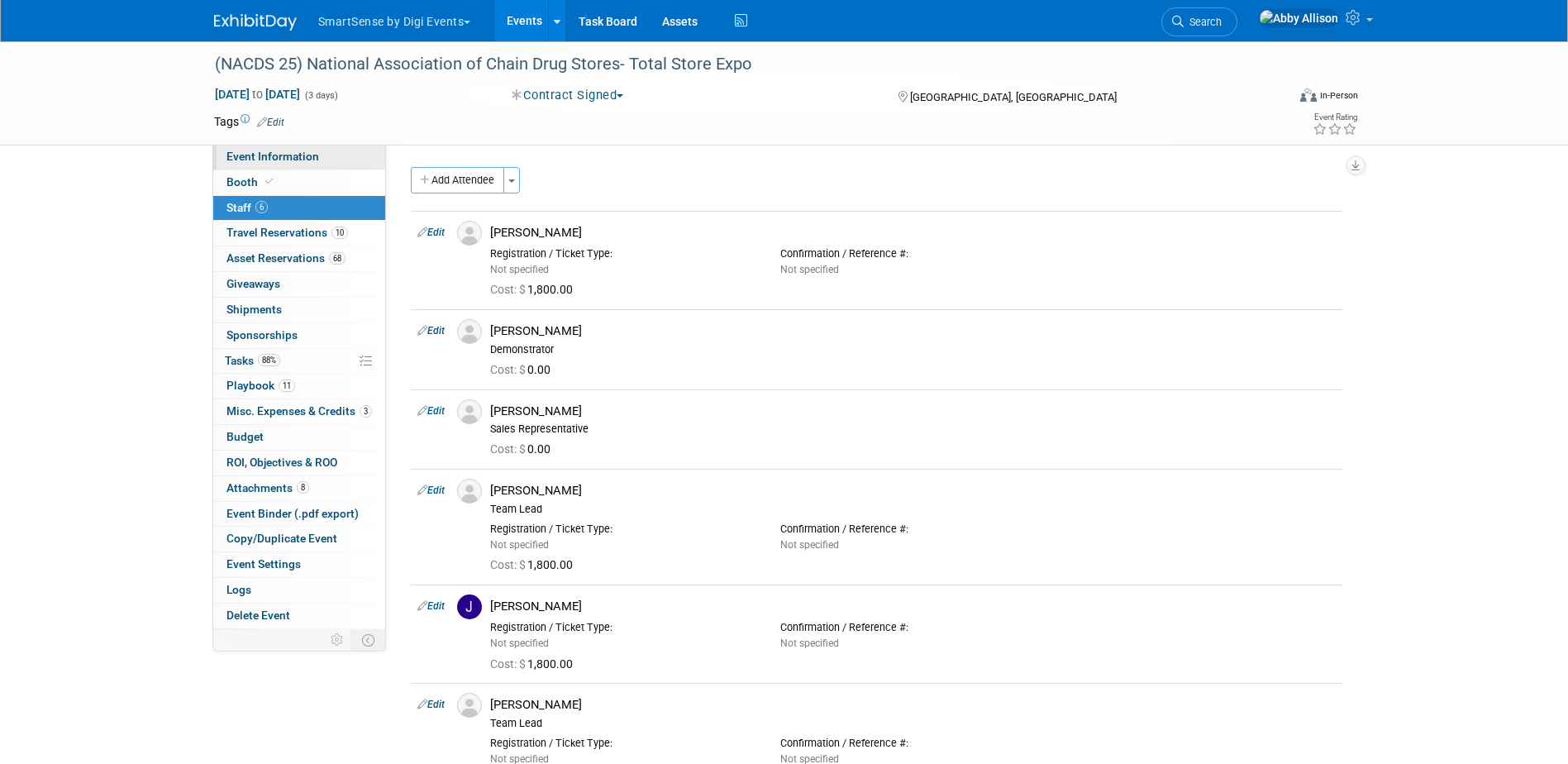
click at [319, 160] on link "Event Information" at bounding box center [299, 157] width 172 height 25
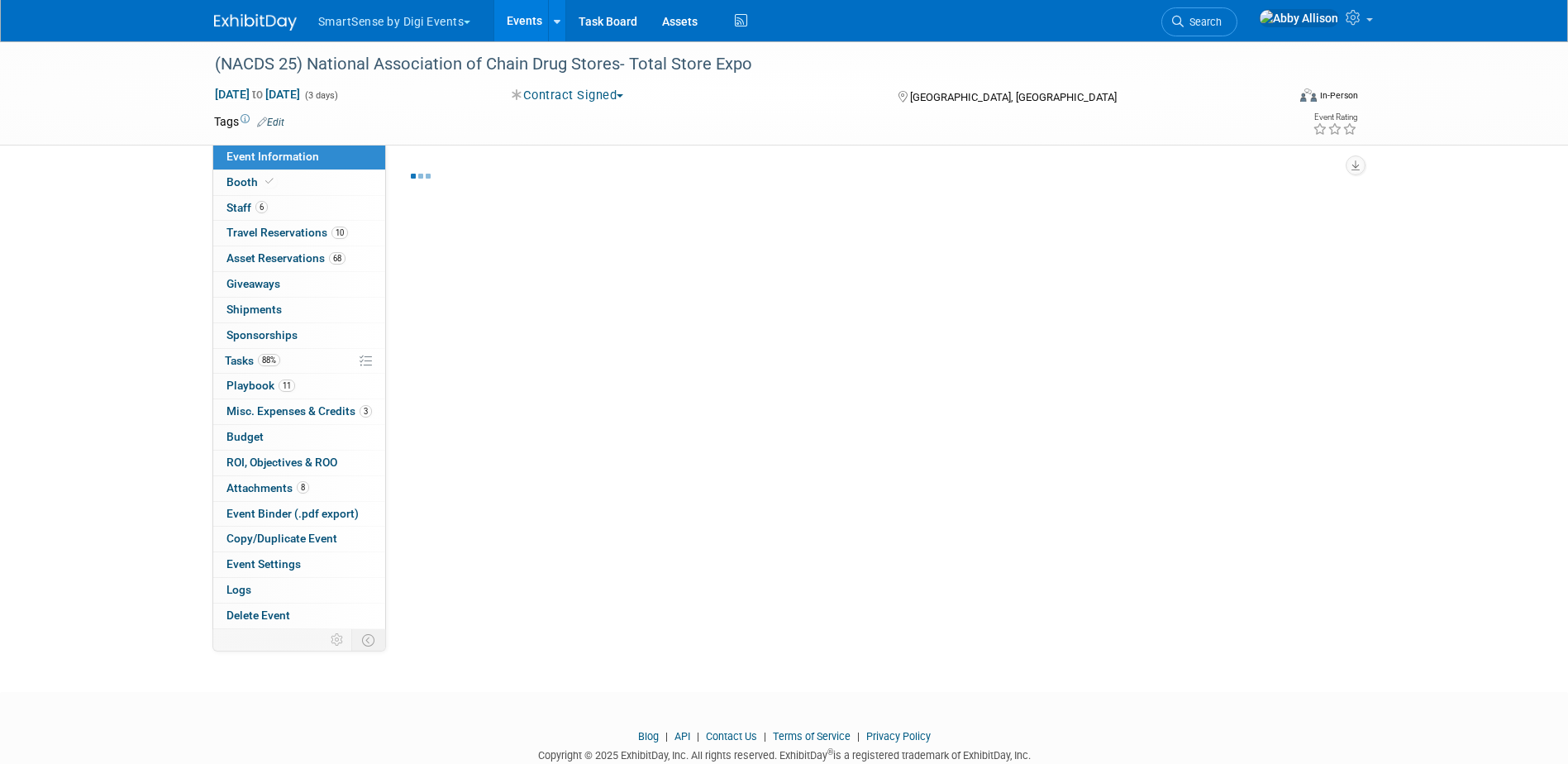
select select "Retail Pharma"
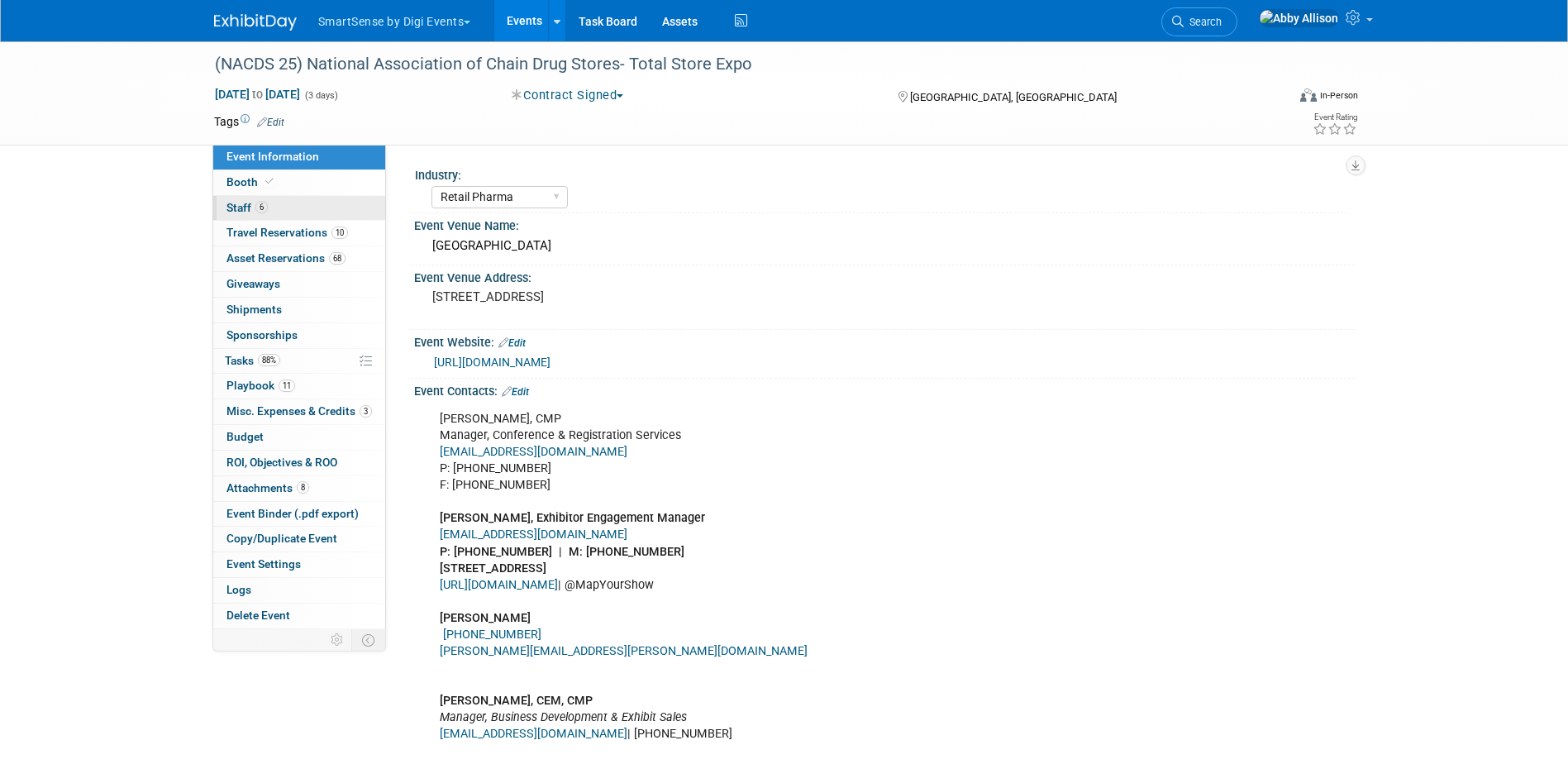
click at [233, 216] on link "6 Staff 6" at bounding box center [299, 209] width 172 height 25
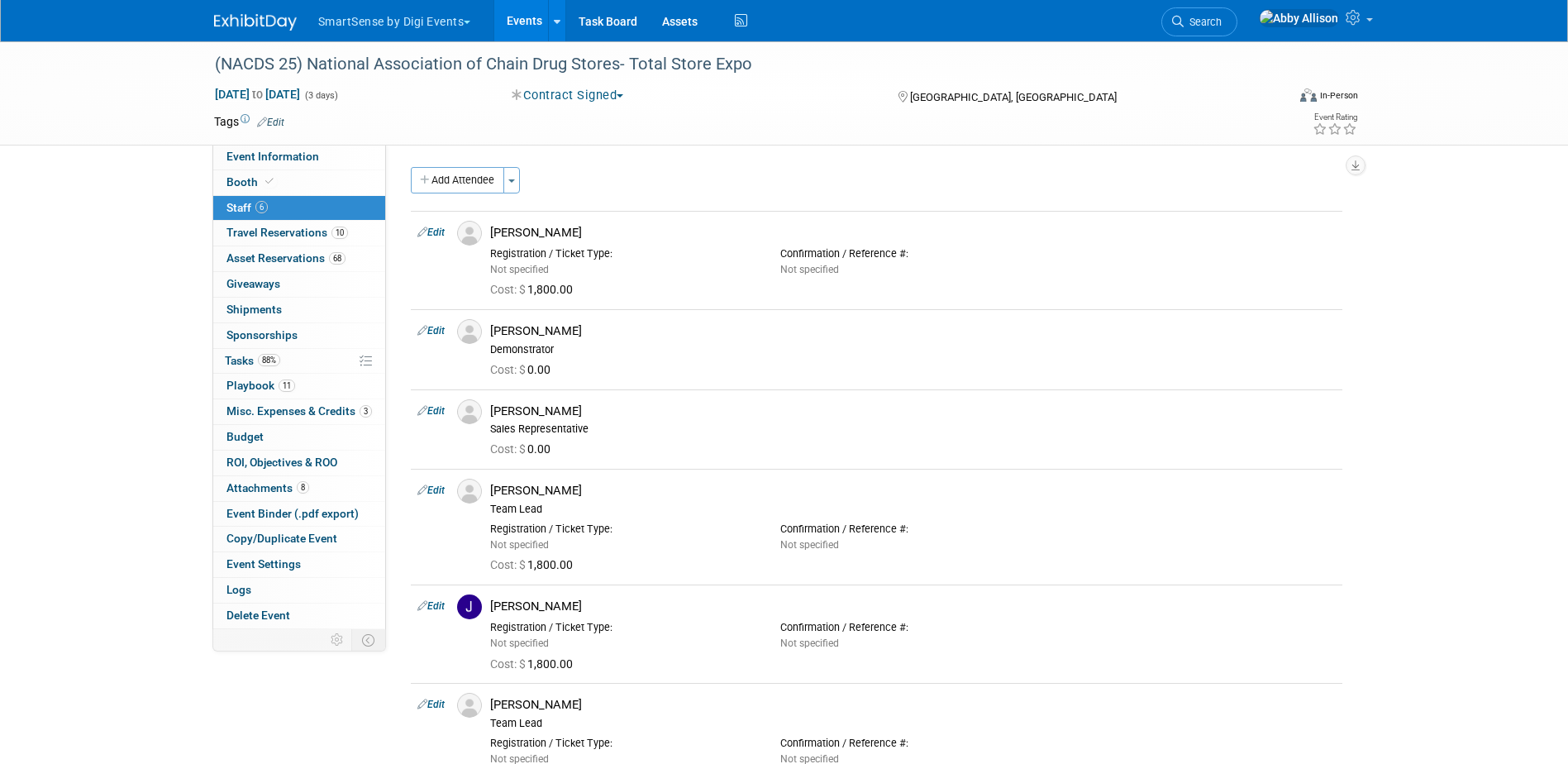
click at [524, 183] on div "Add Attendee Toggle Dropdown Quick -Tag Attendees Apply" at bounding box center [876, 180] width 931 height 27
click at [484, 183] on button "Add Attendee" at bounding box center [457, 180] width 94 height 27
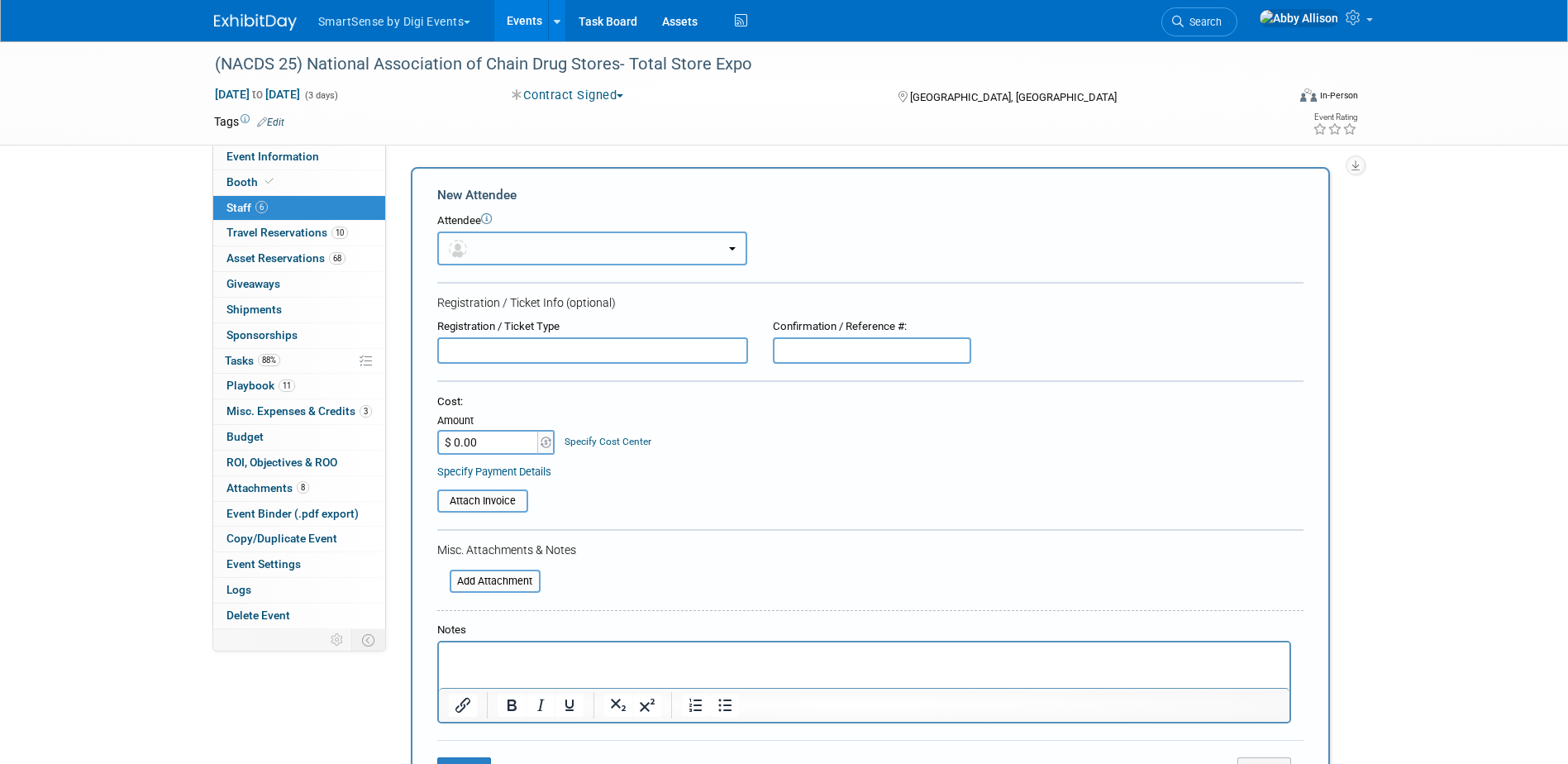
click at [509, 253] on button "button" at bounding box center [592, 248] width 310 height 34
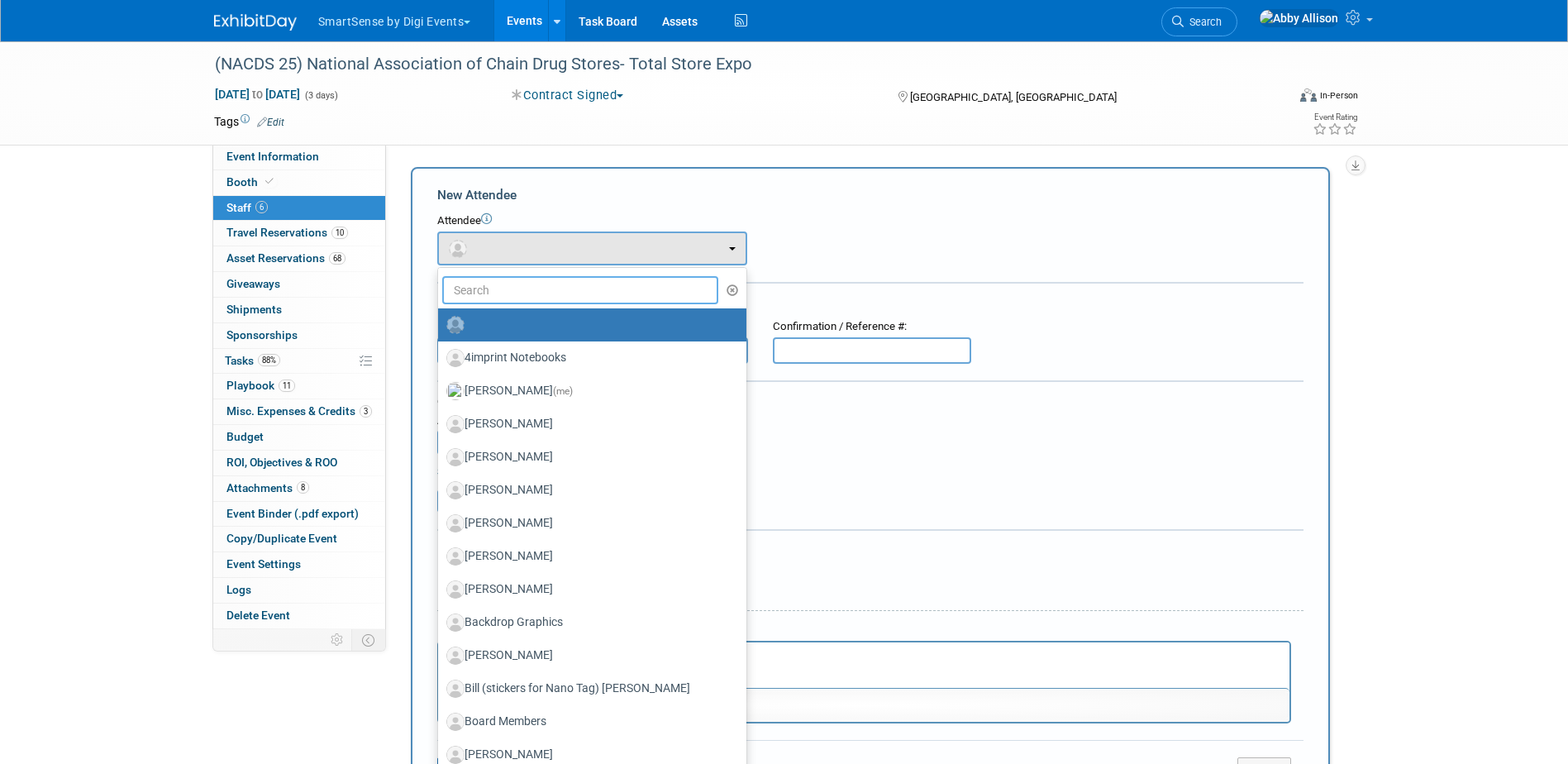
click at [509, 291] on input "text" at bounding box center [580, 291] width 277 height 28
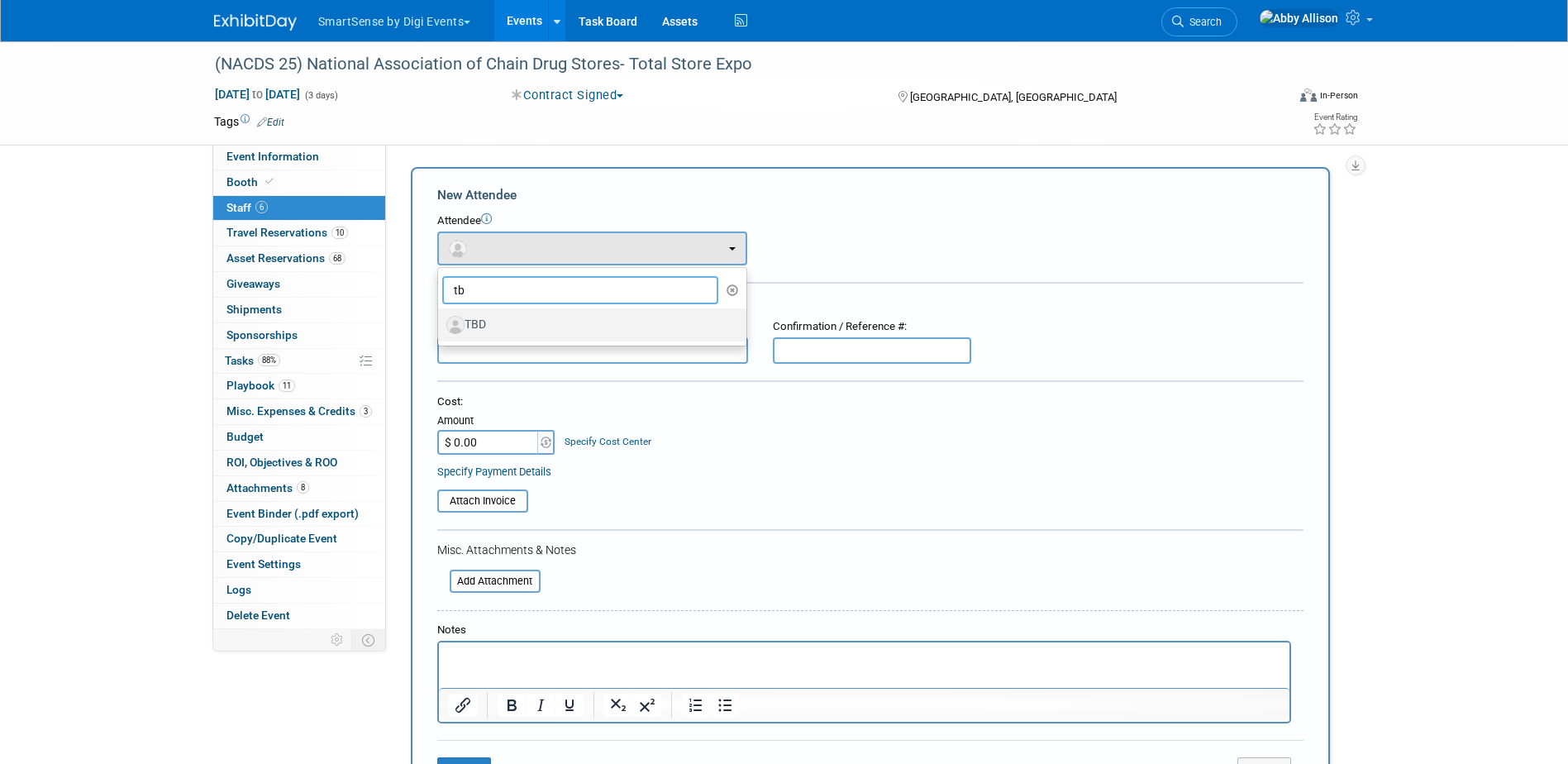
type input "tb"
click at [508, 331] on label "TBD" at bounding box center [588, 325] width 283 height 27
click at [441, 328] on input "TBD" at bounding box center [435, 323] width 11 height 11
select select "6da6030a-9959-44e1-93d7-7cc745385c53"
select select "1"
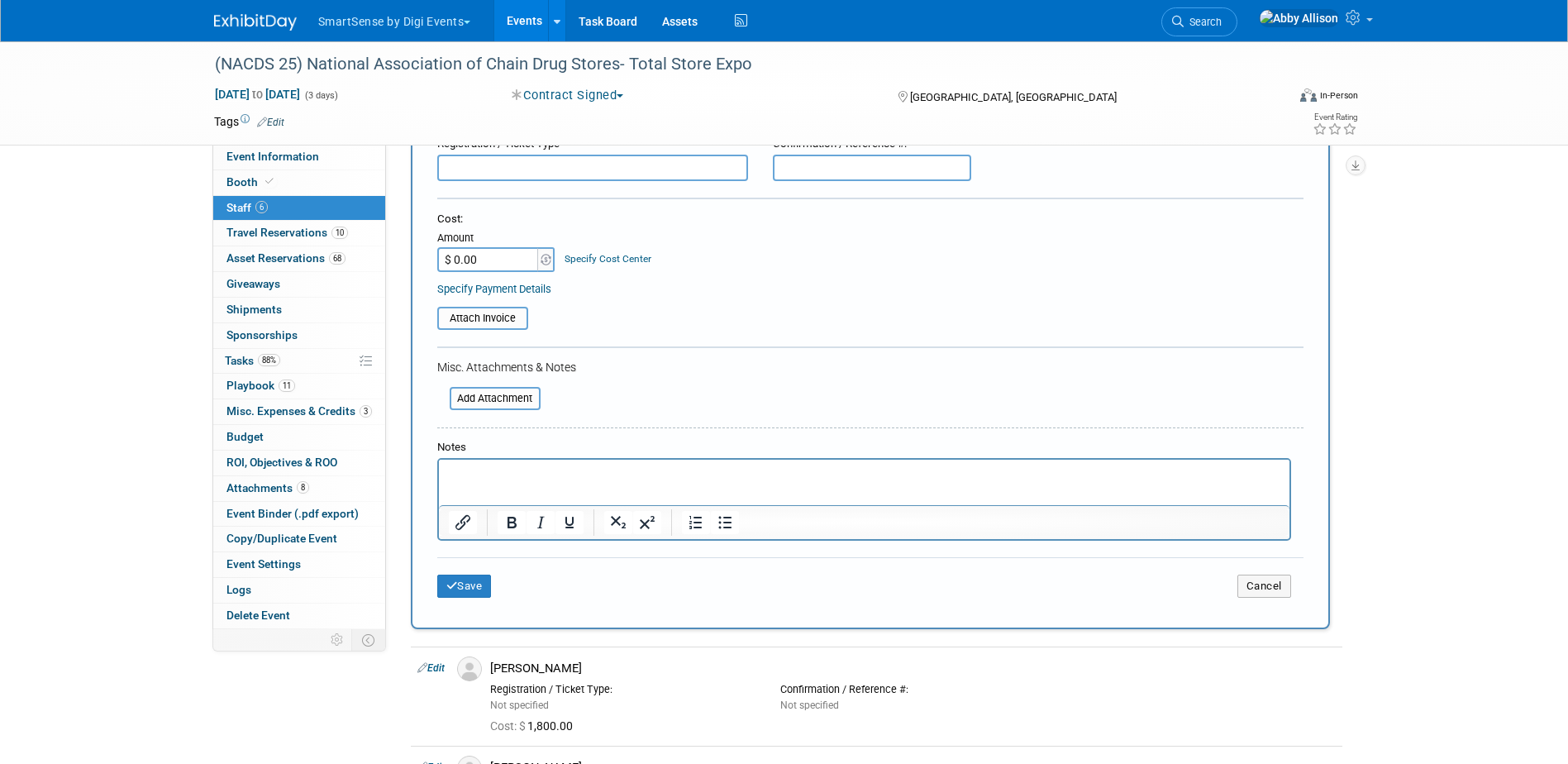
scroll to position [248, 0]
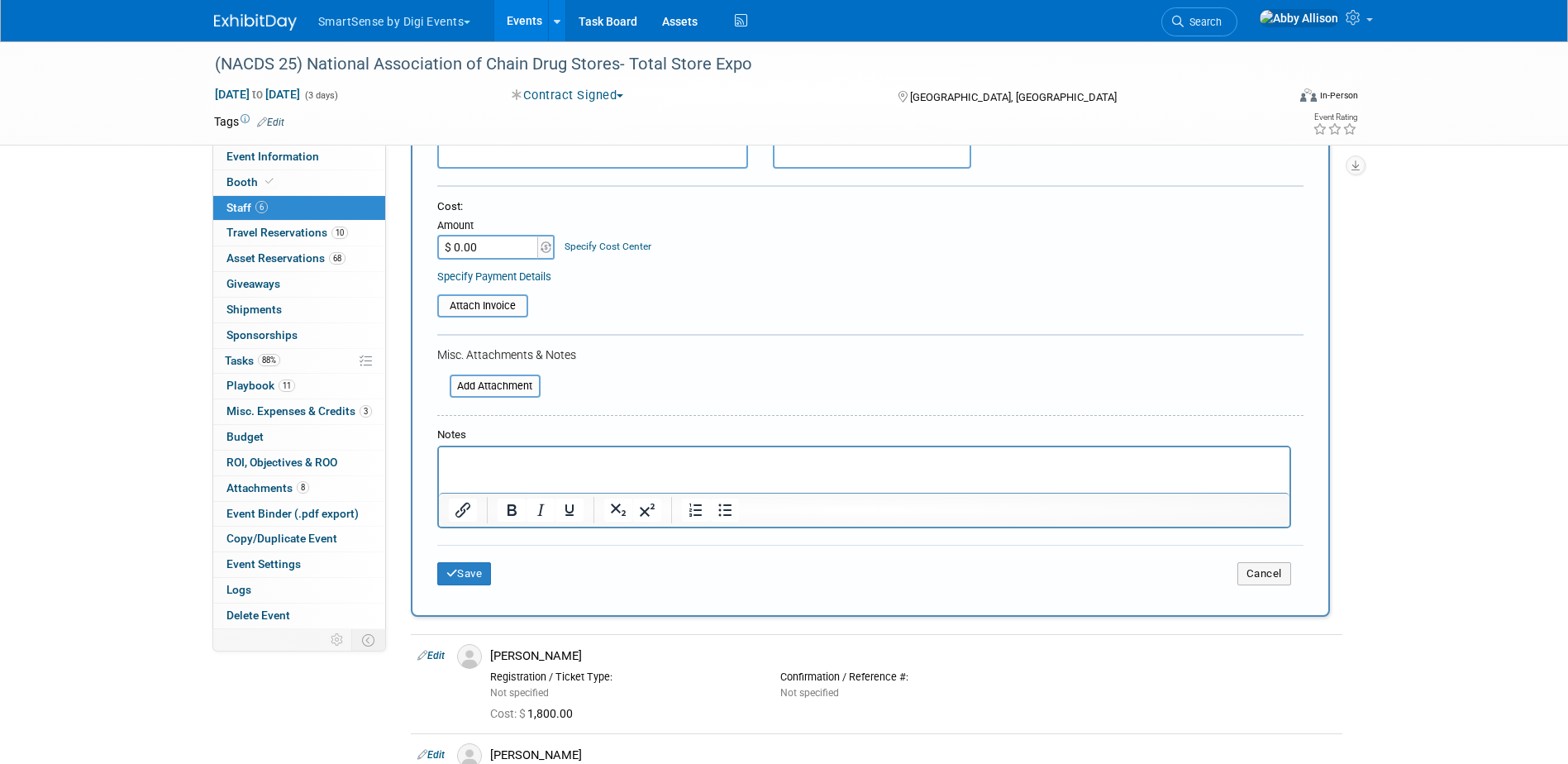
click at [517, 466] on p "Rich Text Area. Press ALT-0 for help." at bounding box center [864, 462] width 832 height 17
click at [462, 575] on button "Save" at bounding box center [464, 574] width 54 height 23
